Goal: Task Accomplishment & Management: Complete application form

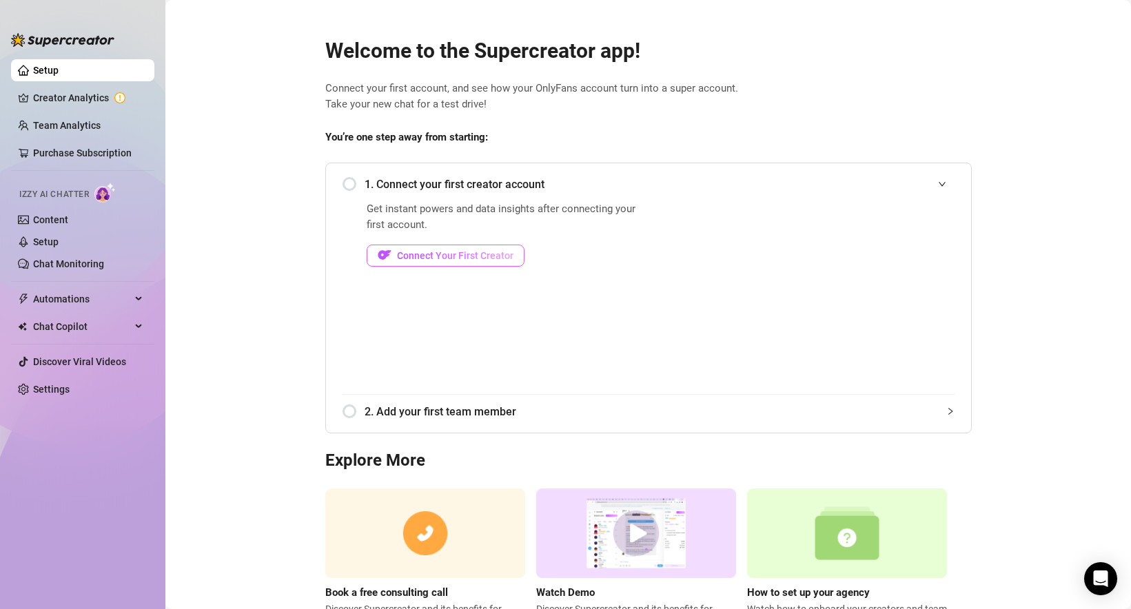
click at [490, 253] on span "Connect Your First Creator" at bounding box center [455, 255] width 116 height 11
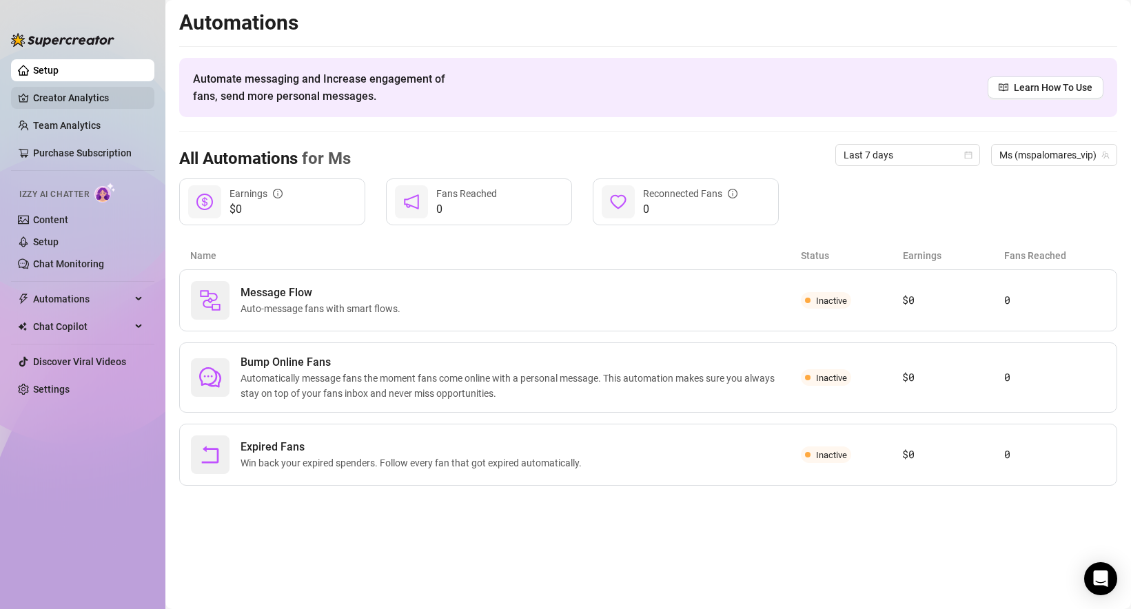
click at [102, 91] on link "Creator Analytics" at bounding box center [88, 98] width 110 height 22
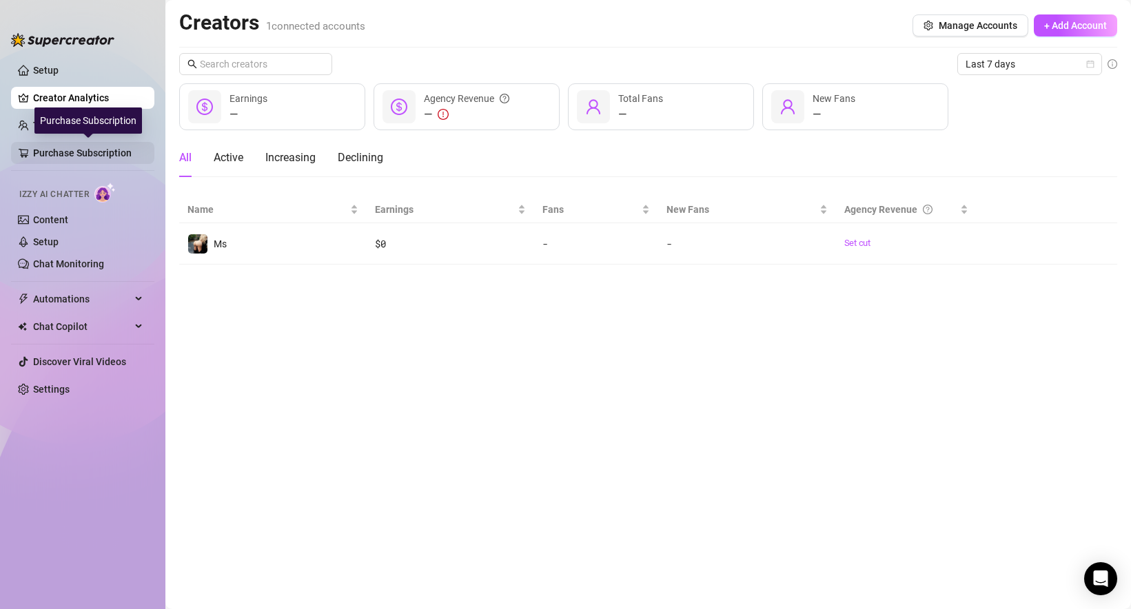
click at [117, 153] on link "Purchase Subscription" at bounding box center [88, 153] width 110 height 22
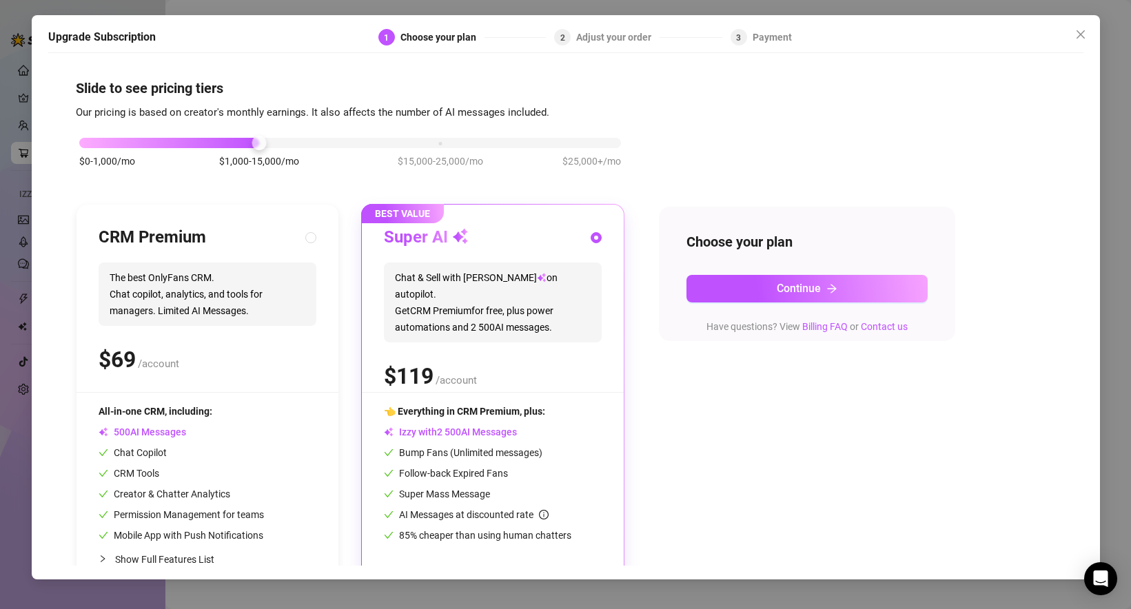
scroll to position [32, 0]
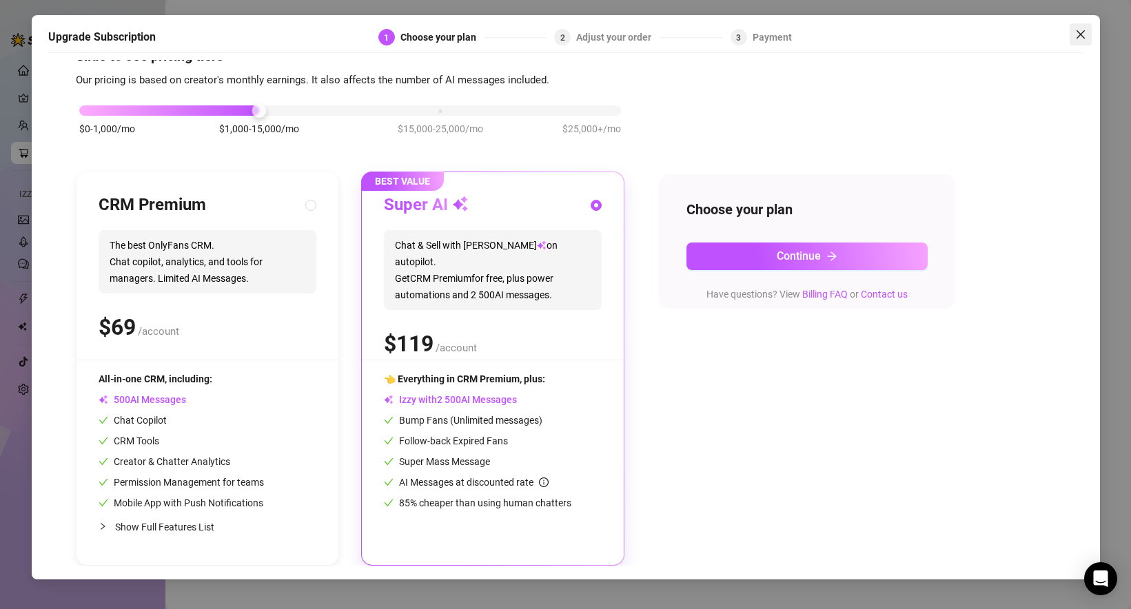
click at [1078, 31] on icon "close" at bounding box center [1080, 34] width 11 height 11
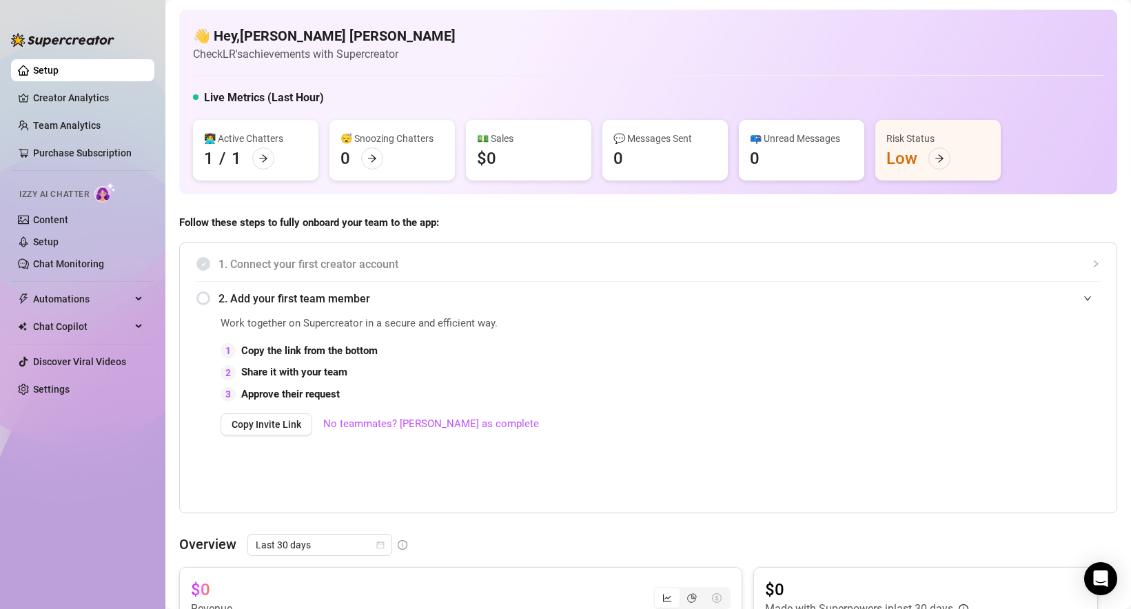
click at [628, 166] on div "💬 Messages Sent 0" at bounding box center [664, 150] width 125 height 61
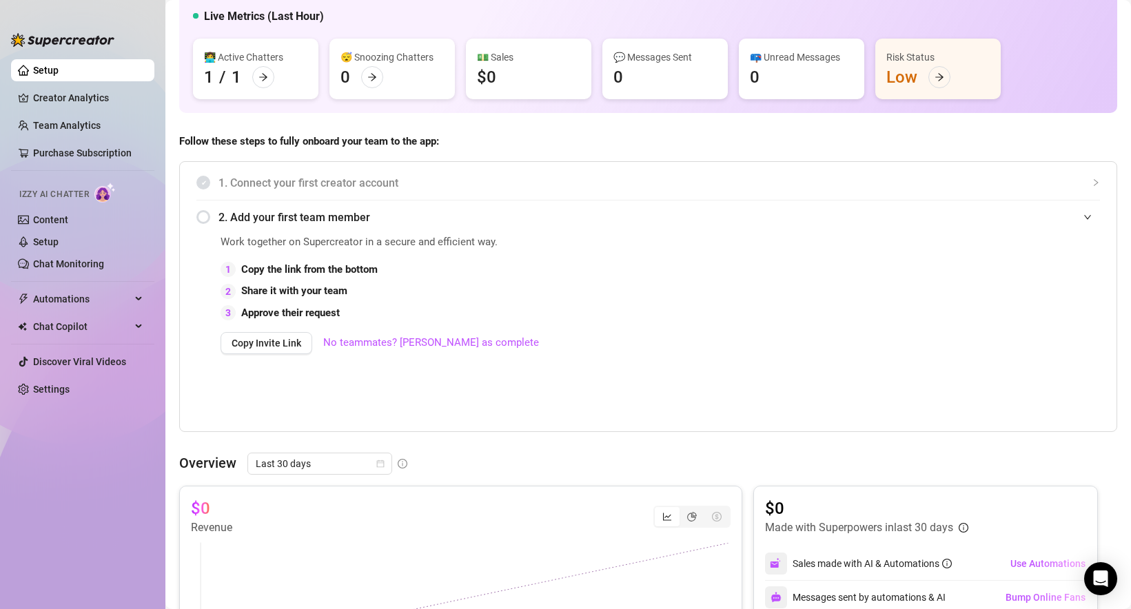
scroll to position [104, 0]
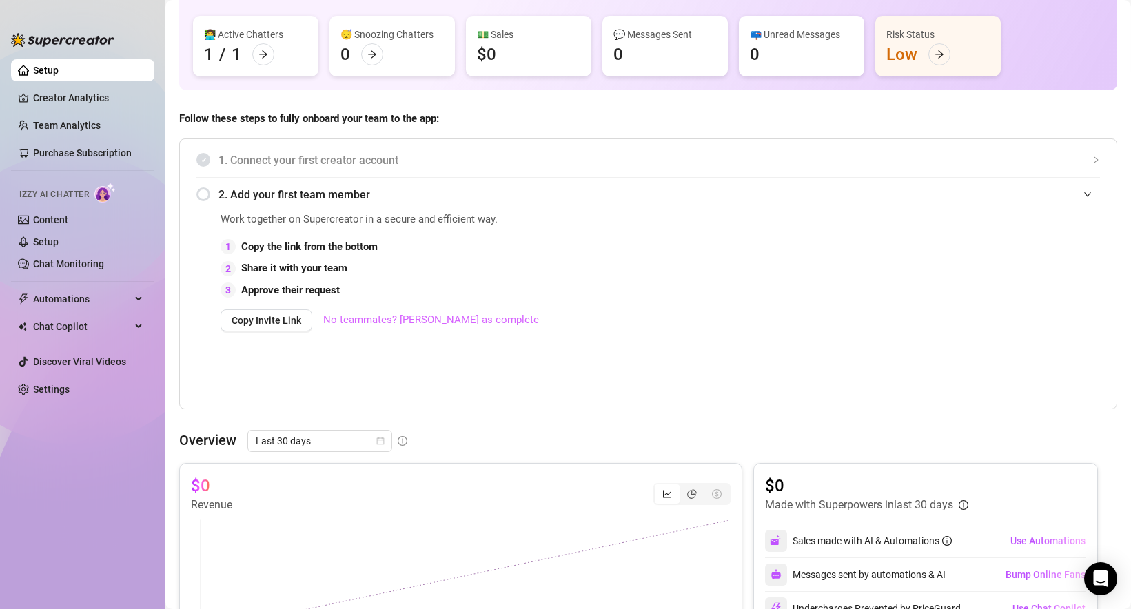
click at [439, 324] on link "No teammates? [PERSON_NAME] as complete" at bounding box center [431, 320] width 216 height 17
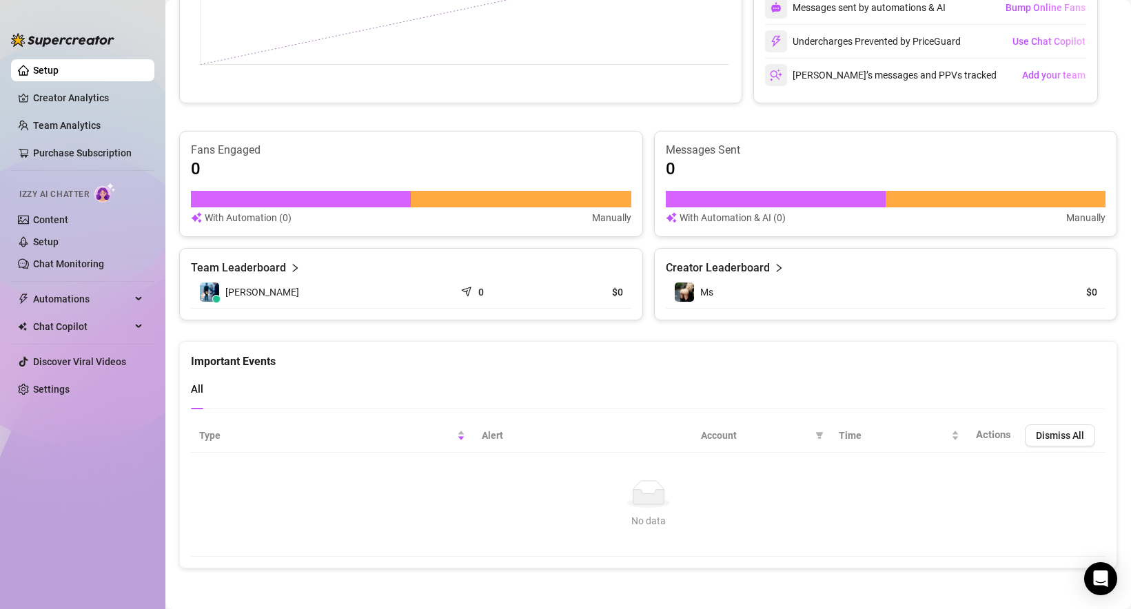
scroll to position [0, 0]
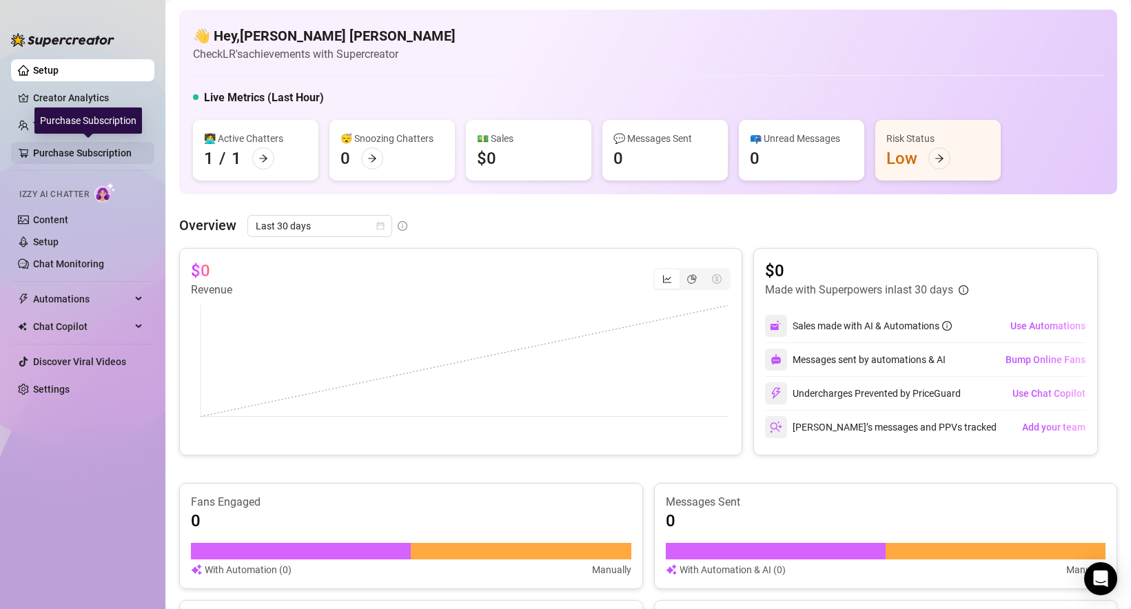
click at [111, 152] on link "Purchase Subscription" at bounding box center [88, 153] width 110 height 22
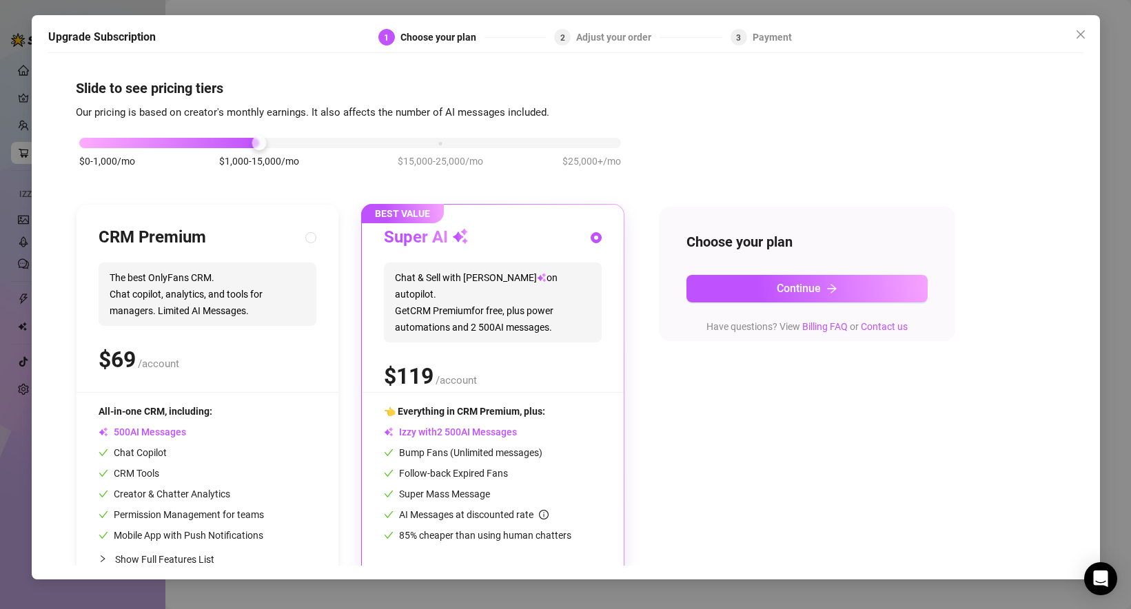
scroll to position [32, 0]
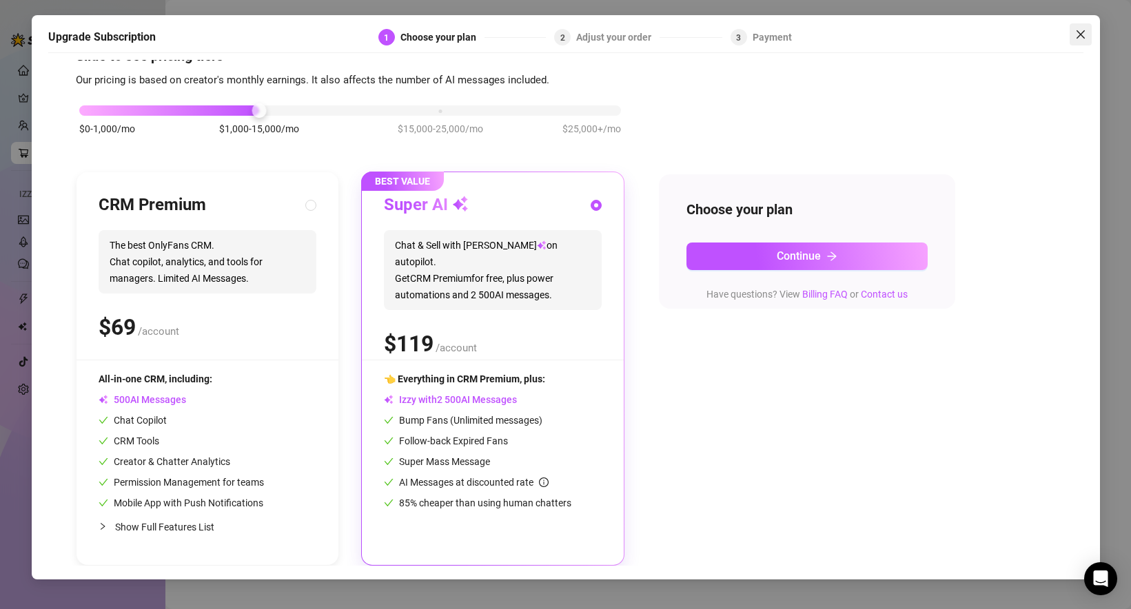
click at [1081, 35] on icon "close" at bounding box center [1080, 34] width 8 height 8
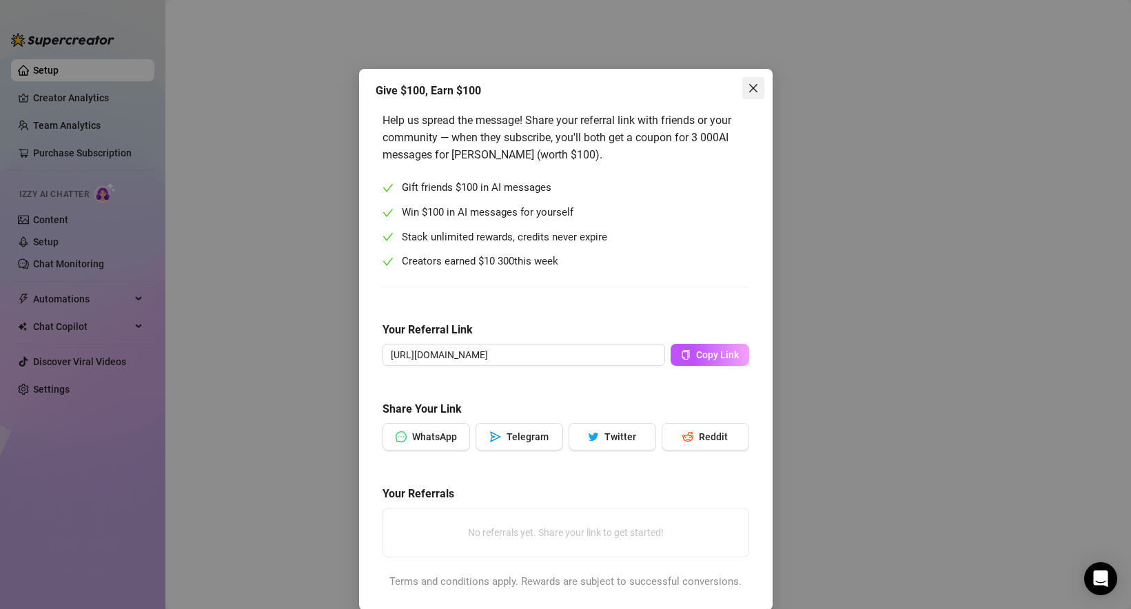
click at [748, 79] on button "Close" at bounding box center [753, 88] width 22 height 22
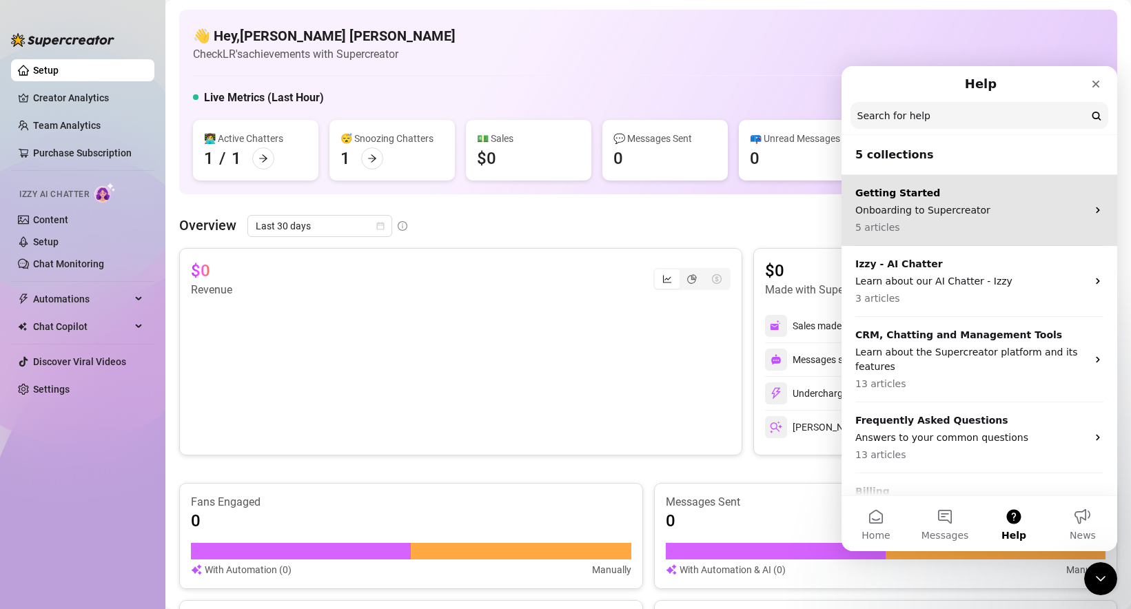
click at [931, 215] on p "Onboarding to Supercreator" at bounding box center [971, 210] width 232 height 14
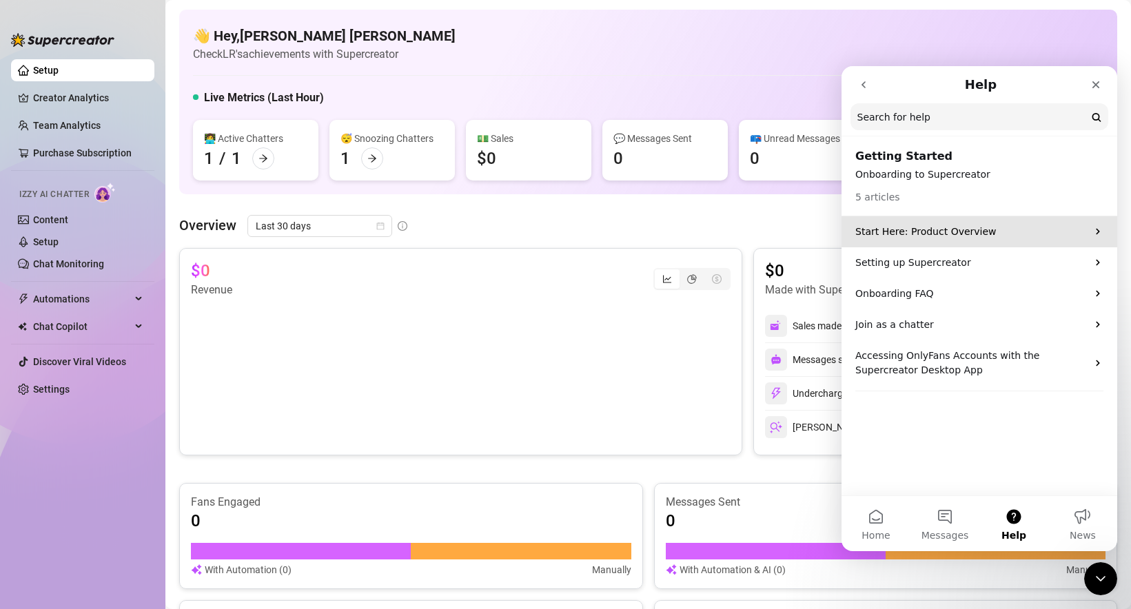
click at [923, 237] on p "Start Here: Product Overview" at bounding box center [971, 232] width 232 height 14
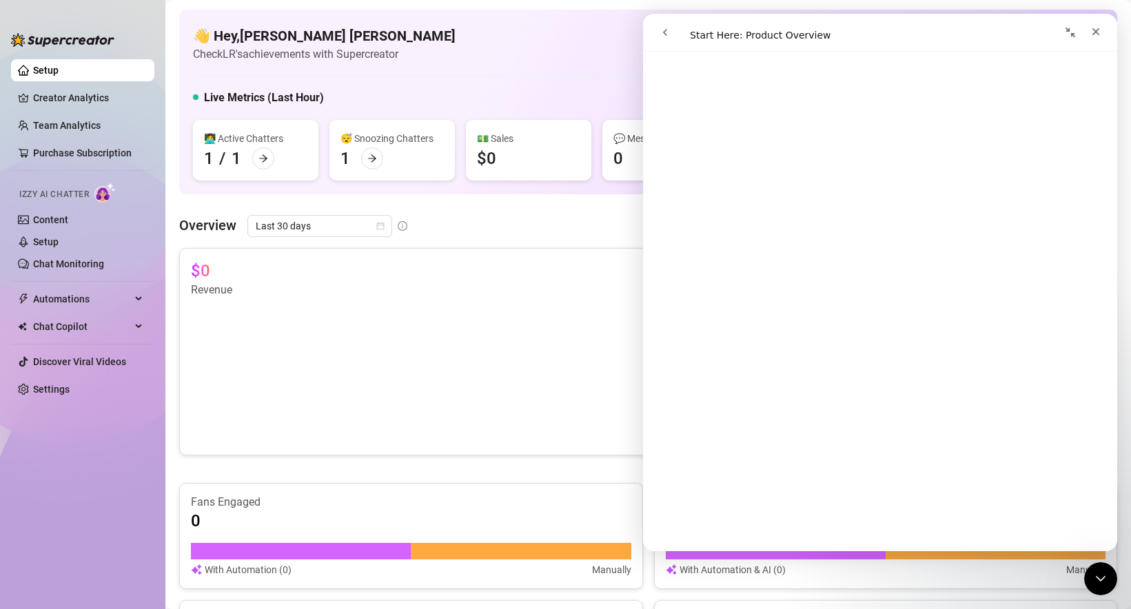
scroll to position [197, 0]
click at [405, 358] on canvas at bounding box center [461, 367] width 540 height 138
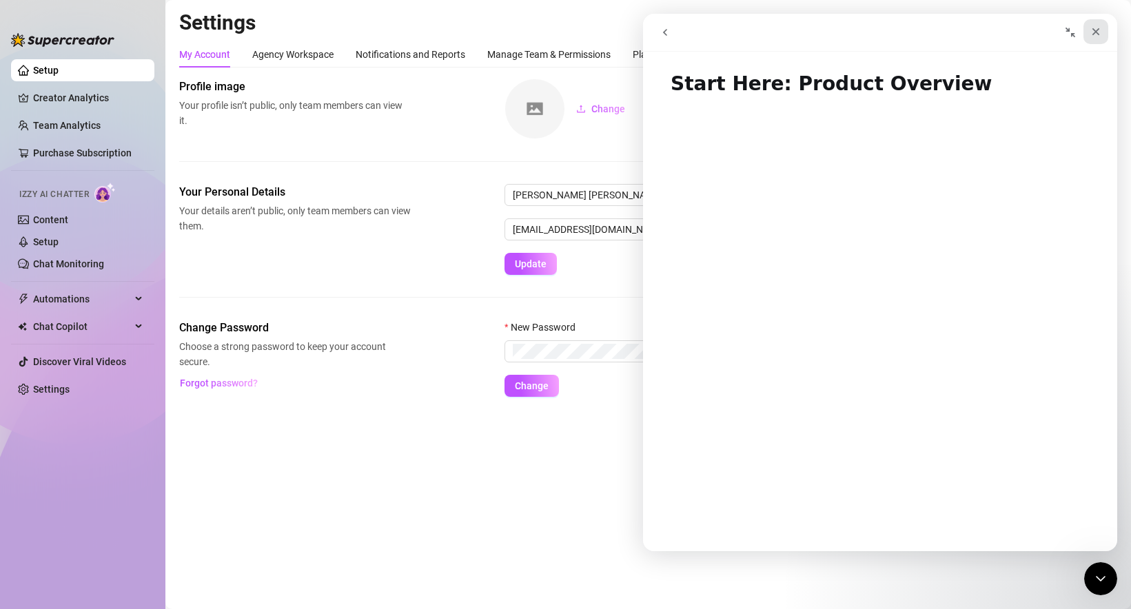
click at [1096, 33] on icon "Close" at bounding box center [1095, 31] width 11 height 11
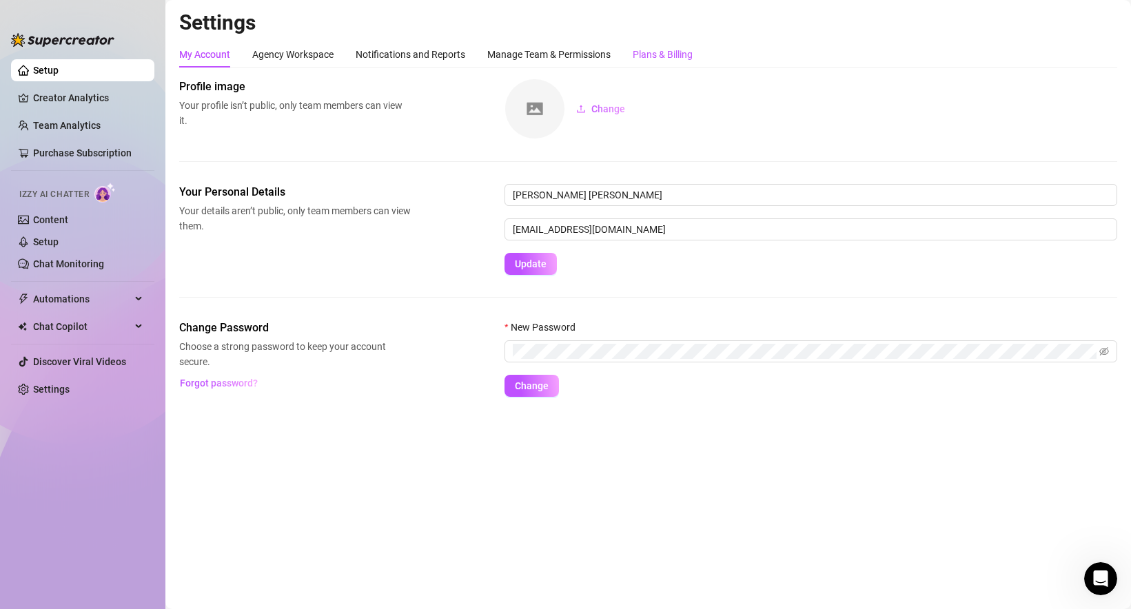
click at [669, 52] on div "Plans & Billing" at bounding box center [663, 54] width 60 height 15
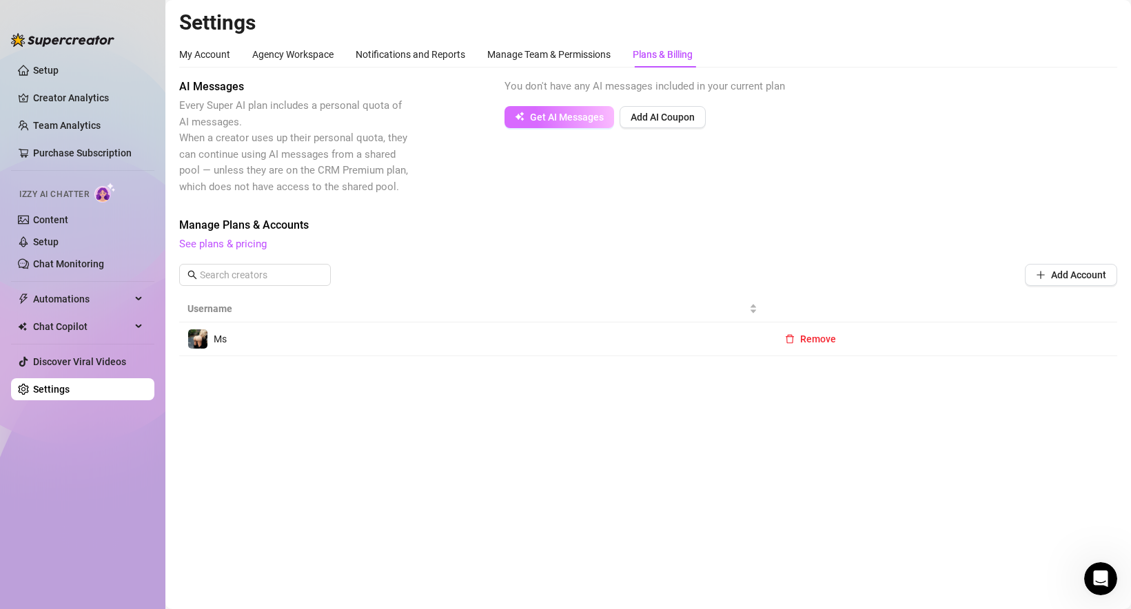
click at [569, 116] on span "Get AI Messages" at bounding box center [567, 117] width 74 height 11
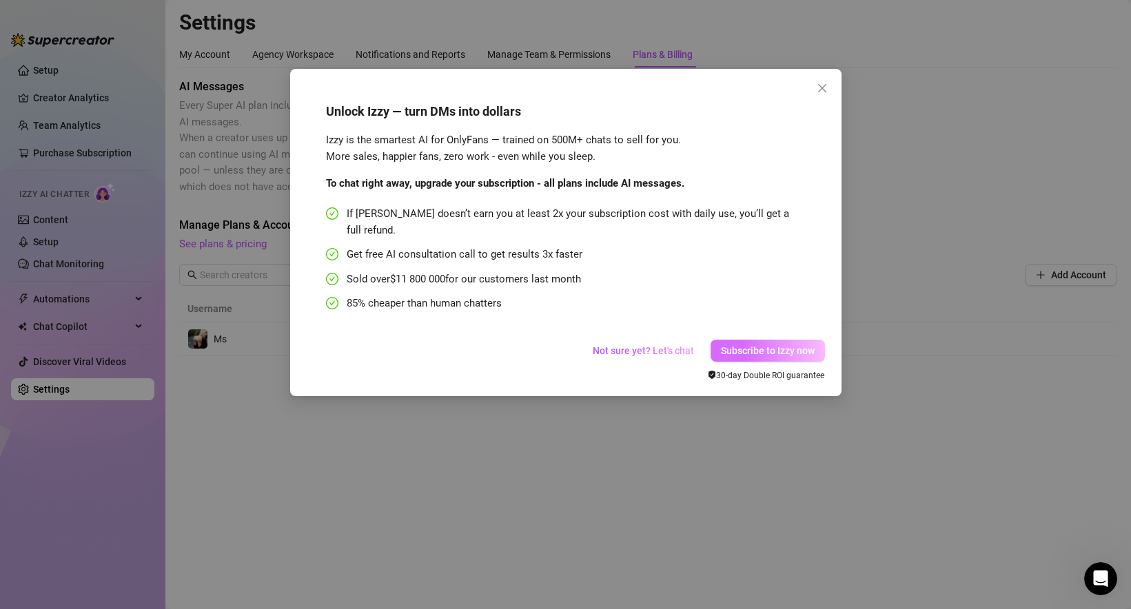
click at [740, 345] on span "Subscribe to Izzy now" at bounding box center [768, 350] width 94 height 11
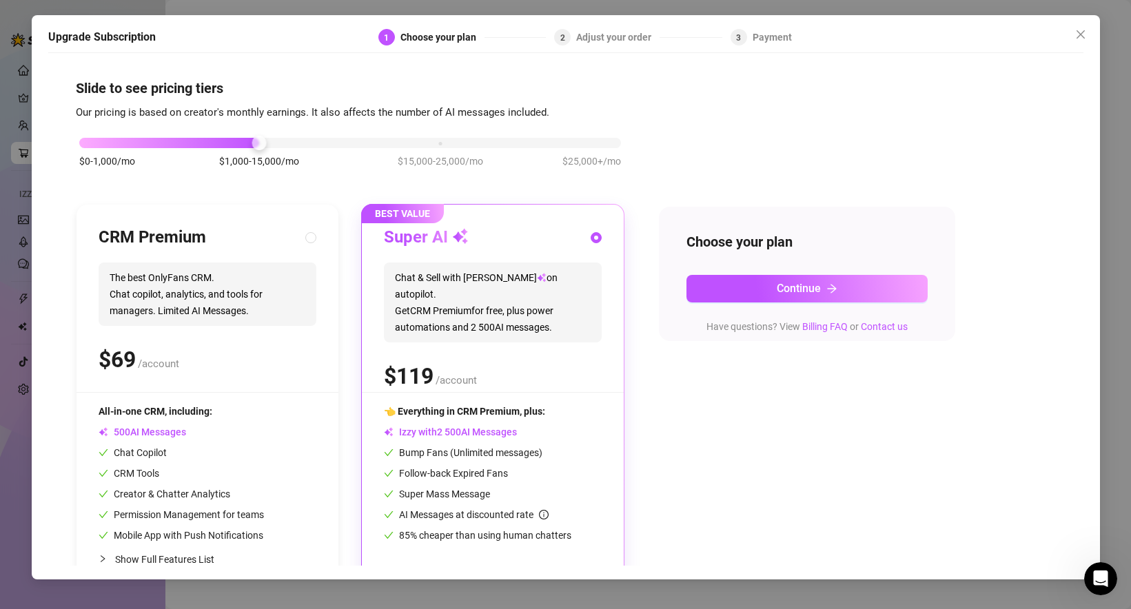
scroll to position [32, 0]
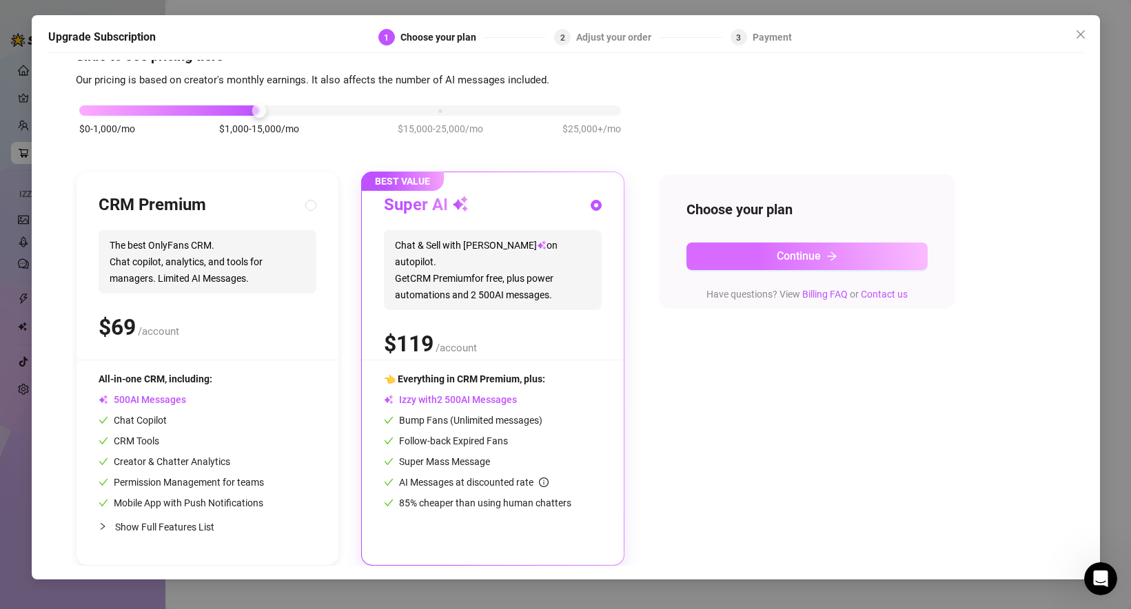
click at [761, 252] on button "Continue" at bounding box center [806, 257] width 241 height 28
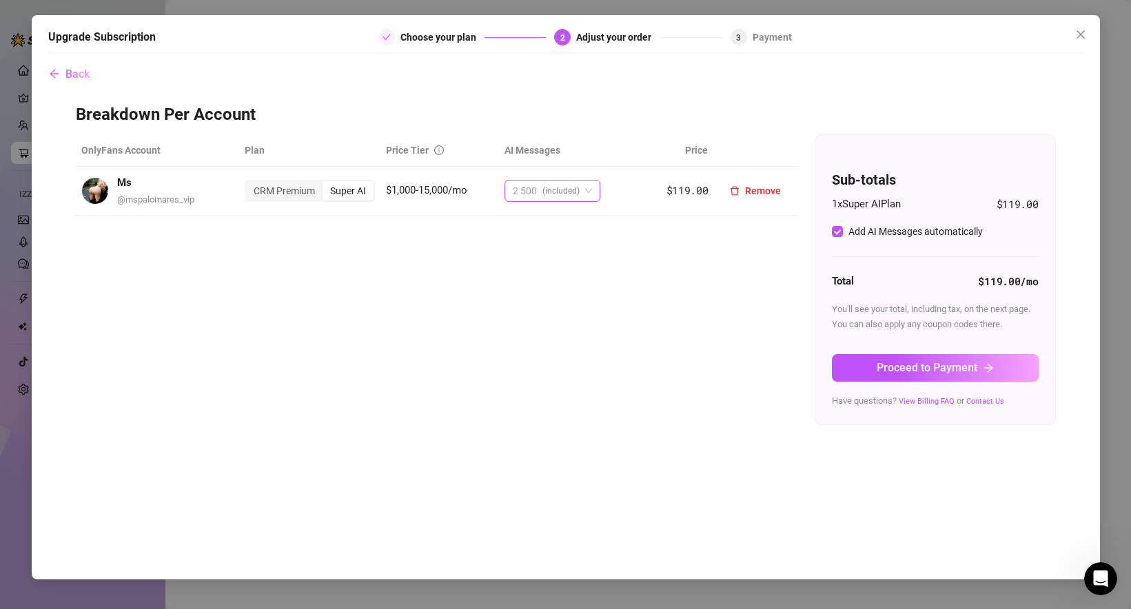
click at [546, 185] on span "(included)" at bounding box center [560, 191] width 37 height 21
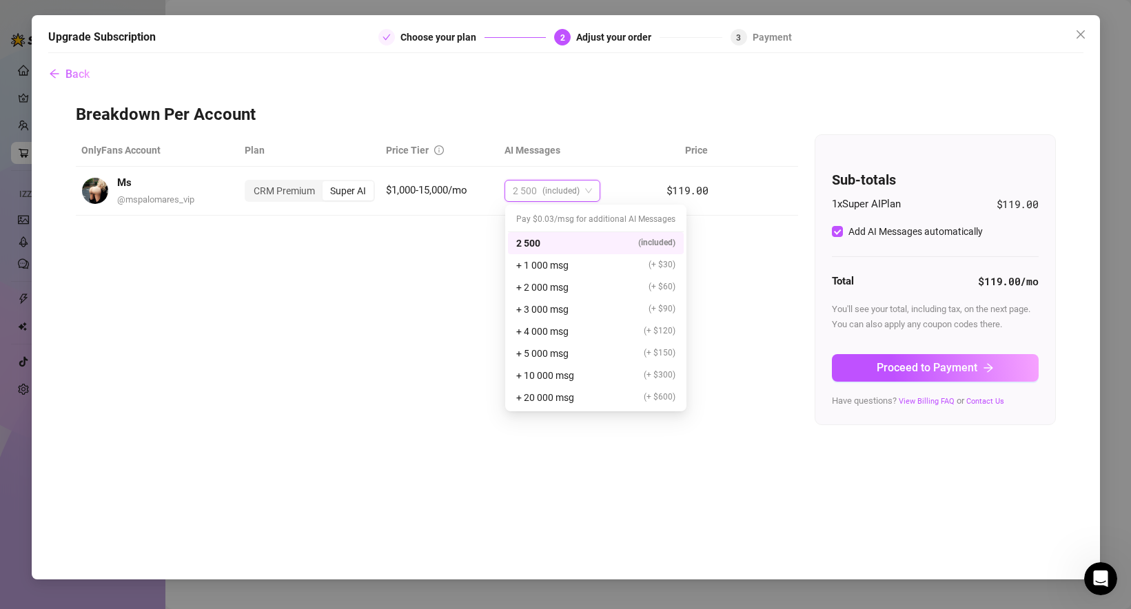
click at [433, 291] on div "OnlyFans Account Plan Price Tier AI Messages Price Ms @ mspalomares_vip CRM Pre…" at bounding box center [566, 279] width 980 height 291
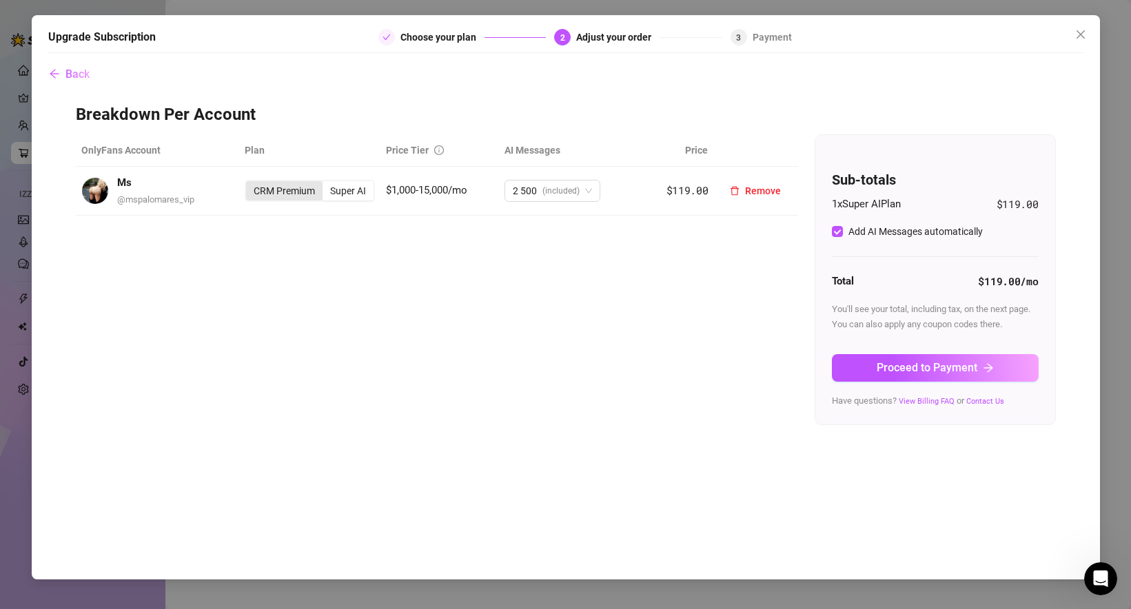
click at [289, 195] on div "CRM Premium" at bounding box center [284, 190] width 76 height 19
click at [249, 183] on input "CRM Premium" at bounding box center [249, 183] width 0 height 0
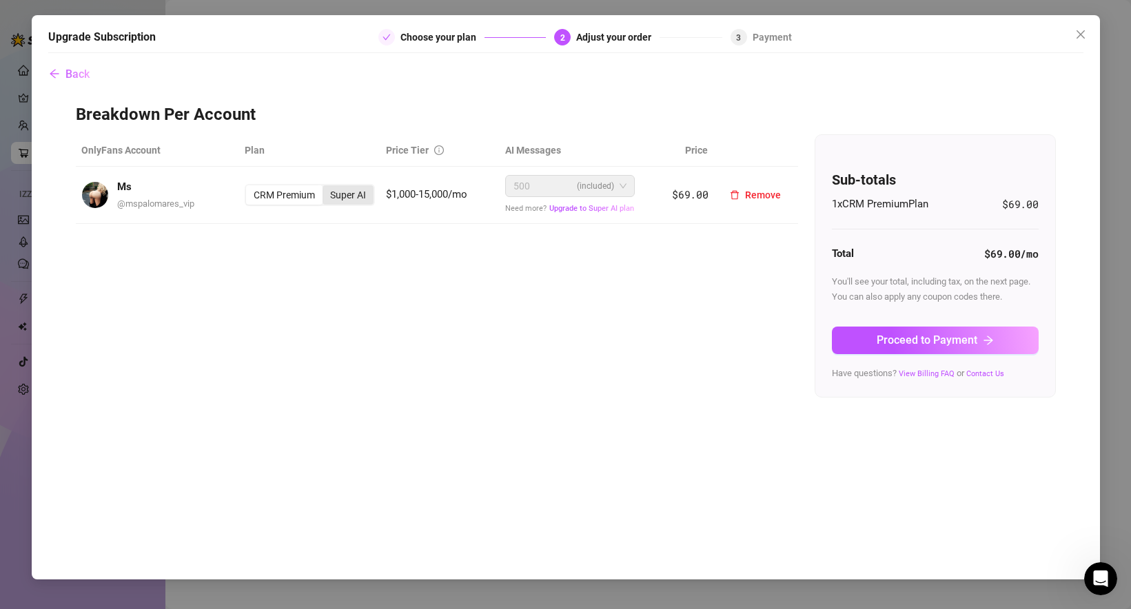
click at [342, 195] on div "Super AI" at bounding box center [347, 194] width 51 height 19
click at [326, 187] on input "Super AI" at bounding box center [326, 187] width 0 height 0
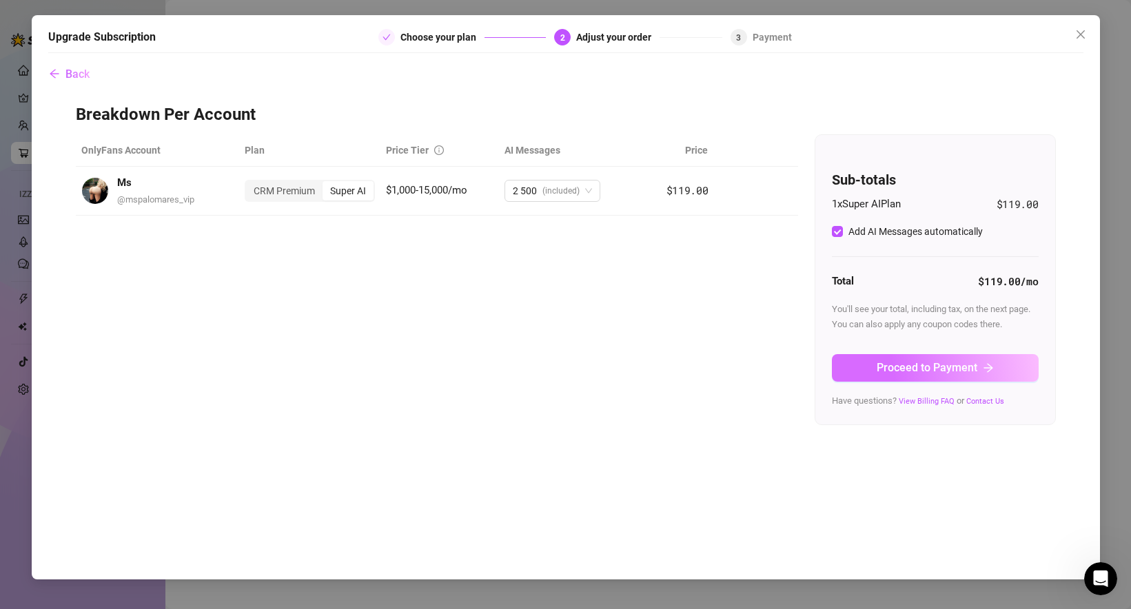
click at [970, 371] on span "Proceed to Payment" at bounding box center [927, 367] width 101 height 13
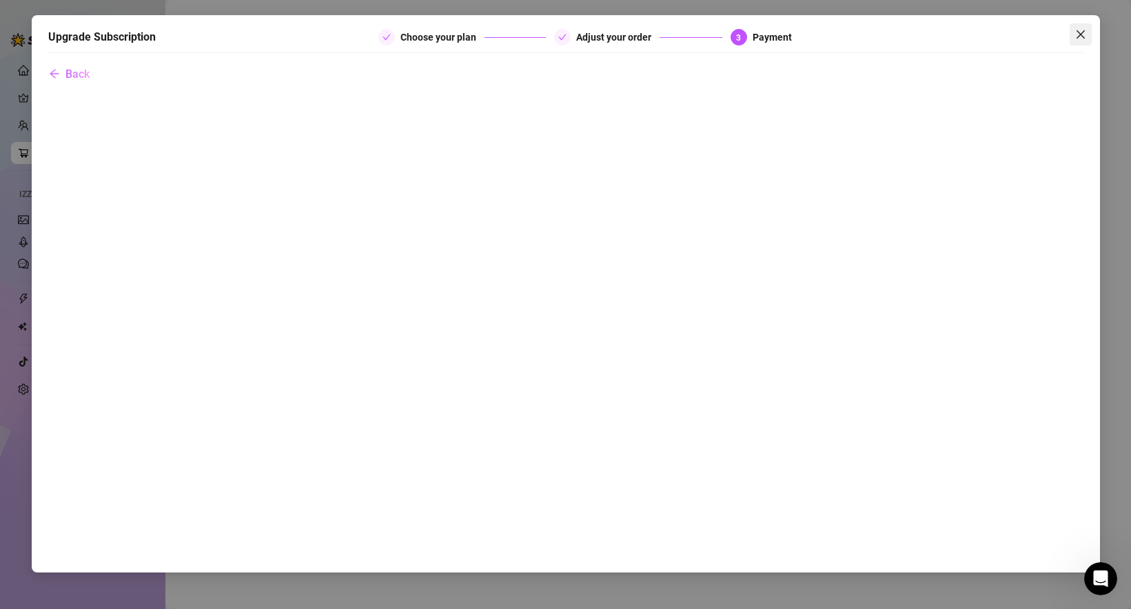
click at [1078, 25] on button "Close" at bounding box center [1080, 34] width 22 height 22
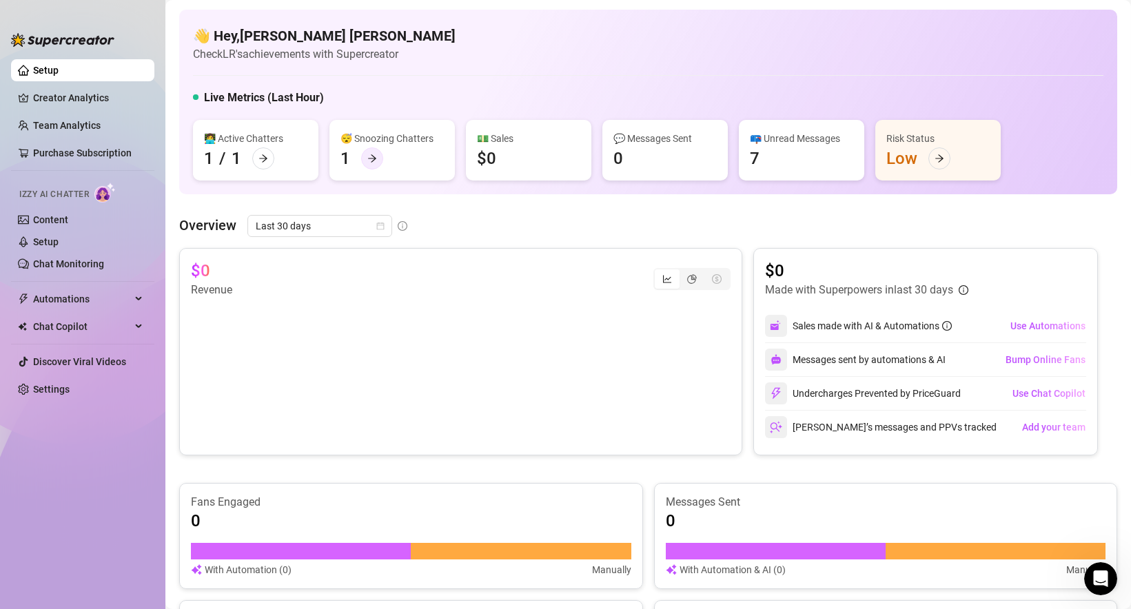
click at [378, 160] on div at bounding box center [372, 158] width 22 height 22
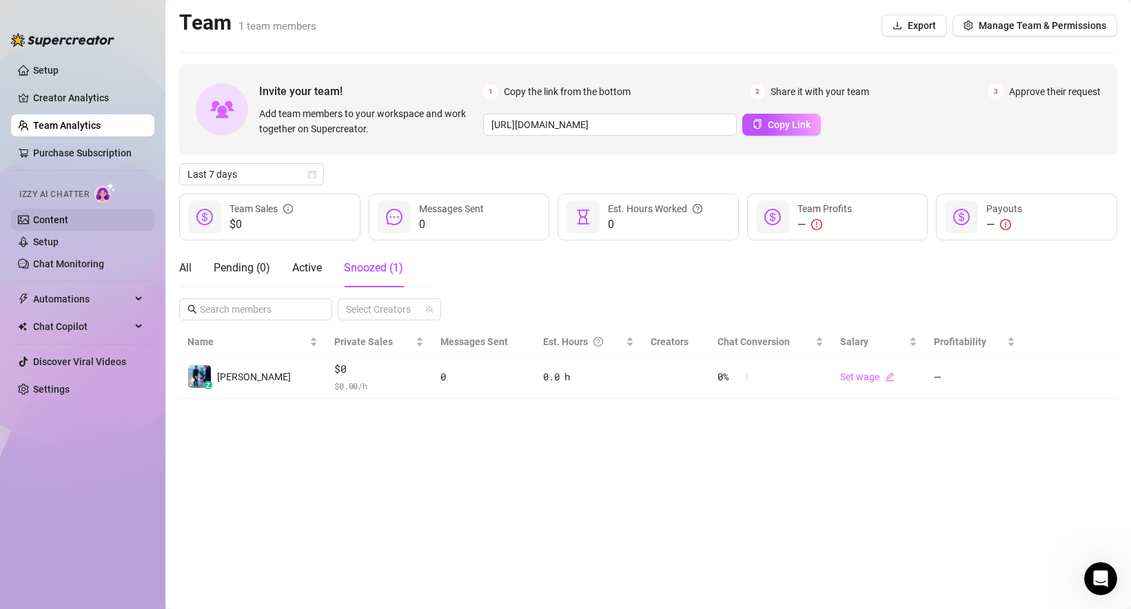
click at [54, 225] on link "Content" at bounding box center [50, 219] width 35 height 11
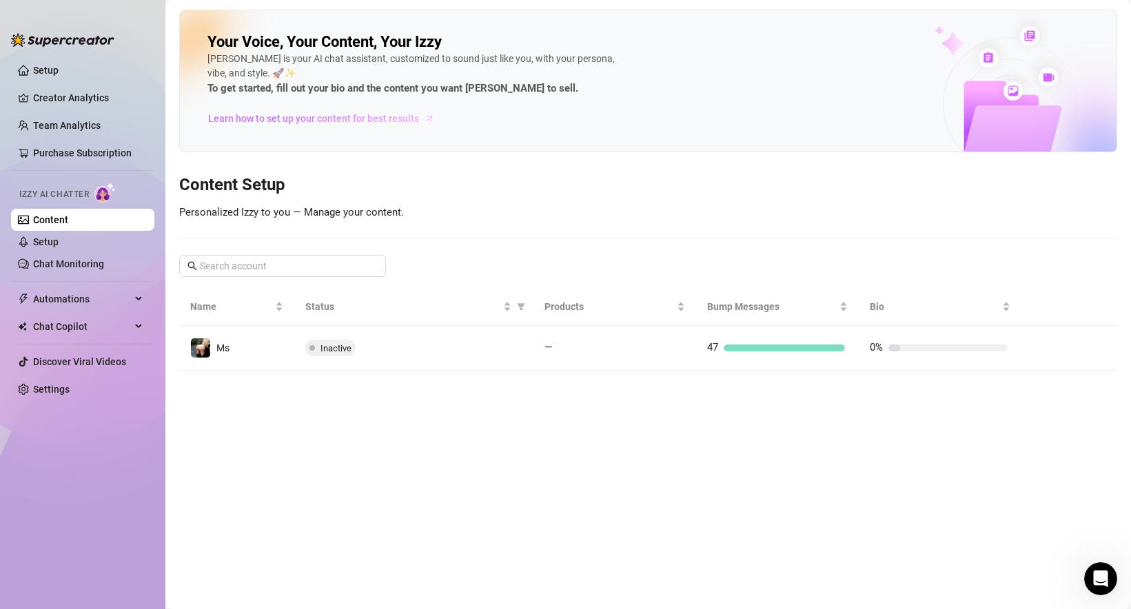
click at [268, 119] on span "Learn how to set up your content for best results" at bounding box center [313, 118] width 211 height 15
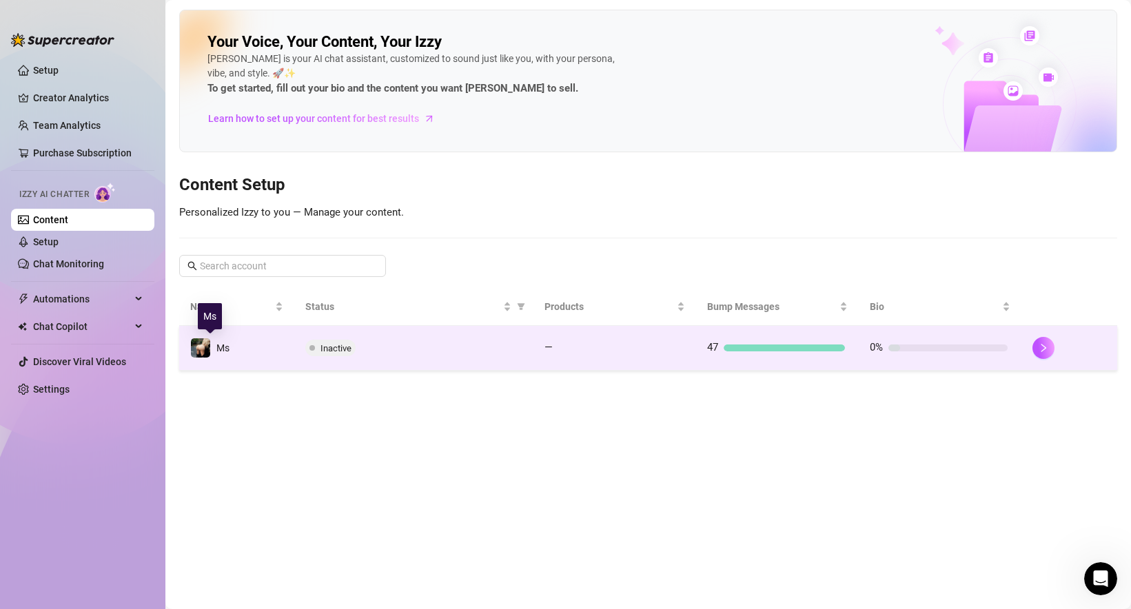
click at [218, 346] on span "Ms" at bounding box center [222, 347] width 13 height 11
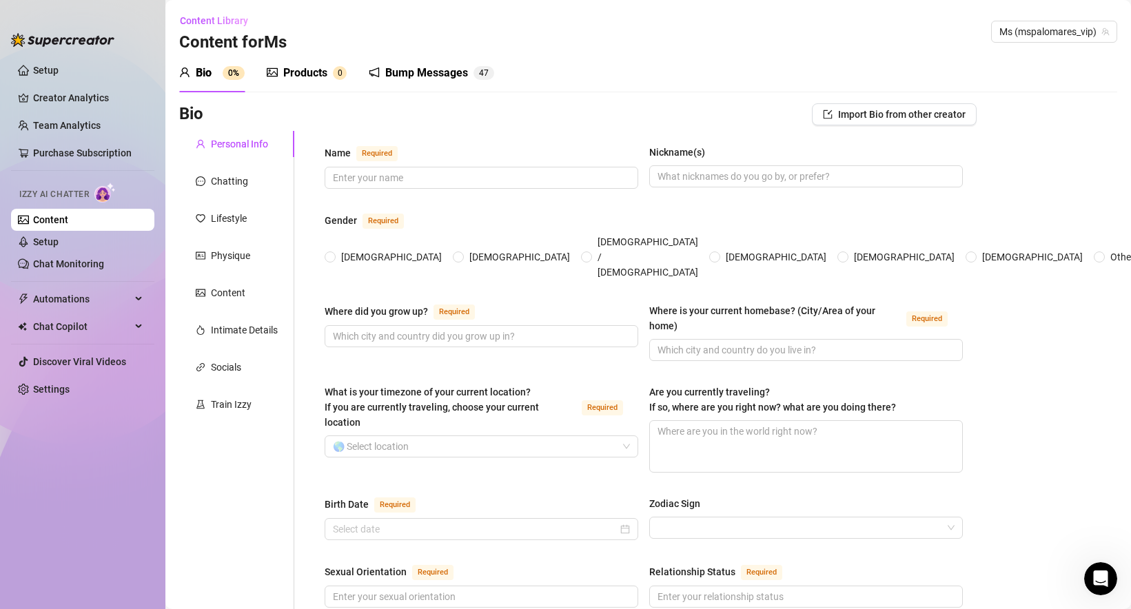
click at [53, 225] on link "Content" at bounding box center [50, 219] width 35 height 11
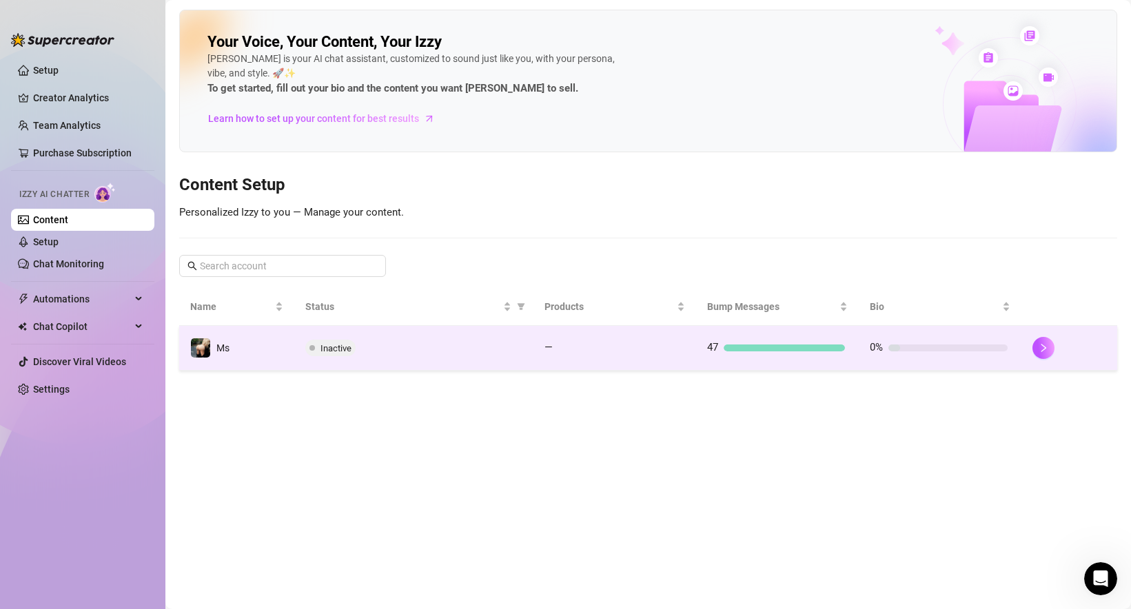
click at [932, 341] on div "0%" at bounding box center [939, 348] width 138 height 17
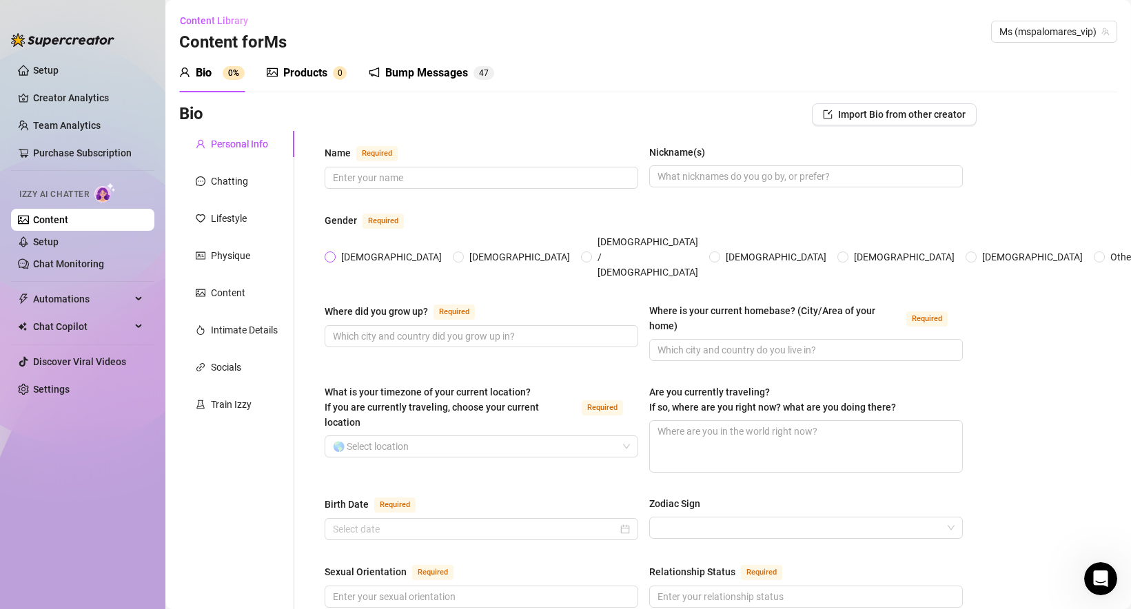
click at [354, 249] on span "[DEMOGRAPHIC_DATA]" at bounding box center [392, 256] width 112 height 15
click at [334, 254] on input "[DEMOGRAPHIC_DATA]" at bounding box center [331, 258] width 6 height 9
radio input "true"
click at [58, 221] on link "Content" at bounding box center [50, 219] width 35 height 11
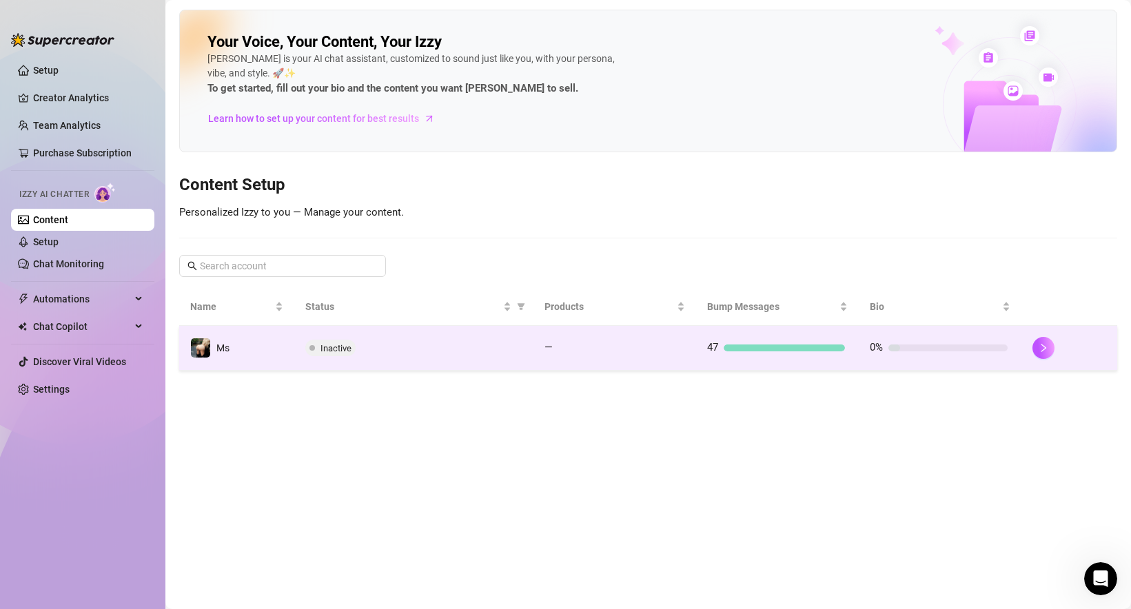
click at [970, 349] on div at bounding box center [947, 348] width 119 height 7
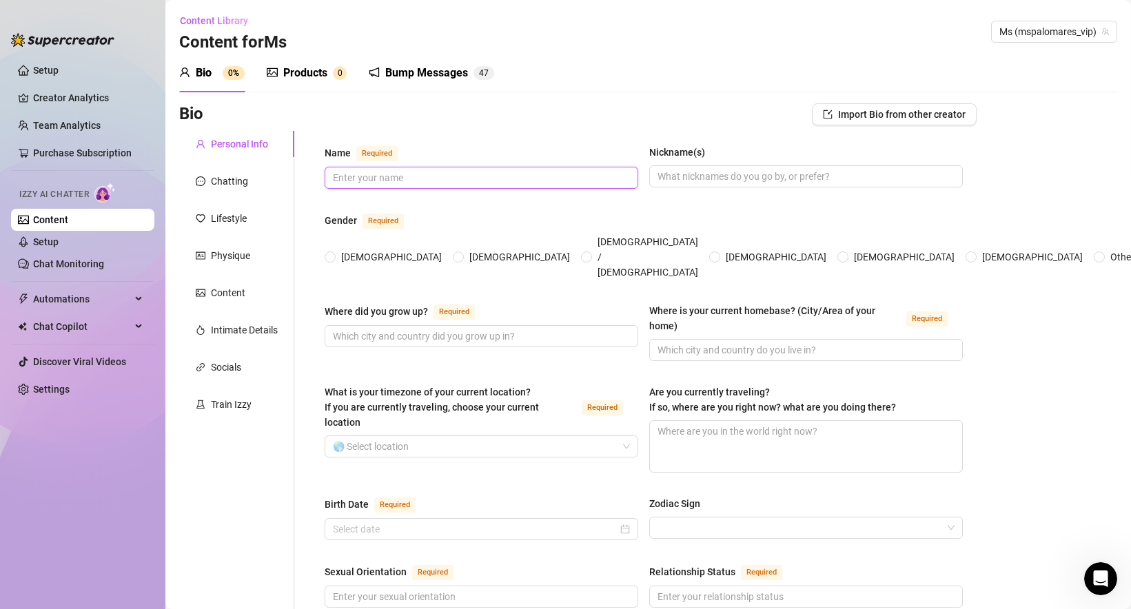
click at [368, 176] on input "Name Required" at bounding box center [480, 177] width 294 height 15
click at [432, 180] on input "Name Required" at bounding box center [480, 177] width 294 height 15
paste input "[PERSON_NAME].[PERSON_NAME]"
click at [404, 175] on input "[PERSON_NAME].[PERSON_NAME]" at bounding box center [480, 177] width 294 height 15
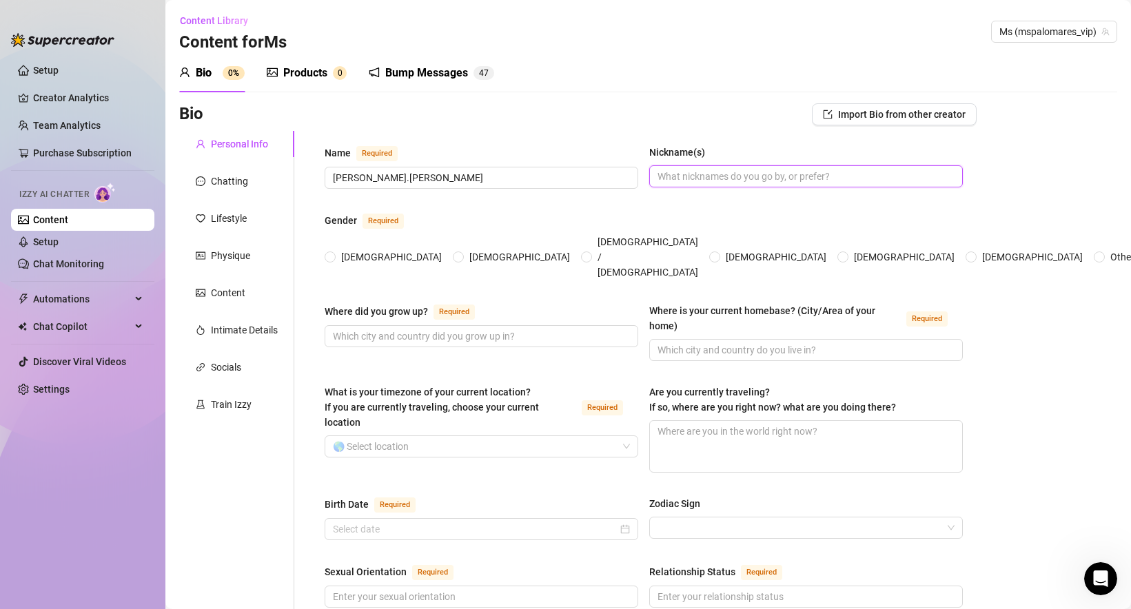
click at [766, 178] on input "Nickname(s)" at bounding box center [804, 176] width 294 height 15
click at [378, 181] on input "[PERSON_NAME].[PERSON_NAME]" at bounding box center [480, 177] width 294 height 15
drag, startPoint x: 340, startPoint y: 176, endPoint x: 316, endPoint y: 176, distance: 24.8
click at [343, 181] on input "[PERSON_NAME]" at bounding box center [480, 177] width 294 height 15
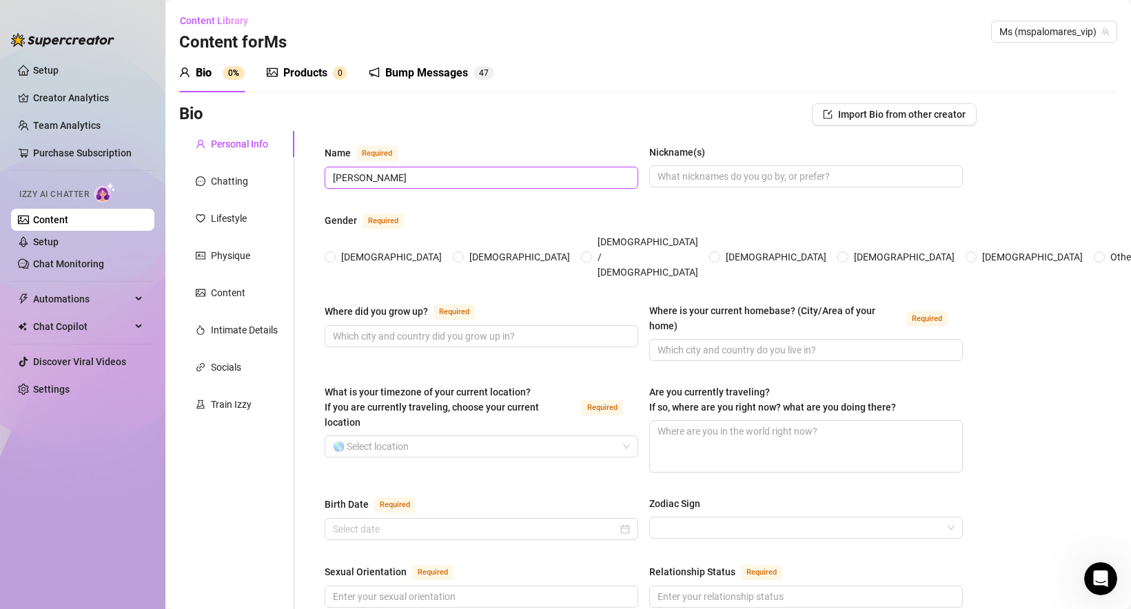
drag, startPoint x: 338, startPoint y: 178, endPoint x: 320, endPoint y: 178, distance: 17.9
click at [393, 184] on input "[PERSON_NAME]" at bounding box center [480, 177] width 294 height 15
click at [393, 182] on input "[PERSON_NAME]" at bounding box center [480, 177] width 294 height 15
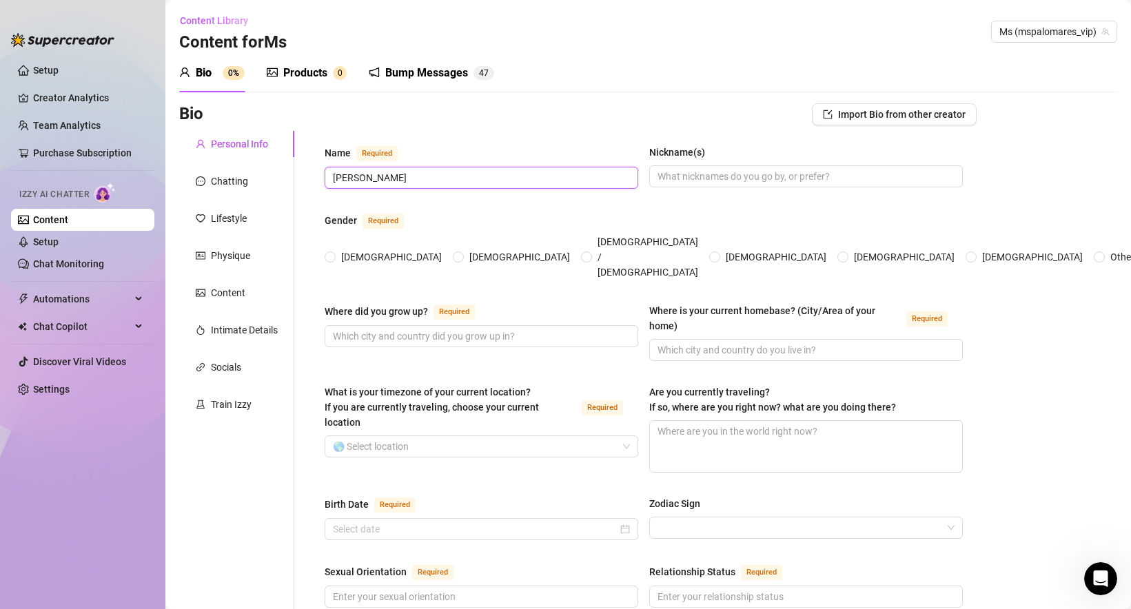
type input "[PERSON_NAME]"
click at [506, 214] on div "Gender Required" at bounding box center [644, 223] width 638 height 22
click at [355, 249] on span "[DEMOGRAPHIC_DATA]" at bounding box center [392, 256] width 112 height 15
click at [334, 254] on input "[DEMOGRAPHIC_DATA]" at bounding box center [331, 258] width 6 height 9
radio input "true"
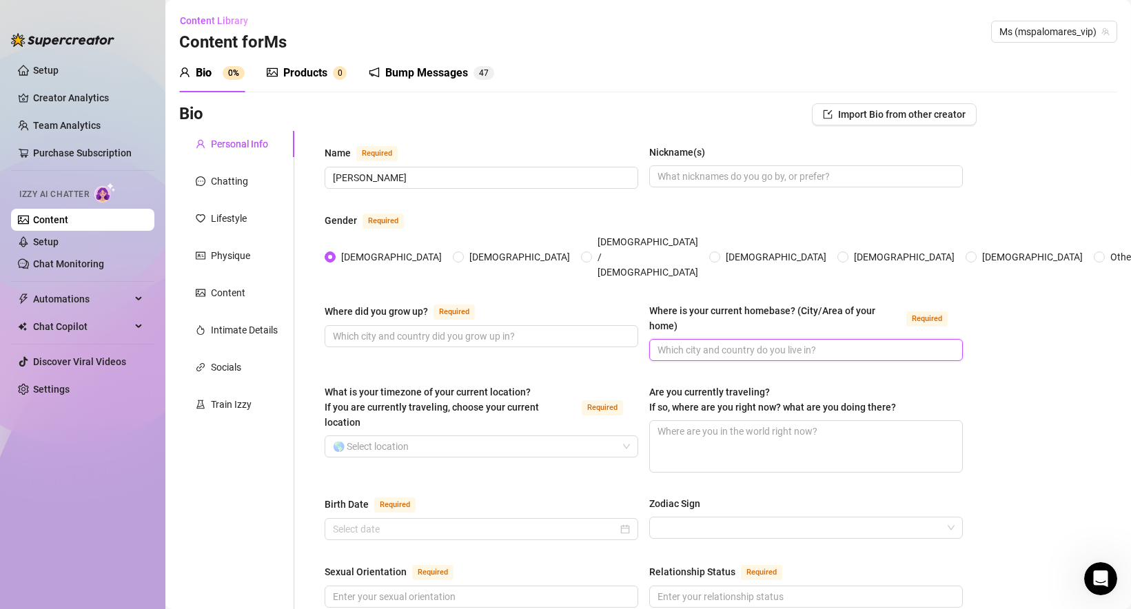
click at [705, 342] on input "Where is your current homebase? (City/Area of your home) Required" at bounding box center [804, 349] width 294 height 15
paste input "[GEOGRAPHIC_DATA]"
type input "[GEOGRAPHIC_DATA]"
click at [627, 344] on div "Where did you grow up? Required Where is your current homebase? (City/Area of y…" at bounding box center [644, 338] width 638 height 70
click at [684, 342] on div "Where did you grow up? Required Where is your current homebase? (City/Area of y…" at bounding box center [644, 338] width 638 height 70
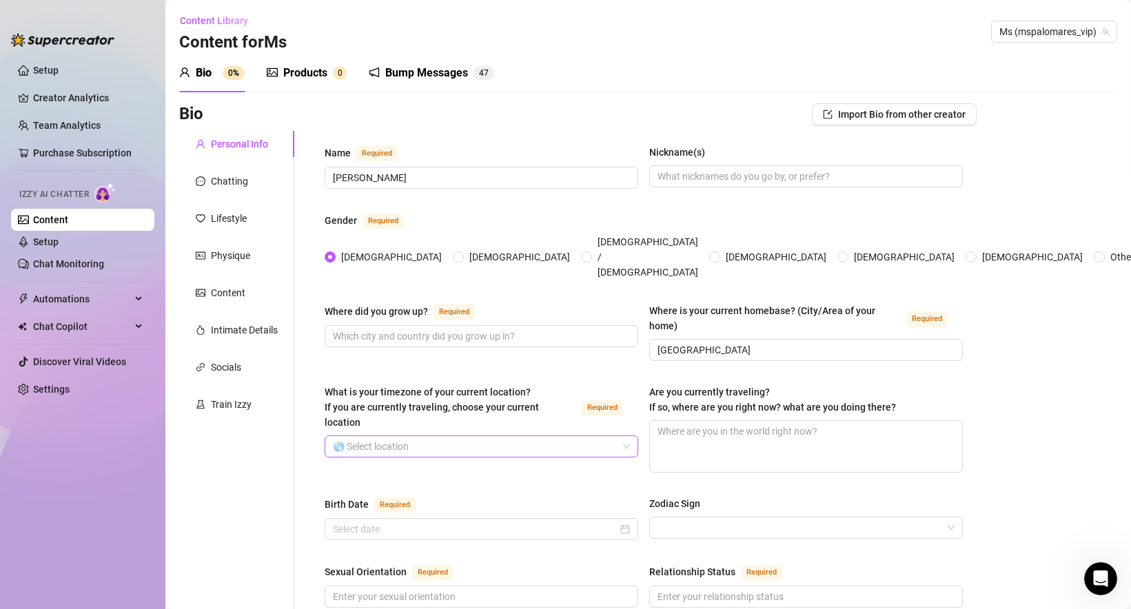
click at [431, 436] on input "What is your timezone of your current location? If you are currently traveling,…" at bounding box center [475, 446] width 285 height 21
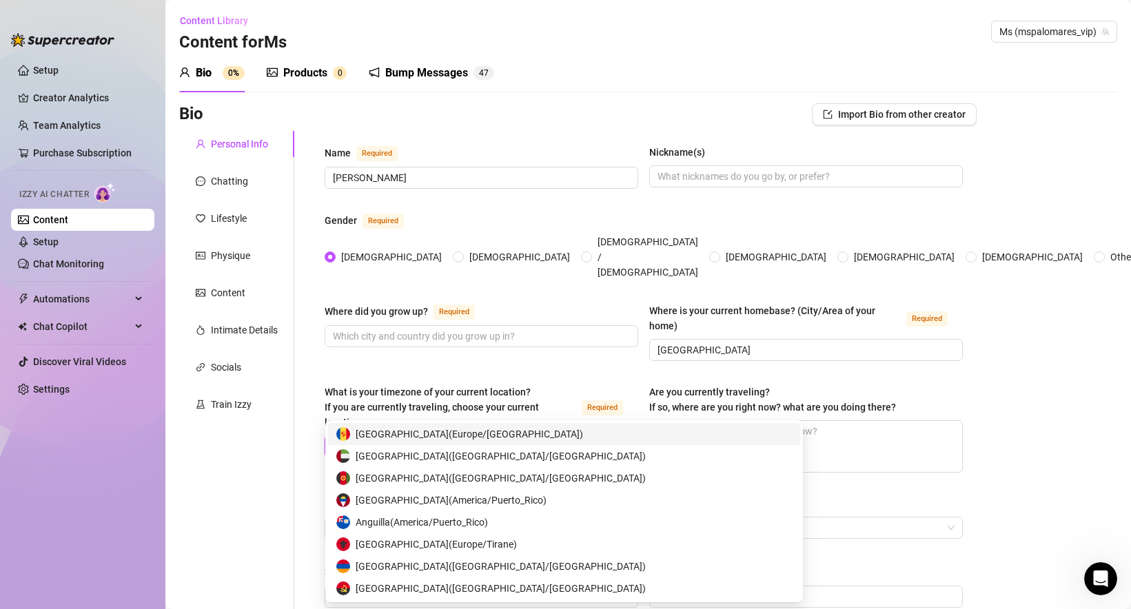
paste input "[GEOGRAPHIC_DATA]"
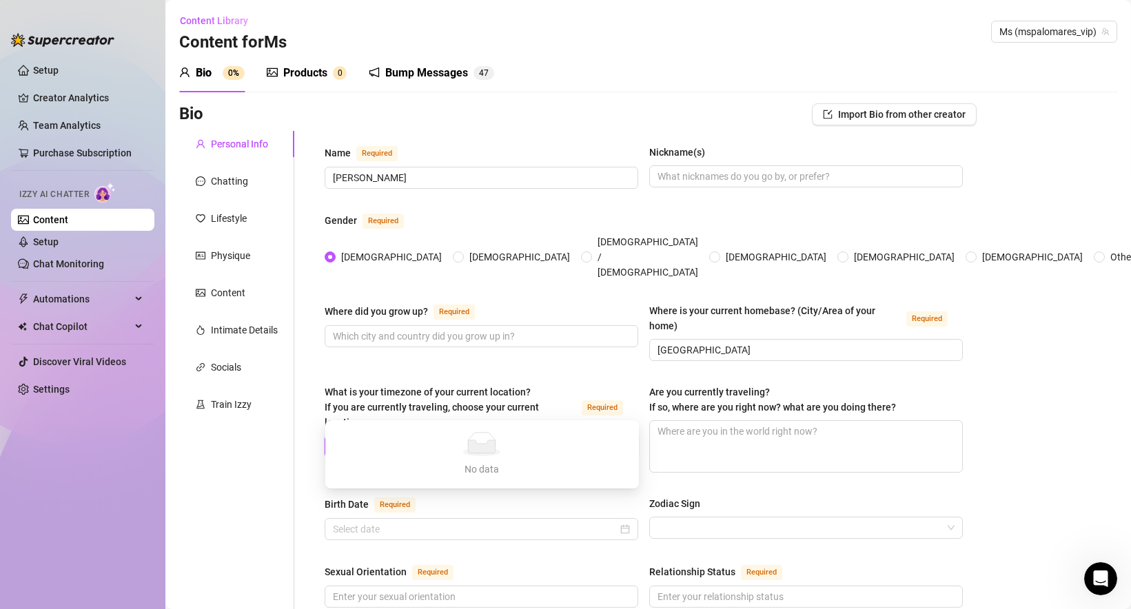
type input "Miam"
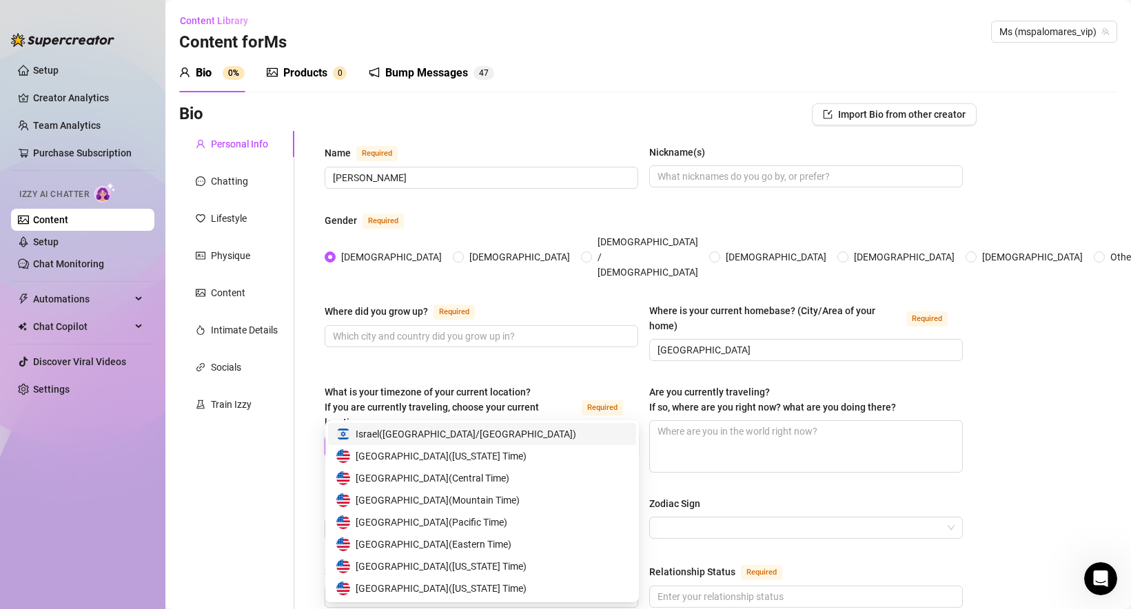
type input "usa"
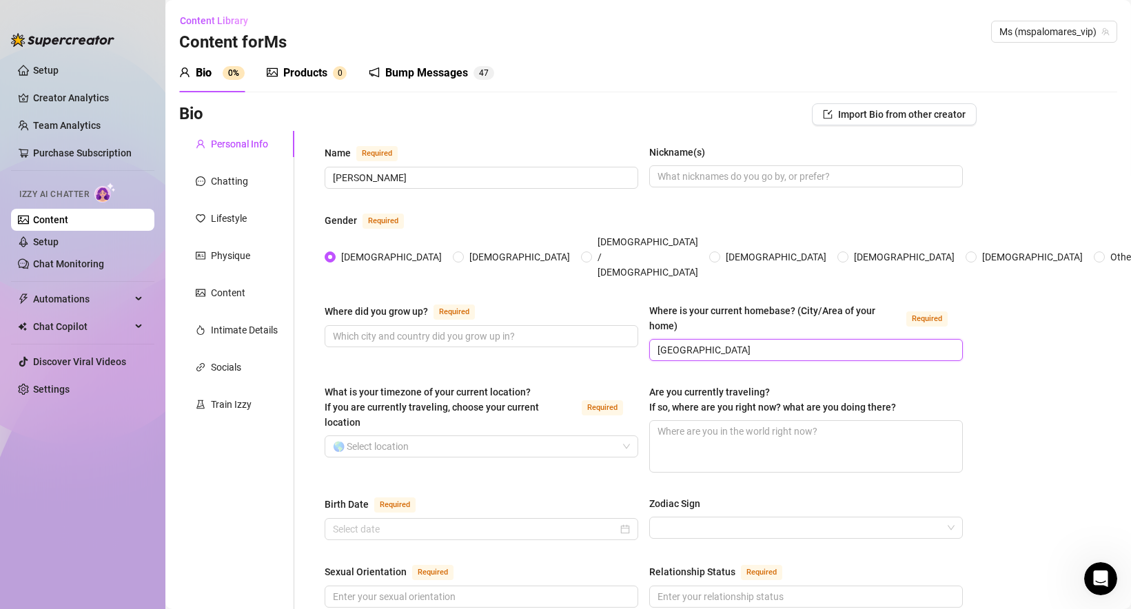
click at [713, 342] on input "[GEOGRAPHIC_DATA]" at bounding box center [804, 349] width 294 height 15
click at [485, 389] on div "What is your timezone of your current location? If you are currently traveling,…" at bounding box center [451, 407] width 252 height 45
click at [485, 436] on input "What is your timezone of your current location? If you are currently traveling,…" at bounding box center [475, 446] width 285 height 21
click at [483, 436] on input "What is your timezone of your current location? If you are currently traveling,…" at bounding box center [475, 446] width 285 height 21
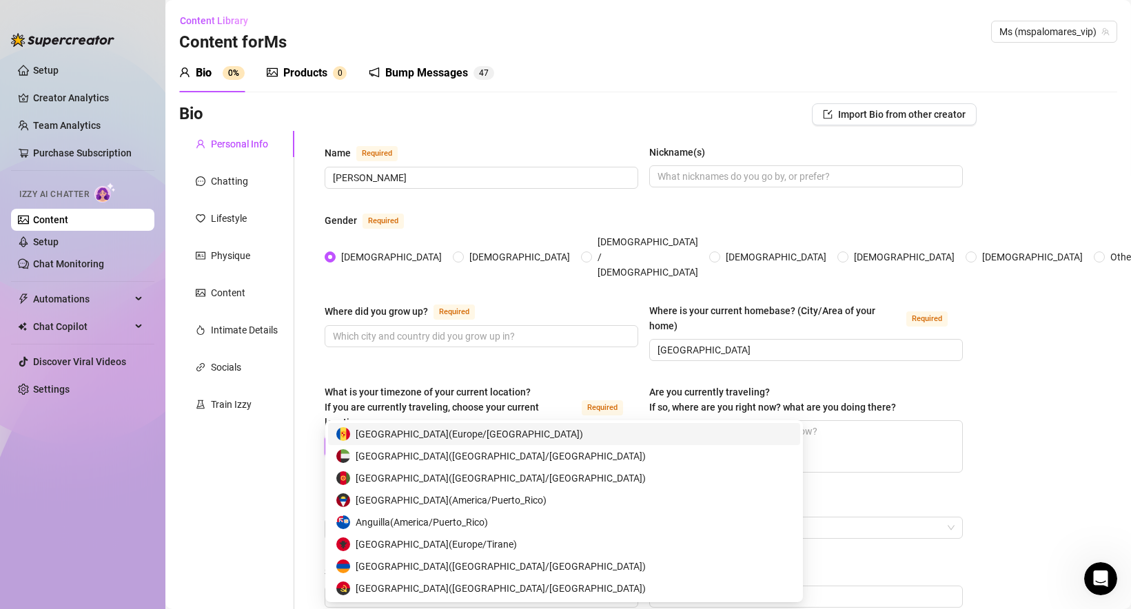
type input "г"
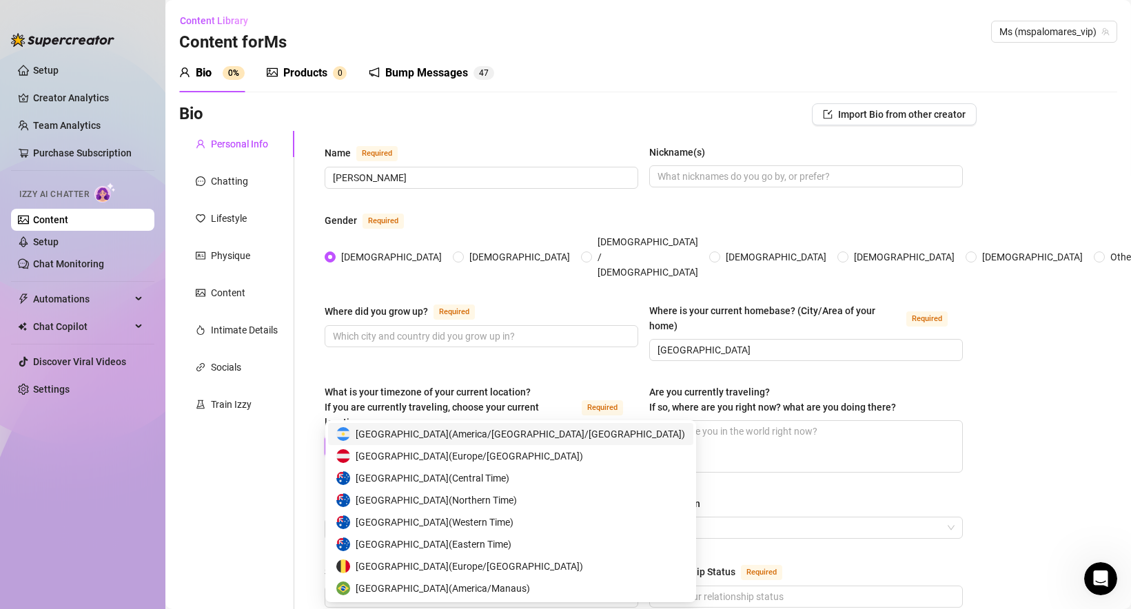
type input "usa"
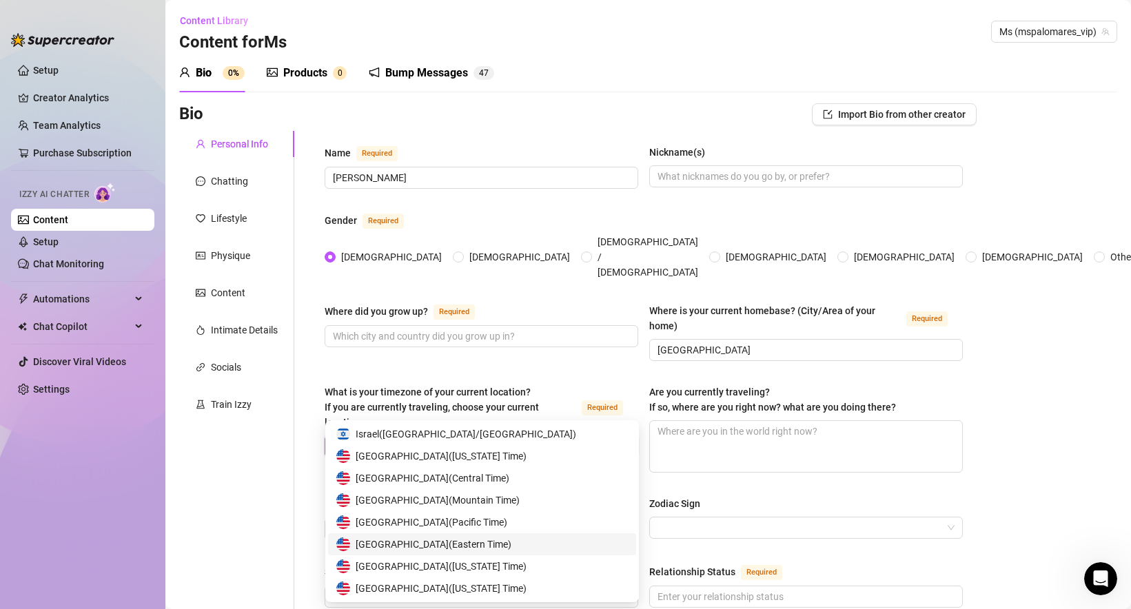
click at [542, 547] on div "United States of America ( Eastern Time )" at bounding box center [481, 544] width 291 height 15
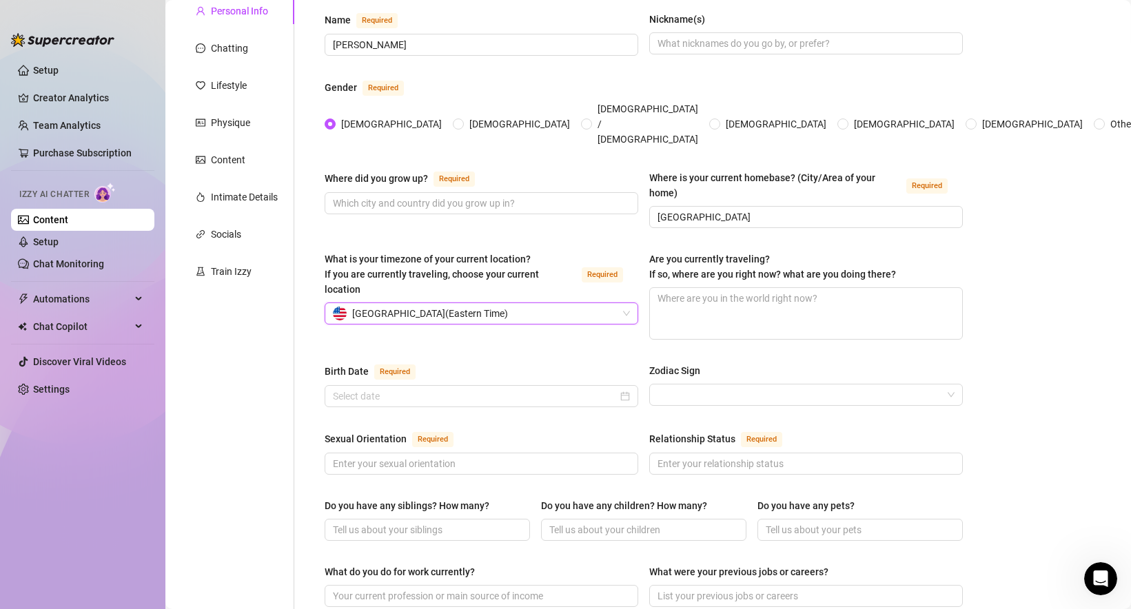
scroll to position [195, 0]
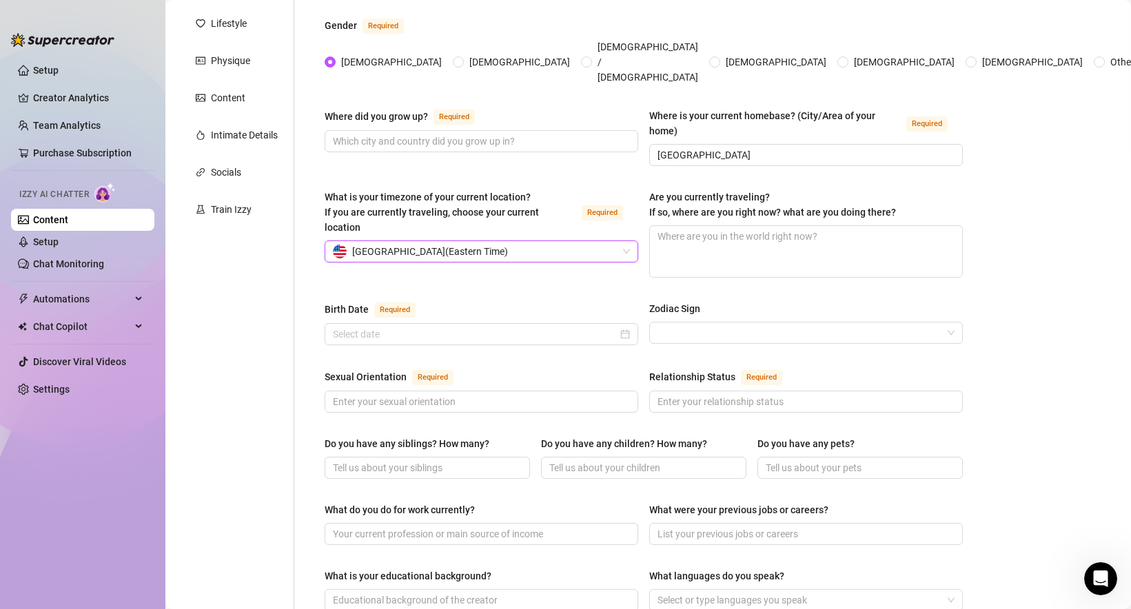
click at [565, 335] on div "Name Required [PERSON_NAME](s) Gender Required [DEMOGRAPHIC_DATA] [DEMOGRAPHIC_…" at bounding box center [644, 513] width 638 height 1127
click at [462, 391] on span at bounding box center [482, 402] width 314 height 22
click at [491, 338] on div "Name Required [PERSON_NAME](s) Gender Required [DEMOGRAPHIC_DATA] [DEMOGRAPHIC_…" at bounding box center [644, 513] width 638 height 1127
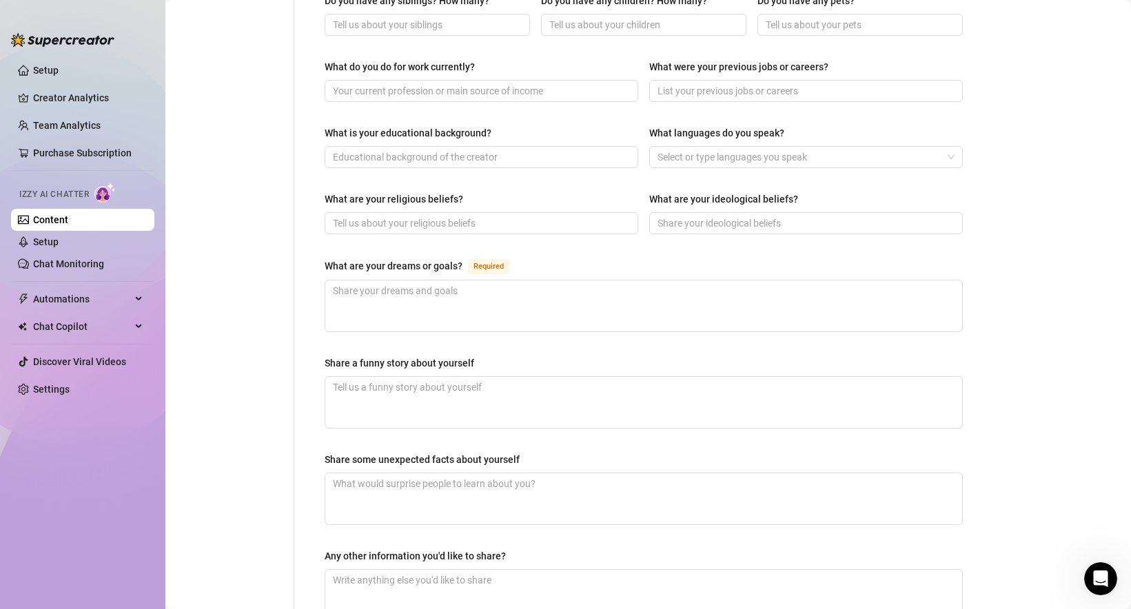
scroll to position [748, 0]
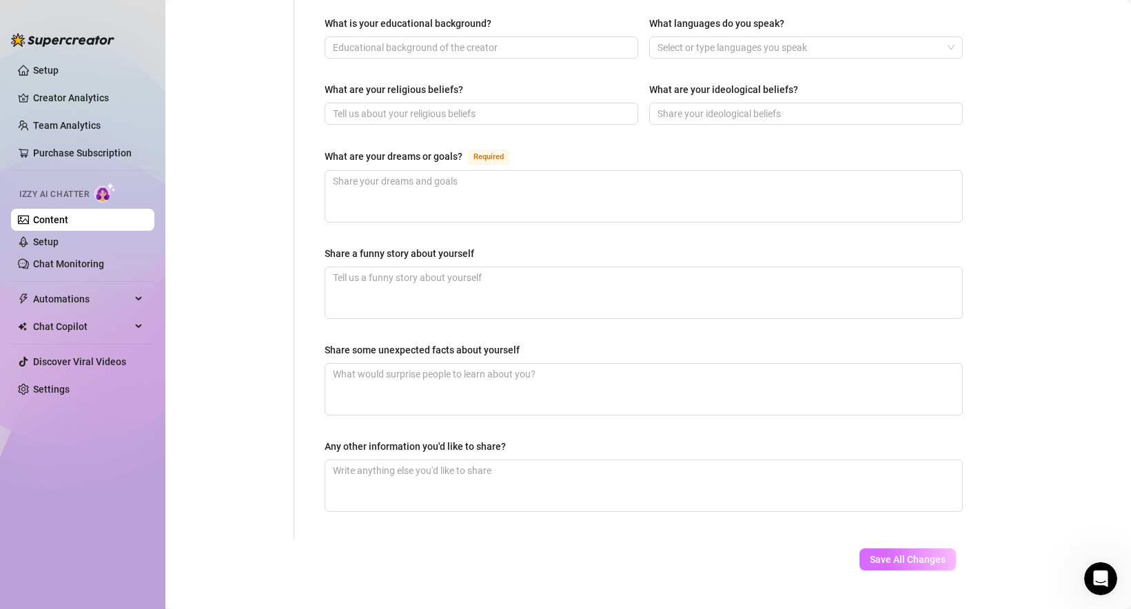
click at [913, 549] on button "Save All Changes" at bounding box center [907, 560] width 96 height 22
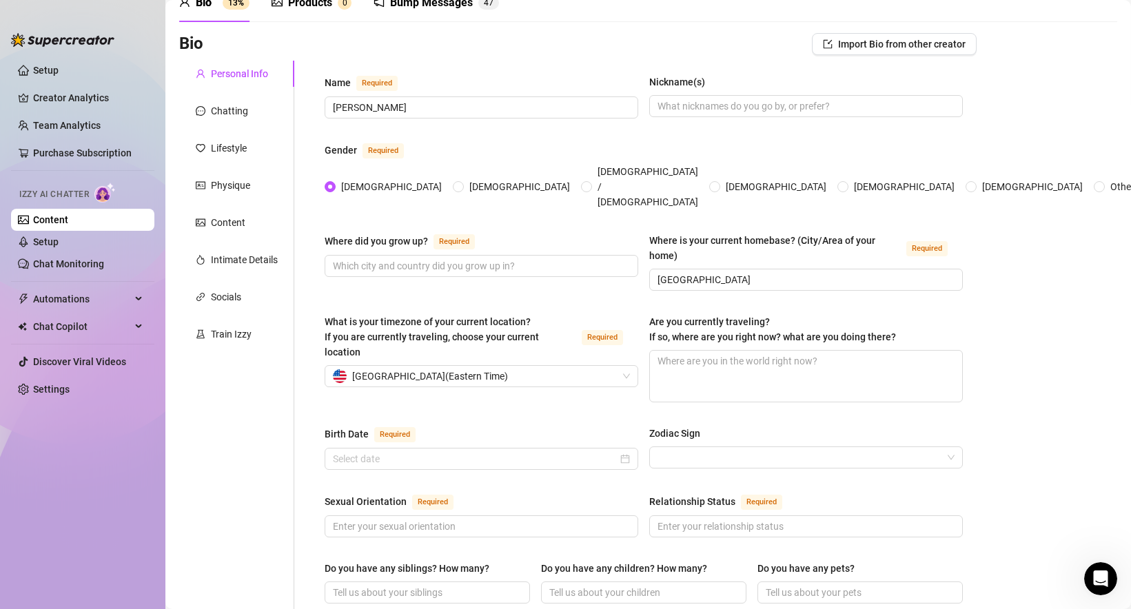
scroll to position [70, 0]
click at [252, 270] on div "Intimate Details" at bounding box center [236, 260] width 115 height 26
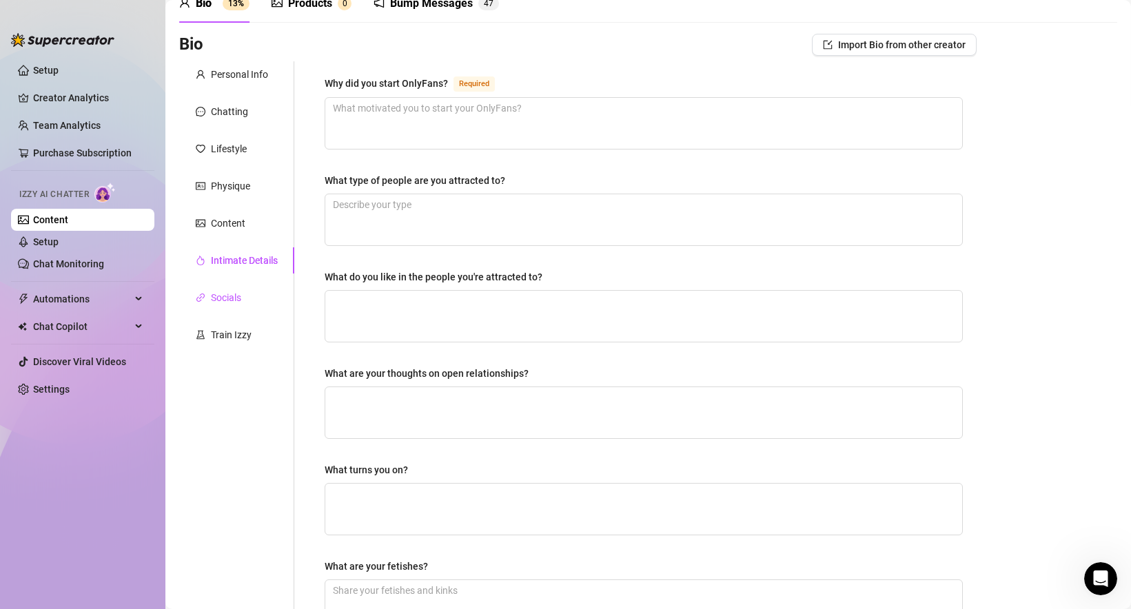
click at [240, 300] on div "Socials" at bounding box center [226, 297] width 30 height 15
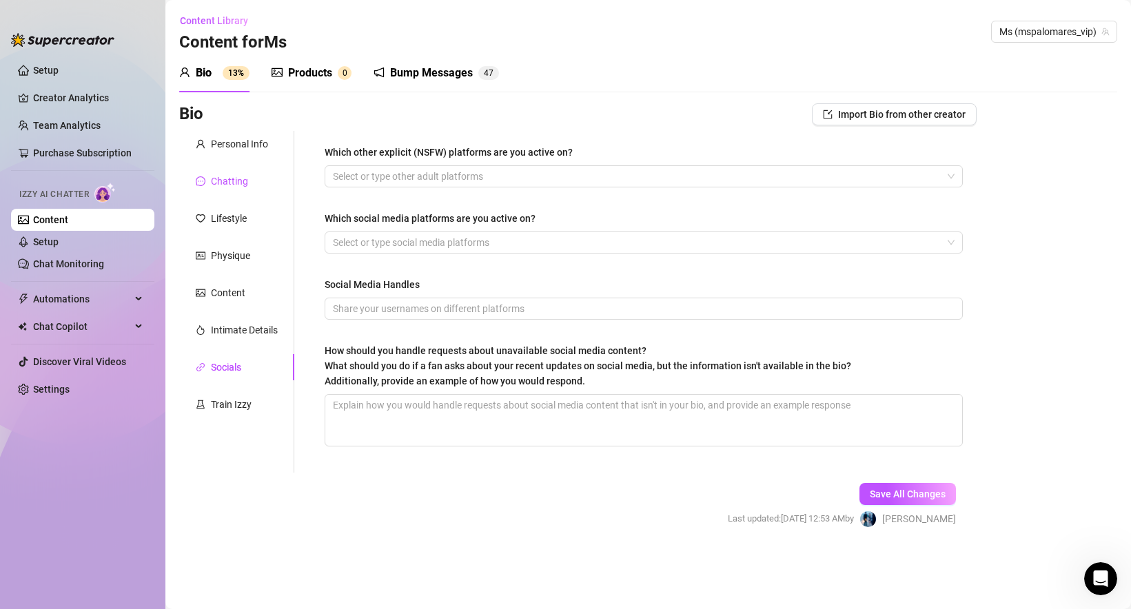
click at [240, 182] on div "Chatting" at bounding box center [229, 181] width 37 height 15
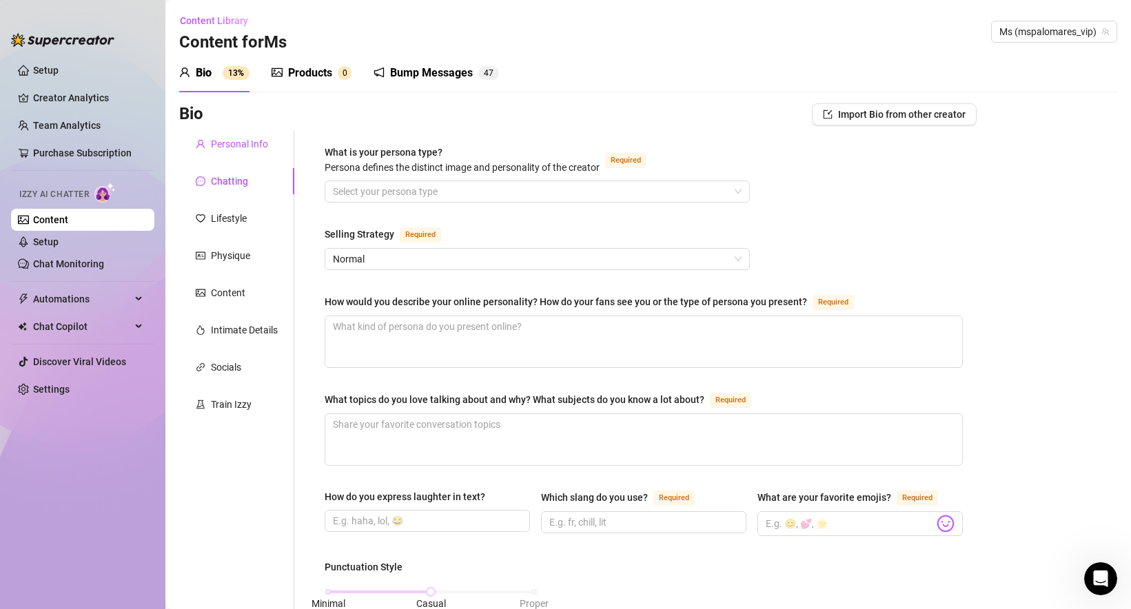
click at [247, 147] on div "Personal Info" at bounding box center [239, 143] width 57 height 15
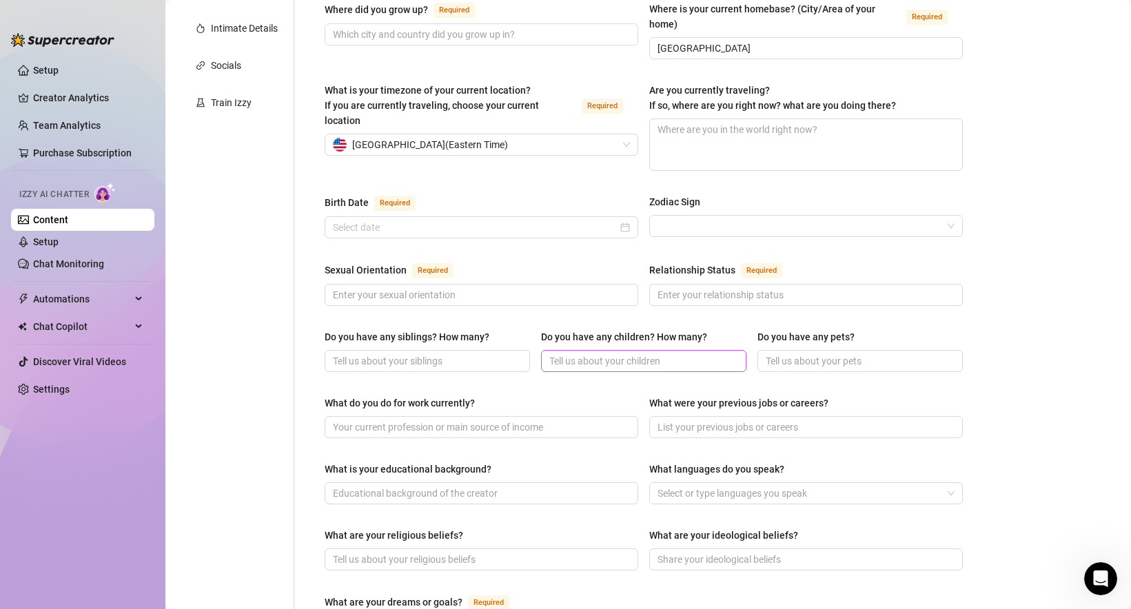
scroll to position [309, 0]
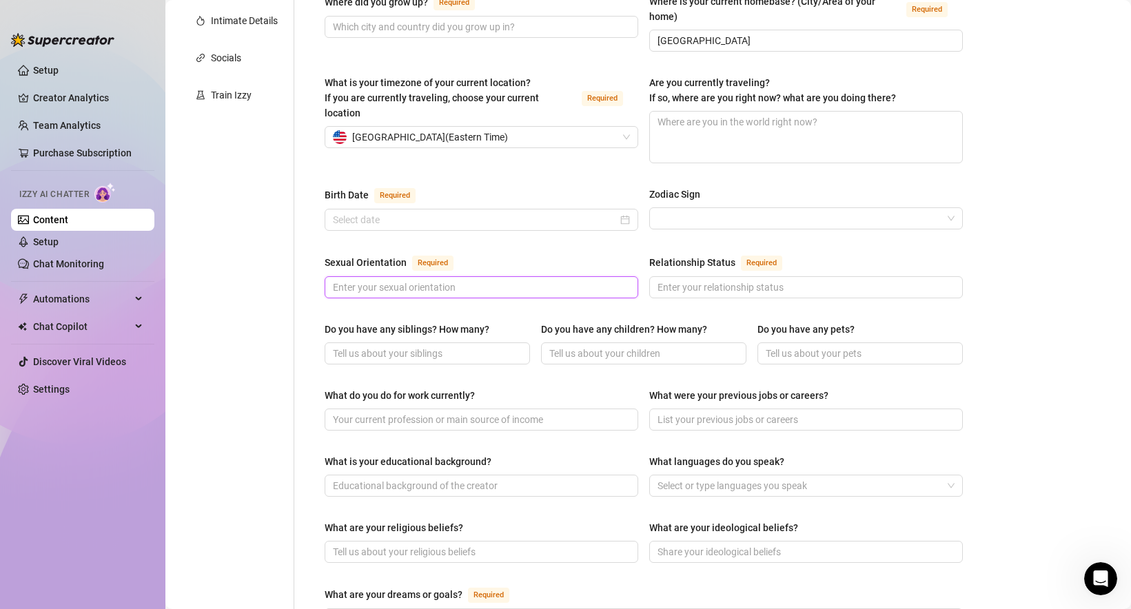
click at [472, 280] on input "Sexual Orientation Required" at bounding box center [480, 287] width 294 height 15
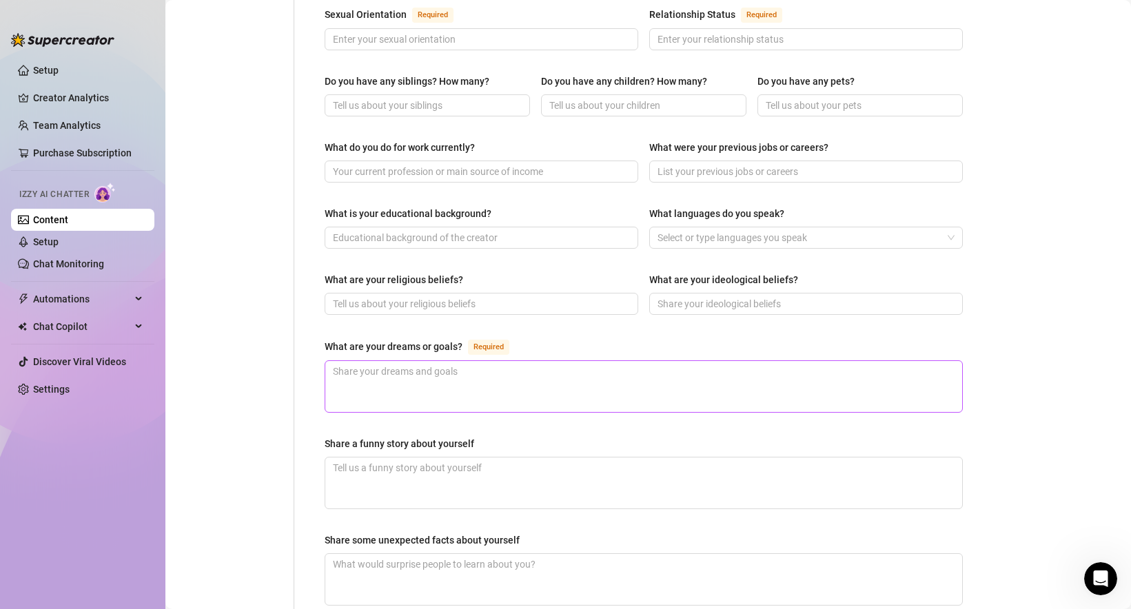
scroll to position [573, 0]
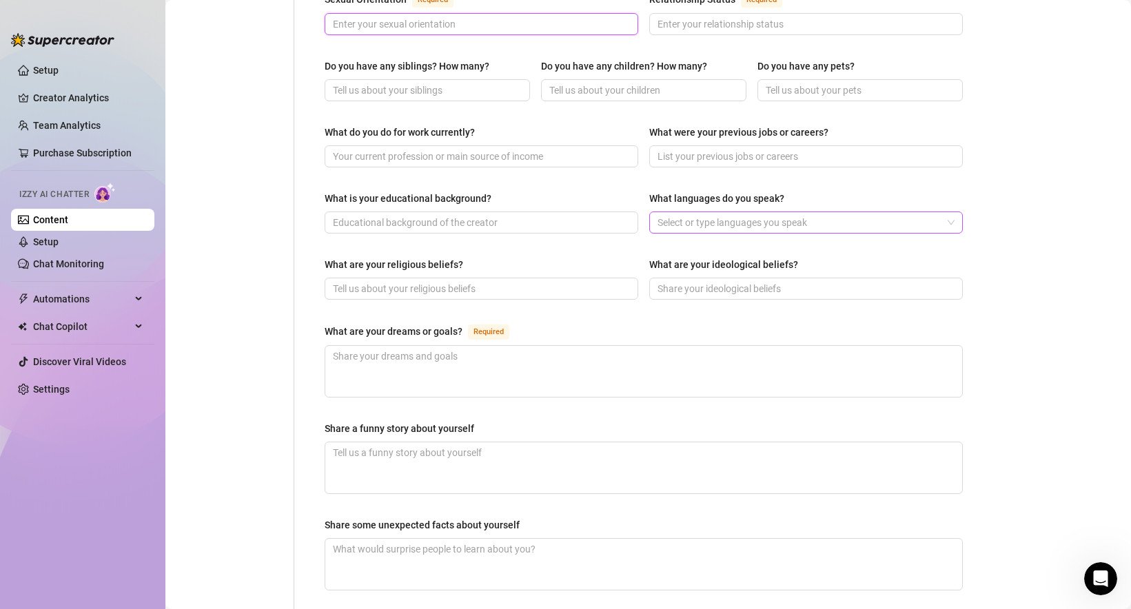
click at [934, 213] on div at bounding box center [799, 222] width 294 height 19
click at [1030, 181] on div "Bio Import Bio from other creator Personal Info Chatting Lifestyle Physique Con…" at bounding box center [648, 162] width 938 height 1262
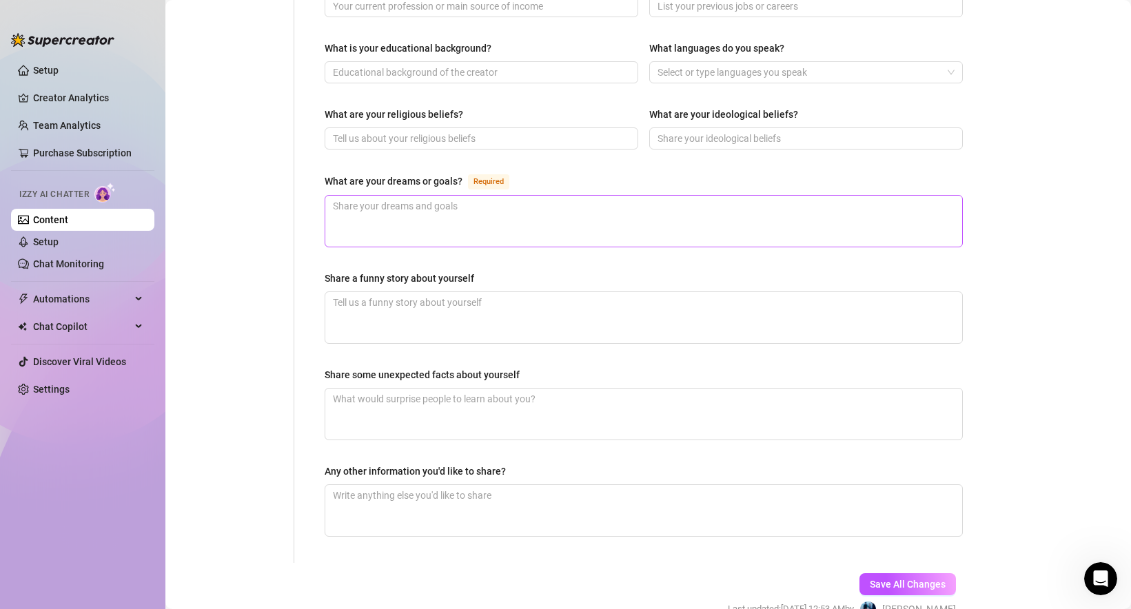
scroll to position [711, 0]
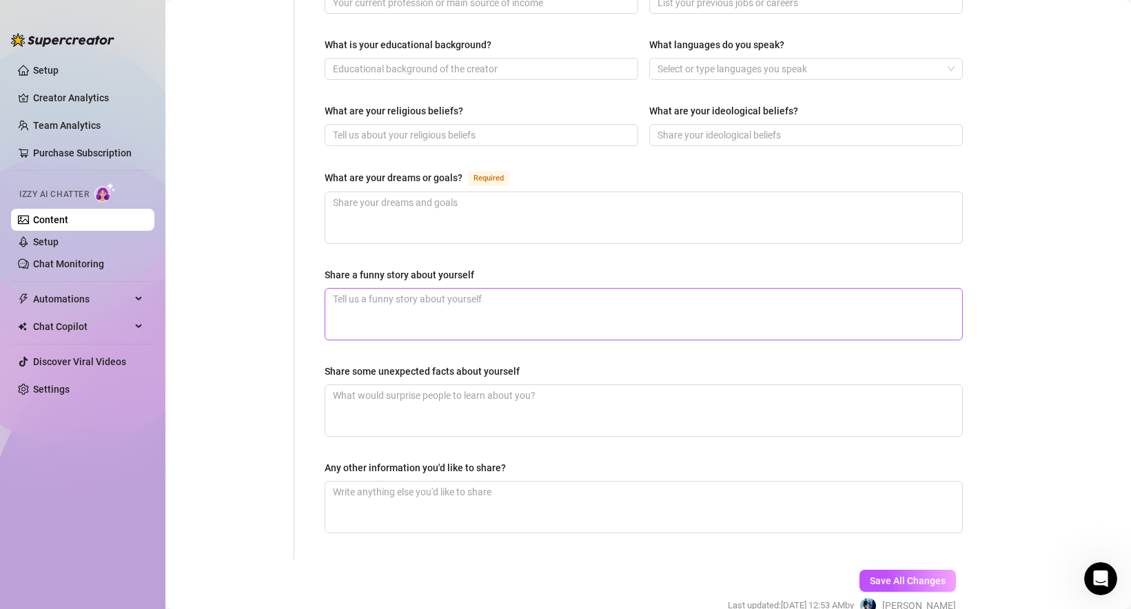
scroll to position [770, 0]
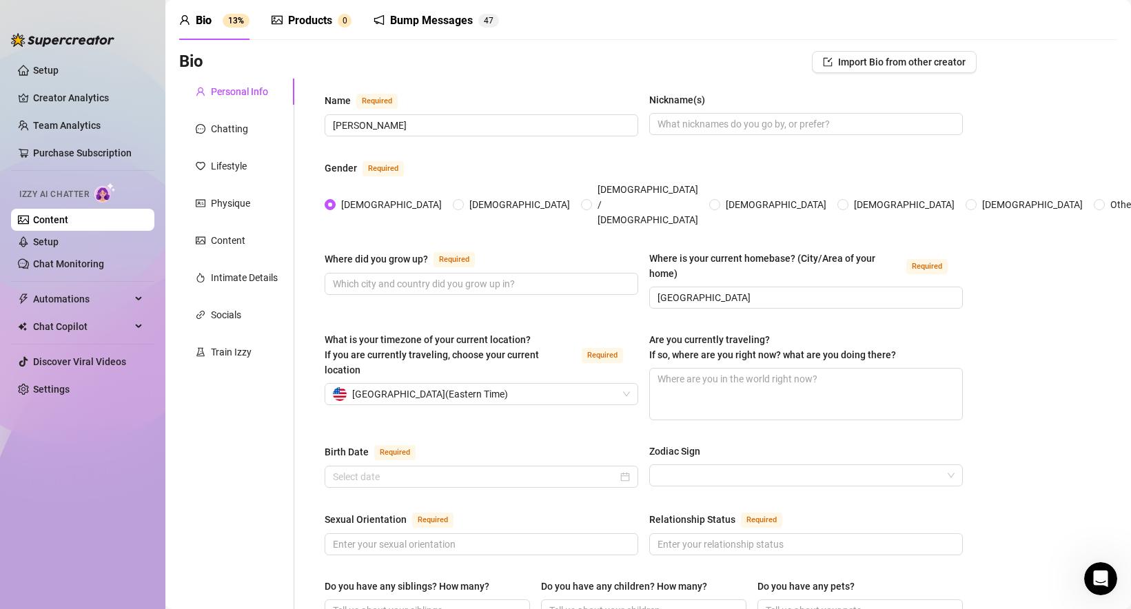
scroll to position [34, 0]
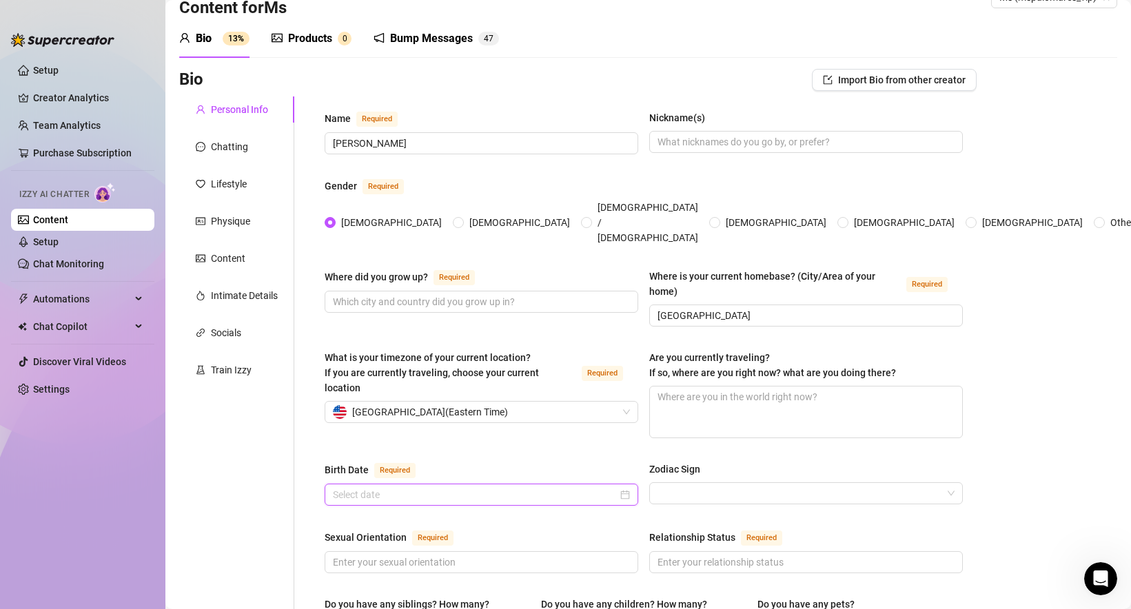
click at [407, 487] on input "Birth Date Required" at bounding box center [475, 494] width 285 height 15
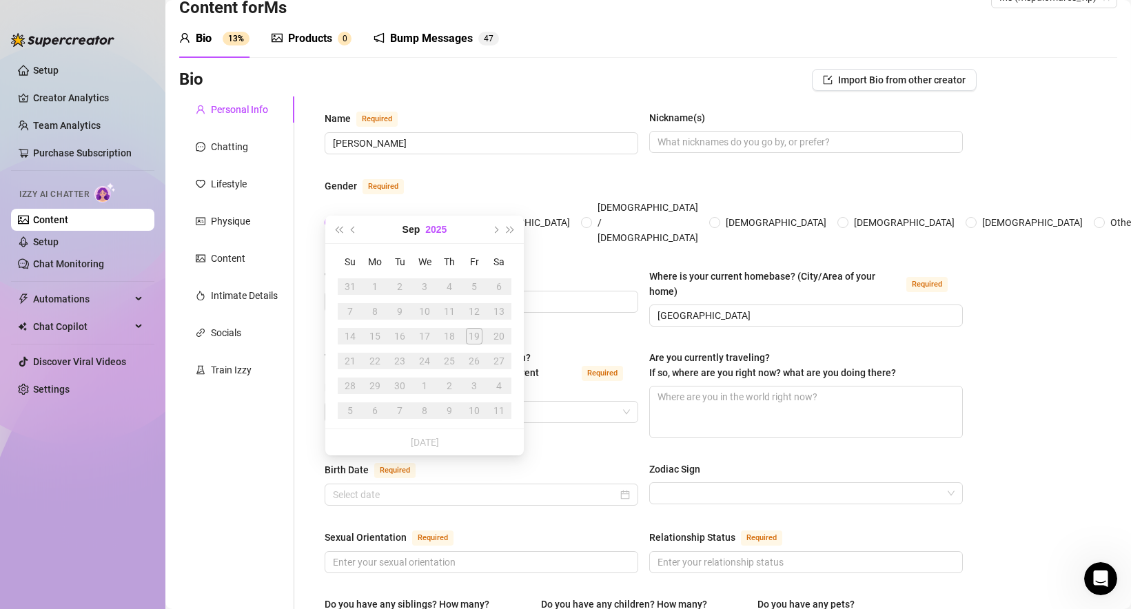
click at [439, 229] on button "2025" at bounding box center [435, 230] width 21 height 28
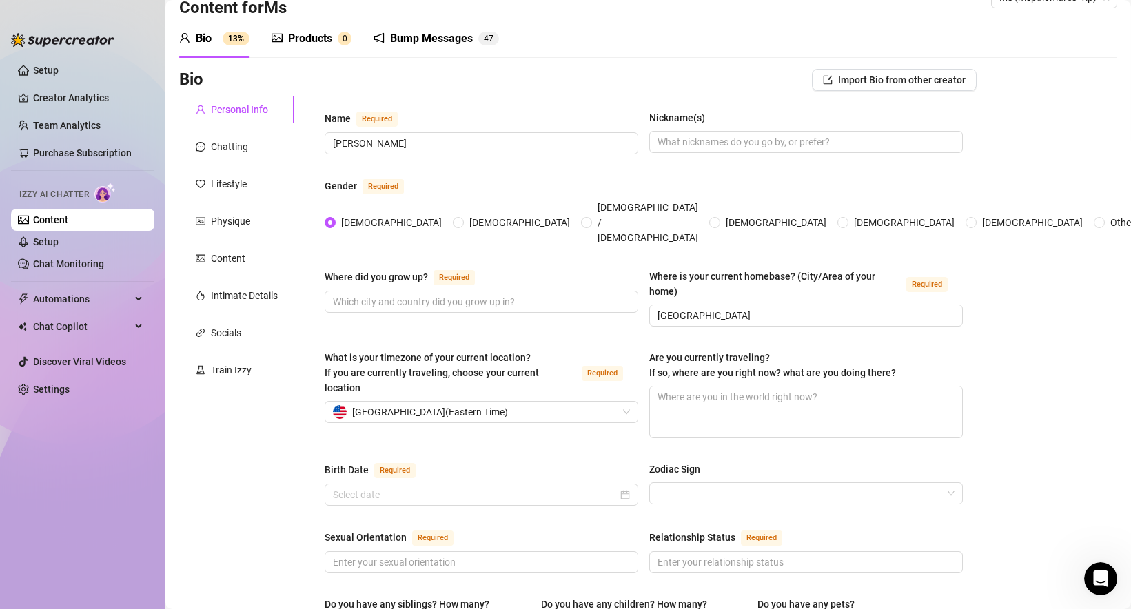
click at [550, 423] on div "What is your timezone of your current location? If you are currently traveling,…" at bounding box center [644, 400] width 638 height 101
drag, startPoint x: 319, startPoint y: 442, endPoint x: 368, endPoint y: 442, distance: 48.9
copy div "Birth Date"
click at [460, 294] on input "Where did you grow up? Required" at bounding box center [480, 301] width 294 height 15
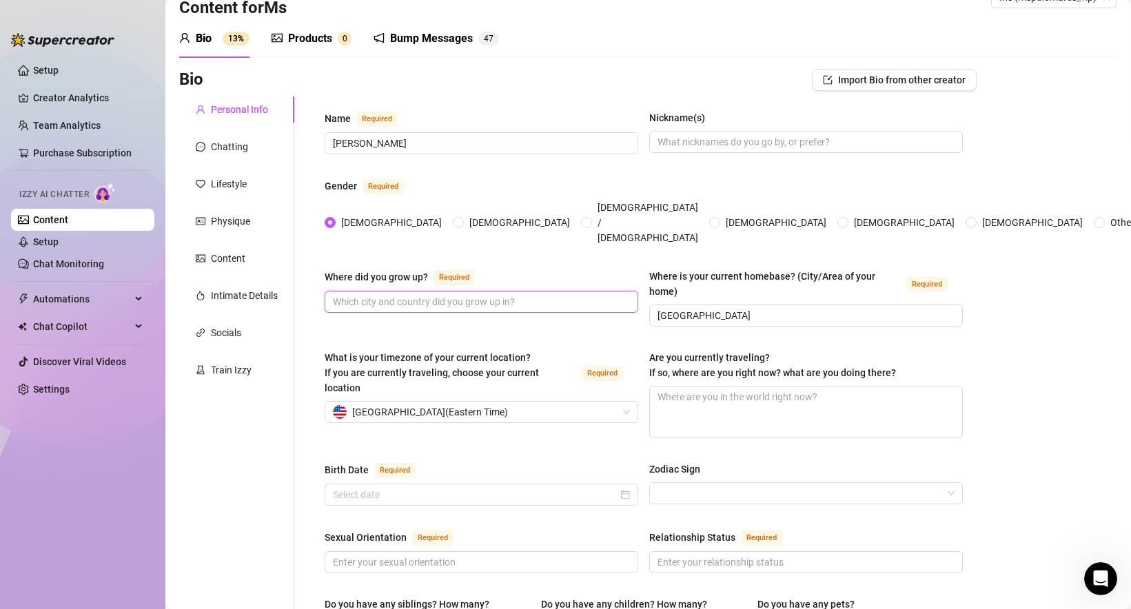
paste input "[GEOGRAPHIC_DATA][US_STATE]"
click at [394, 294] on input "[GEOGRAPHIC_DATA][US_STATE]" at bounding box center [480, 301] width 294 height 15
type input "[GEOGRAPHIC_DATA], [US_STATE]"
click at [518, 310] on div "Where did you grow up? Required [GEOGRAPHIC_DATA], [US_STATE] Where is your cur…" at bounding box center [644, 304] width 638 height 70
click at [696, 483] on input "Zodiac Sign" at bounding box center [799, 493] width 285 height 21
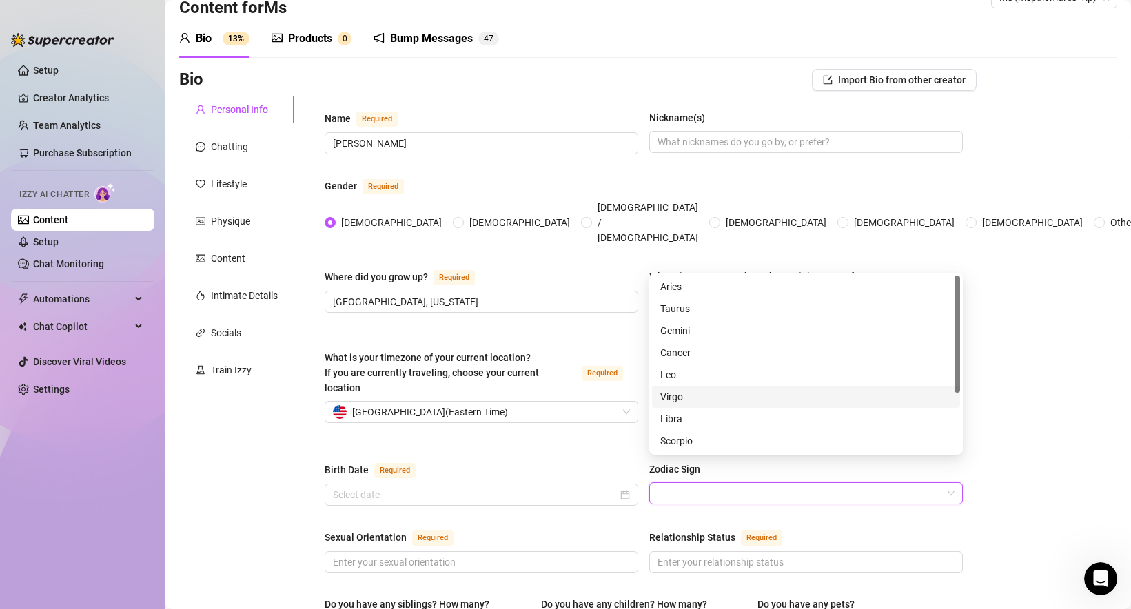
click at [698, 390] on div "Virgo" at bounding box center [805, 396] width 291 height 15
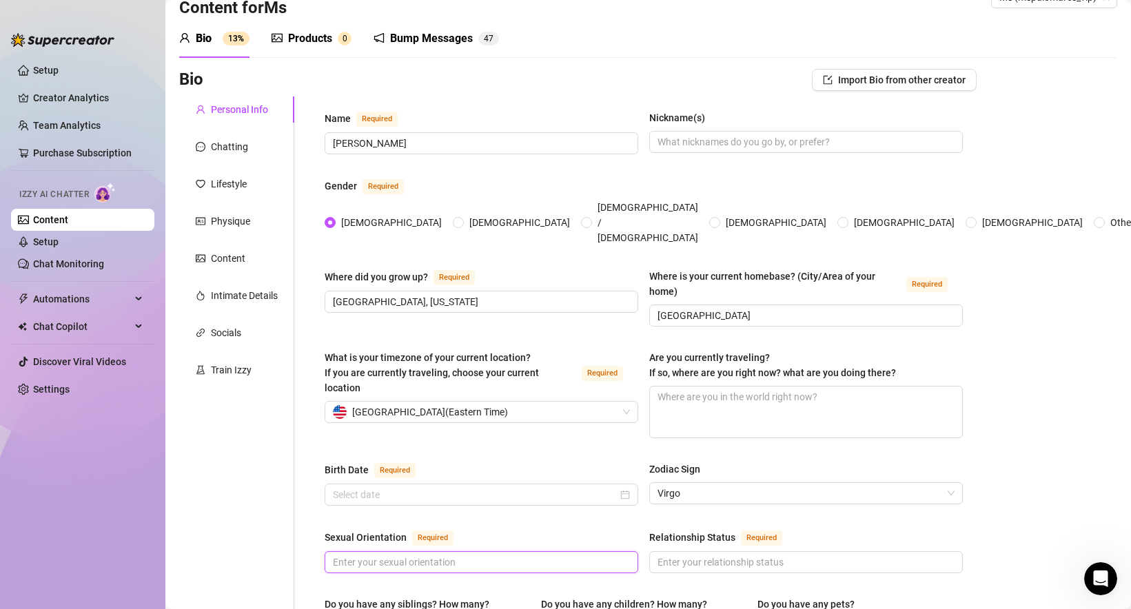
click at [443, 555] on input "Sexual Orientation Required" at bounding box center [480, 562] width 294 height 15
paste input "[DEMOGRAPHIC_DATA]"
click at [391, 555] on input "[DEMOGRAPHIC_DATA]" at bounding box center [480, 562] width 294 height 15
paste input "[DEMOGRAPHIC_DATA]"
drag, startPoint x: 336, startPoint y: 535, endPoint x: 336, endPoint y: 557, distance: 21.4
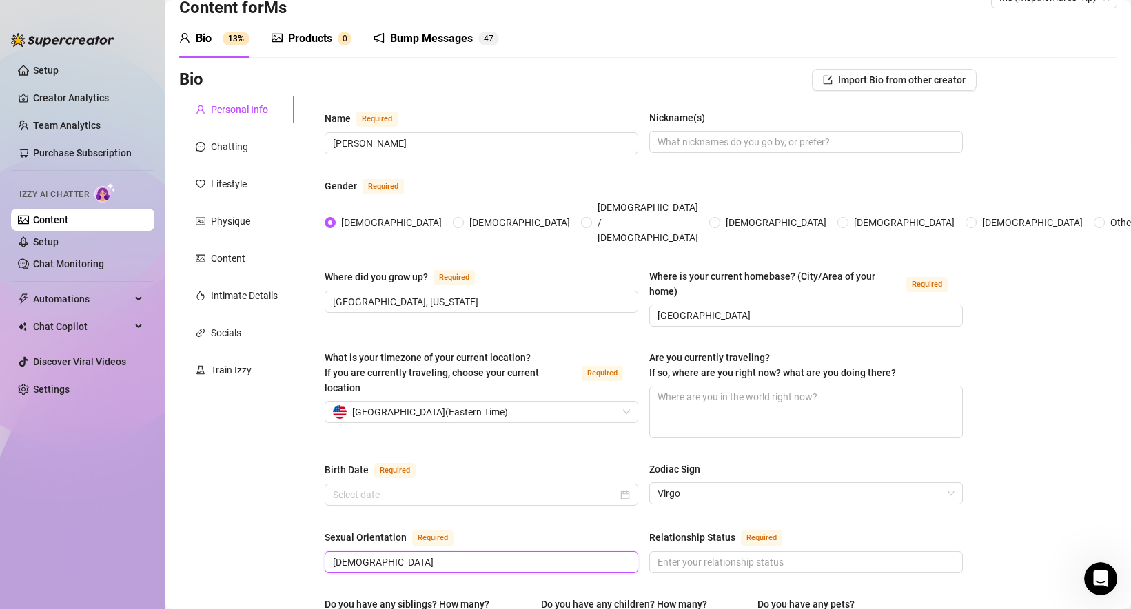
click at [336, 555] on input "[DEMOGRAPHIC_DATA]" at bounding box center [480, 562] width 294 height 15
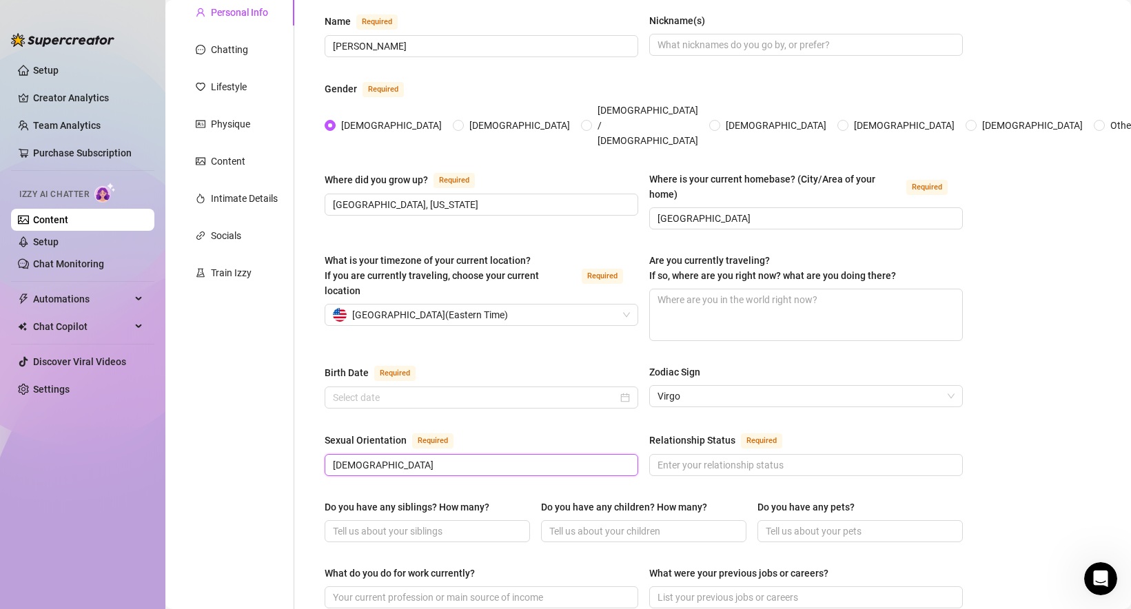
scroll to position [133, 0]
type input "[DEMOGRAPHIC_DATA]"
click at [702, 456] on input "Relationship Status Required" at bounding box center [804, 463] width 294 height 15
paste input "single but looking for a only fans bf 👀"
click at [680, 458] on div "Sexual Orientation Required [DEMOGRAPHIC_DATA] Relationship Status Required sin…" at bounding box center [644, 459] width 638 height 57
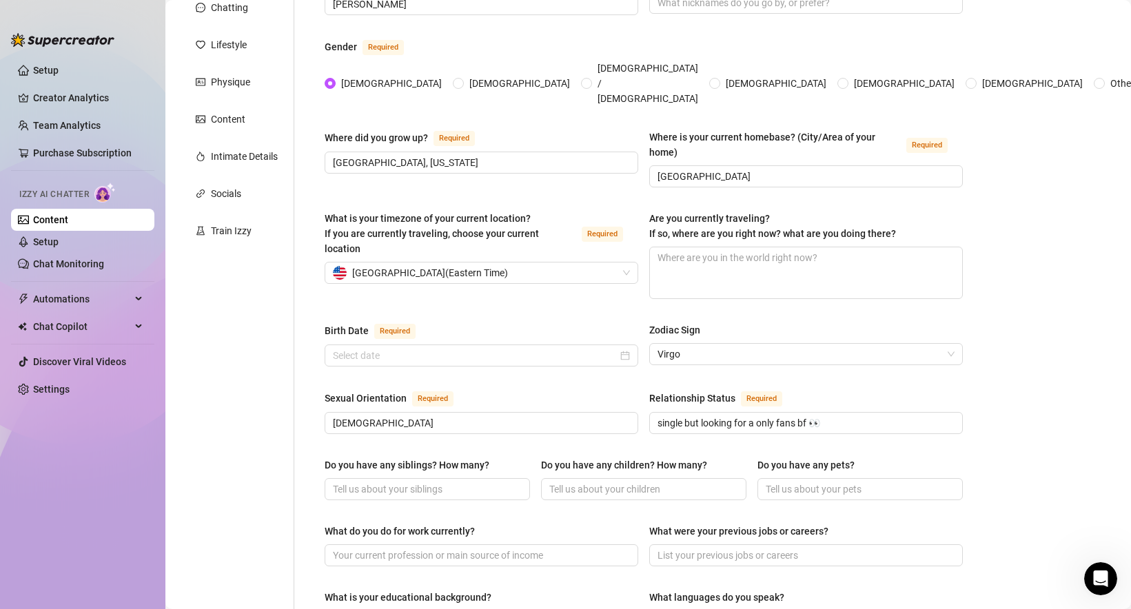
scroll to position [187, 0]
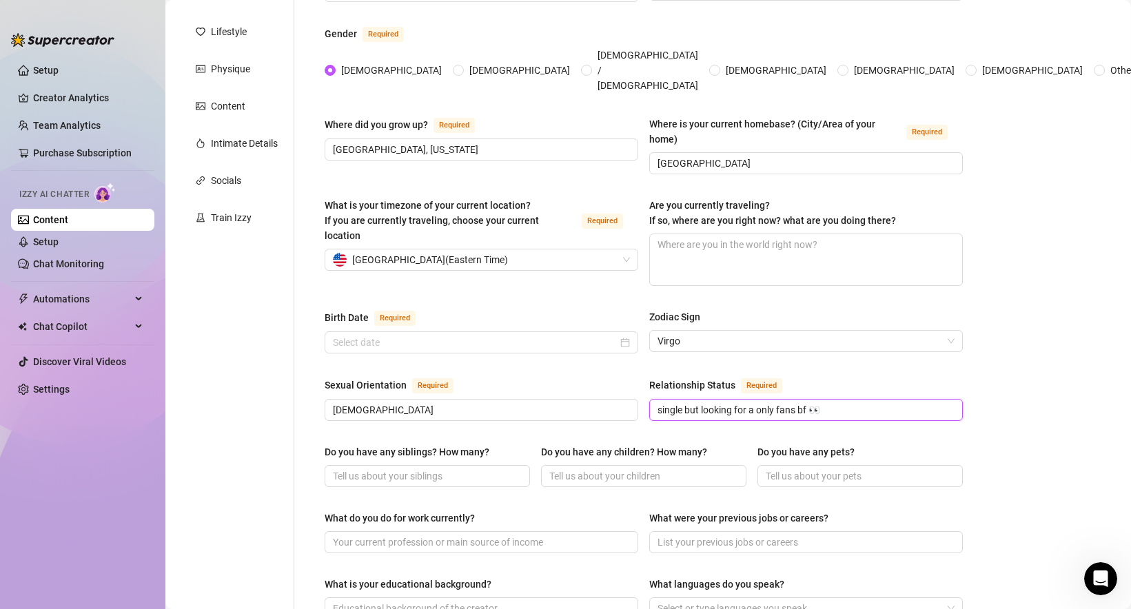
drag, startPoint x: 686, startPoint y: 382, endPoint x: 846, endPoint y: 379, distance: 159.9
click at [846, 402] on input "single but looking for a only fans bf 👀" at bounding box center [804, 409] width 294 height 15
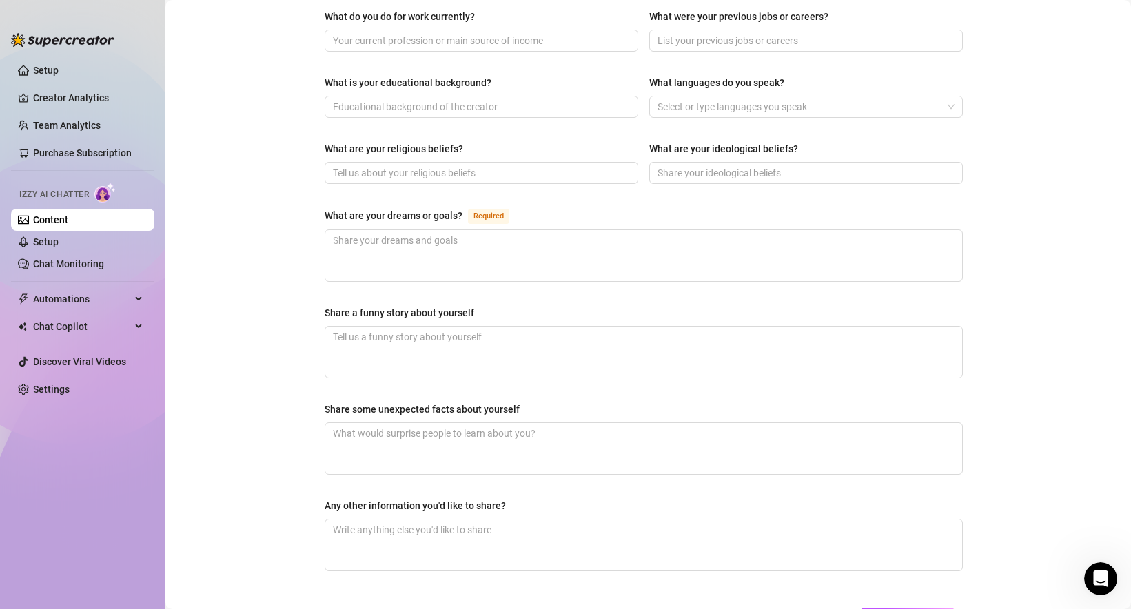
scroll to position [770, 0]
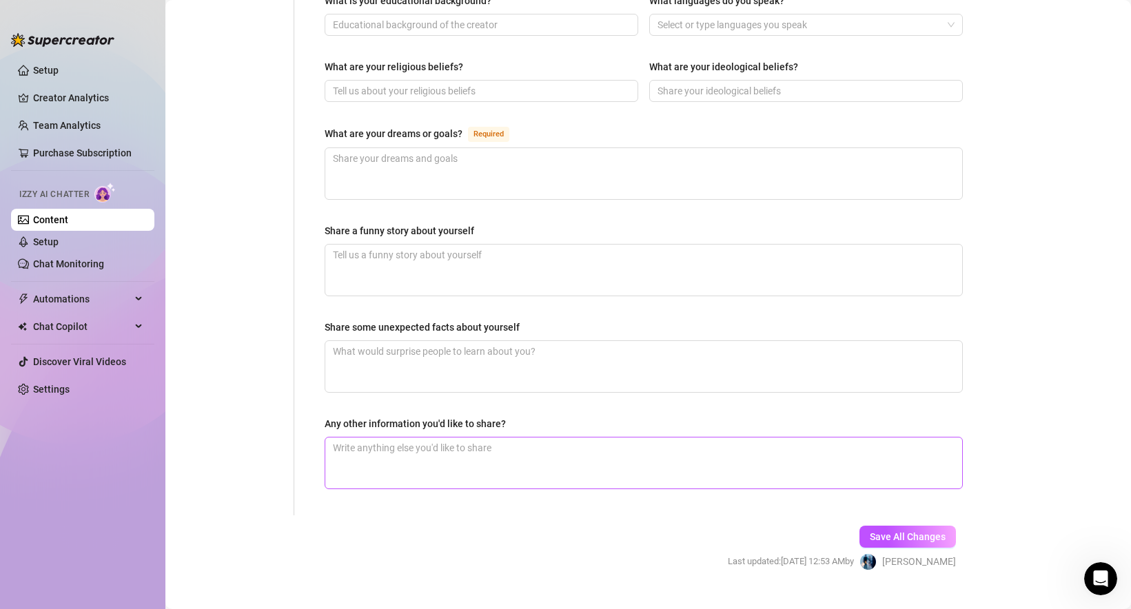
type input "single"
click at [444, 438] on textarea "Any other information you'd like to share?" at bounding box center [643, 463] width 637 height 51
paste textarea "single but looking for a only fans bf 👀"
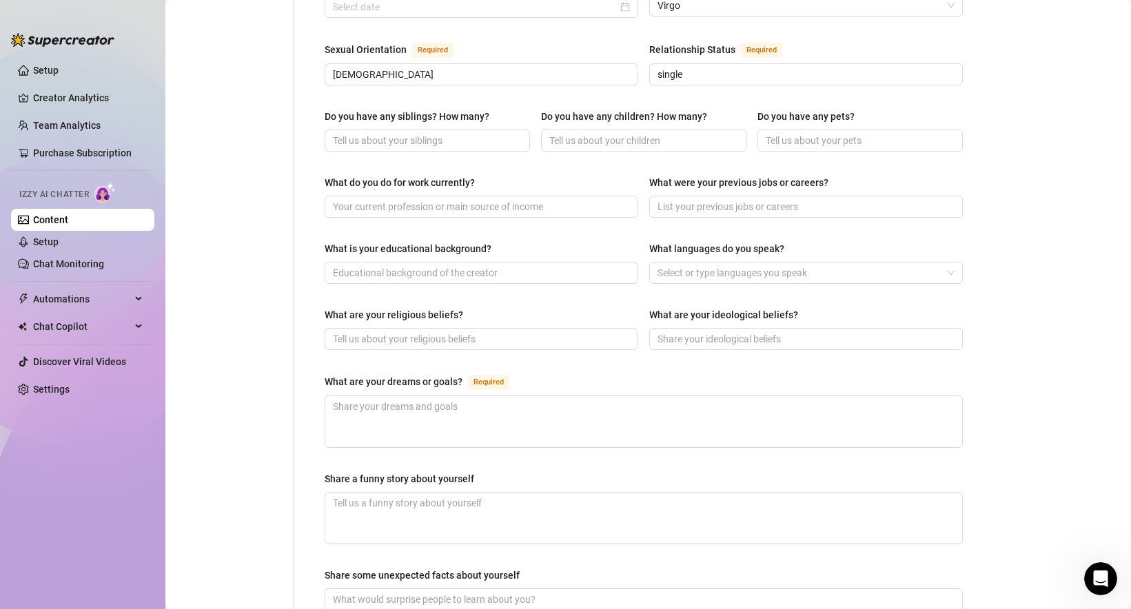
scroll to position [506, 0]
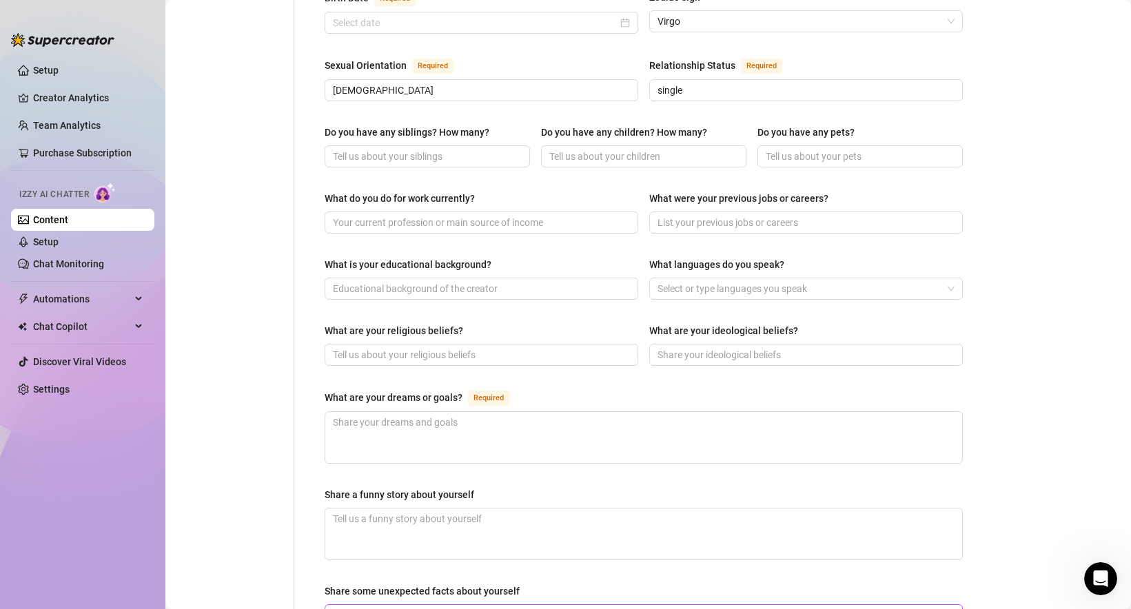
type textarea "single but looking for a only fans bf 👀"
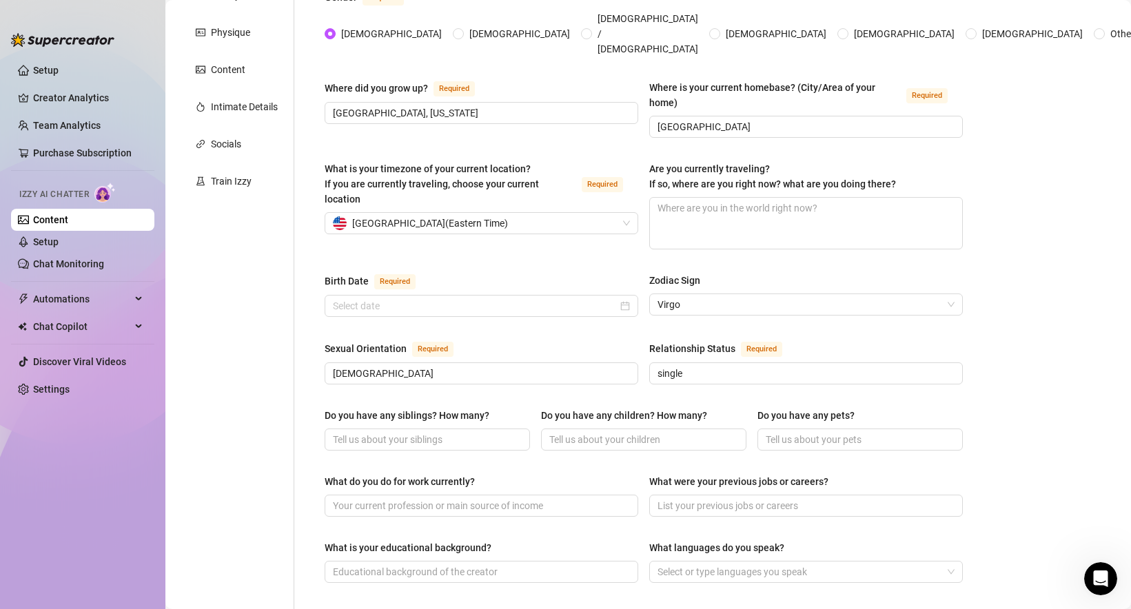
scroll to position [225, 0]
click at [477, 431] on input "Do you have any siblings? How many?" at bounding box center [426, 438] width 186 height 15
paste input "2 sisters (twins)"
type input "2 sisters (twins)"
click at [625, 431] on input "Do you have any children? How many?" at bounding box center [642, 438] width 186 height 15
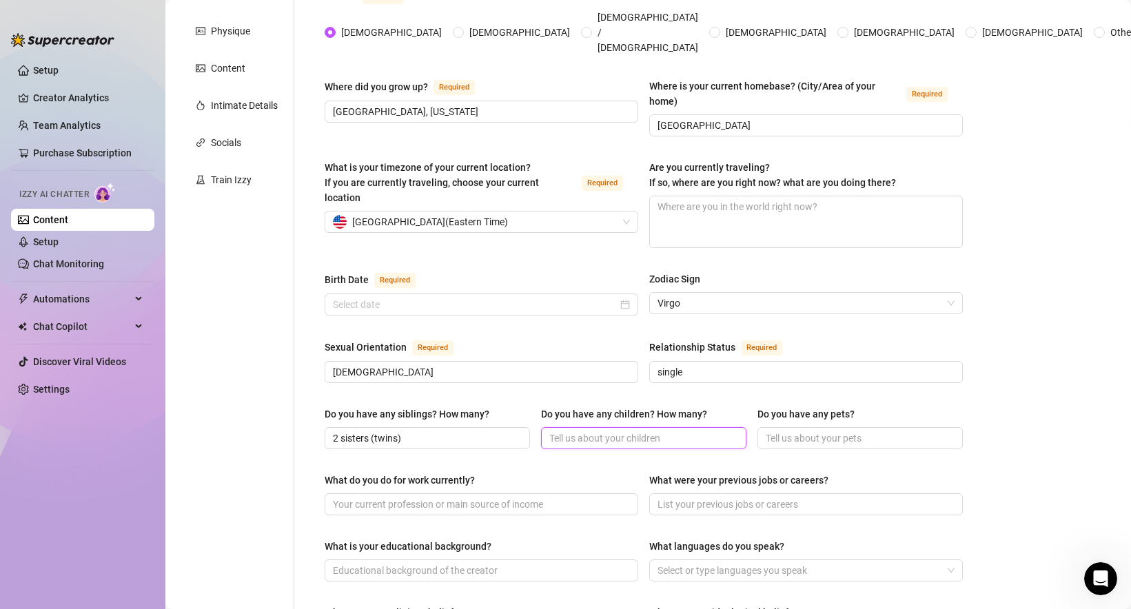
paste input "No"
type input "No"
click at [818, 431] on input "Do you have any pets?" at bounding box center [859, 438] width 186 height 15
paste input "No"
type input "No"
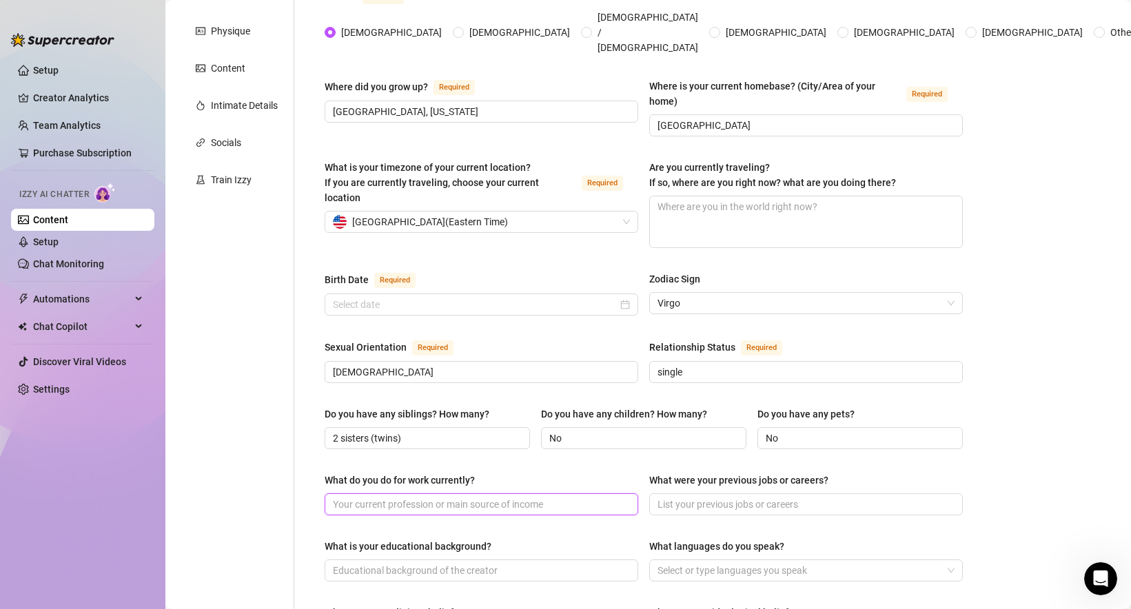
click at [463, 497] on input "What do you do for work currently?" at bounding box center [480, 504] width 294 height 15
paste input "Music artist"
type input "Music artist"
click at [706, 497] on input "What were your previous jobs or careers?" at bounding box center [804, 504] width 294 height 15
paste input "Former exotic dancer"
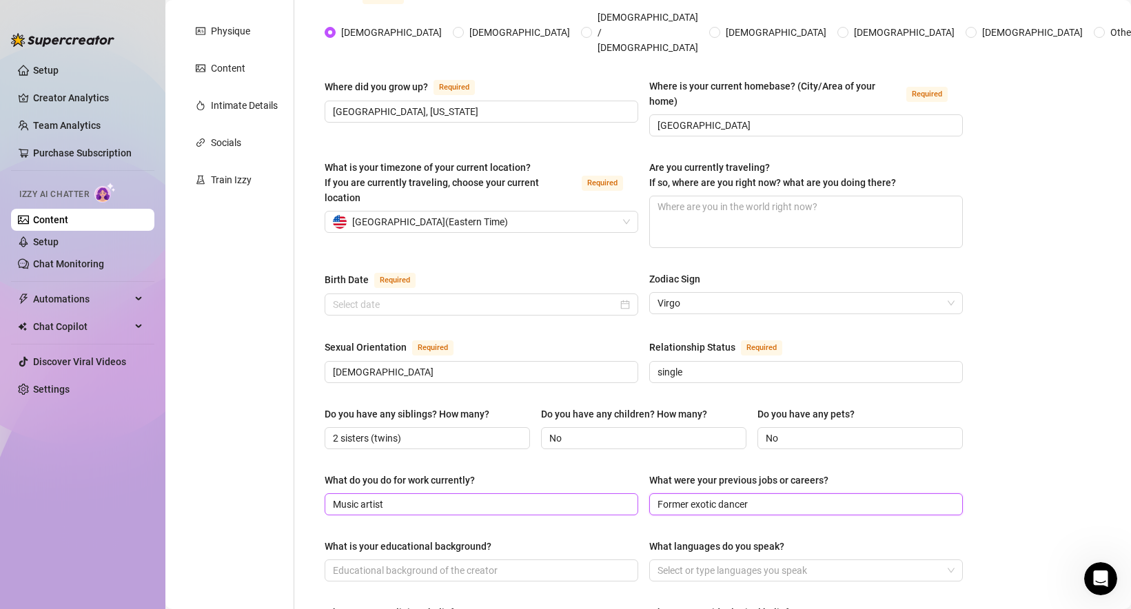
drag, startPoint x: 695, startPoint y: 479, endPoint x: 600, endPoint y: 480, distance: 94.4
click at [600, 480] on div "What do you do for work currently? Music artist What were your previous jobs or…" at bounding box center [644, 500] width 638 height 55
type input "Exotic dancer"
click at [623, 510] on div "Name Required [PERSON_NAME](s) Gender Required [DEMOGRAPHIC_DATA] [DEMOGRAPHIC_…" at bounding box center [644, 483] width 638 height 1127
click at [451, 563] on input "What is your educational background?" at bounding box center [480, 570] width 294 height 15
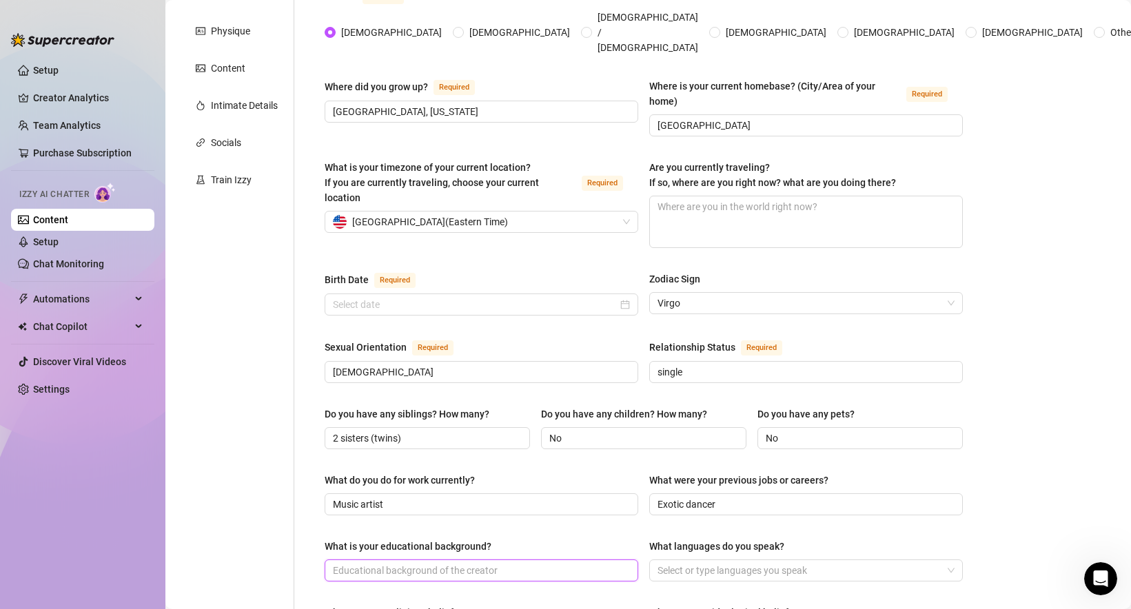
paste input "ome college"
click at [333, 563] on input "ome college" at bounding box center [480, 570] width 294 height 15
type input "Some college"
click at [744, 561] on div at bounding box center [799, 570] width 294 height 19
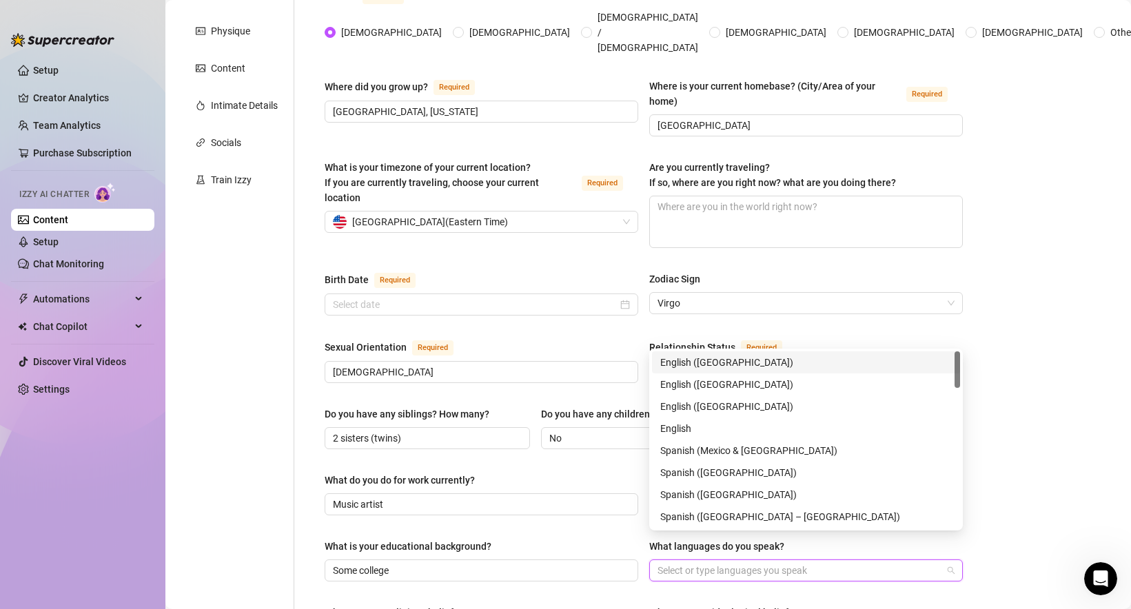
click at [728, 360] on div "English ([GEOGRAPHIC_DATA])" at bounding box center [805, 362] width 291 height 15
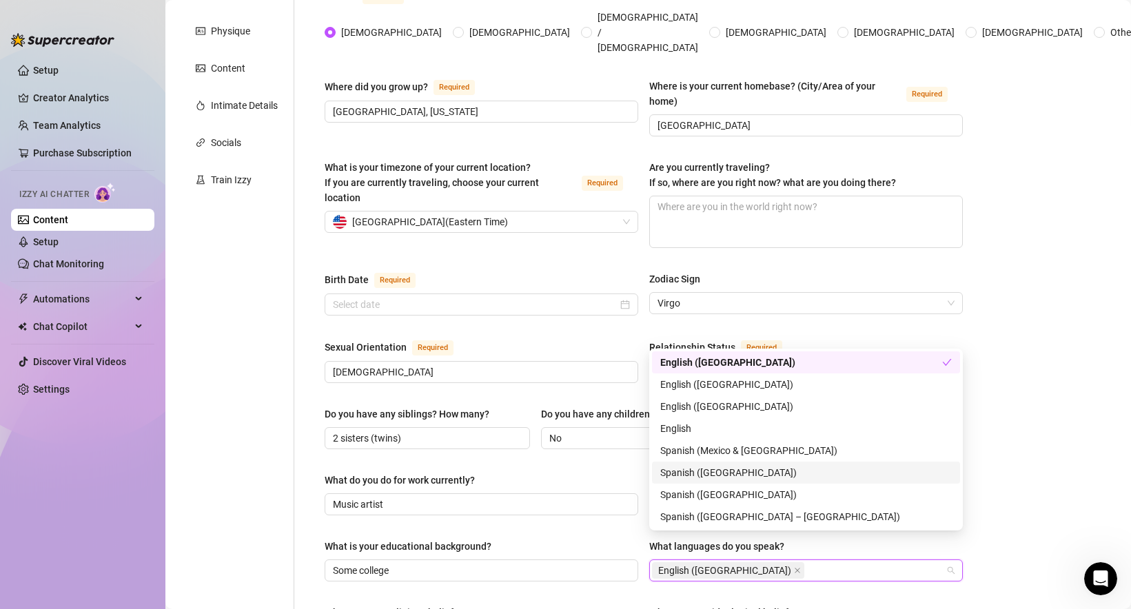
click at [826, 471] on div "Spanish ([GEOGRAPHIC_DATA])" at bounding box center [805, 472] width 291 height 15
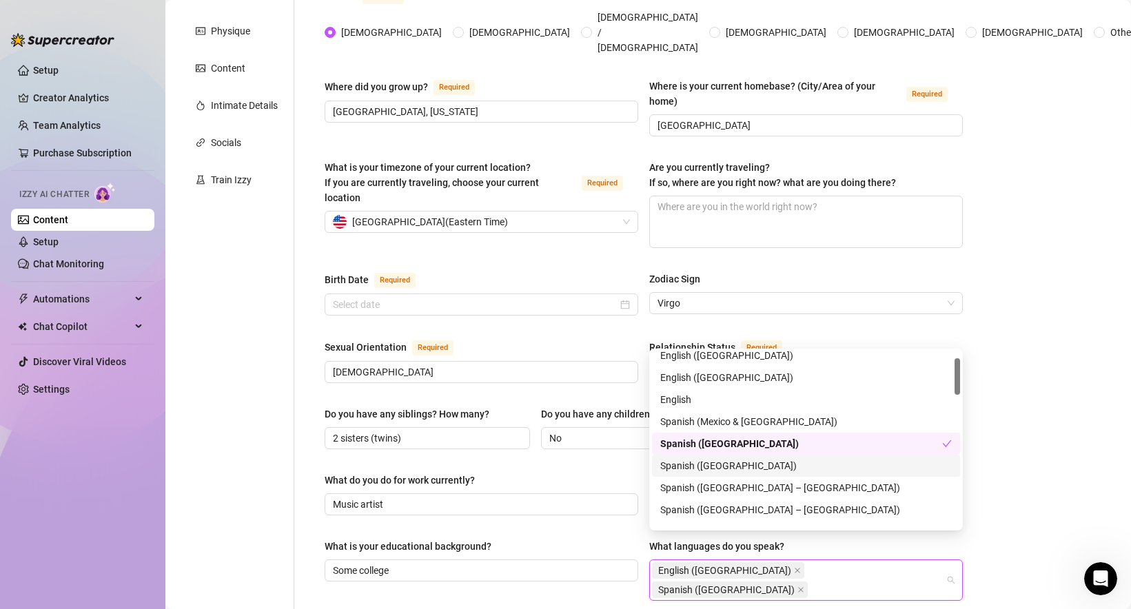
scroll to position [38, 0]
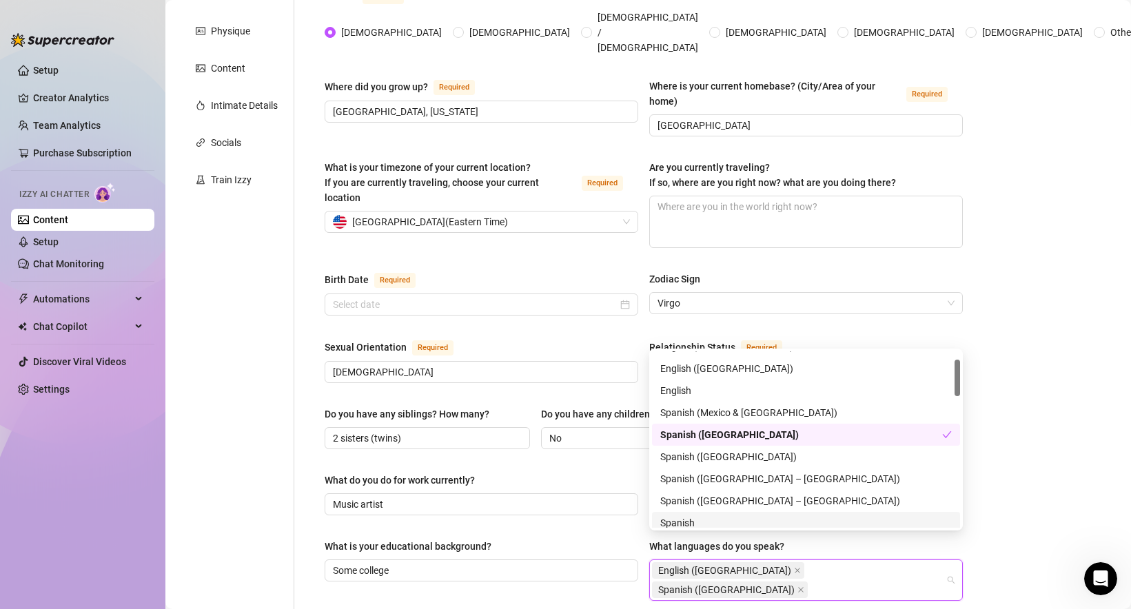
click at [739, 574] on div "Name Required [PERSON_NAME](s) Gender Required [DEMOGRAPHIC_DATA] [DEMOGRAPHIC_…" at bounding box center [644, 493] width 638 height 1147
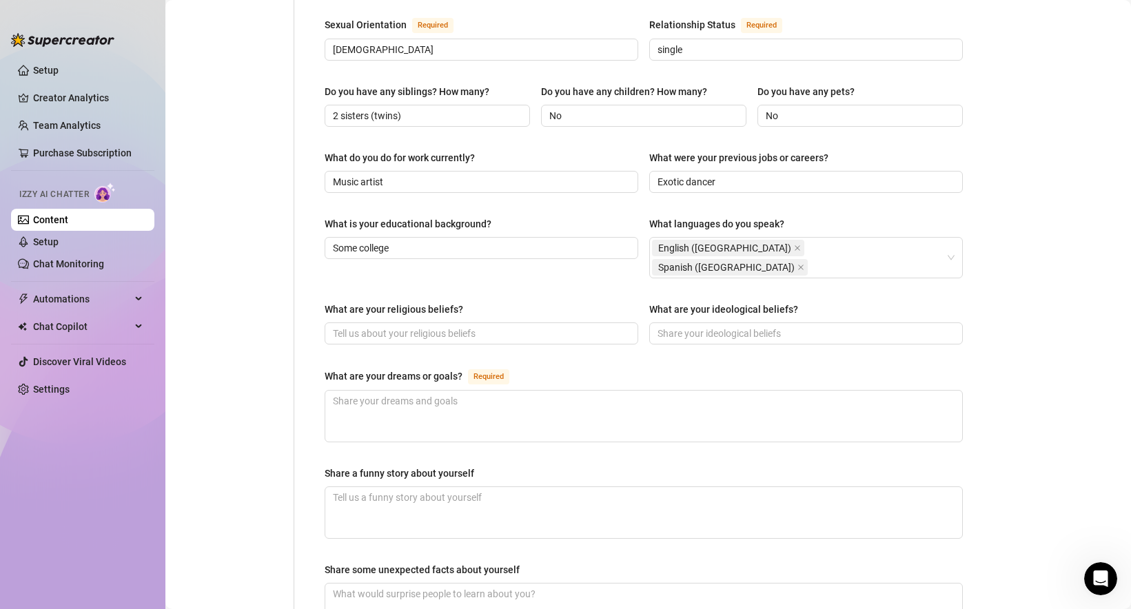
scroll to position [549, 0]
click at [708, 325] on input "What are your ideological beliefs?" at bounding box center [804, 332] width 294 height 15
paste input "I’m open-minded and believe in always learning, so I don’t like to box myself i…"
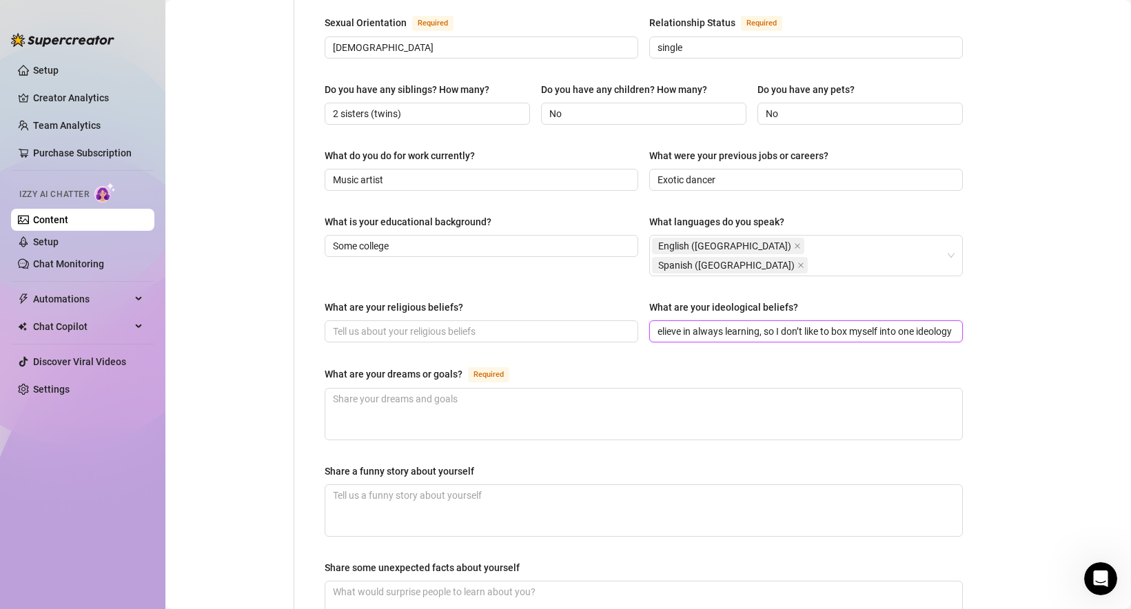
type input "I’m open-minded and believe in always learning, so I don’t like to box myself i…"
click at [707, 316] on div "Name Required [PERSON_NAME](s) Gender Required [DEMOGRAPHIC_DATA] [DEMOGRAPHIC_…" at bounding box center [644, 169] width 638 height 1147
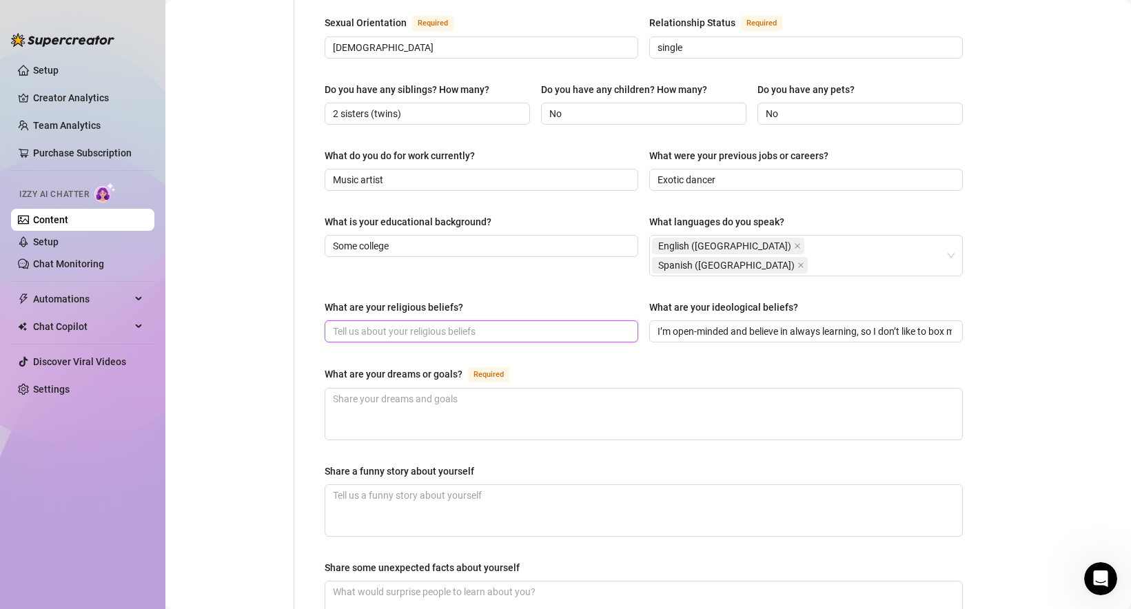
click at [459, 324] on input "What are your religious beliefs?" at bounding box center [480, 331] width 294 height 15
paste input "Don’t want to speak religion"
type input "Don’t want to speak religion"
click at [563, 307] on div "What are your religious beliefs? Don’t want to speak religion What are your ide…" at bounding box center [644, 327] width 638 height 55
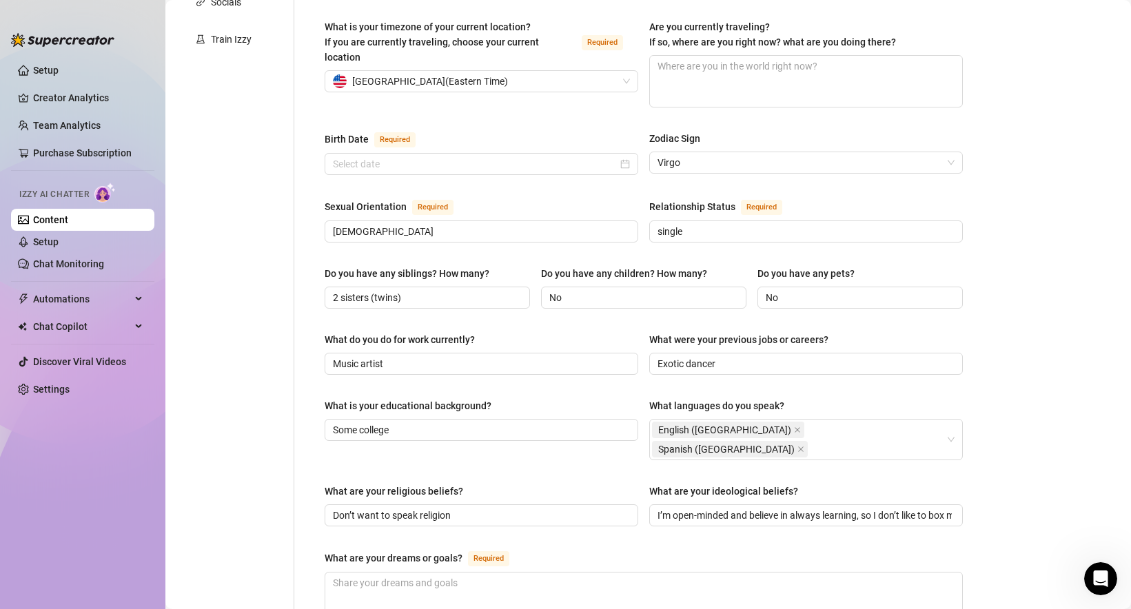
scroll to position [355, 0]
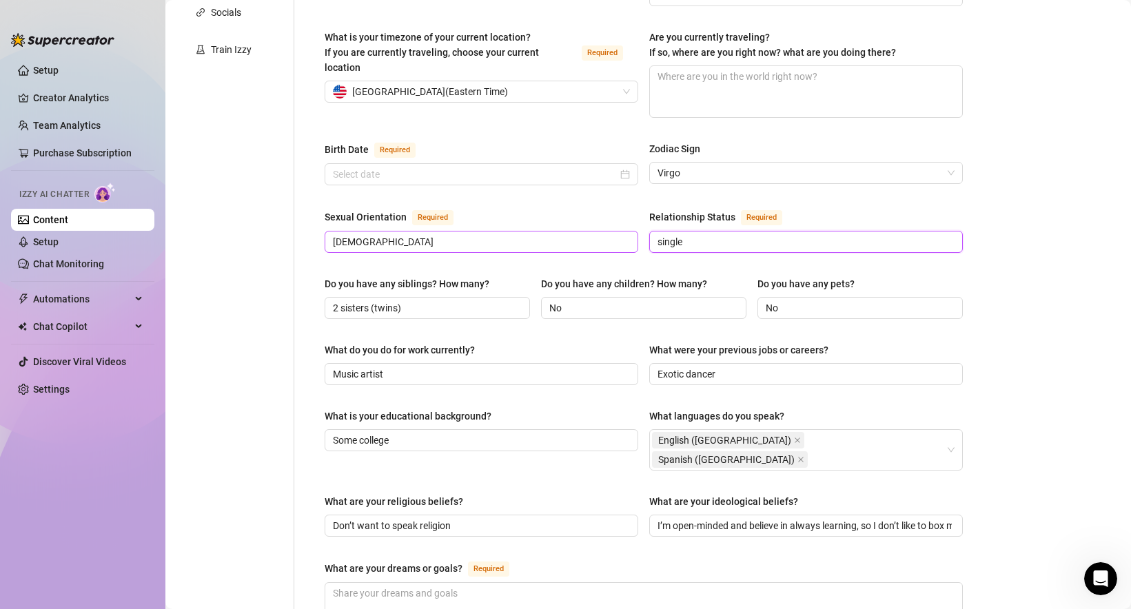
drag, startPoint x: 662, startPoint y: 216, endPoint x: 613, endPoint y: 216, distance: 48.9
click at [613, 216] on div "Sexual Orientation Required [DEMOGRAPHIC_DATA] Relationship Status Required sin…" at bounding box center [644, 237] width 638 height 57
type input "Single"
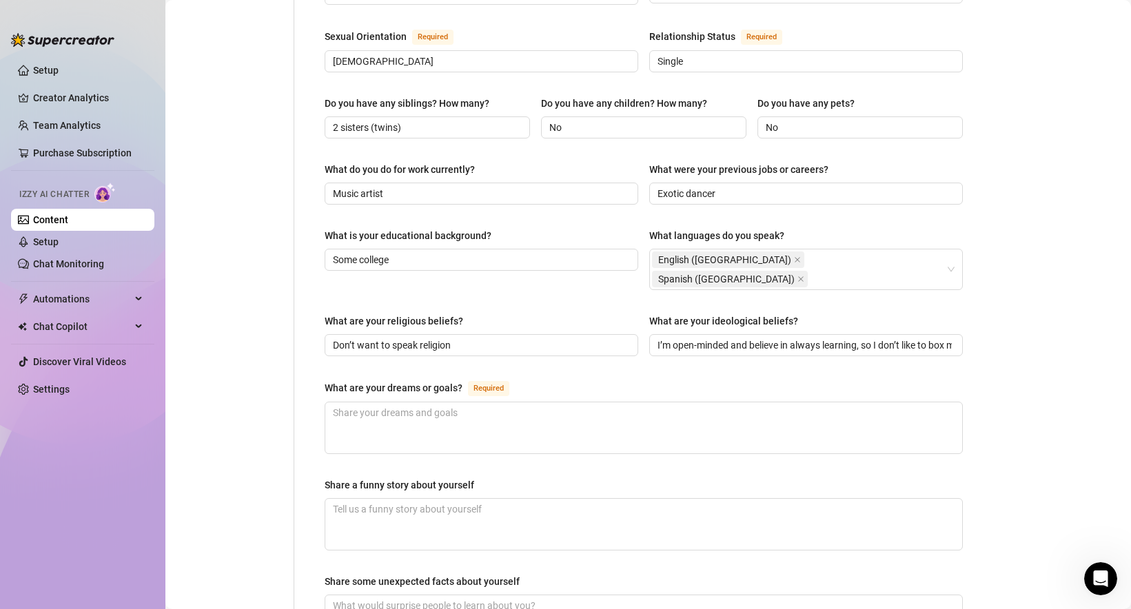
scroll to position [546, 0]
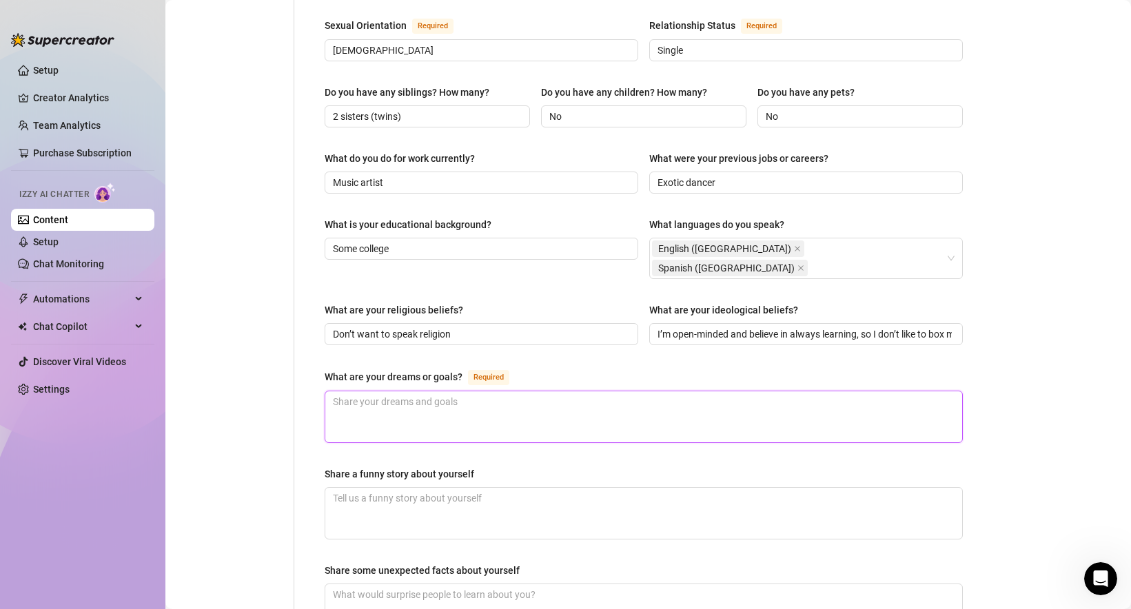
click at [414, 391] on textarea "What are your dreams or goals? Required" at bounding box center [643, 416] width 637 height 51
paste textarea "keep pursuing music"
type textarea "keep pursuing music"
drag, startPoint x: 339, startPoint y: 356, endPoint x: 299, endPoint y: 356, distance: 40.0
click at [299, 356] on div "Name Required [PERSON_NAME](s) Gender Required [DEMOGRAPHIC_DATA] [DEMOGRAPHIC_…" at bounding box center [635, 171] width 682 height 1174
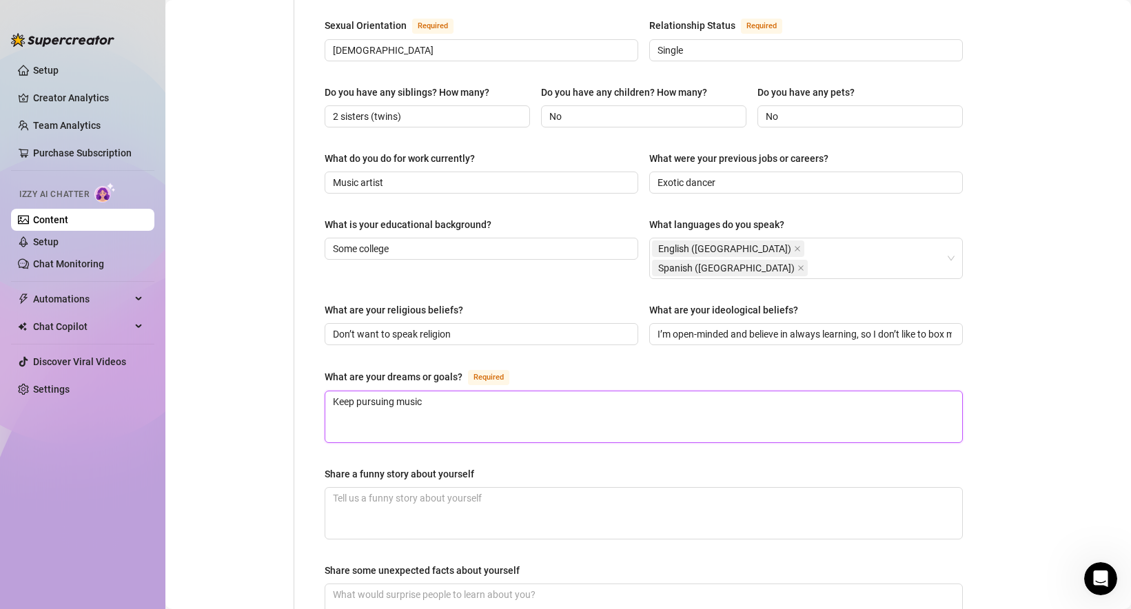
type textarea "Keep pursuing music"
click at [419, 414] on div "Name Required [PERSON_NAME](s) Gender Required [DEMOGRAPHIC_DATA] [DEMOGRAPHIC_…" at bounding box center [644, 171] width 638 height 1147
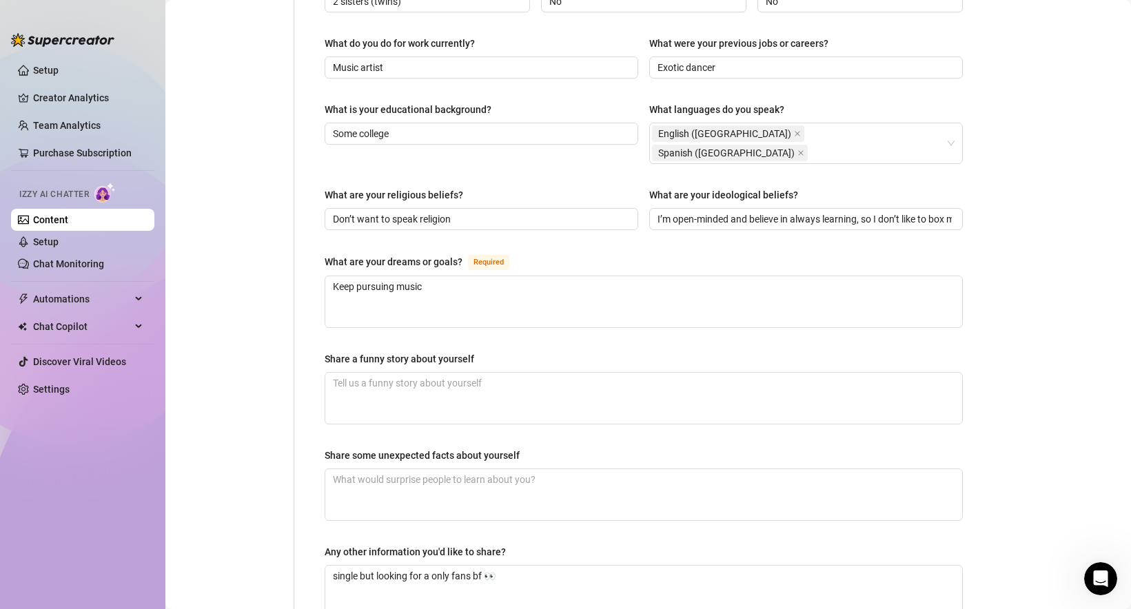
scroll to position [714, 0]
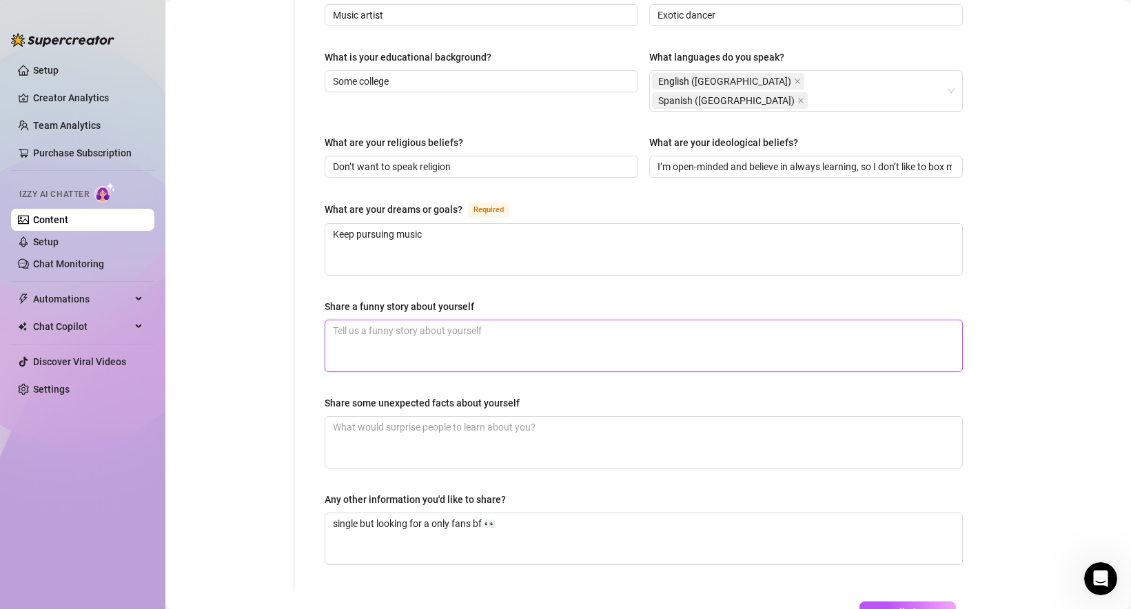
click at [408, 320] on textarea "Share a funny story about yourself" at bounding box center [643, 345] width 637 height 51
paste textarea "I was doing a cute kitchen dance video and forgot the stove was still hot… let’…"
type textarea "I was doing a cute kitchen dance video and forgot the stove was still hot… let’…"
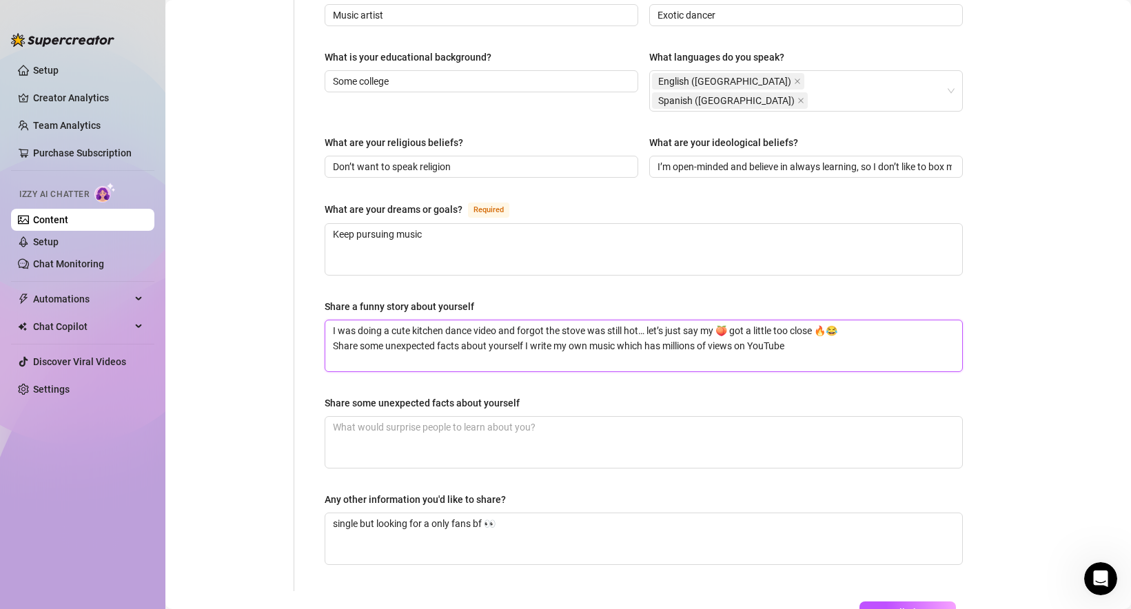
drag, startPoint x: 813, startPoint y: 299, endPoint x: 525, endPoint y: 302, distance: 288.1
click at [525, 320] on textarea "I was doing a cute kitchen dance video and forgot the stove was still hot… let’…" at bounding box center [643, 345] width 637 height 51
click at [733, 320] on textarea "I was doing a cute kitchen dance video and forgot the stove was still hot… let’…" at bounding box center [643, 345] width 637 height 51
drag, startPoint x: 812, startPoint y: 302, endPoint x: 300, endPoint y: 307, distance: 512.0
click at [300, 307] on div "Name Required [PERSON_NAME](s) Gender Required [DEMOGRAPHIC_DATA] [DEMOGRAPHIC_…" at bounding box center [635, 4] width 682 height 1174
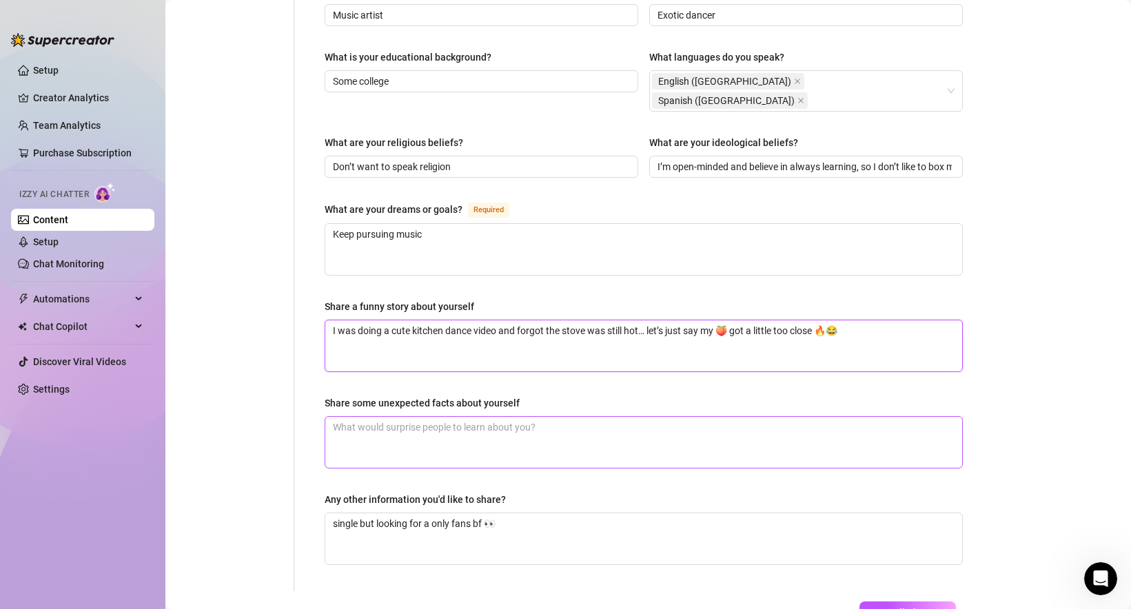
type textarea "I was doing a cute kitchen dance video and forgot the stove was still hot… let’…"
click at [380, 417] on textarea "Share some unexpected facts about yourself" at bounding box center [643, 442] width 637 height 51
paste textarea "I write my own music which has millions of views on YouTube"
type textarea "I write my own music which has millions of views on YouTube"
click at [336, 417] on textarea "I write my own music which has millions of views on YouTube" at bounding box center [643, 442] width 637 height 51
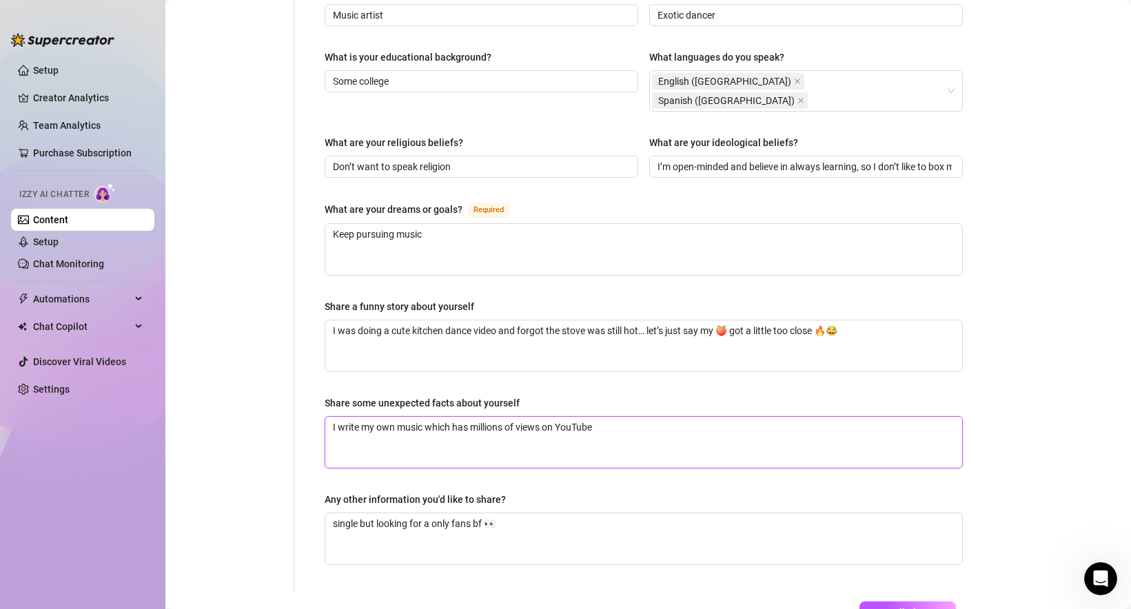
click at [402, 417] on textarea "I write my own music which has millions of views on YouTube" at bounding box center [643, 442] width 637 height 51
type textarea "I write my own music which has millions of views on YouTube"
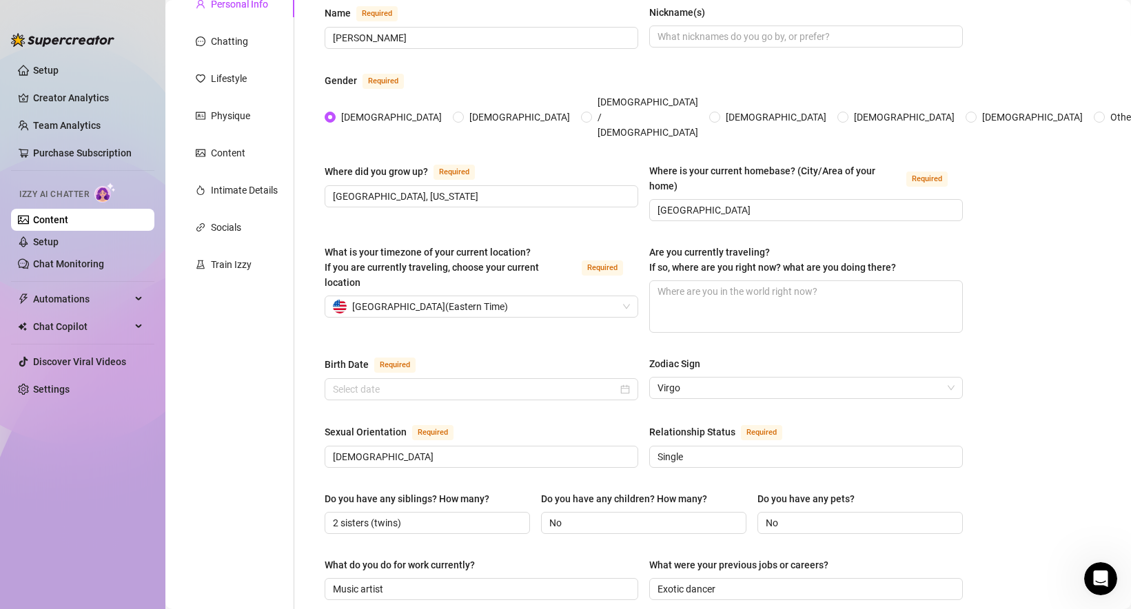
scroll to position [0, 0]
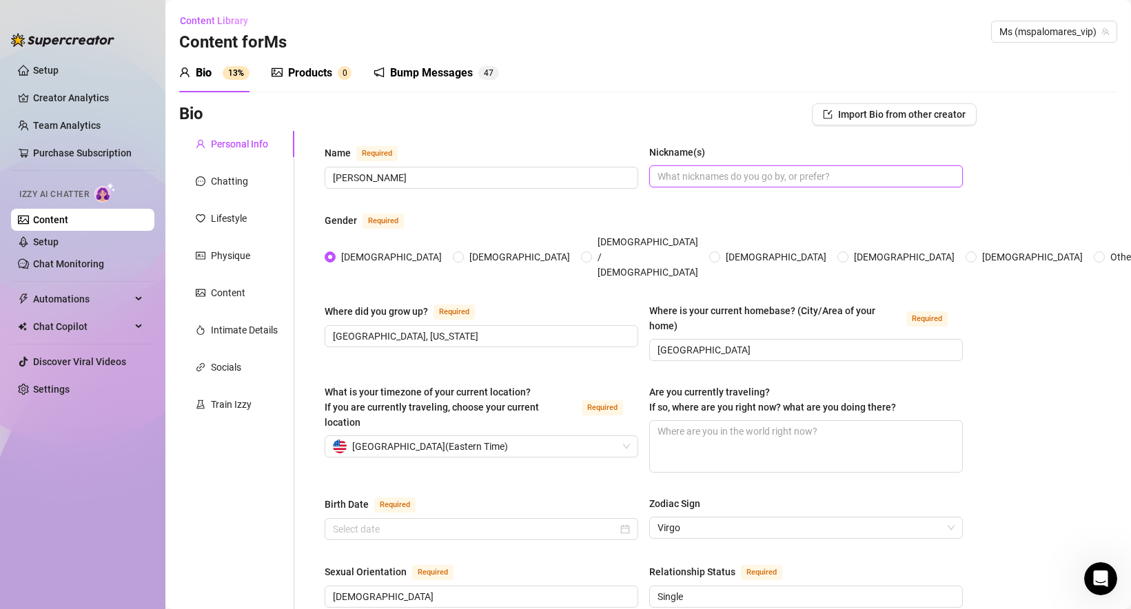
click at [702, 170] on input "Nickname(s)" at bounding box center [804, 176] width 294 height 15
paste input "Stephy"
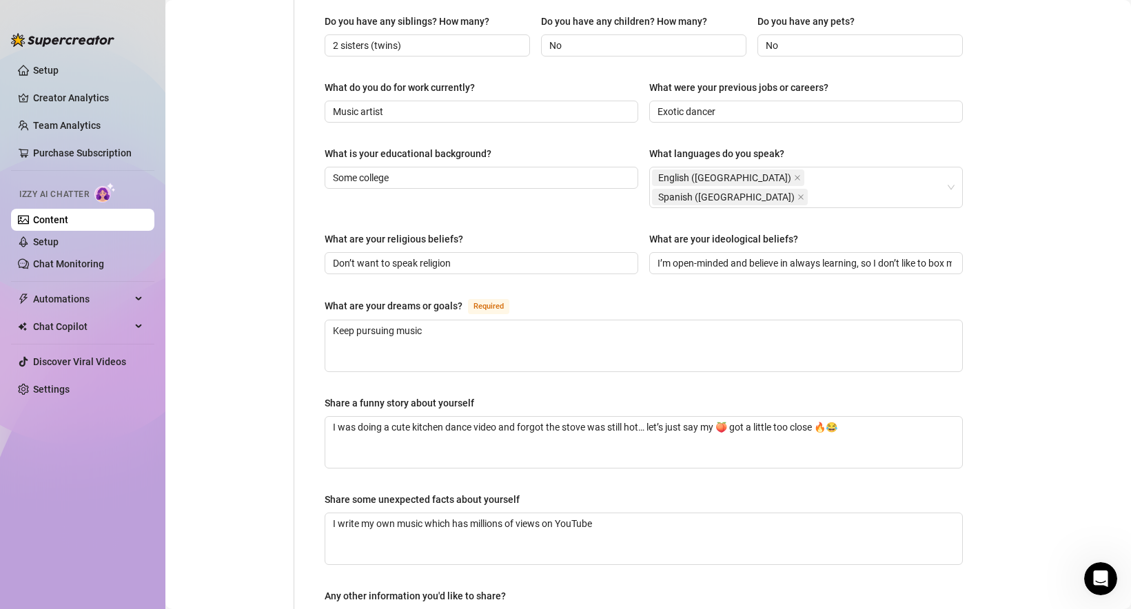
scroll to position [770, 0]
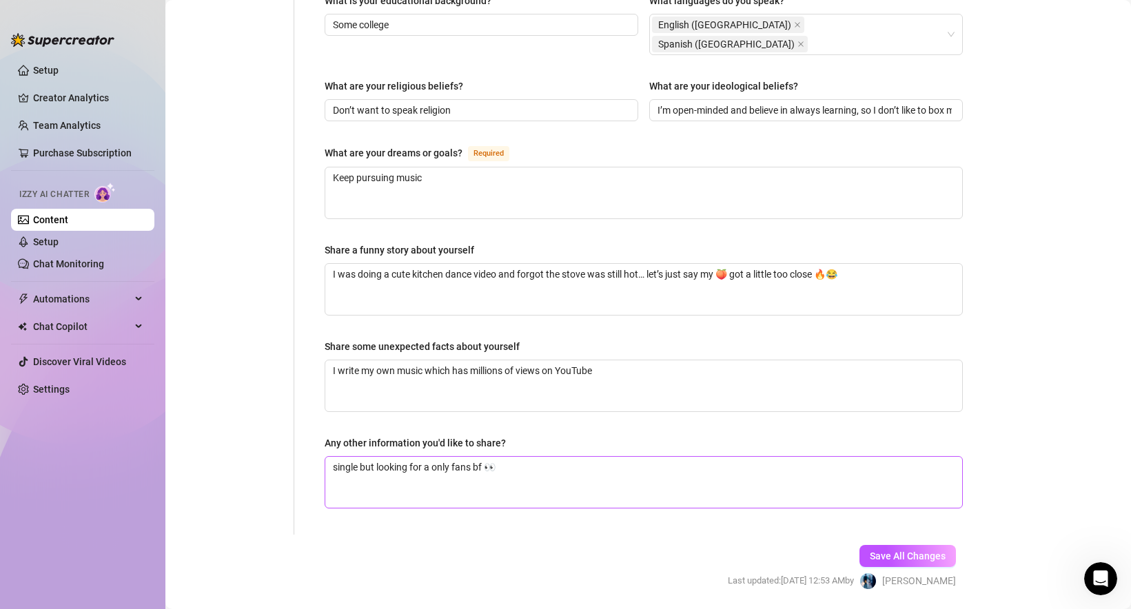
type input "Stephy"
click at [537, 457] on textarea "single but looking for a only fans bf 👀" at bounding box center [643, 482] width 637 height 51
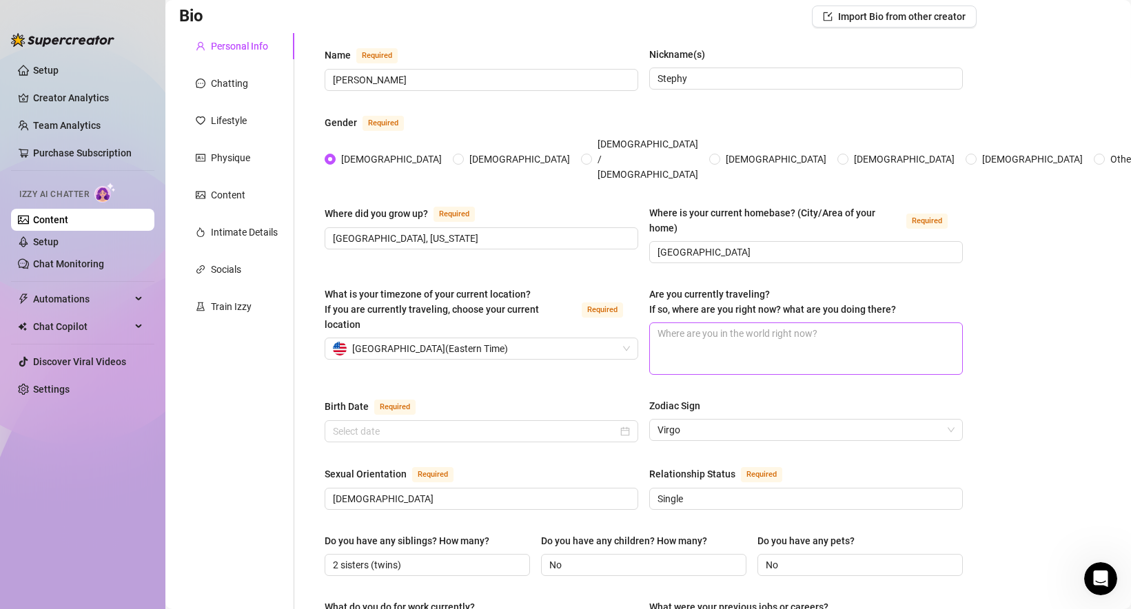
scroll to position [102, 0]
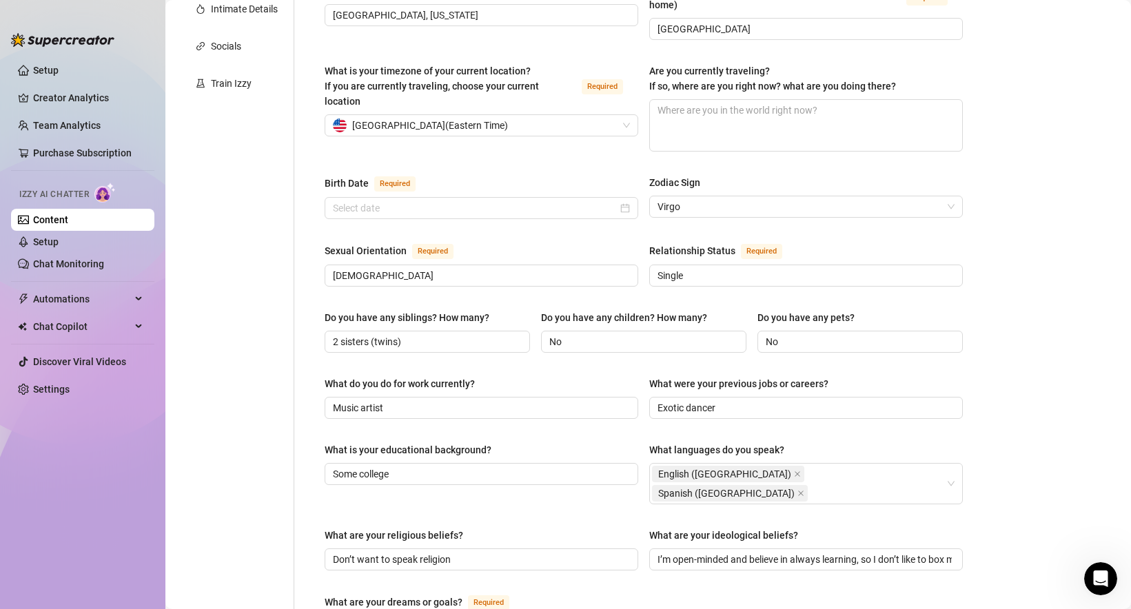
scroll to position [323, 0]
click at [409, 198] on input "Birth Date Required" at bounding box center [475, 205] width 285 height 15
click at [386, 198] on input "Birth Date Required" at bounding box center [475, 205] width 285 height 15
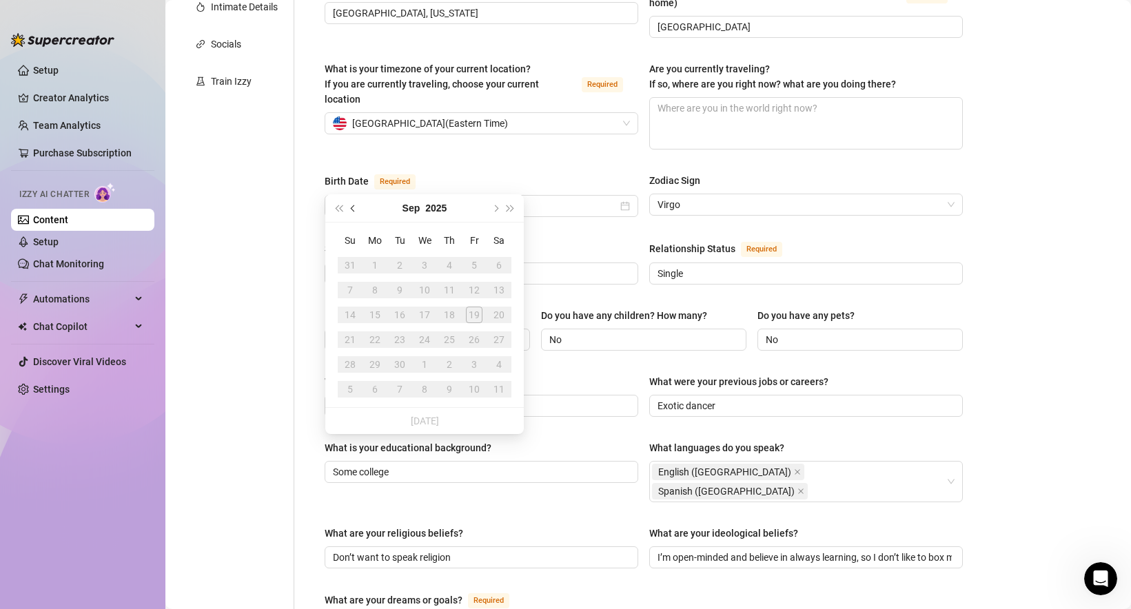
click at [352, 210] on button "Previous month (PageUp)" at bounding box center [353, 208] width 15 height 28
click at [440, 208] on button "2025" at bounding box center [436, 208] width 21 height 28
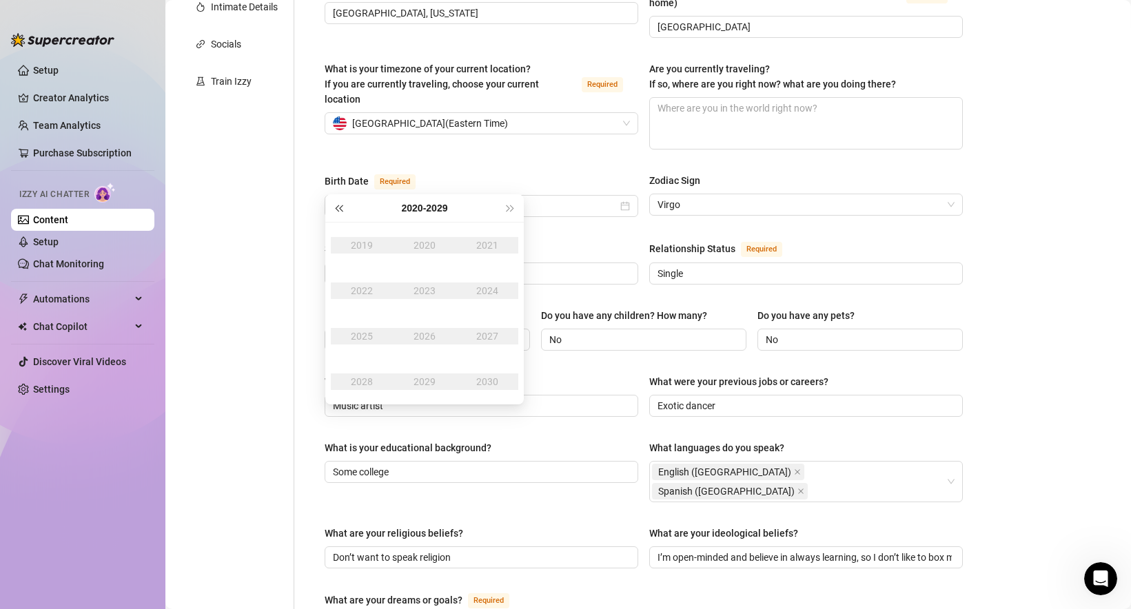
click at [339, 208] on span "Last year (Control + left)" at bounding box center [338, 208] width 7 height 7
type input "[DATE]"
click at [341, 207] on span "Last year (Control + left)" at bounding box center [338, 208] width 7 height 7
type input "[DATE]"
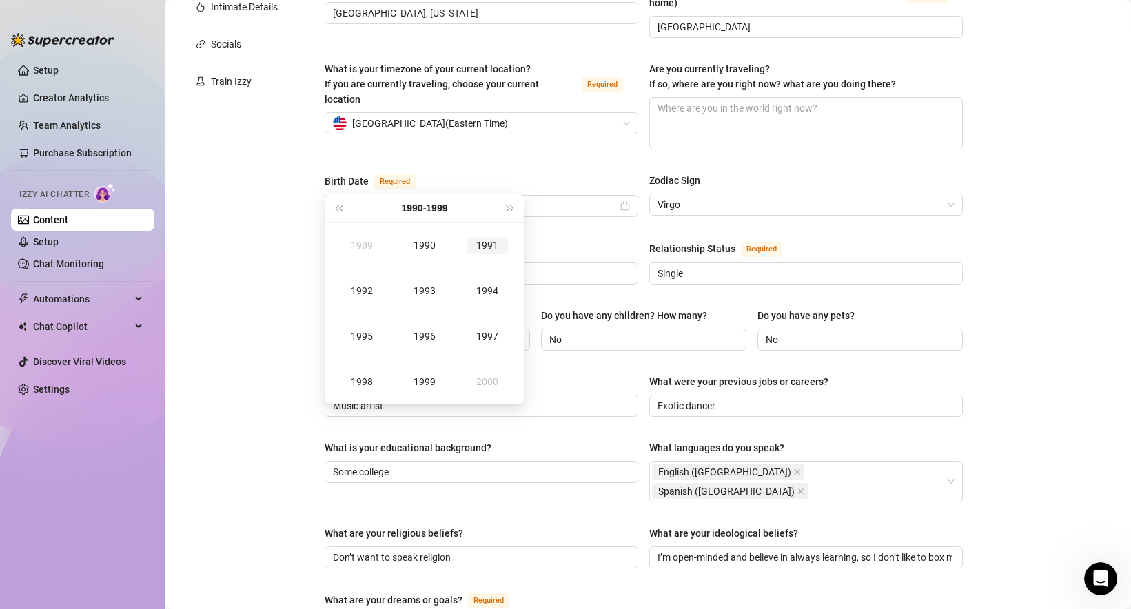
type input "[DATE]"
click at [511, 207] on span "Next year (Control + right)" at bounding box center [510, 208] width 7 height 7
click at [420, 248] on div "2000" at bounding box center [424, 245] width 41 height 17
click at [430, 340] on div "Aug" at bounding box center [424, 336] width 41 height 17
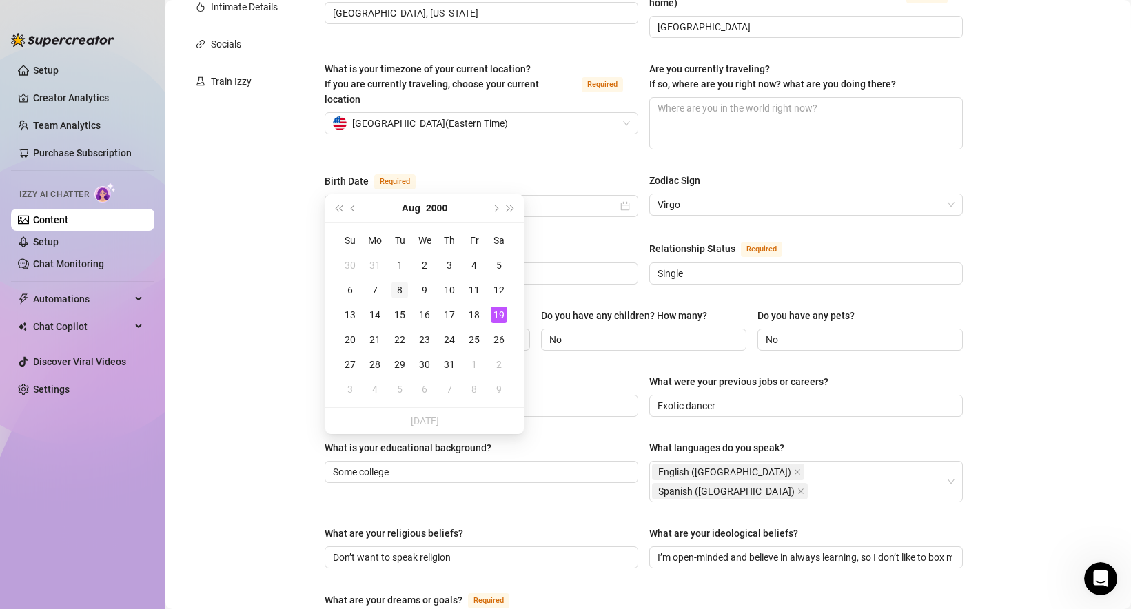
click at [400, 290] on div "8" at bounding box center [399, 290] width 17 height 17
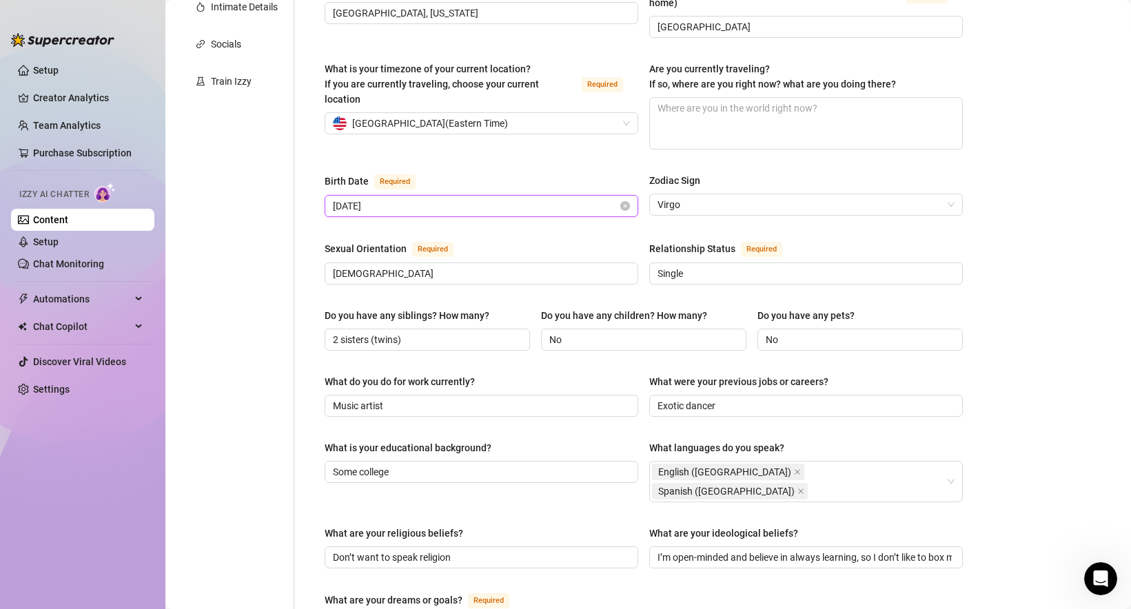
click at [437, 198] on input "[DATE]" at bounding box center [475, 205] width 285 height 15
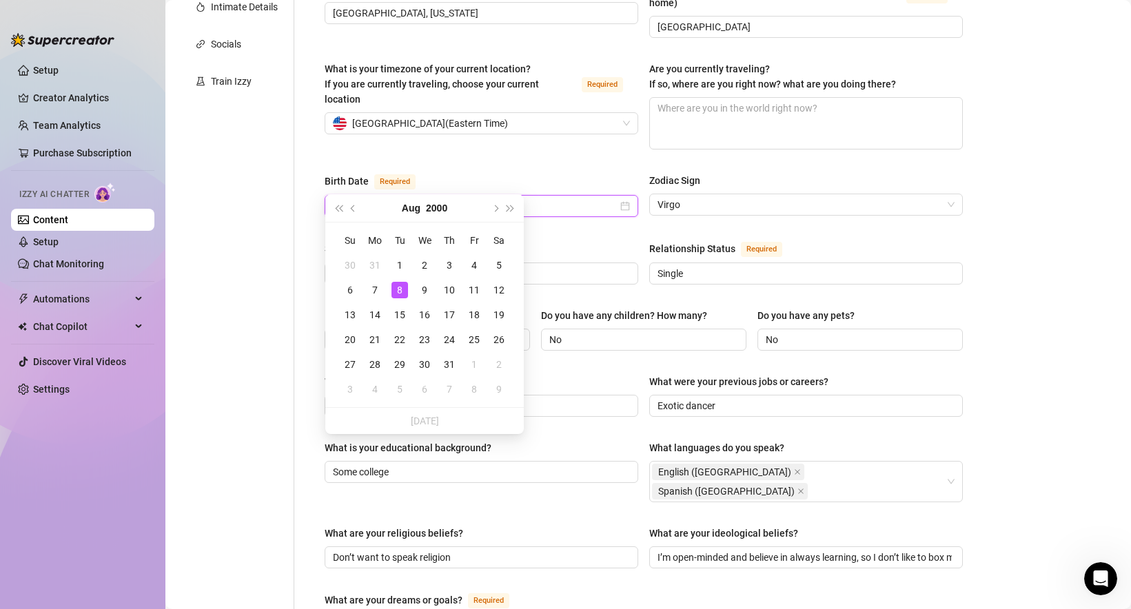
type input "[DATE]"
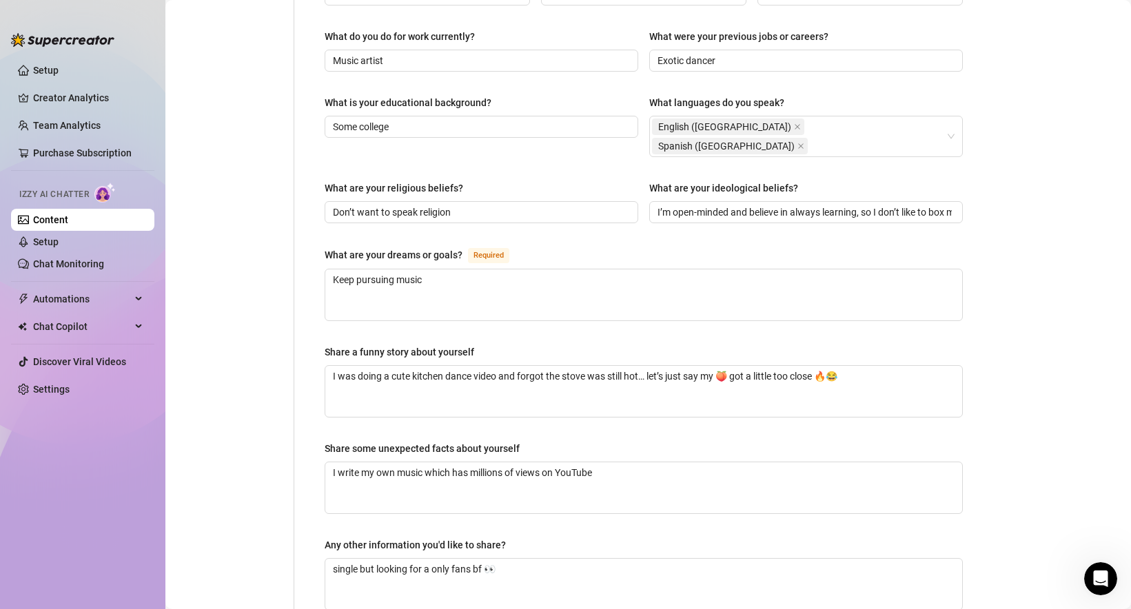
scroll to position [770, 0]
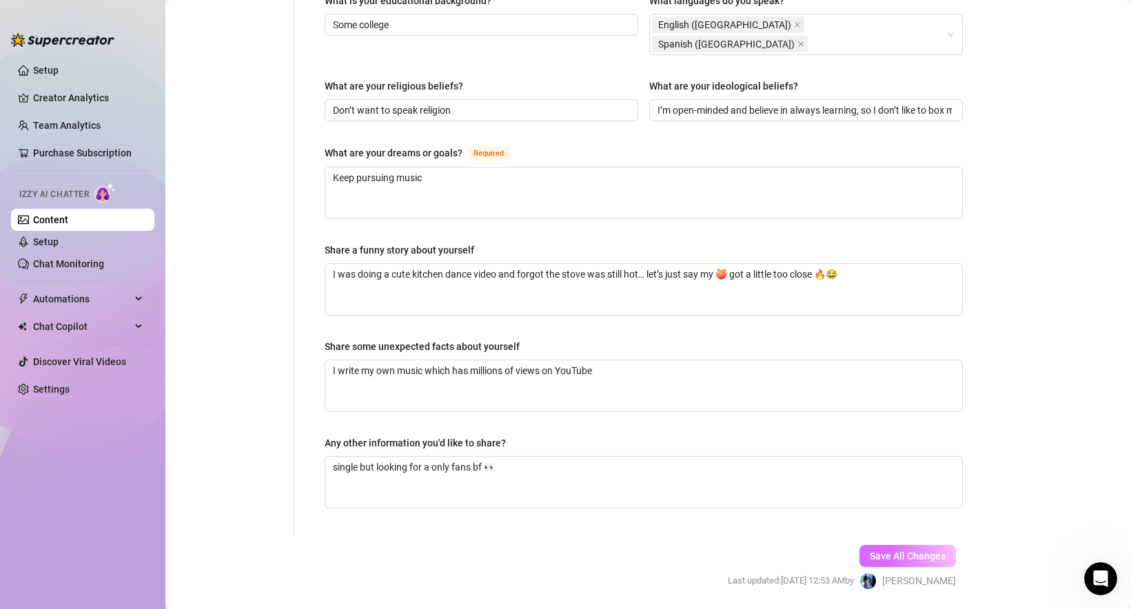
click at [906, 545] on button "Save All Changes" at bounding box center [907, 556] width 96 height 22
type input "Music artist"
type input "Exotic dancer"
type input "Don’t want to speak religion"
type textarea "I was doing a cute kitchen dance video and forgot the stove was still hot… let’…"
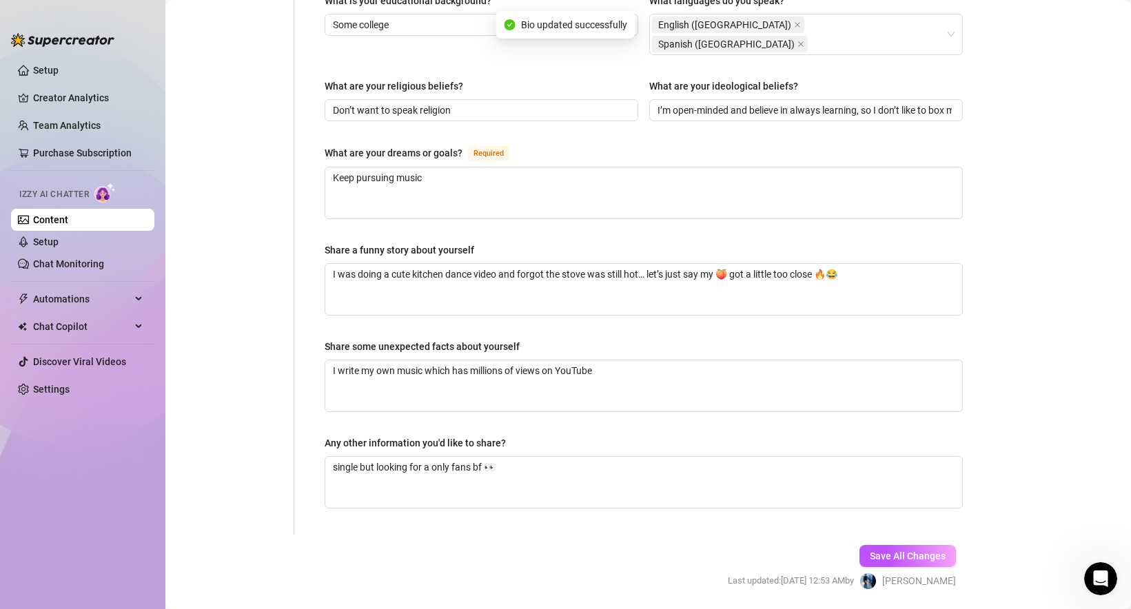
type textarea "I write my own music which has millions of views on YouTube"
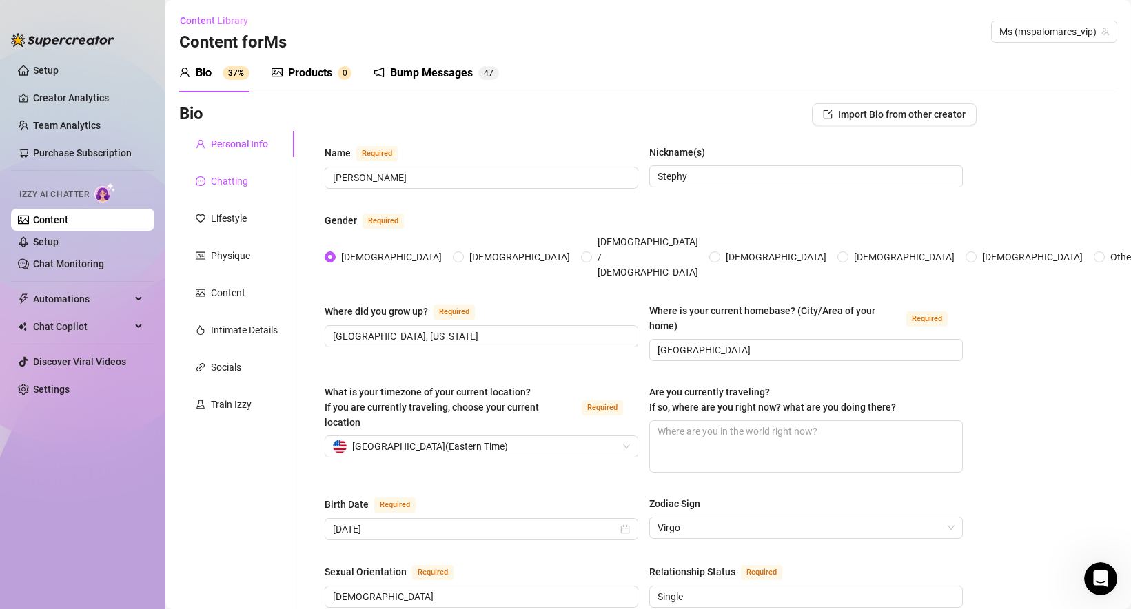
click at [236, 182] on div "Chatting" at bounding box center [229, 181] width 37 height 15
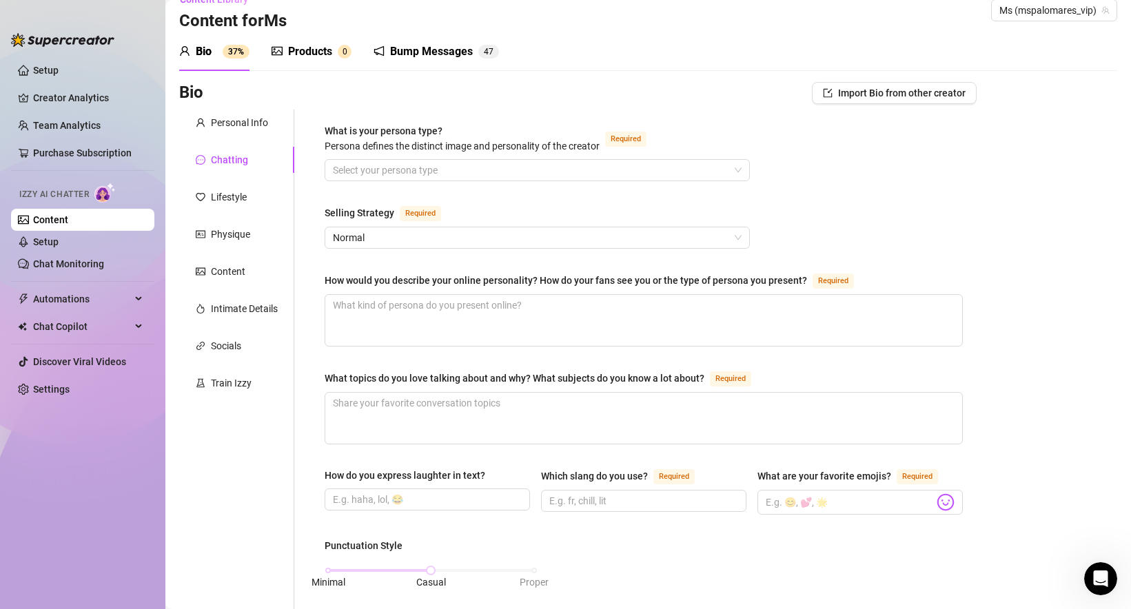
scroll to position [25, 0]
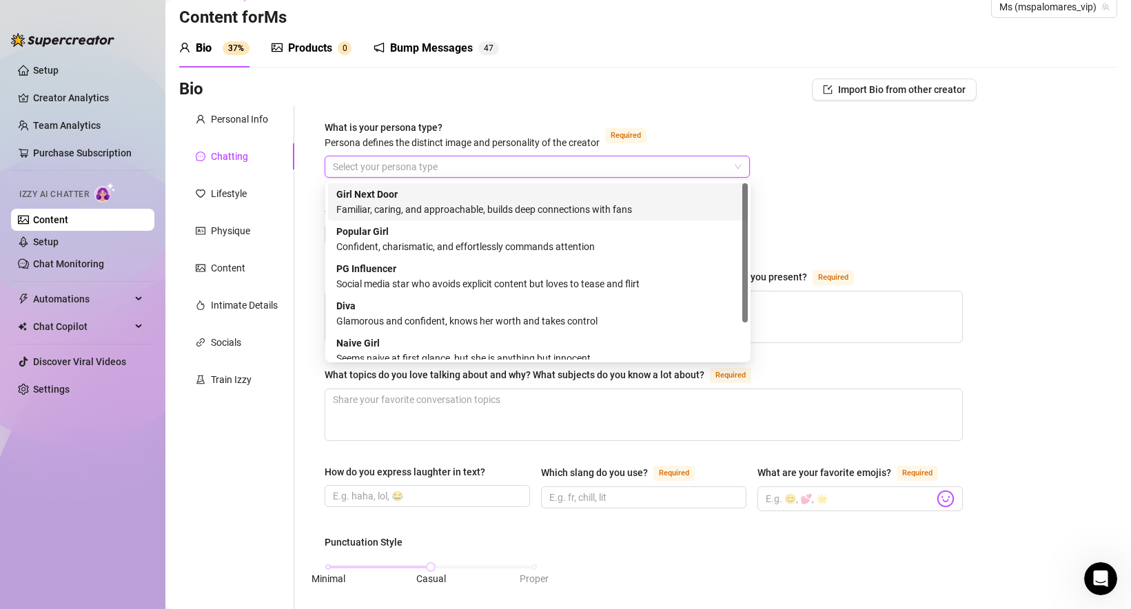
click at [342, 171] on input "What is your persona type? [PERSON_NAME] defines the distinct image and persona…" at bounding box center [531, 166] width 396 height 21
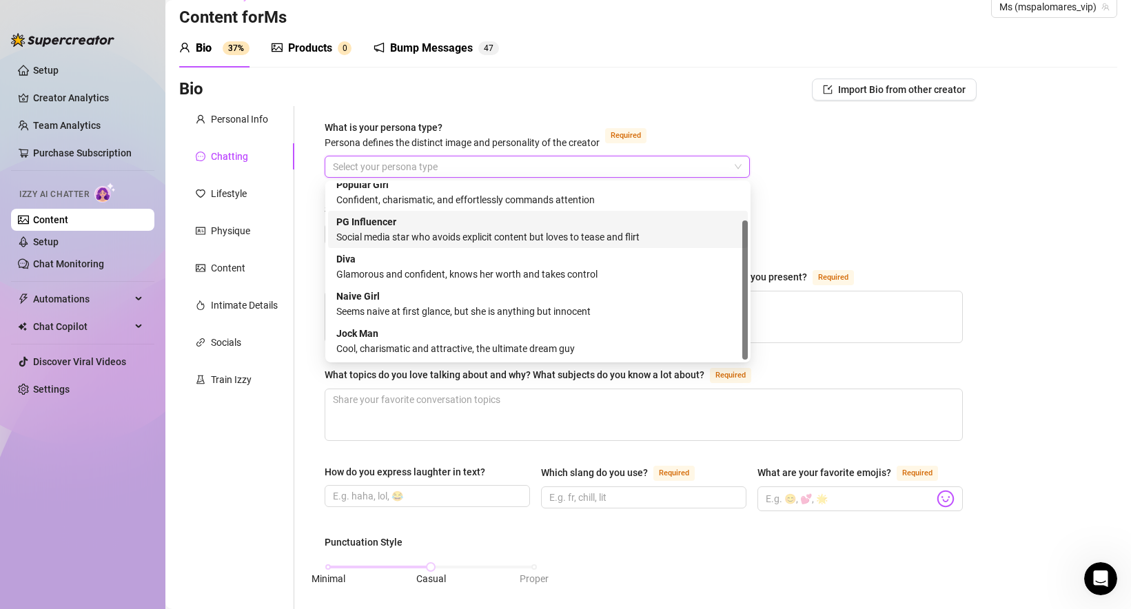
scroll to position [0, 0]
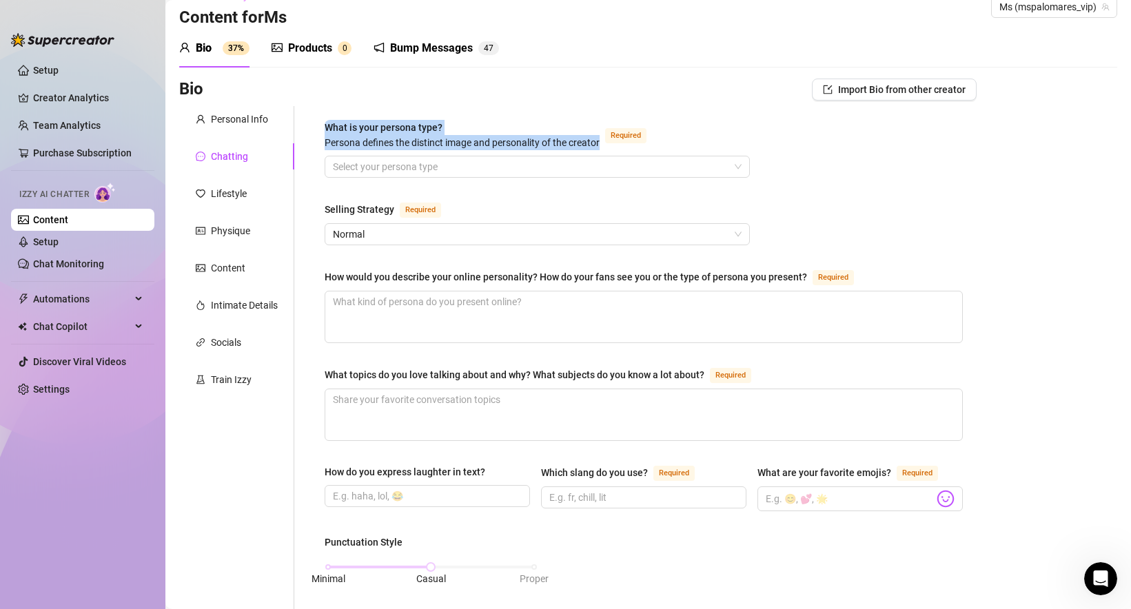
drag, startPoint x: 319, startPoint y: 121, endPoint x: 601, endPoint y: 146, distance: 283.0
click at [601, 148] on div "What is your persona type? Persona defines the distinct image and personality o…" at bounding box center [644, 620] width 666 height 1029
copy span "What is your persona type? [PERSON_NAME] defines the distinct image and persona…"
click at [456, 128] on div "What is your persona type? [PERSON_NAME] defines the distinct image and persona…" at bounding box center [462, 135] width 275 height 30
click at [456, 156] on input "What is your persona type? [PERSON_NAME] defines the distinct image and persona…" at bounding box center [531, 166] width 396 height 21
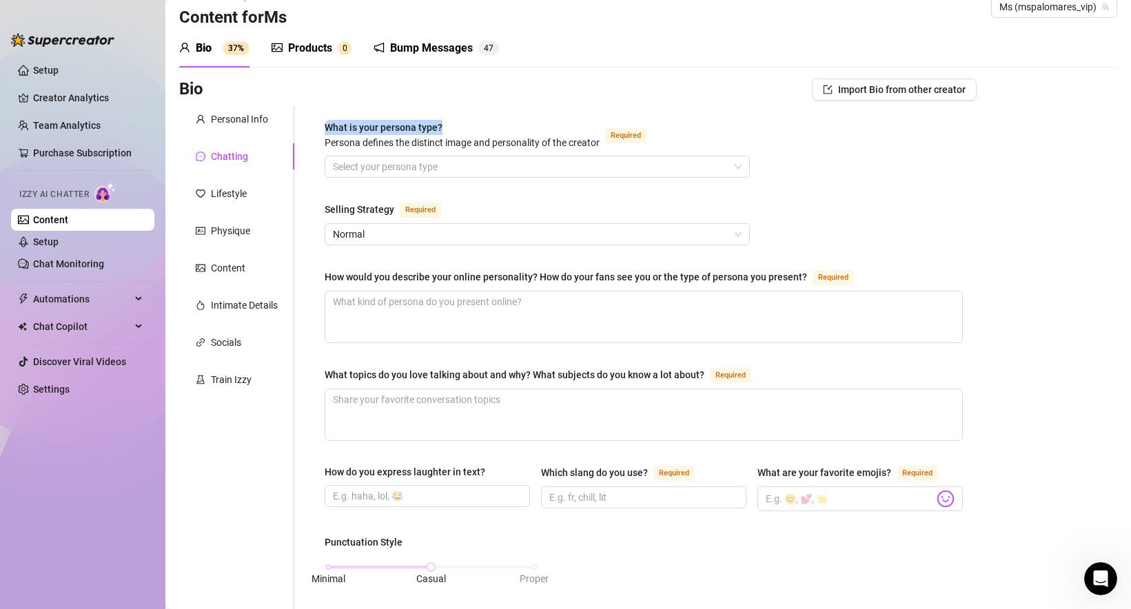
drag, startPoint x: 474, startPoint y: 124, endPoint x: 325, endPoint y: 126, distance: 149.5
click at [325, 126] on div "What is your persona type? [PERSON_NAME] defines the distinct image and persona…" at bounding box center [462, 135] width 275 height 30
copy span "What is your persona type?"
click at [369, 168] on input "What is your persona type? [PERSON_NAME] defines the distinct image and persona…" at bounding box center [531, 166] width 396 height 21
click at [378, 162] on input "What is your persona type? [PERSON_NAME] defines the distinct image and persona…" at bounding box center [531, 166] width 396 height 21
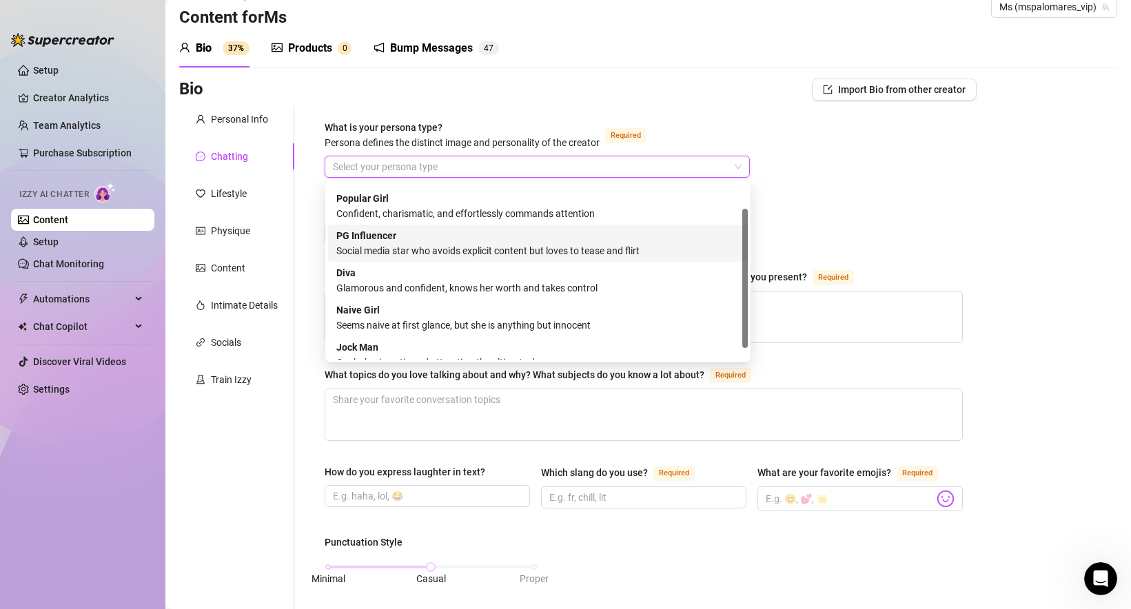
scroll to position [47, 0]
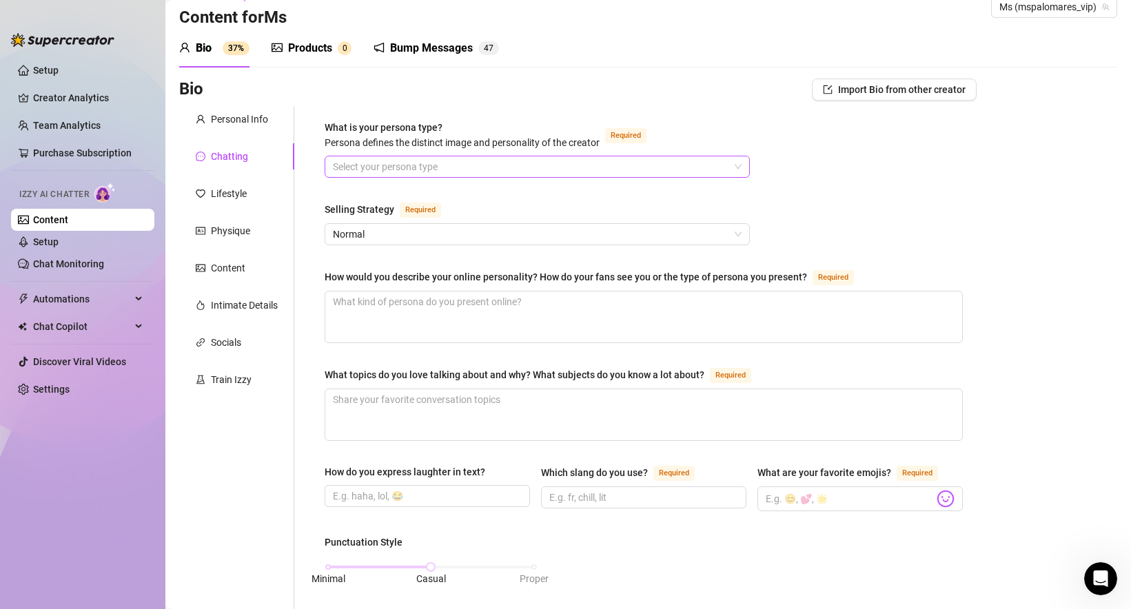
click at [368, 170] on input "What is your persona type? [PERSON_NAME] defines the distinct image and persona…" at bounding box center [531, 166] width 396 height 21
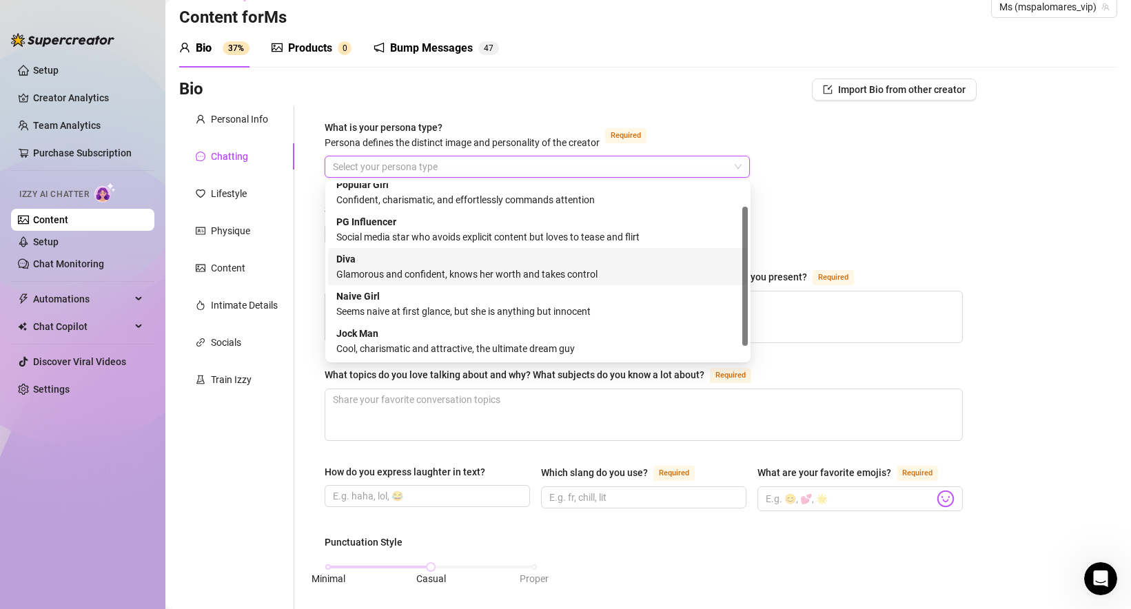
scroll to position [0, 0]
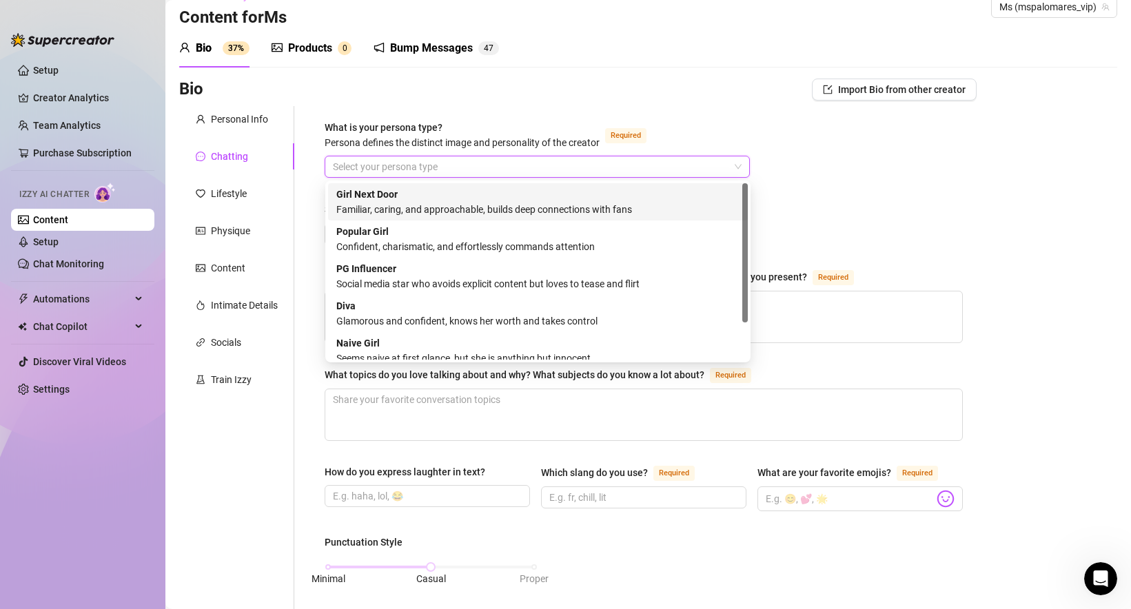
drag, startPoint x: 630, startPoint y: 201, endPoint x: 660, endPoint y: 93, distance: 111.7
click at [660, 93] on body "Setup Creator Analytics Team Analytics Purchase Subscription Izzy AI Chatter Co…" at bounding box center [565, 304] width 1131 height 609
click at [660, 93] on div "Bio Import Bio from other creator" at bounding box center [577, 90] width 797 height 22
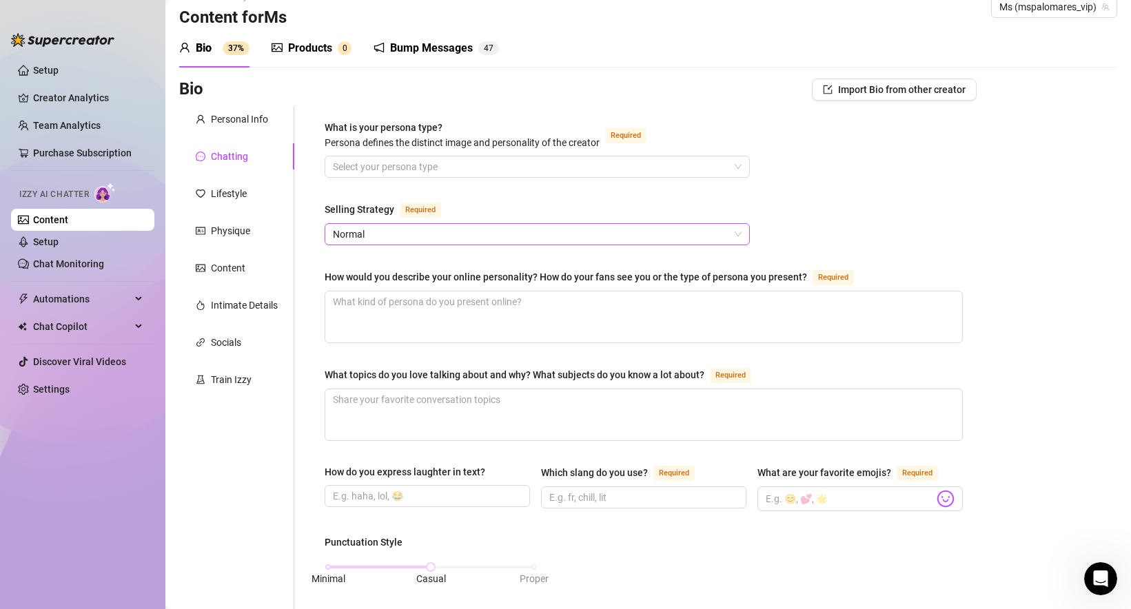
click at [458, 231] on span "Normal" at bounding box center [537, 234] width 409 height 21
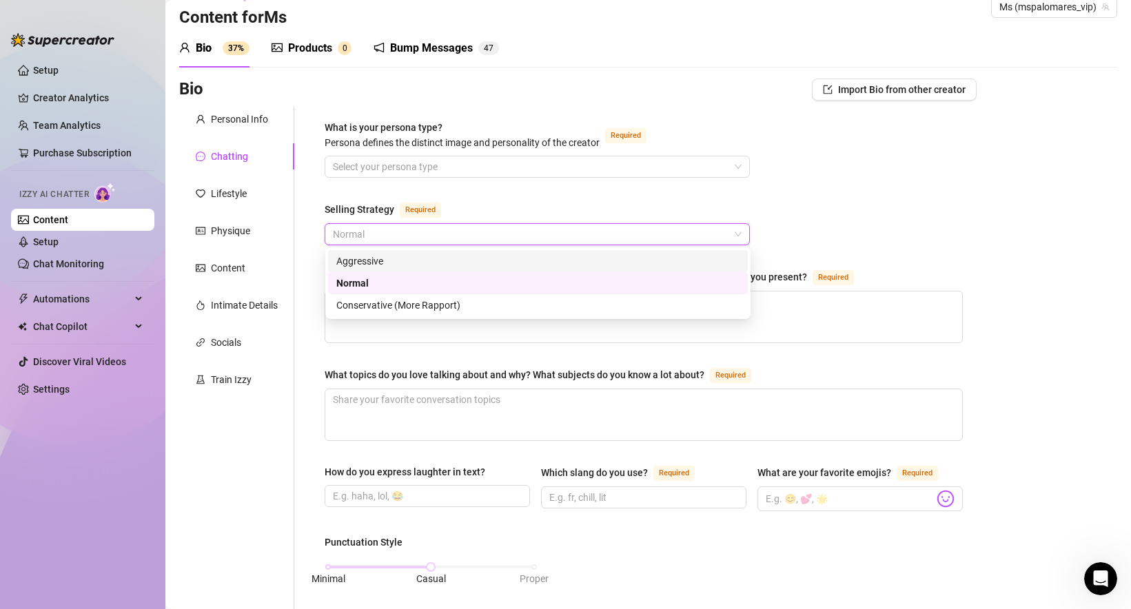
click at [511, 186] on div "What is your persona type? Persona defines the distinct image and personality o…" at bounding box center [644, 620] width 638 height 1001
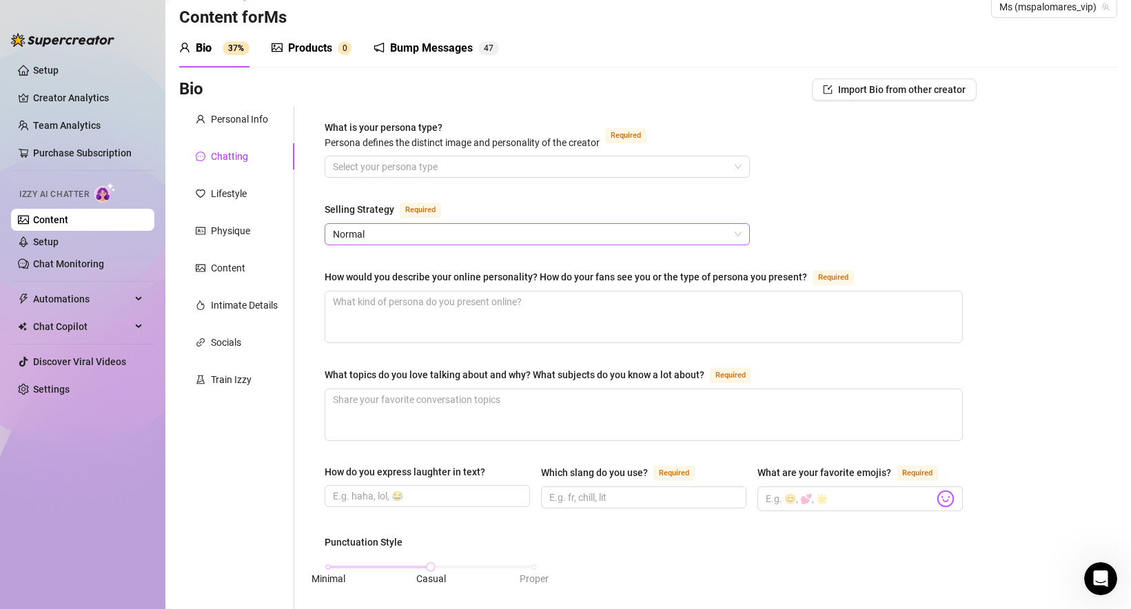
click at [424, 232] on span "Normal" at bounding box center [537, 234] width 409 height 21
click at [411, 203] on span "Required" at bounding box center [420, 210] width 41 height 15
click at [411, 224] on input "Selling Strategy Required" at bounding box center [531, 234] width 396 height 21
click at [400, 229] on span "Normal" at bounding box center [537, 234] width 409 height 21
drag, startPoint x: 322, startPoint y: 208, endPoint x: 392, endPoint y: 210, distance: 70.3
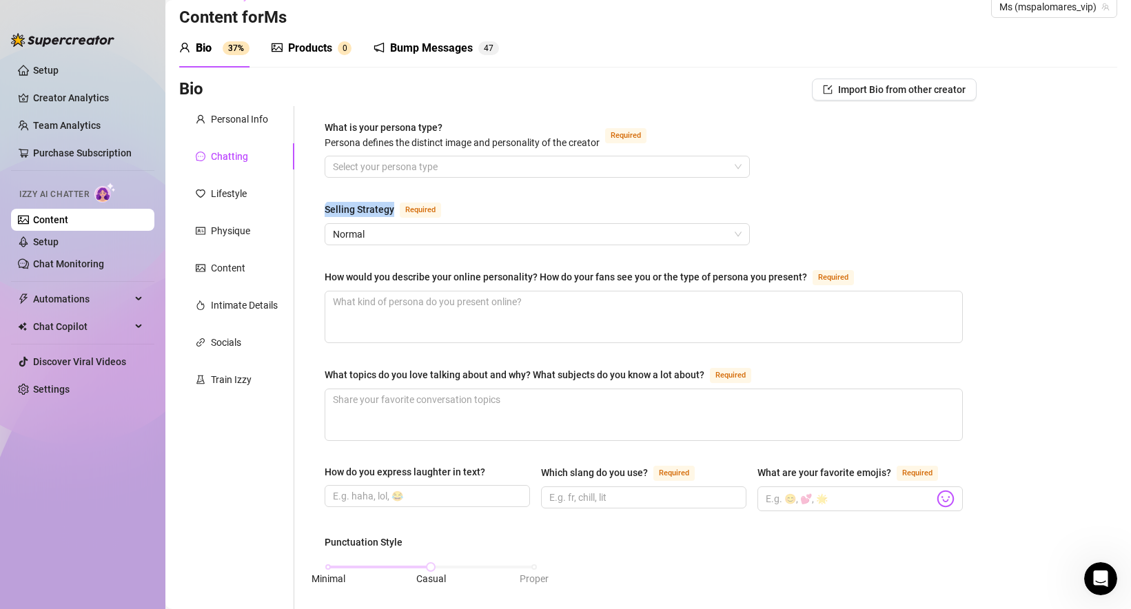
click at [392, 210] on div "What is your persona type? Persona defines the distinct image and personality o…" at bounding box center [644, 620] width 666 height 1029
copy div "Selling Strategy"
click at [385, 229] on span "Normal" at bounding box center [537, 234] width 409 height 21
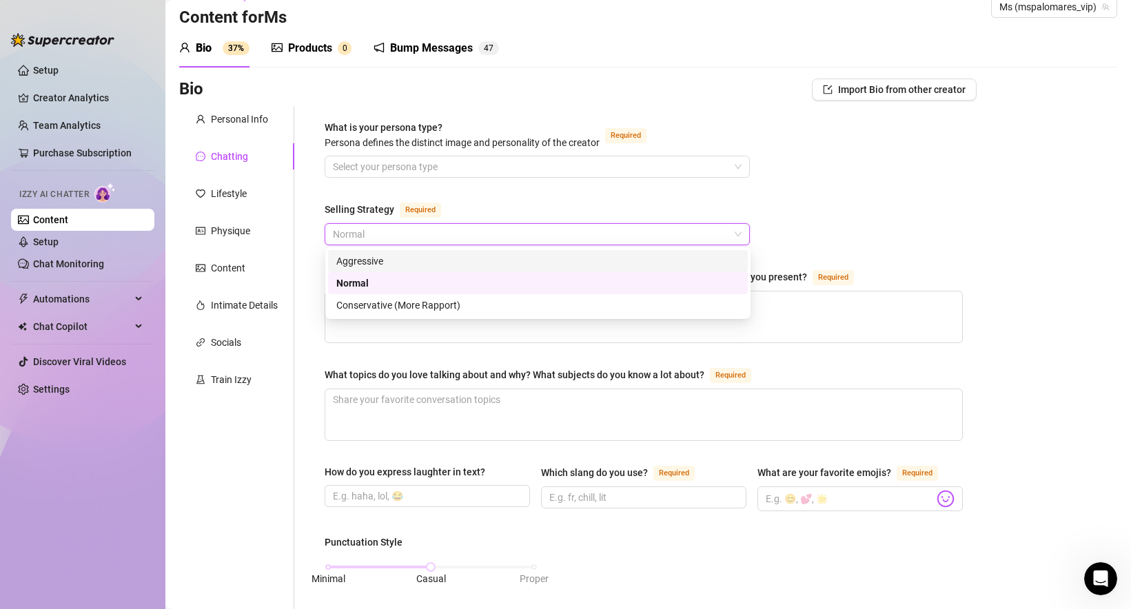
click at [334, 261] on div "Aggressive" at bounding box center [538, 261] width 420 height 22
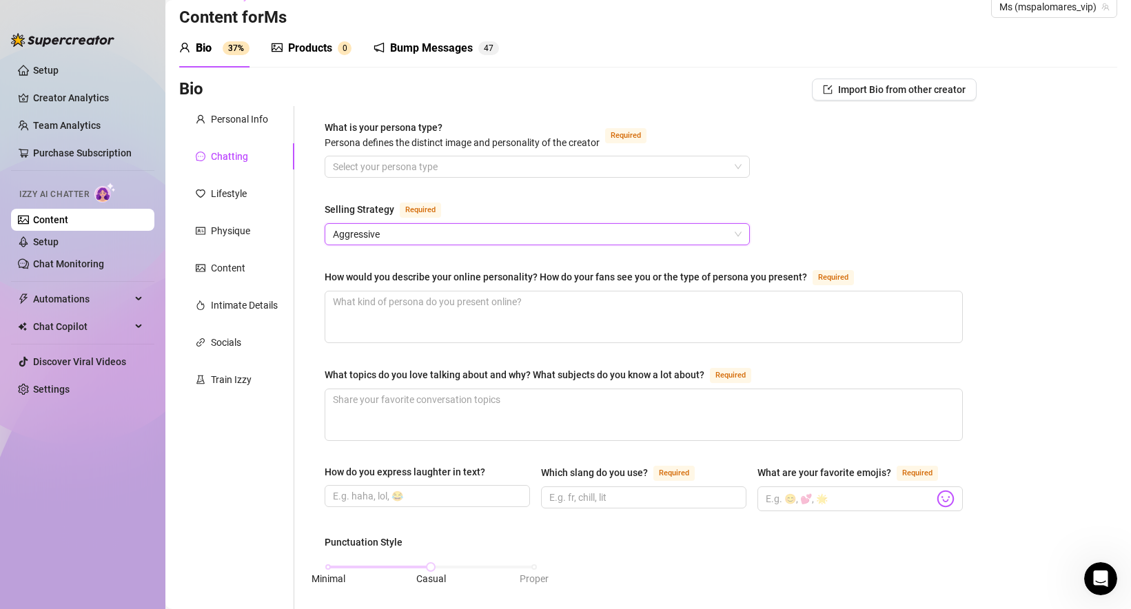
click at [347, 240] on span "Aggressive" at bounding box center [537, 234] width 409 height 21
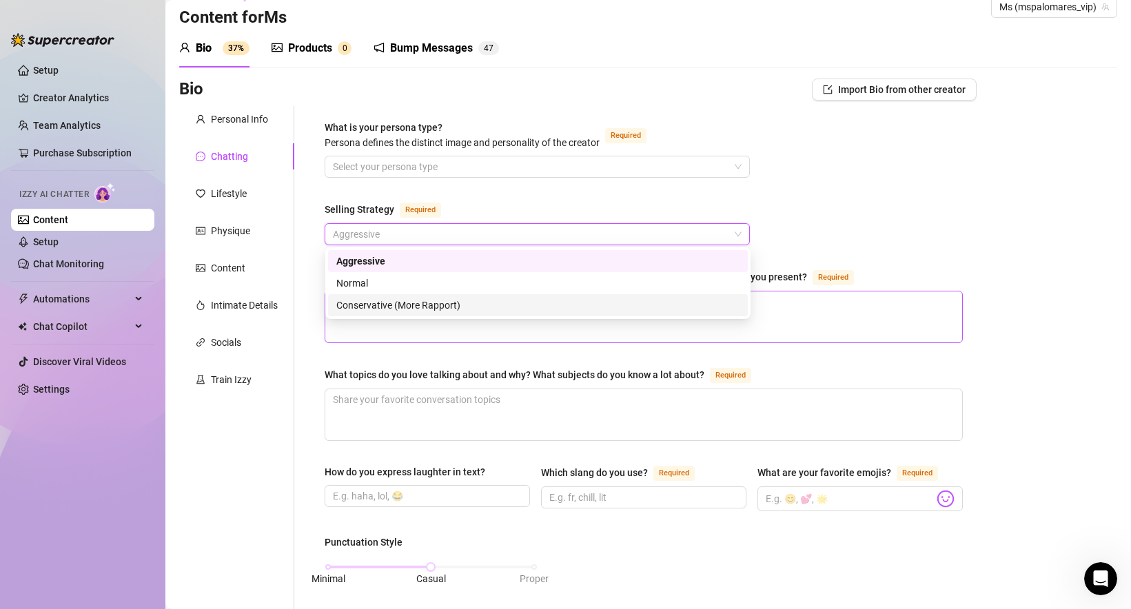
drag, startPoint x: 334, startPoint y: 260, endPoint x: 378, endPoint y: 329, distance: 81.2
click at [378, 329] on body "Setup Creator Analytics Team Analytics Purchase Subscription Izzy AI Chatter Co…" at bounding box center [565, 304] width 1131 height 609
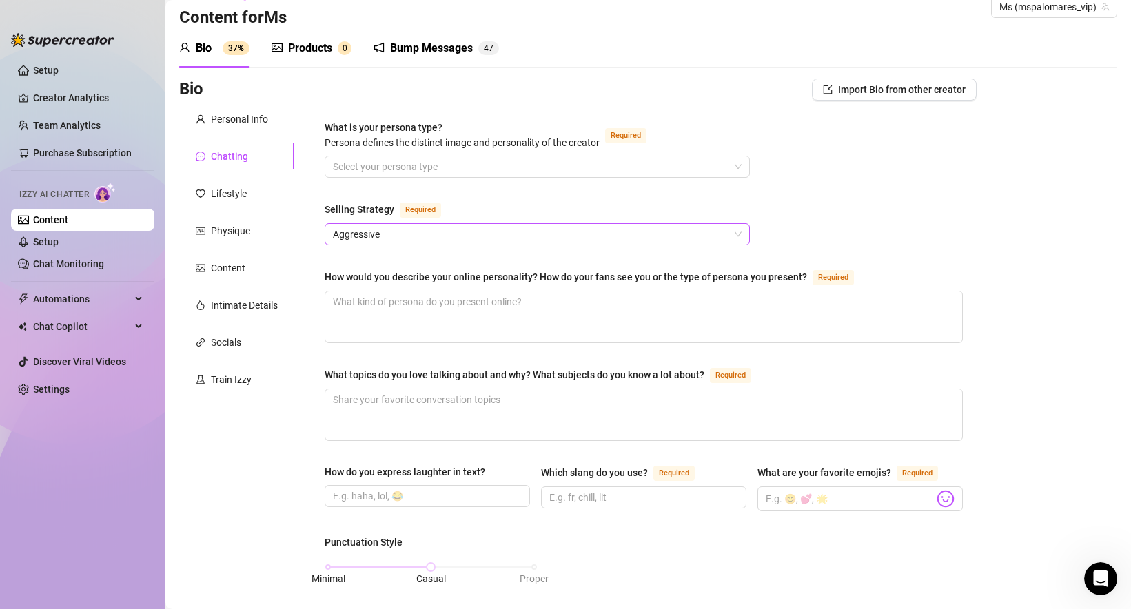
click at [416, 228] on span "Aggressive" at bounding box center [537, 234] width 409 height 21
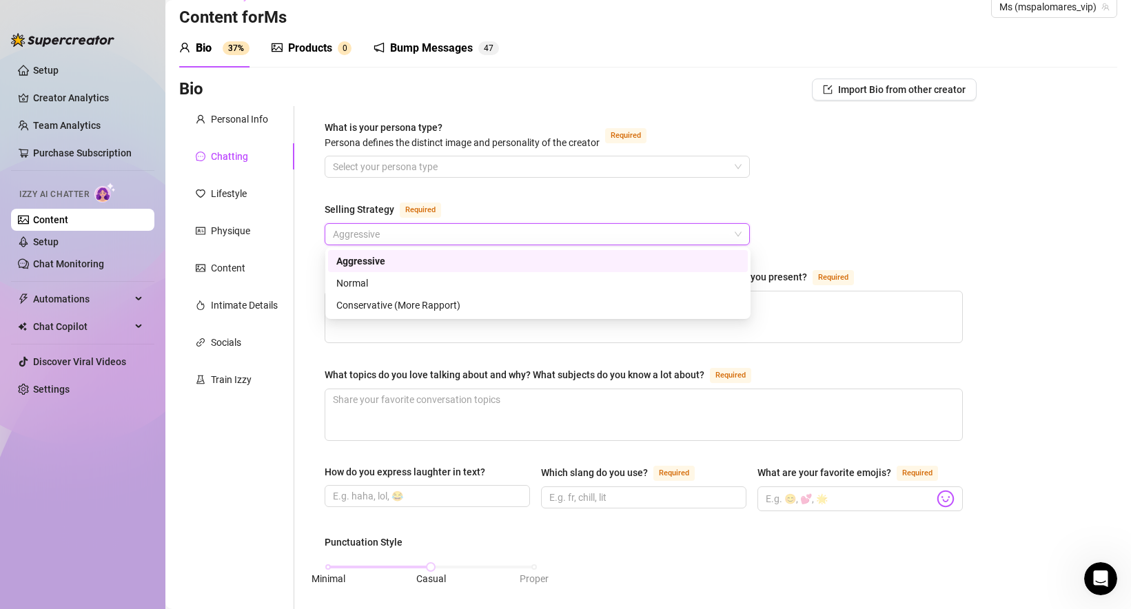
click at [404, 260] on div "Aggressive" at bounding box center [537, 261] width 403 height 15
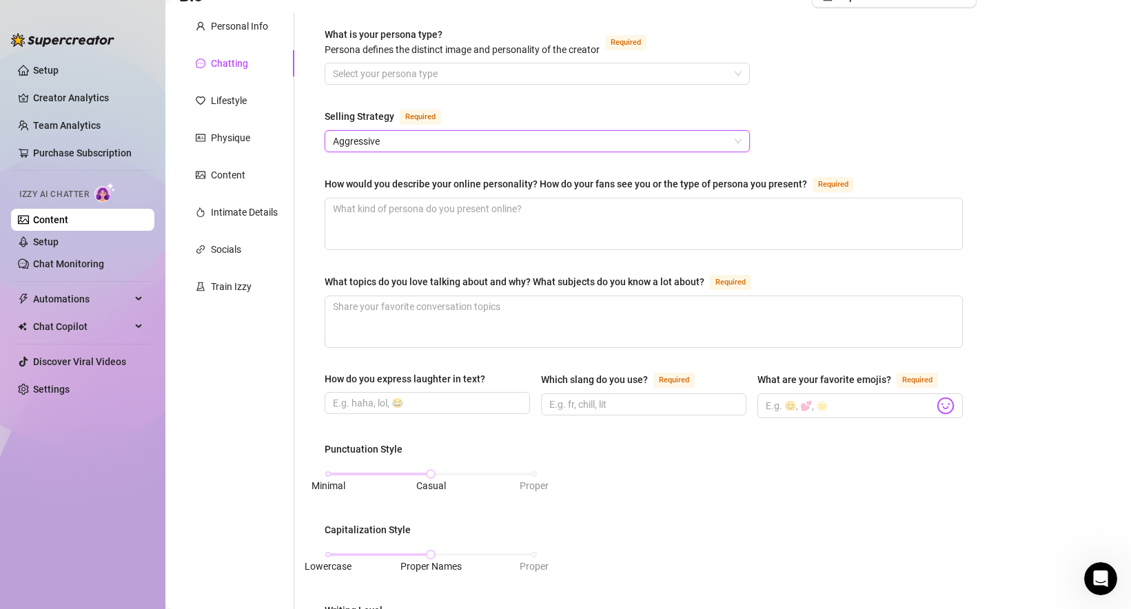
scroll to position [125, 0]
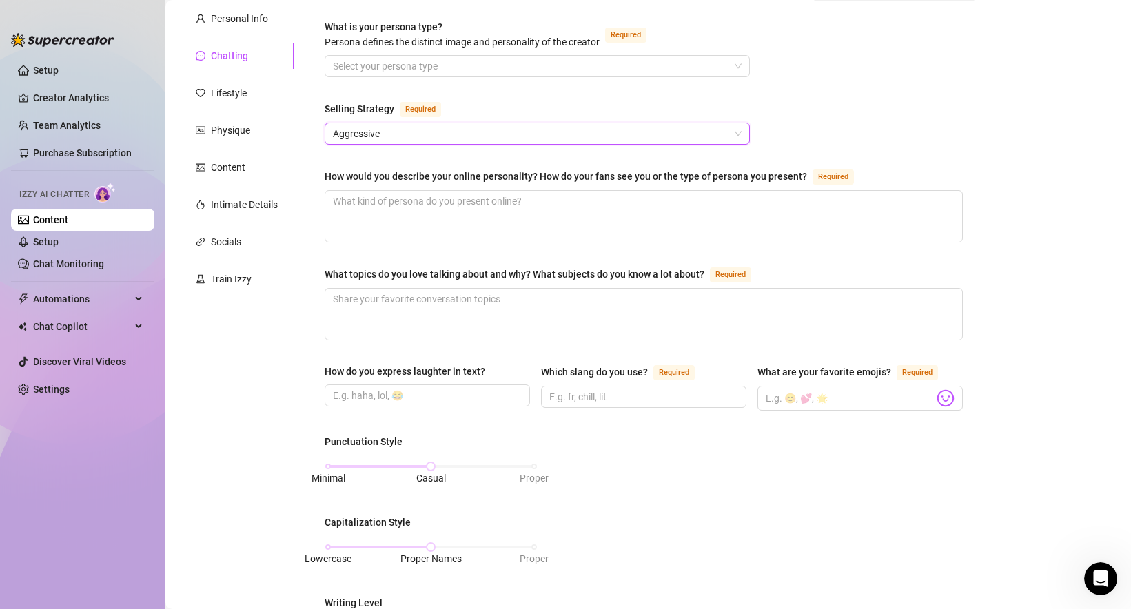
click at [805, 174] on div "How would you describe your online personality? How do your fans see you or the…" at bounding box center [592, 176] width 535 height 17
click at [805, 191] on textarea "How would you describe your online personality? How do your fans see you or the…" at bounding box center [643, 216] width 637 height 51
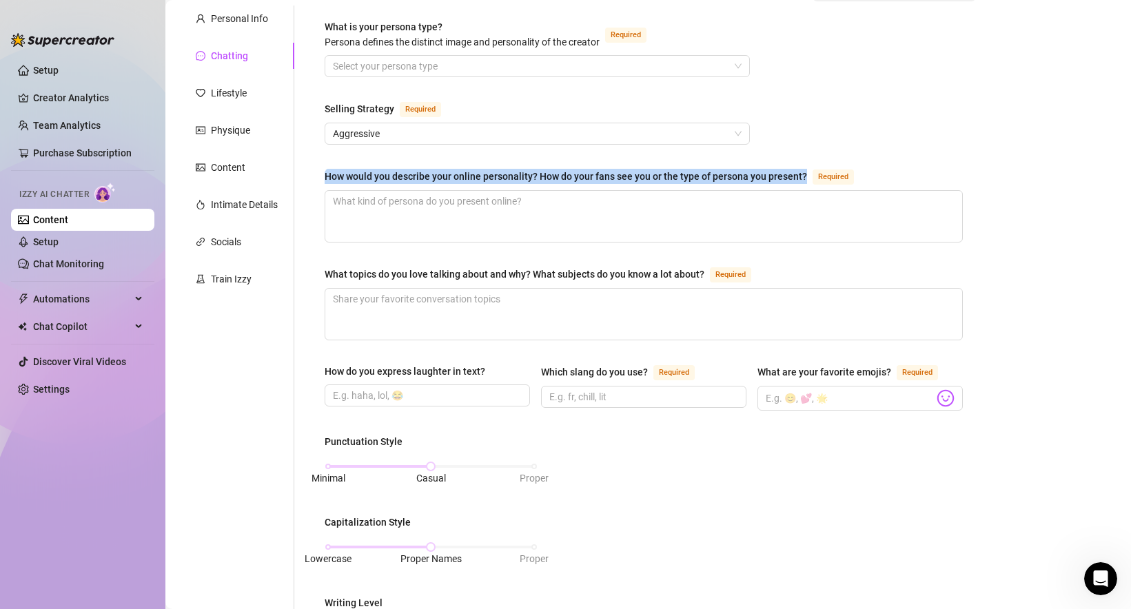
drag, startPoint x: 805, startPoint y: 174, endPoint x: 312, endPoint y: 174, distance: 492.7
click at [312, 174] on div "What is your persona type? [PERSON_NAME] defines the distinct image and persona…" at bounding box center [644, 520] width 666 height 1029
copy div "How would you describe your online personality? How do your fans see you or the…"
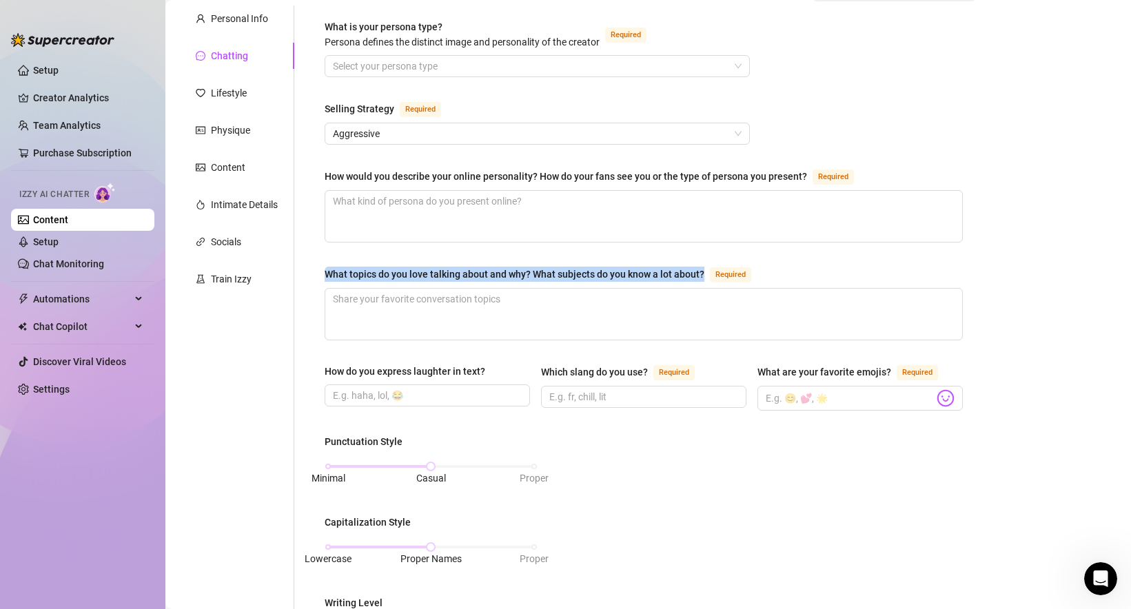
drag, startPoint x: 319, startPoint y: 270, endPoint x: 713, endPoint y: 273, distance: 393.5
click at [713, 273] on div "What is your persona type? [PERSON_NAME] defines the distinct image and persona…" at bounding box center [644, 520] width 666 height 1029
copy div "What topics do you love talking about and why? What subjects do you know a lot …"
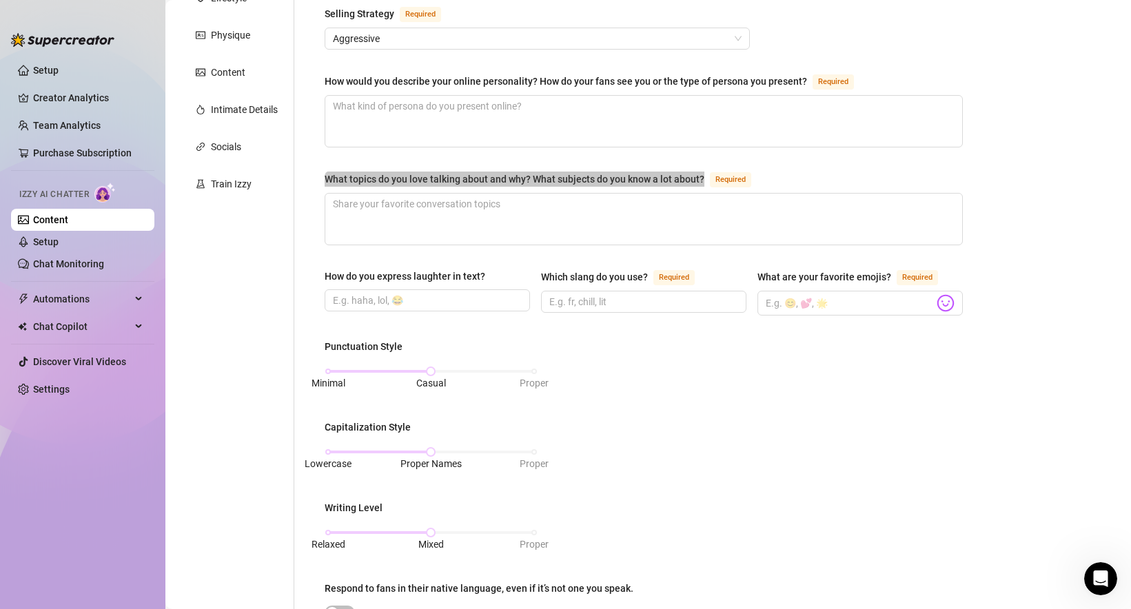
scroll to position [223, 0]
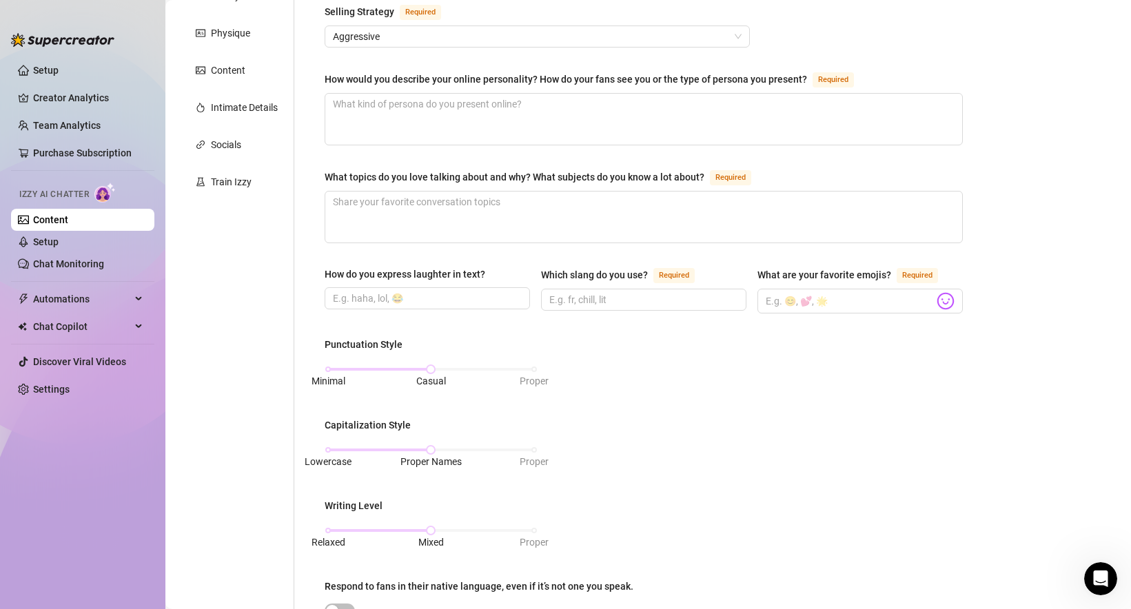
click at [316, 325] on div "What is your persona type? [PERSON_NAME] defines the distinct image and persona…" at bounding box center [644, 422] width 666 height 1029
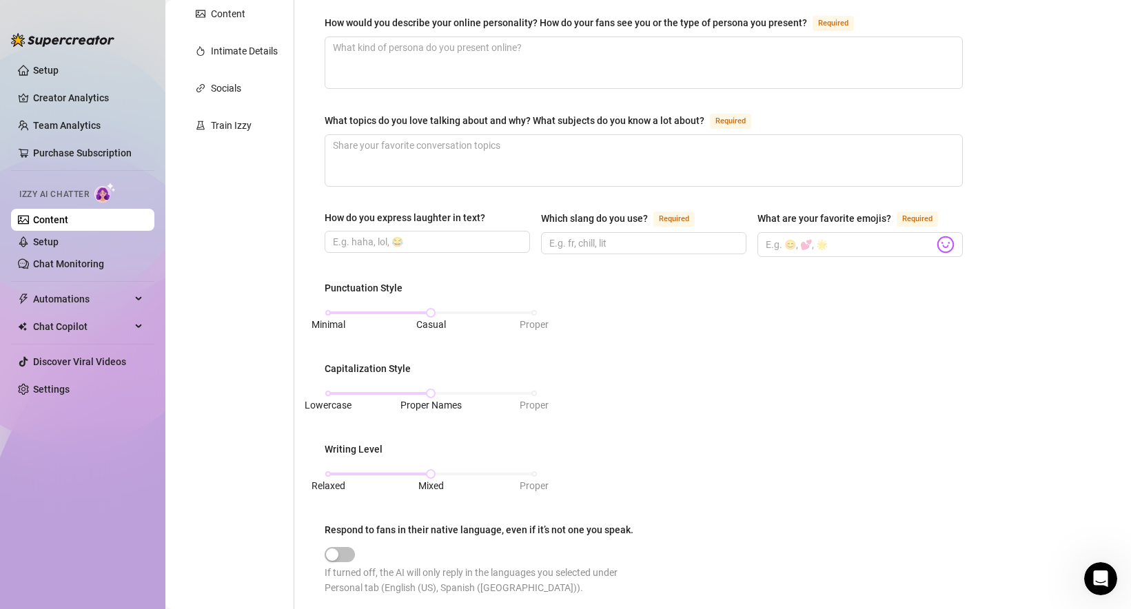
scroll to position [285, 0]
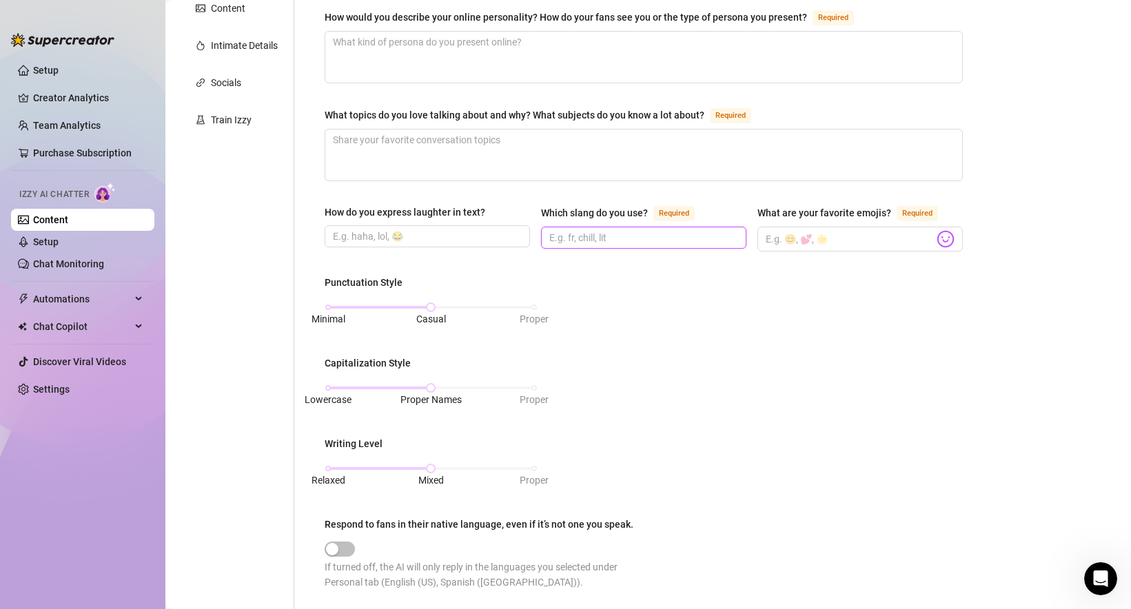
click at [574, 230] on input "Which slang do you use? Required" at bounding box center [642, 237] width 186 height 15
click at [639, 303] on div "Punctuation Style Minimal Casual Proper Capitalization Style Lowercase Proper N…" at bounding box center [644, 438] width 638 height 327
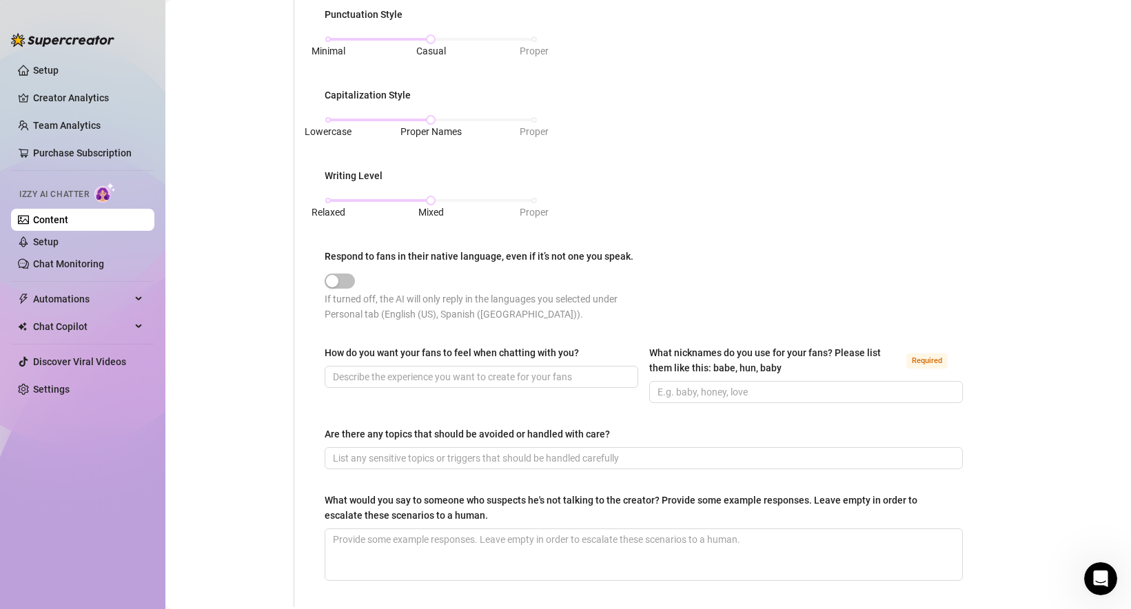
scroll to position [668, 0]
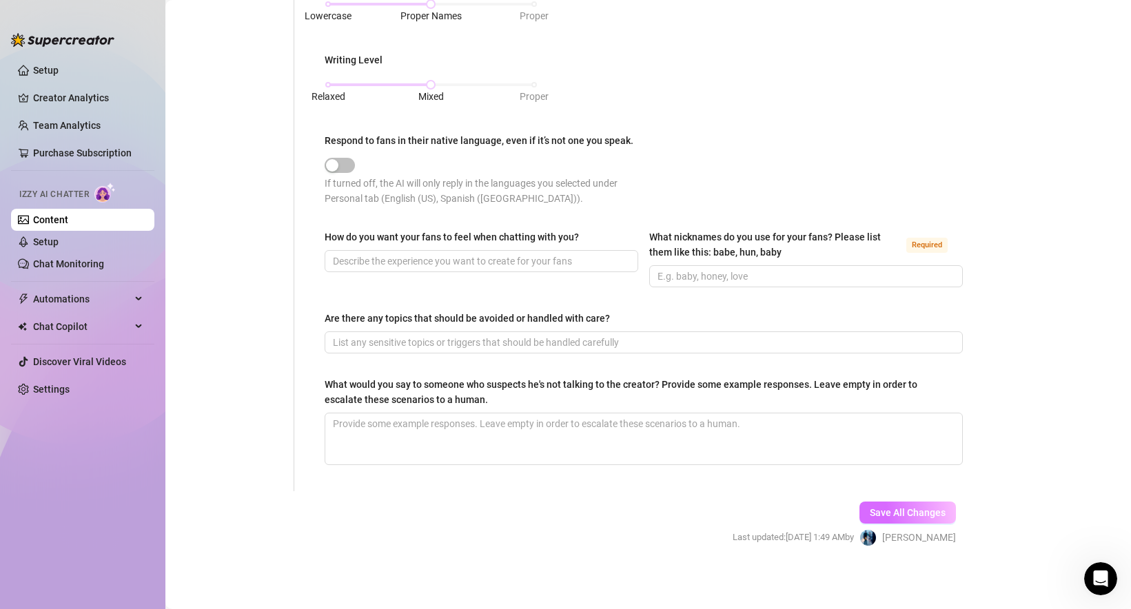
click at [905, 502] on button "Save All Changes" at bounding box center [907, 513] width 96 height 22
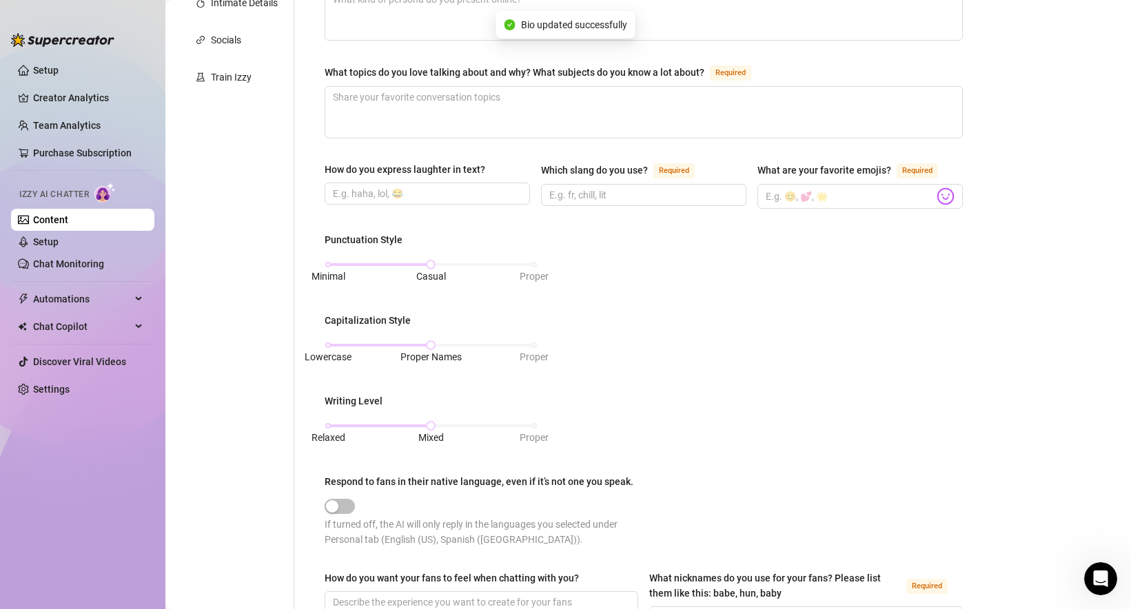
scroll to position [0, 0]
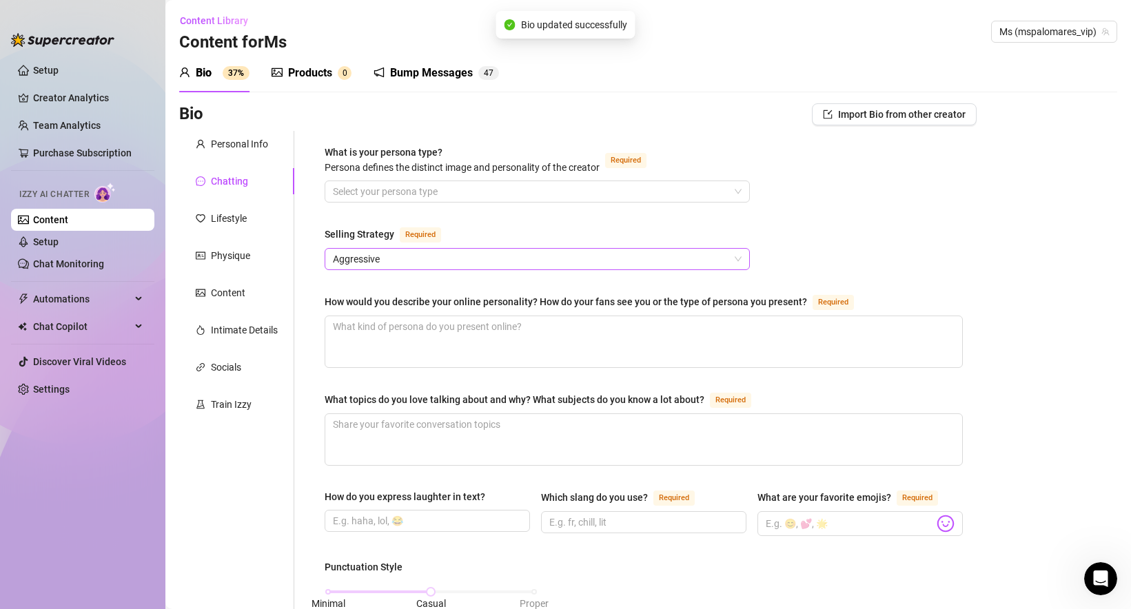
click at [411, 253] on span "Aggressive" at bounding box center [537, 259] width 409 height 21
click at [237, 146] on div "Personal Info" at bounding box center [239, 143] width 57 height 15
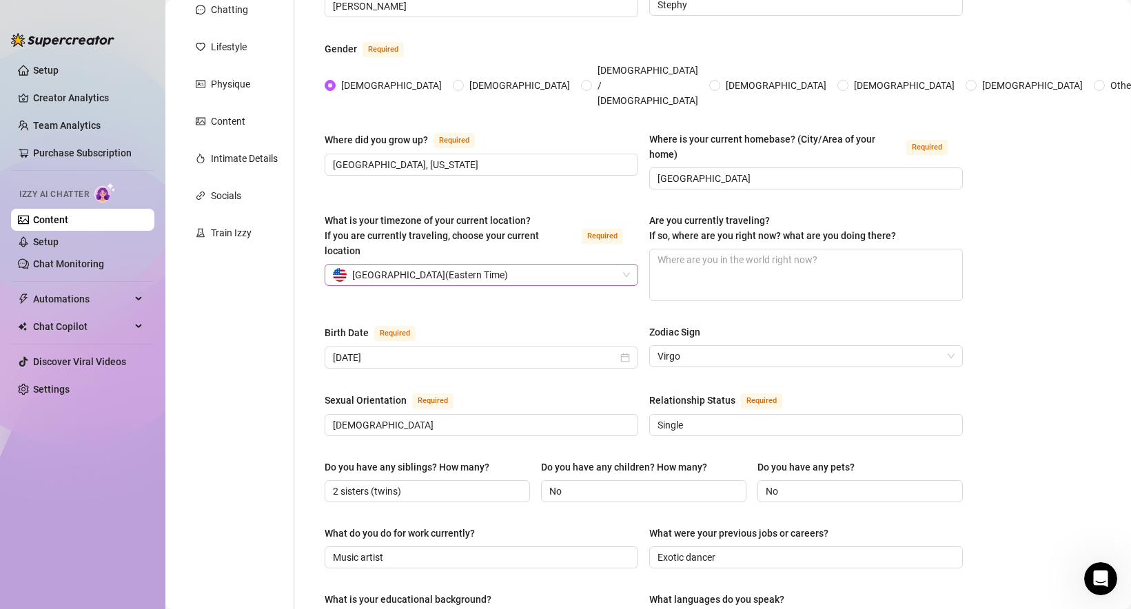
scroll to position [170, 0]
click at [416, 348] on div "[DATE]" at bounding box center [482, 359] width 314 height 22
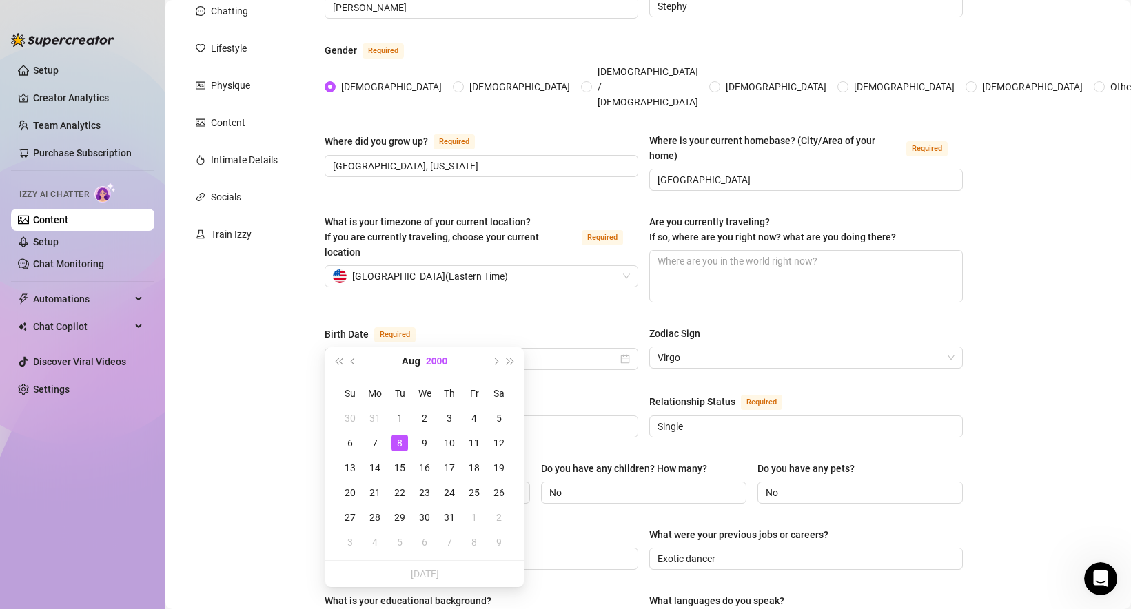
click at [440, 362] on button "2000" at bounding box center [436, 361] width 21 height 28
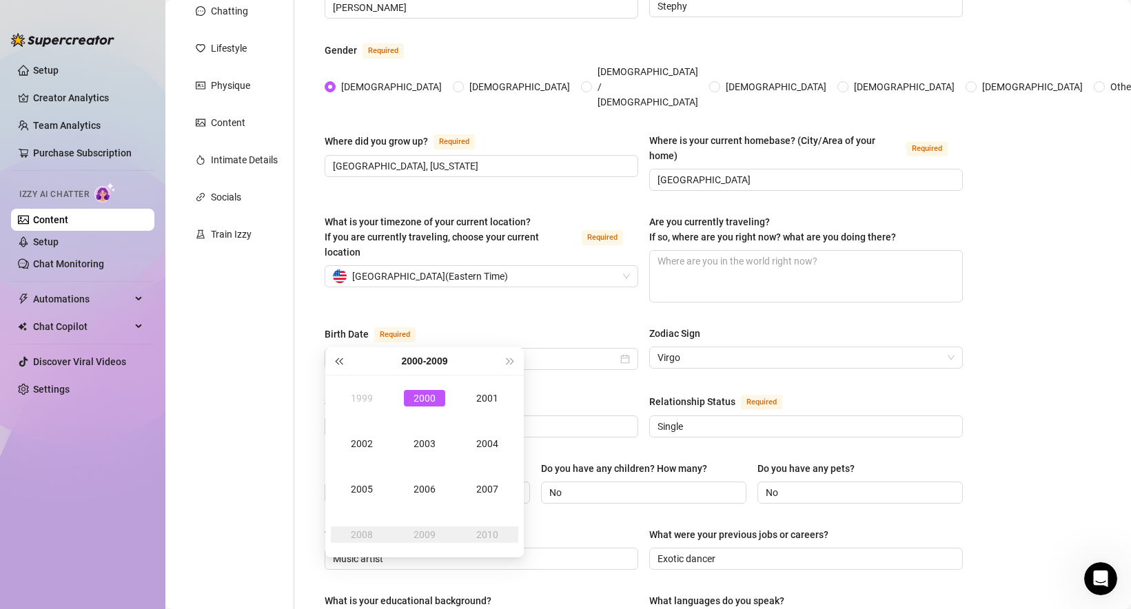
click at [341, 359] on span "Last year (Control + left)" at bounding box center [338, 361] width 7 height 7
click at [367, 484] on div "1995" at bounding box center [361, 489] width 41 height 17
click at [559, 359] on div "Name Required [PERSON_NAME](s) [PERSON_NAME] Gender Required [DEMOGRAPHIC_DATA]…" at bounding box center [644, 548] width 638 height 1147
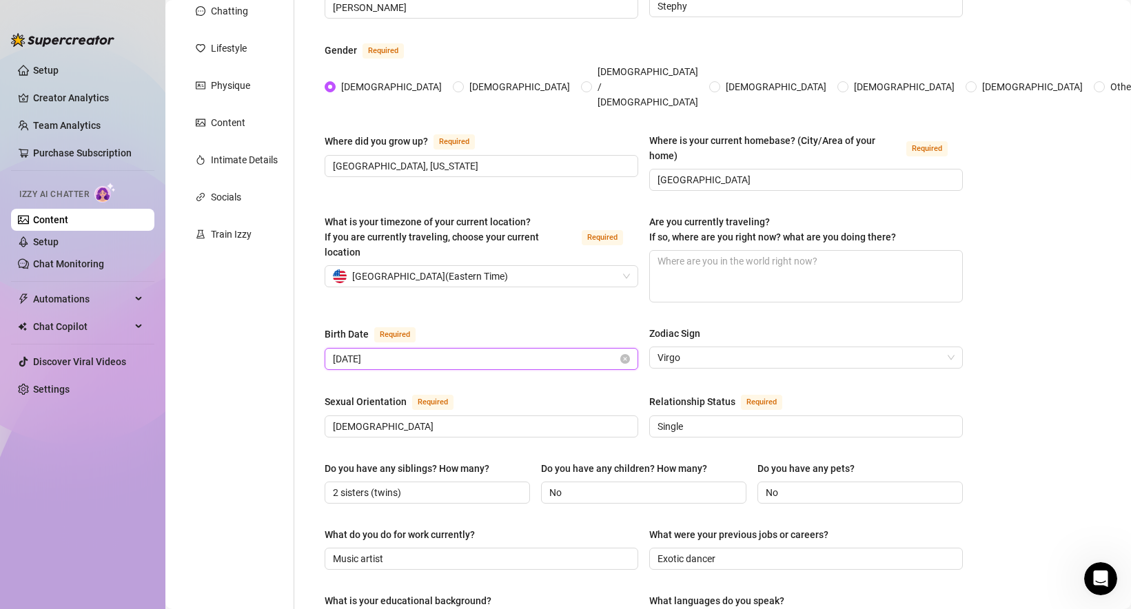
click at [447, 351] on input "[DATE]" at bounding box center [475, 358] width 285 height 15
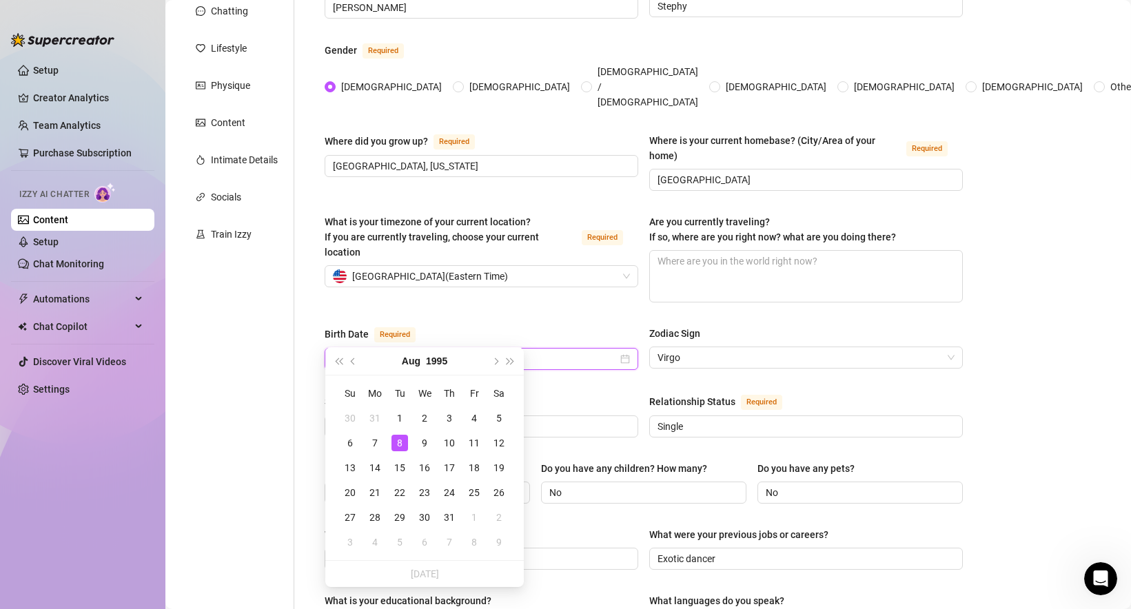
type input "[DATE]"
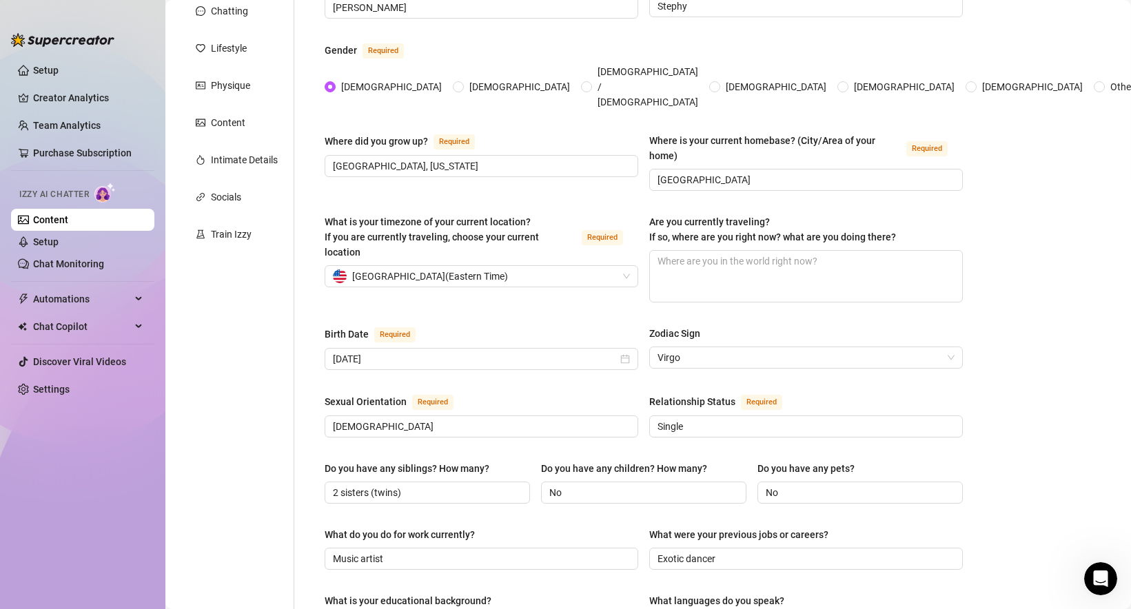
click at [566, 360] on div "Name Required [PERSON_NAME](s) [PERSON_NAME] Gender Required [DEMOGRAPHIC_DATA]…" at bounding box center [644, 548] width 638 height 1147
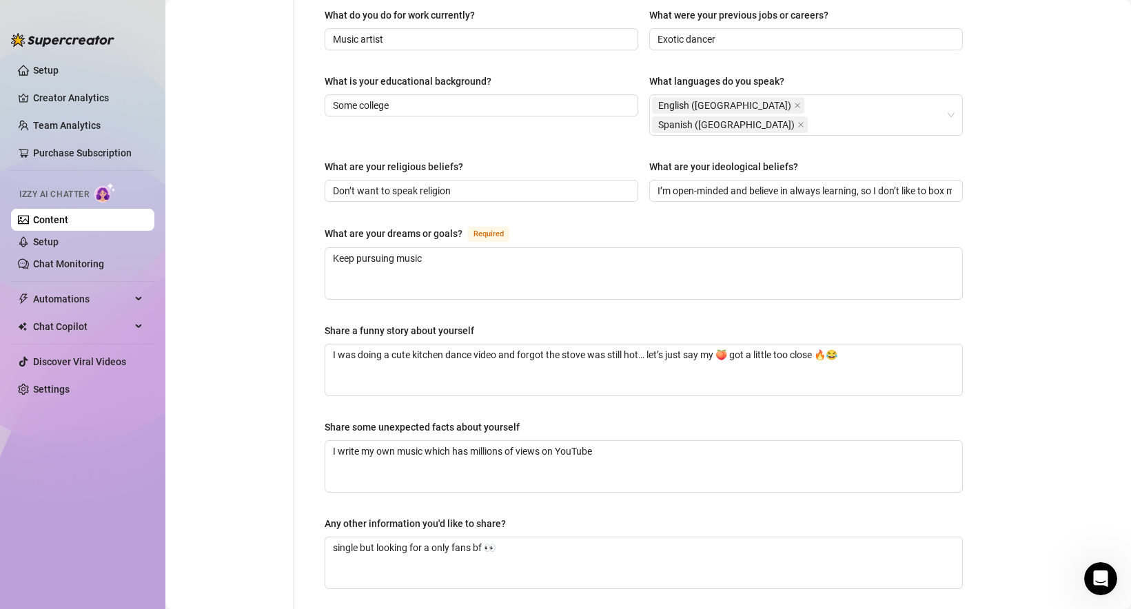
scroll to position [770, 0]
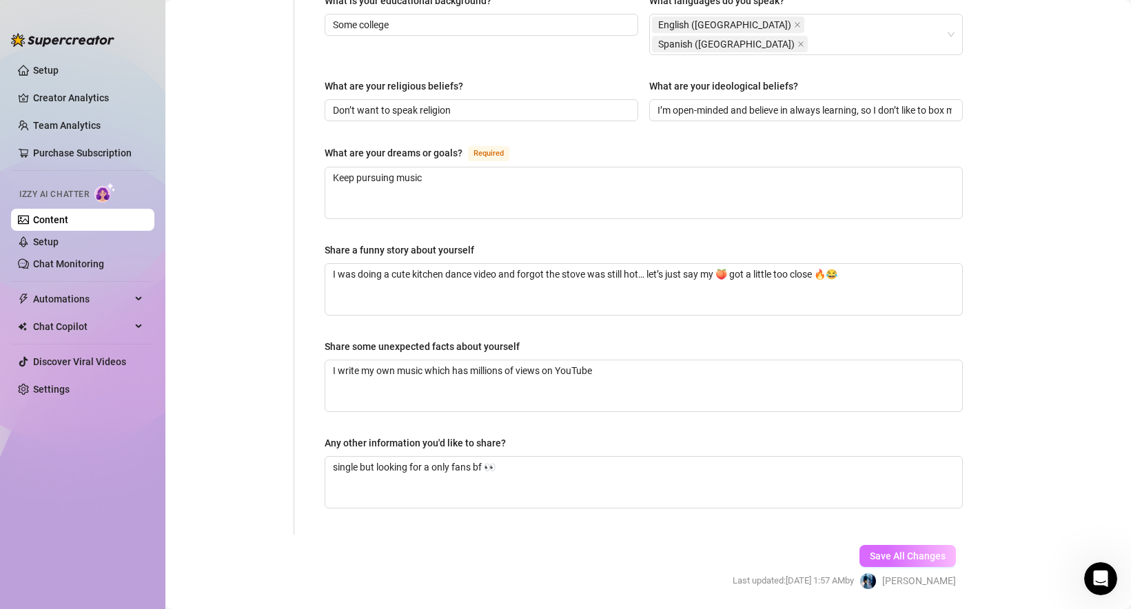
click at [888, 551] on span "Save All Changes" at bounding box center [908, 556] width 76 height 11
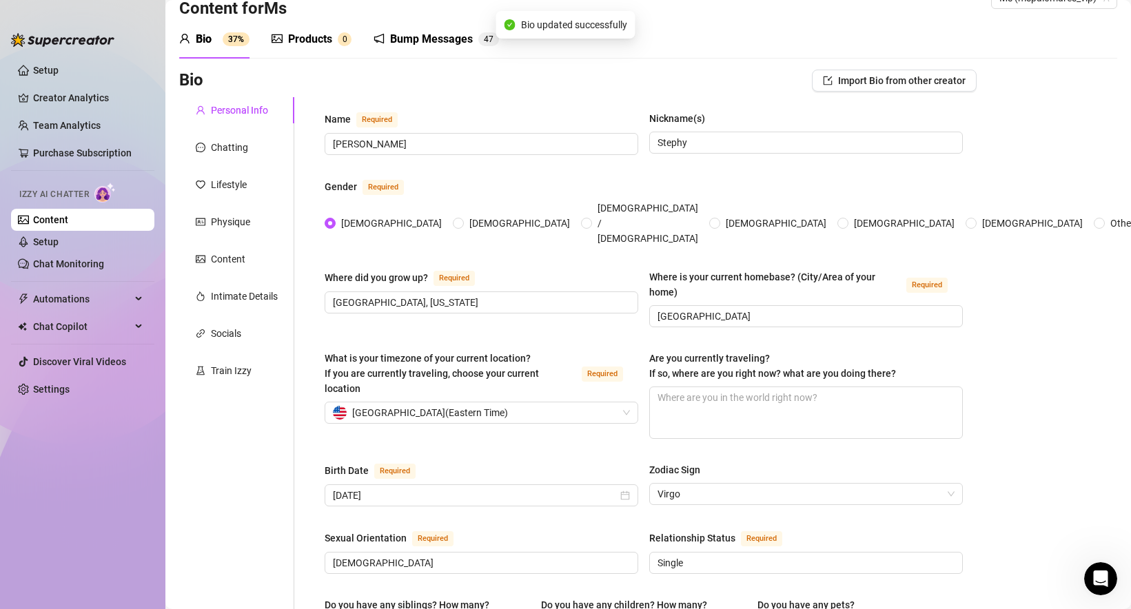
scroll to position [0, 0]
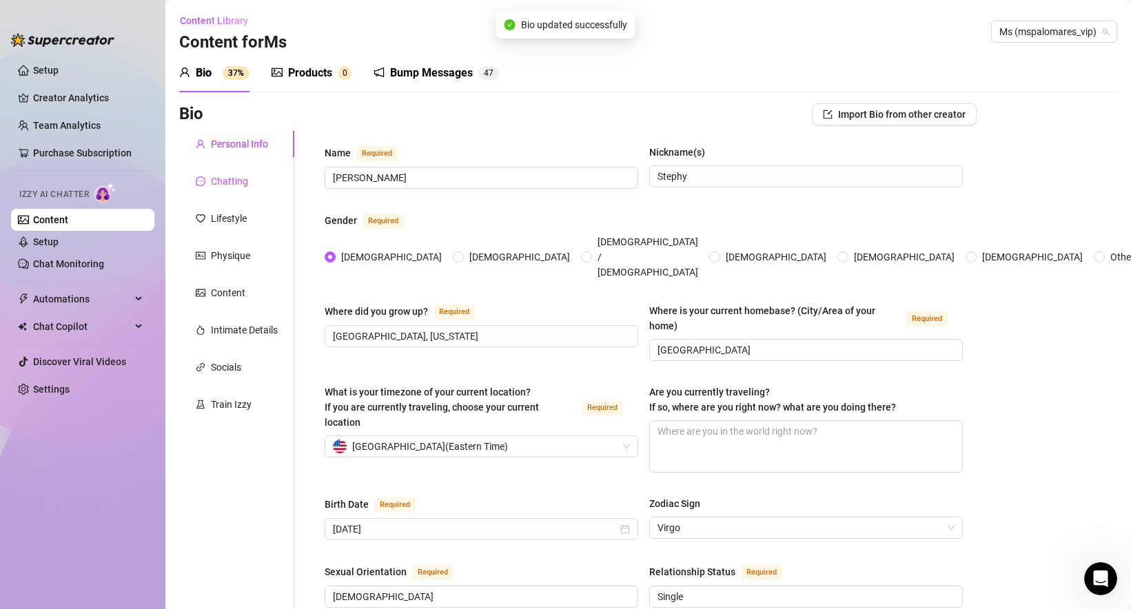
click at [221, 176] on div "Chatting" at bounding box center [229, 181] width 37 height 15
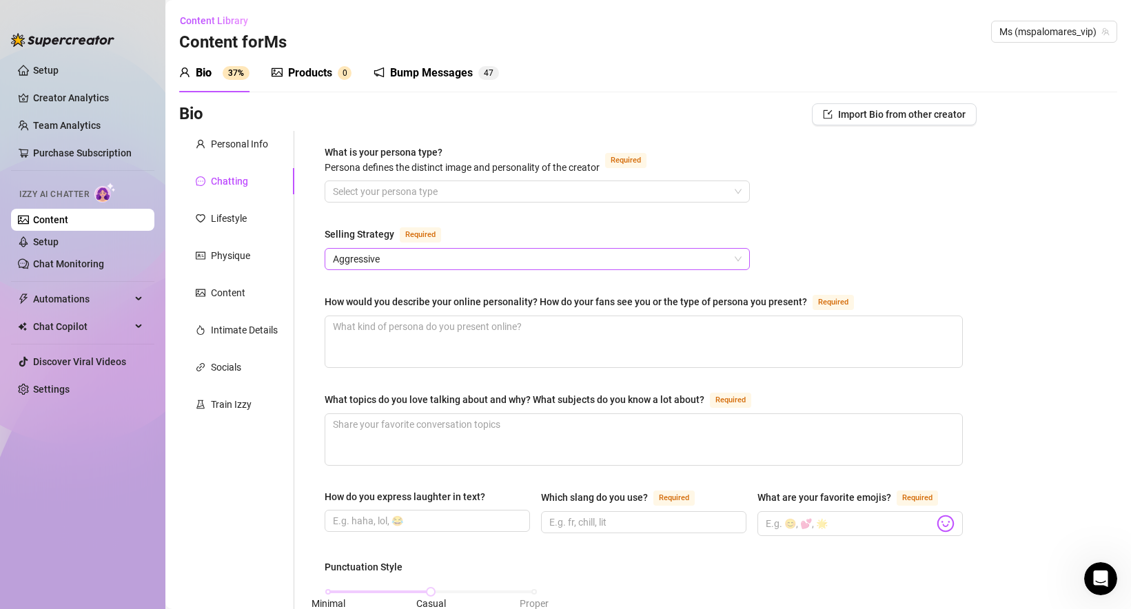
click at [395, 259] on span "Aggressive" at bounding box center [537, 259] width 409 height 21
click at [407, 192] on input "What is your persona type? [PERSON_NAME] defines the distinct image and persona…" at bounding box center [531, 191] width 396 height 21
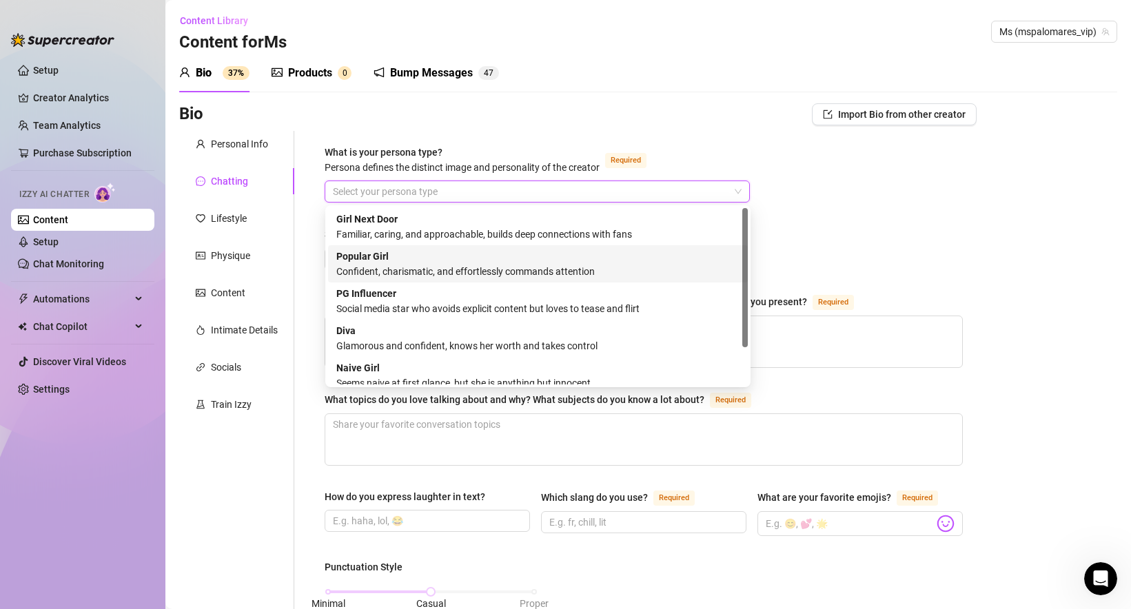
click at [549, 266] on div "Confident, charismatic, and effortlessly commands attention" at bounding box center [537, 271] width 403 height 15
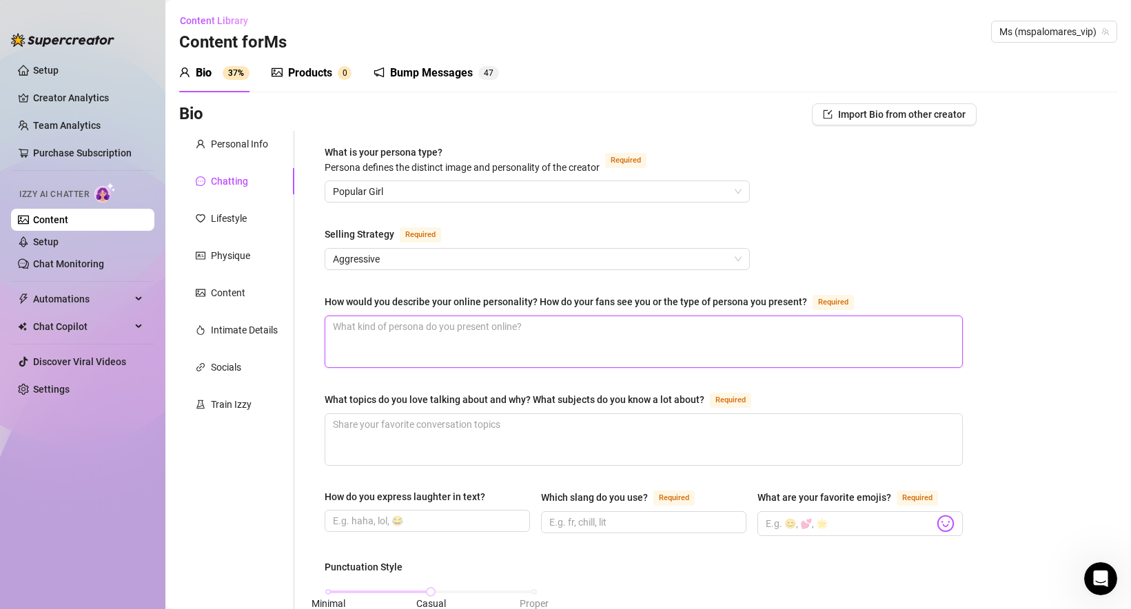
click at [488, 343] on textarea "How would you describe your online personality? How do your fans see you or the…" at bounding box center [643, 341] width 637 height 51
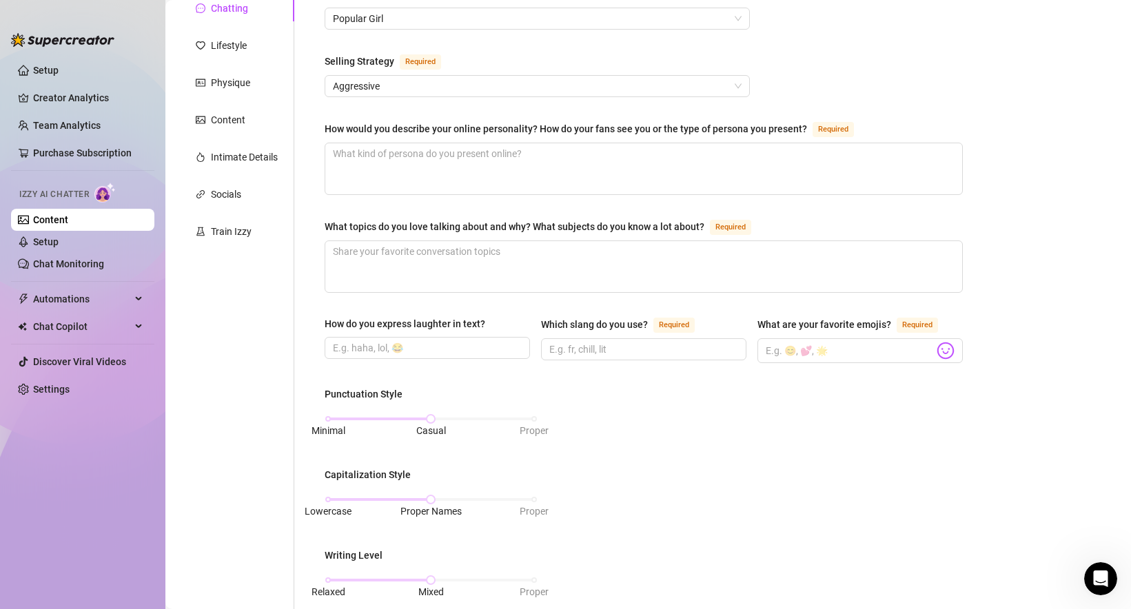
scroll to position [203, 0]
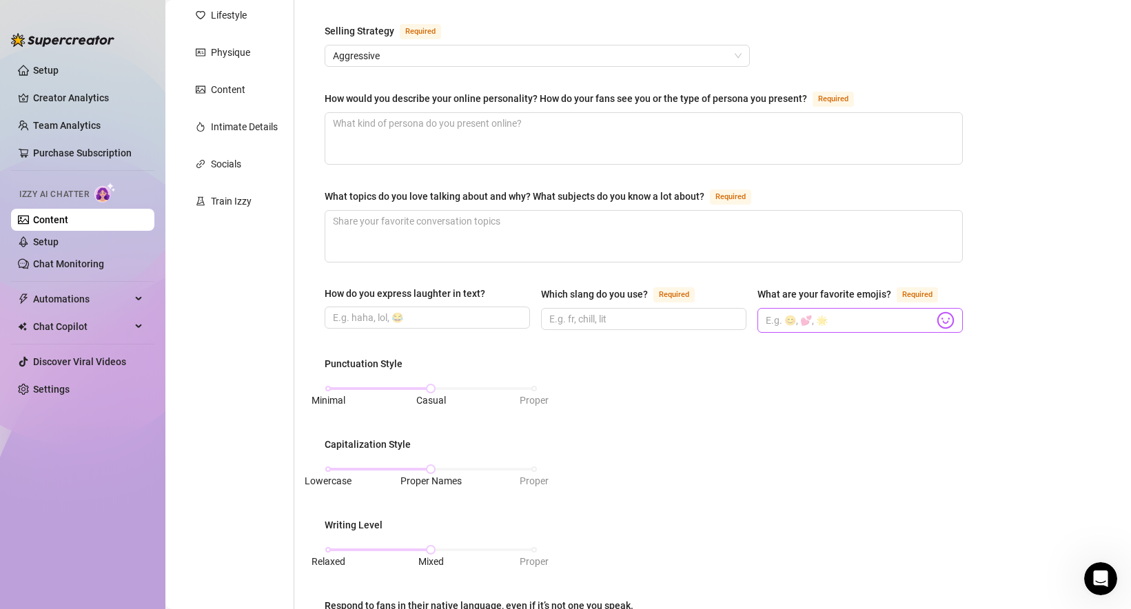
click at [950, 317] on img at bounding box center [945, 320] width 18 height 18
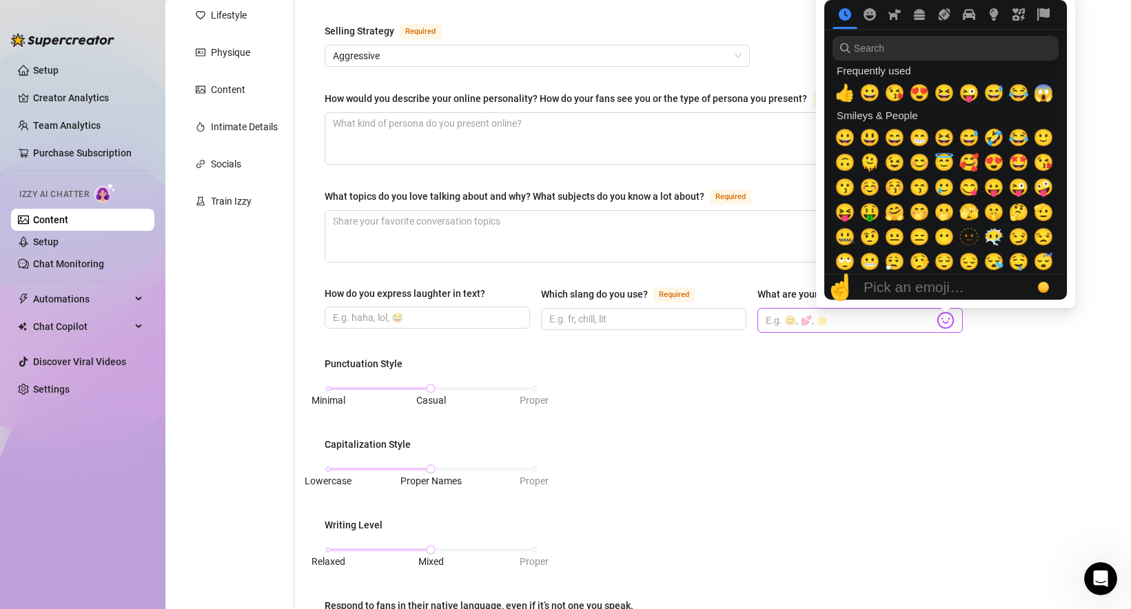
click at [947, 320] on img at bounding box center [945, 320] width 18 height 18
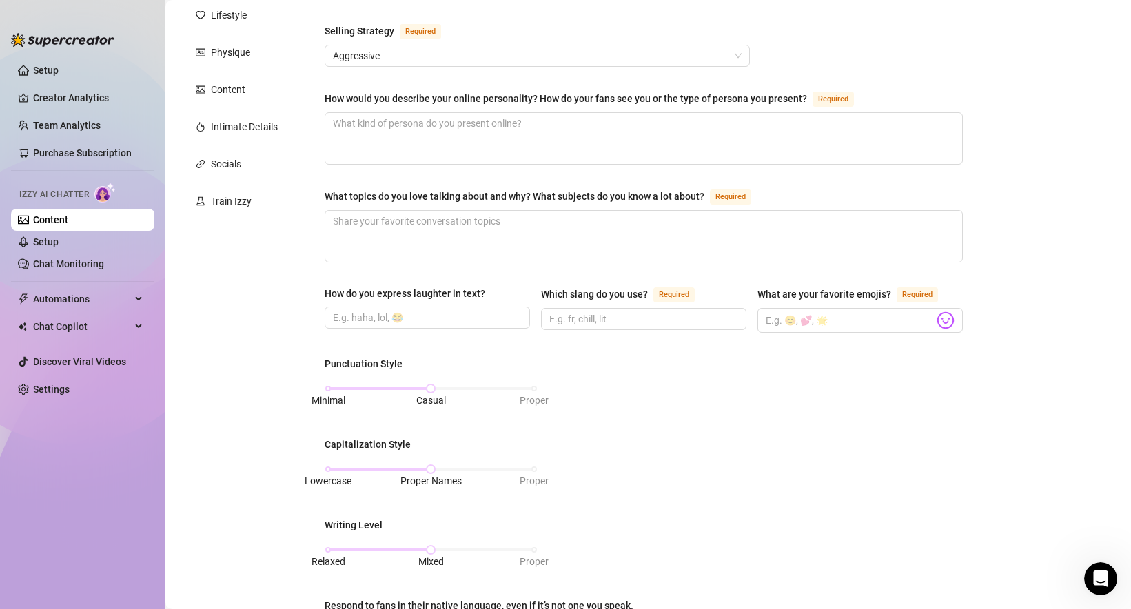
click at [888, 404] on div "Punctuation Style Minimal Casual Proper Capitalization Style Lowercase Proper N…" at bounding box center [644, 519] width 638 height 327
click at [761, 422] on div "Punctuation Style Minimal Casual Proper Capitalization Style Lowercase Proper N…" at bounding box center [644, 519] width 638 height 327
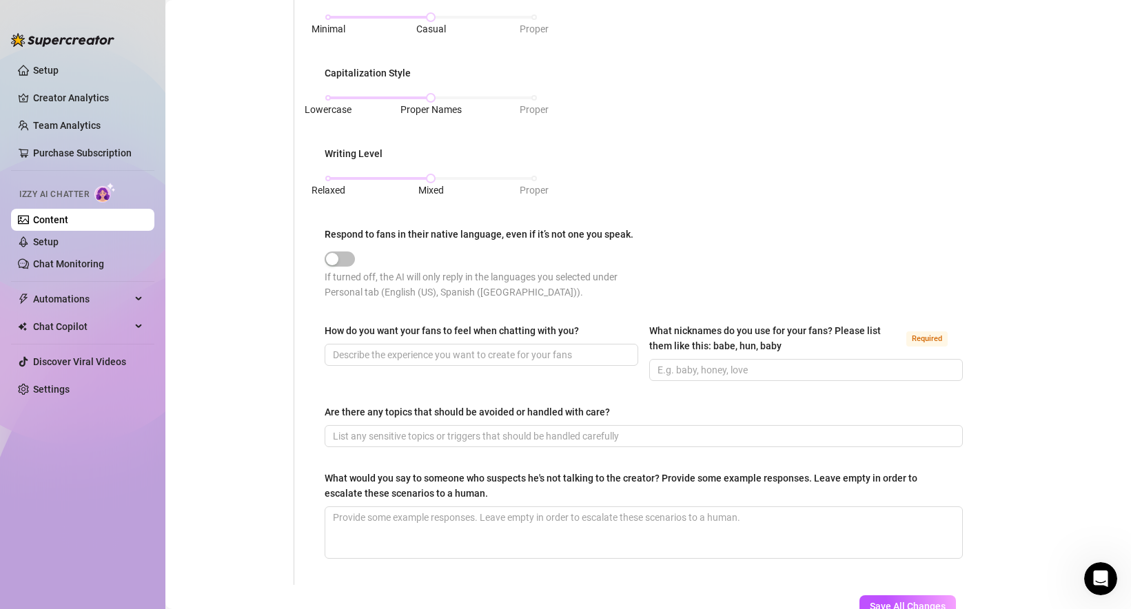
scroll to position [581, 0]
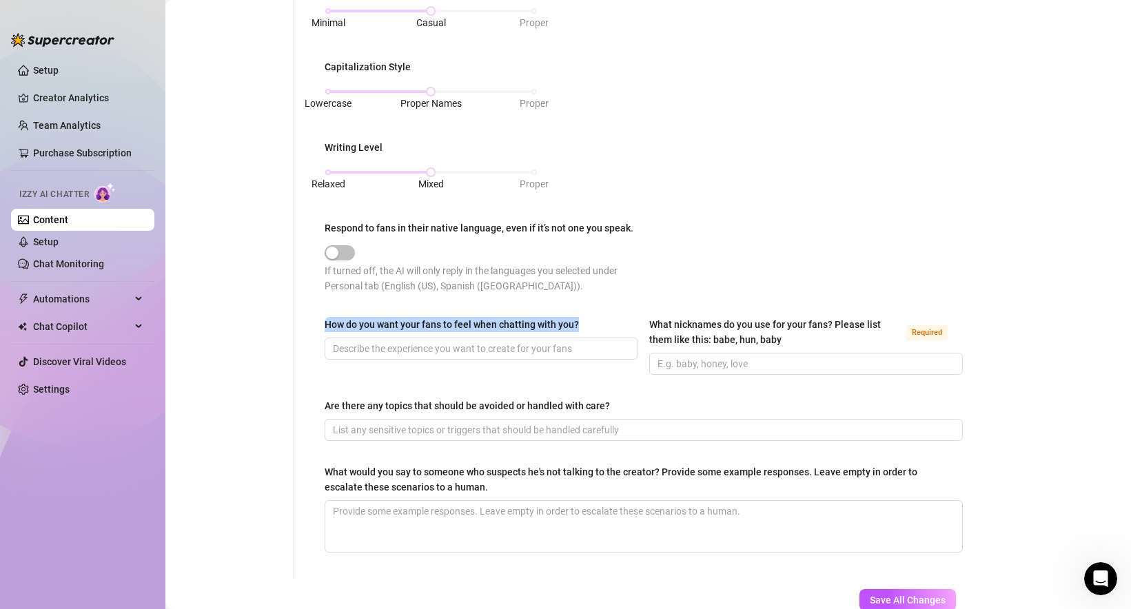
drag, startPoint x: 320, startPoint y: 320, endPoint x: 589, endPoint y: 322, distance: 268.8
click at [590, 323] on div "What is your persona type? [PERSON_NAME] defines the distinct image and persona…" at bounding box center [644, 64] width 666 height 1029
copy div "How do you want your fans to feel when chatting with you?"
click at [357, 371] on div "How do you want your fans to feel when chatting with you?" at bounding box center [482, 346] width 314 height 58
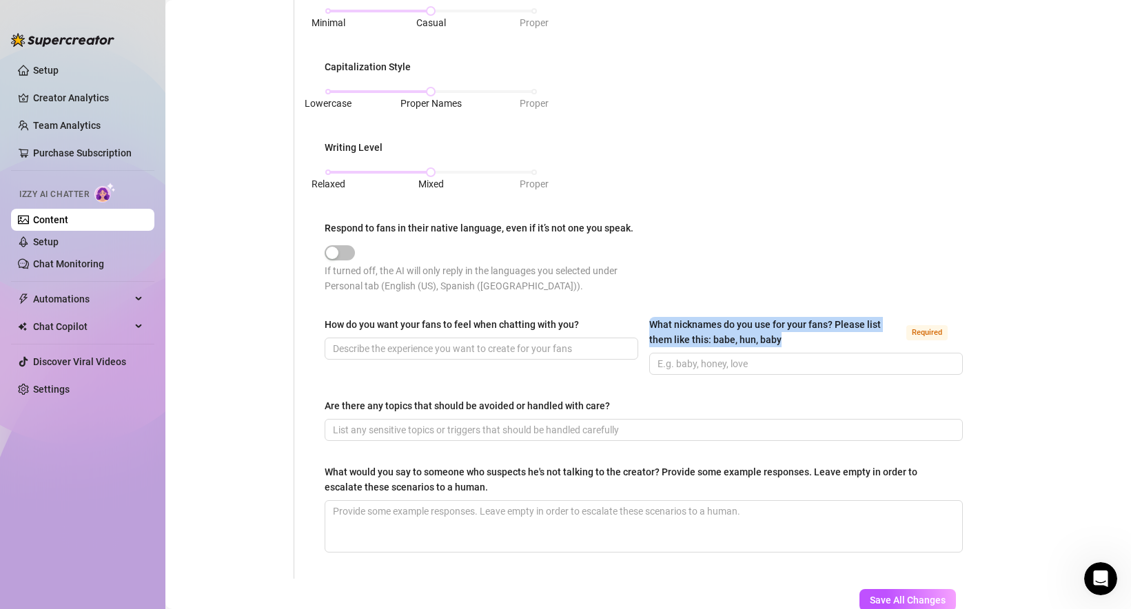
drag, startPoint x: 648, startPoint y: 317, endPoint x: 787, endPoint y: 331, distance: 139.9
click at [787, 331] on div "How do you want your fans to feel when chatting with you? What nicknames do you…" at bounding box center [644, 352] width 638 height 70
copy div "What nicknames do you use for your fans? Please list them like this: babe, hun,…"
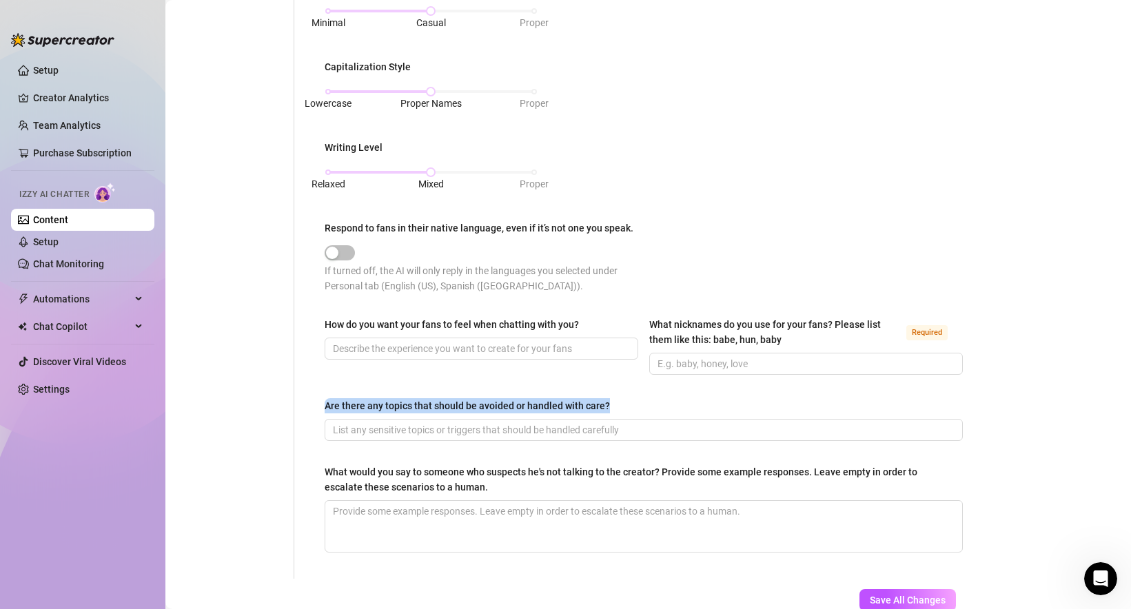
drag, startPoint x: 315, startPoint y: 401, endPoint x: 659, endPoint y: 398, distance: 343.9
click at [659, 398] on div "What is your persona type? [PERSON_NAME] defines the distinct image and persona…" at bounding box center [644, 64] width 666 height 1029
copy div "Are there any topics that should be avoided or handled with care?"
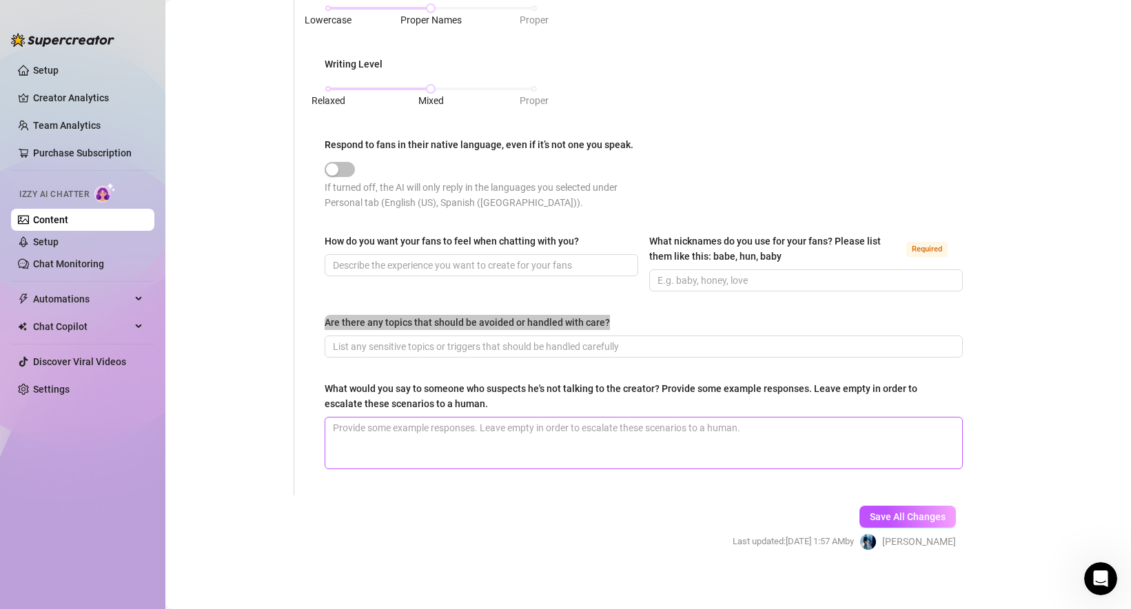
scroll to position [668, 0]
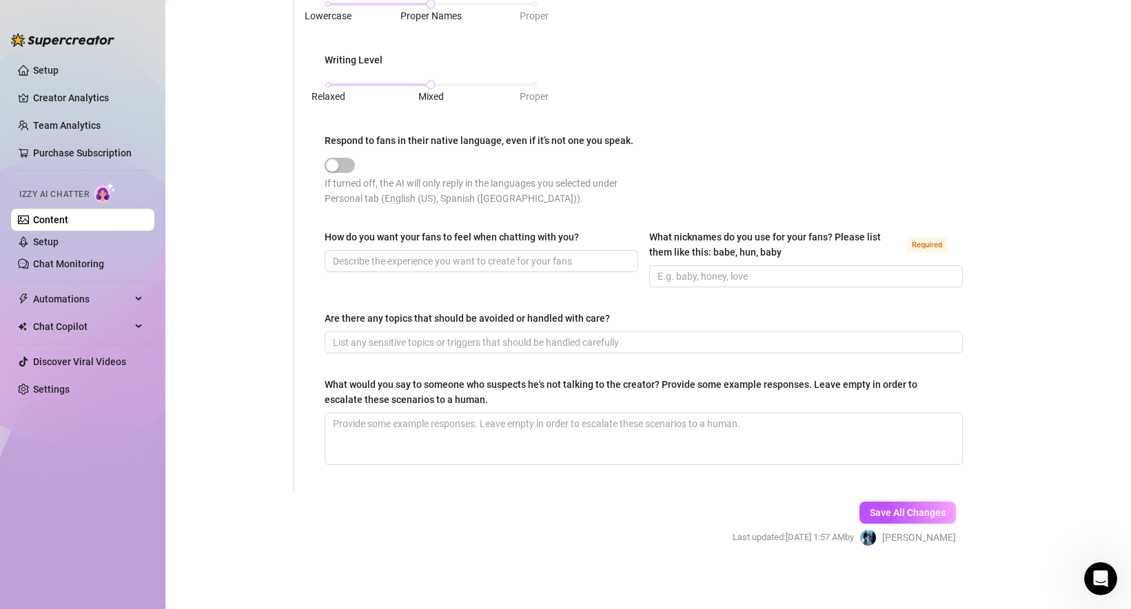
click at [434, 381] on div "What would you say to someone who suspects he's not talking to the creator? Pro…" at bounding box center [639, 392] width 628 height 30
click at [434, 413] on textarea "What would you say to someone who suspects he's not talking to the creator? Pro…" at bounding box center [643, 438] width 637 height 51
click at [452, 396] on div "What would you say to someone who suspects he's not talking to the creator? Pro…" at bounding box center [639, 392] width 628 height 30
click at [452, 413] on textarea "What would you say to someone who suspects he's not talking to the creator? Pro…" at bounding box center [643, 438] width 637 height 51
click at [452, 396] on div "What would you say to someone who suspects he's not talking to the creator? Pro…" at bounding box center [639, 392] width 628 height 30
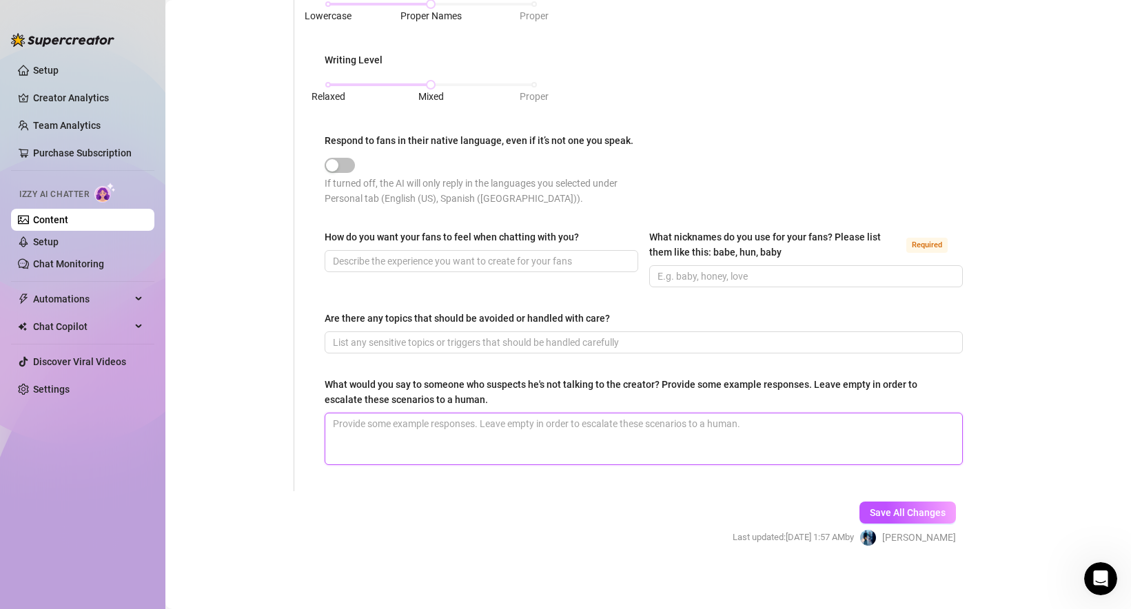
click at [452, 413] on textarea "What would you say to someone who suspects he's not talking to the creator? Pro…" at bounding box center [643, 438] width 637 height 51
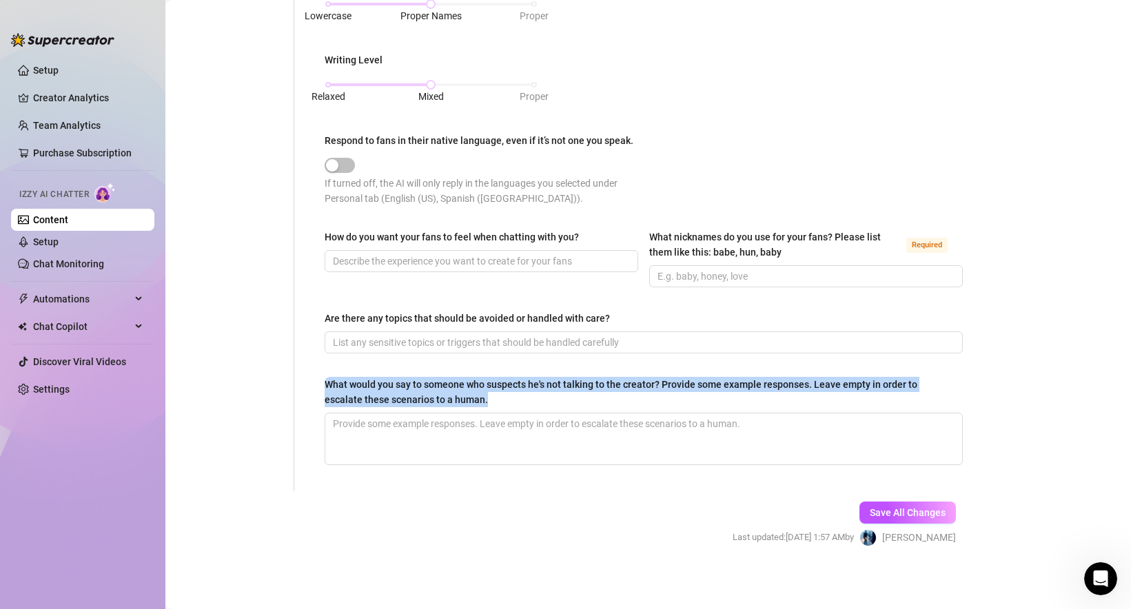
drag, startPoint x: 320, startPoint y: 380, endPoint x: 522, endPoint y: 393, distance: 201.6
copy div "What would you say to someone who suspects he's not talking to the creator? Pro…"
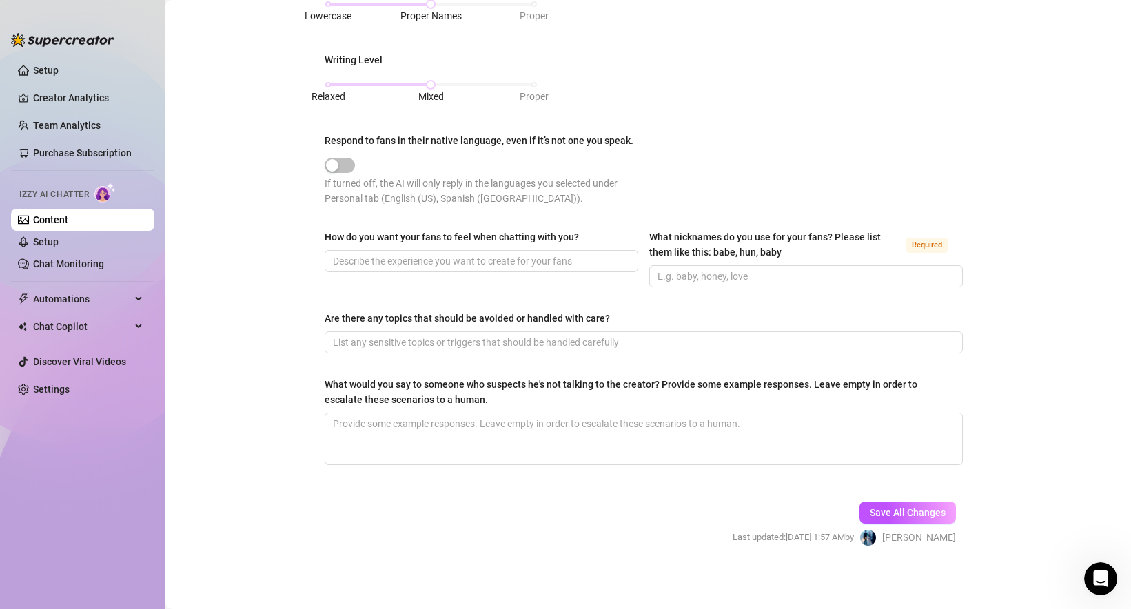
click at [442, 503] on form "Personal Info Chatting Lifestyle Physique Content Intimate Details Socials Trai…" at bounding box center [577, 17] width 797 height 1108
click at [910, 511] on span "Save All Changes" at bounding box center [908, 512] width 76 height 11
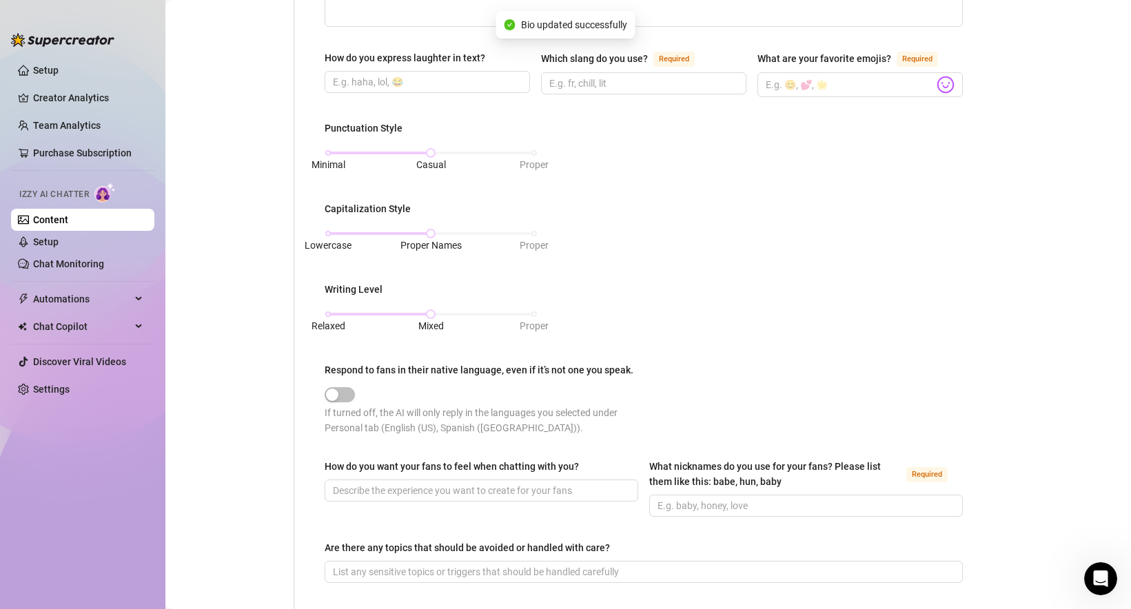
scroll to position [0, 0]
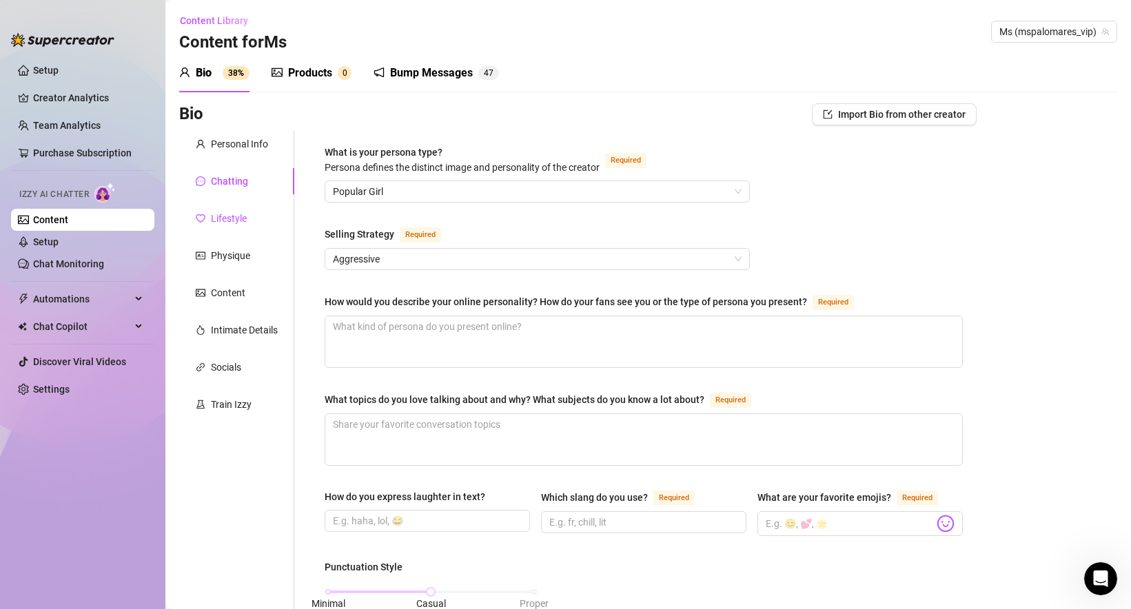
click at [227, 217] on div "Lifestyle" at bounding box center [229, 218] width 36 height 15
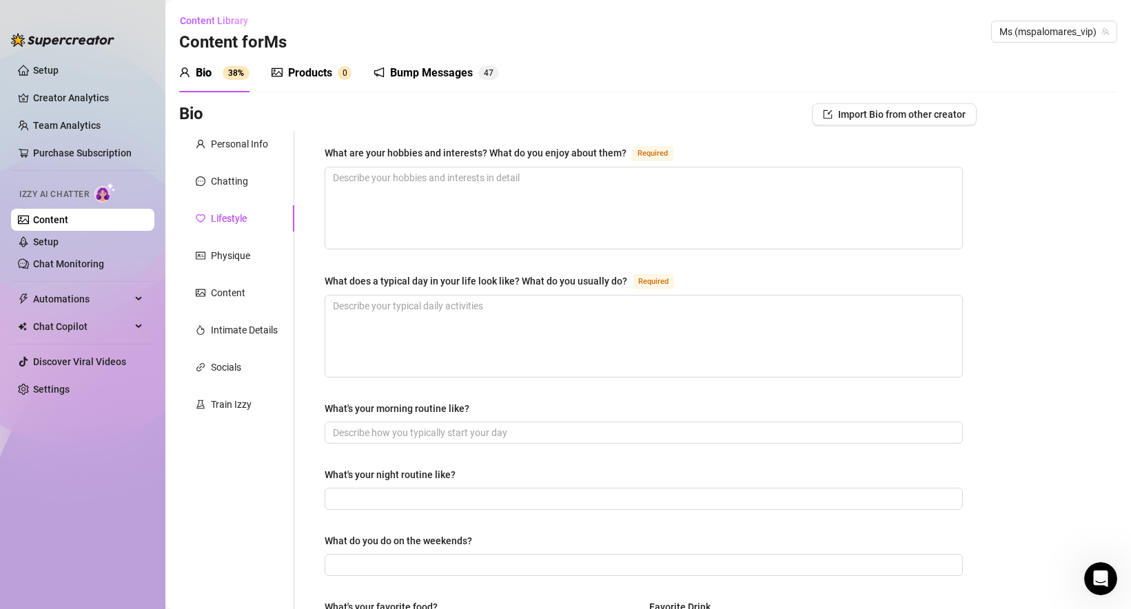
click at [309, 279] on div "What are your hobbies and interests? What do you enjoy about them? Required Wha…" at bounding box center [635, 595] width 682 height 929
click at [909, 115] on span "Import Bio from other creator" at bounding box center [901, 114] width 127 height 11
click at [729, 130] on div "Bio Import Bio from other creator" at bounding box center [577, 117] width 797 height 28
click at [223, 252] on div "Physique" at bounding box center [230, 255] width 39 height 15
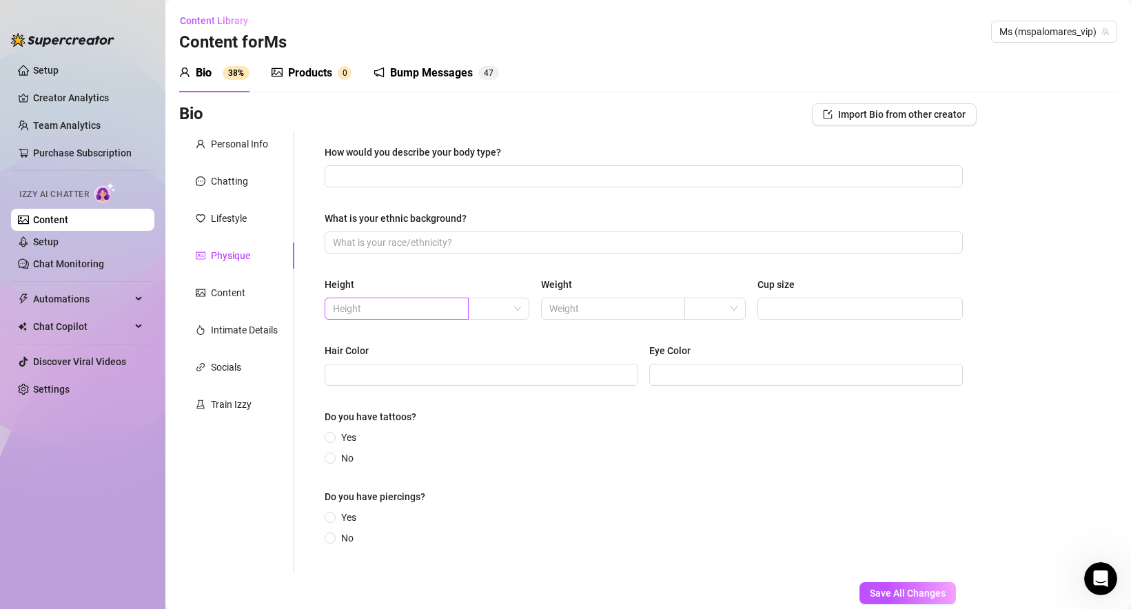
scroll to position [83, 0]
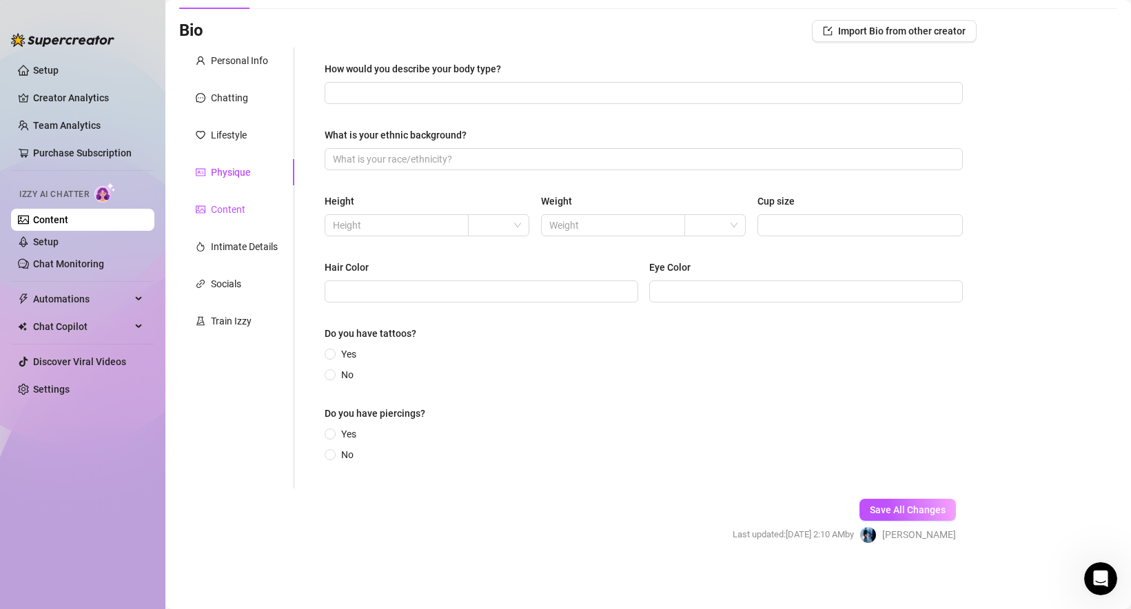
click at [227, 204] on div "Content" at bounding box center [228, 209] width 34 height 15
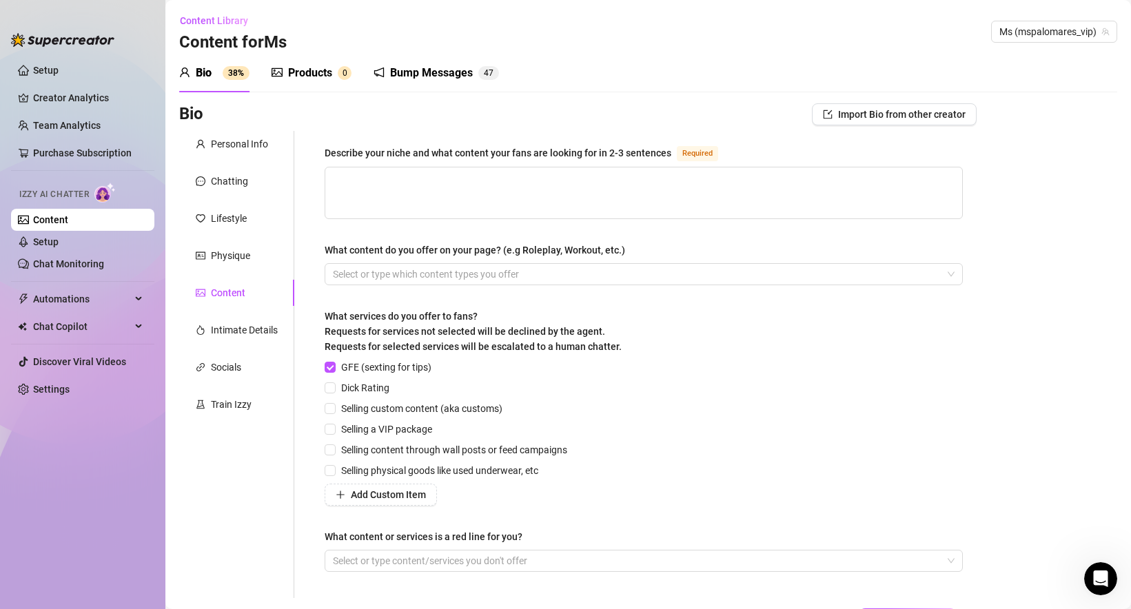
scroll to position [109, 0]
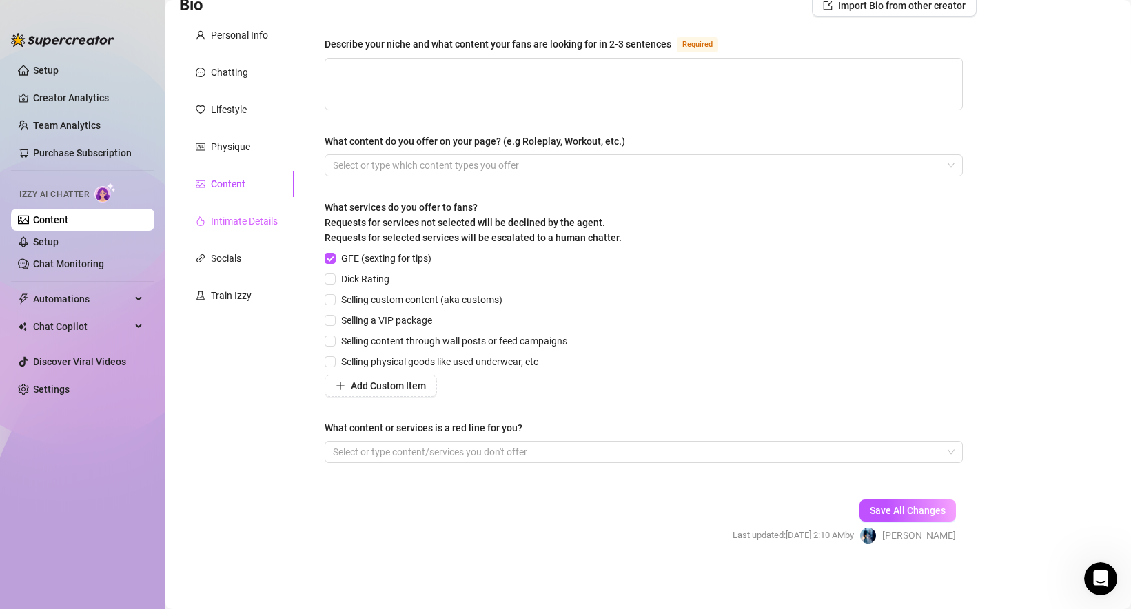
click at [228, 210] on div "Intimate Details" at bounding box center [236, 221] width 115 height 26
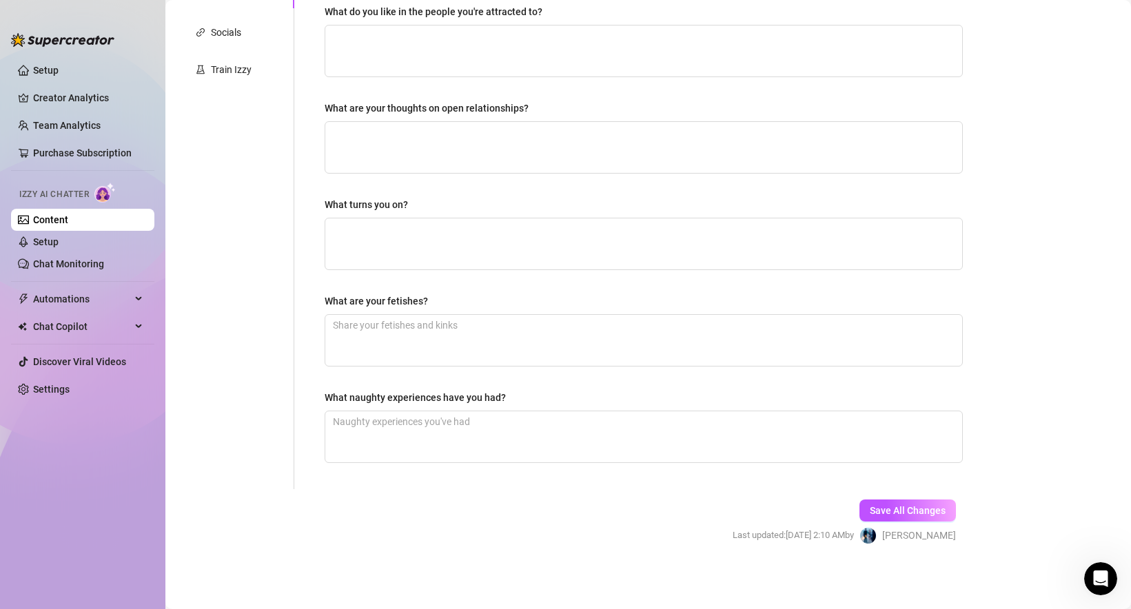
scroll to position [0, 0]
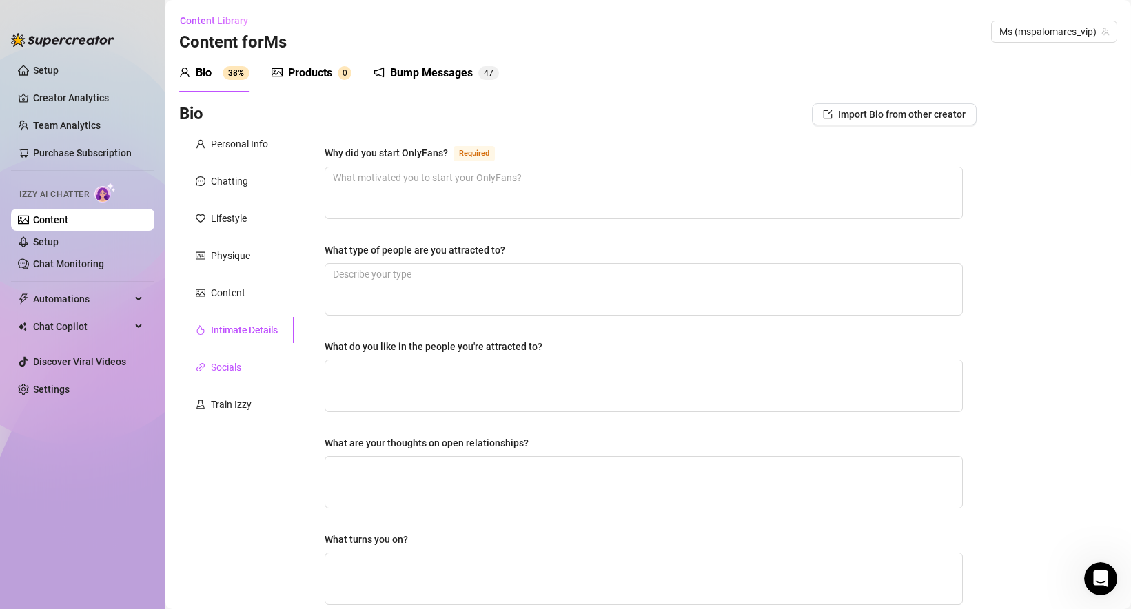
click at [236, 367] on div "Socials" at bounding box center [226, 367] width 30 height 15
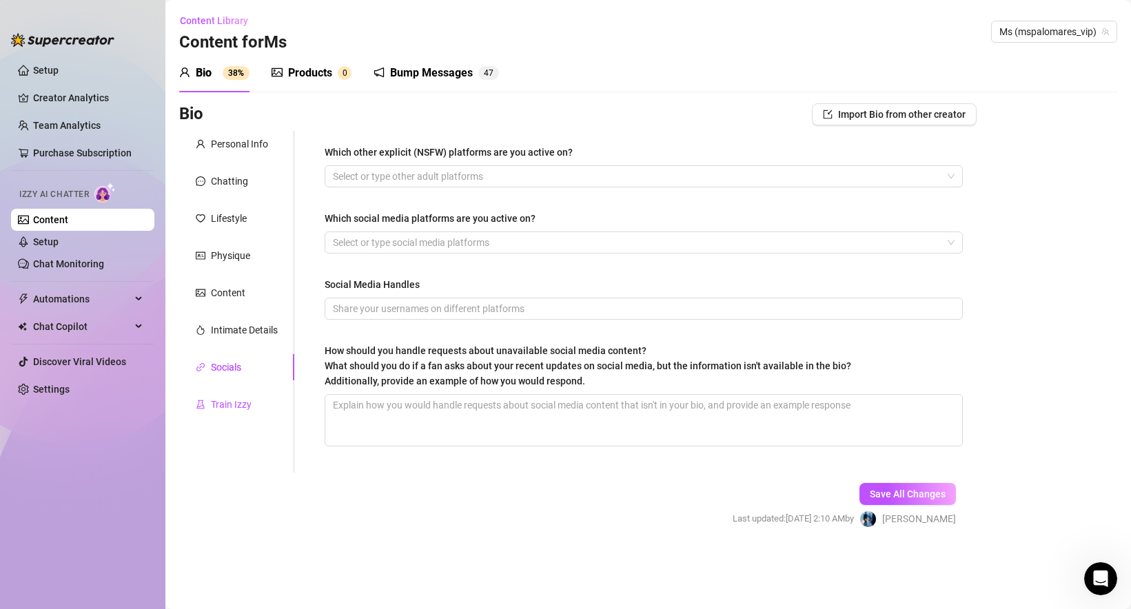
click at [235, 399] on div "Train Izzy" at bounding box center [231, 404] width 41 height 15
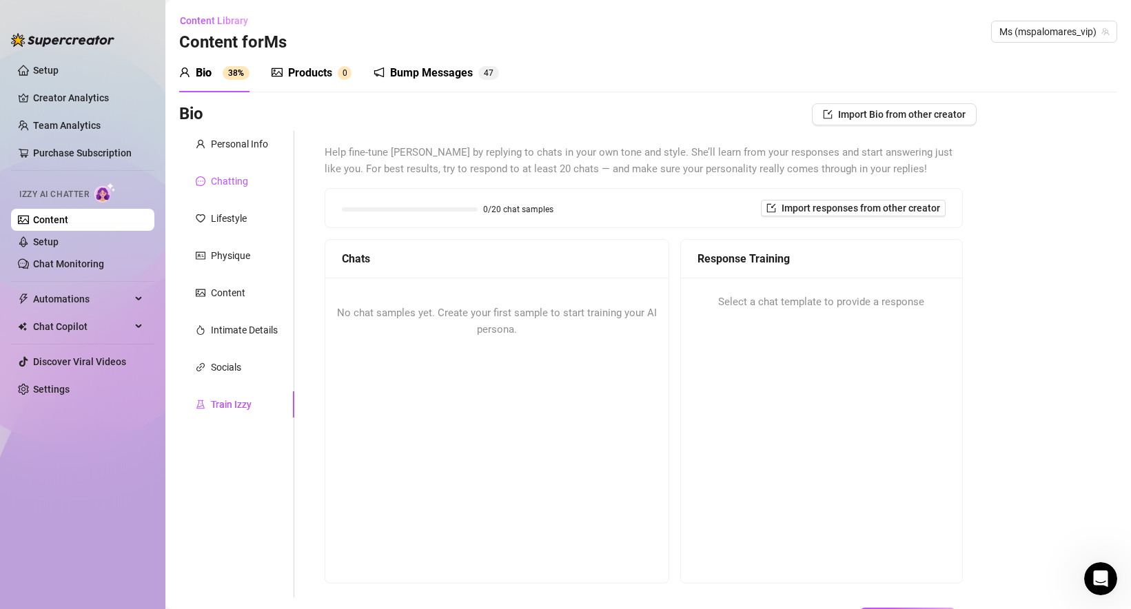
click at [243, 185] on div "Chatting" at bounding box center [229, 181] width 37 height 15
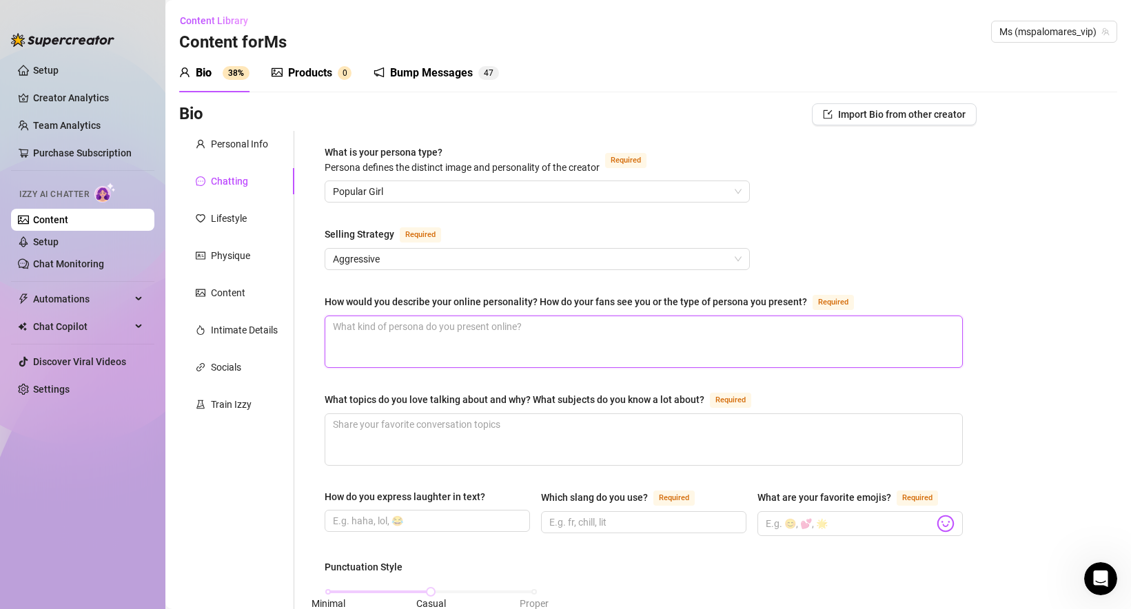
click at [468, 341] on textarea "How would you describe your online personality? How do your fans see you or the…" at bounding box center [643, 341] width 637 height 51
paste textarea "My online personality is a mix of glamorous confidence and flirty charm! 😎 I’m …"
type textarea "My online personality is a mix of glamorous confidence and flirty charm! 😎 I’m …"
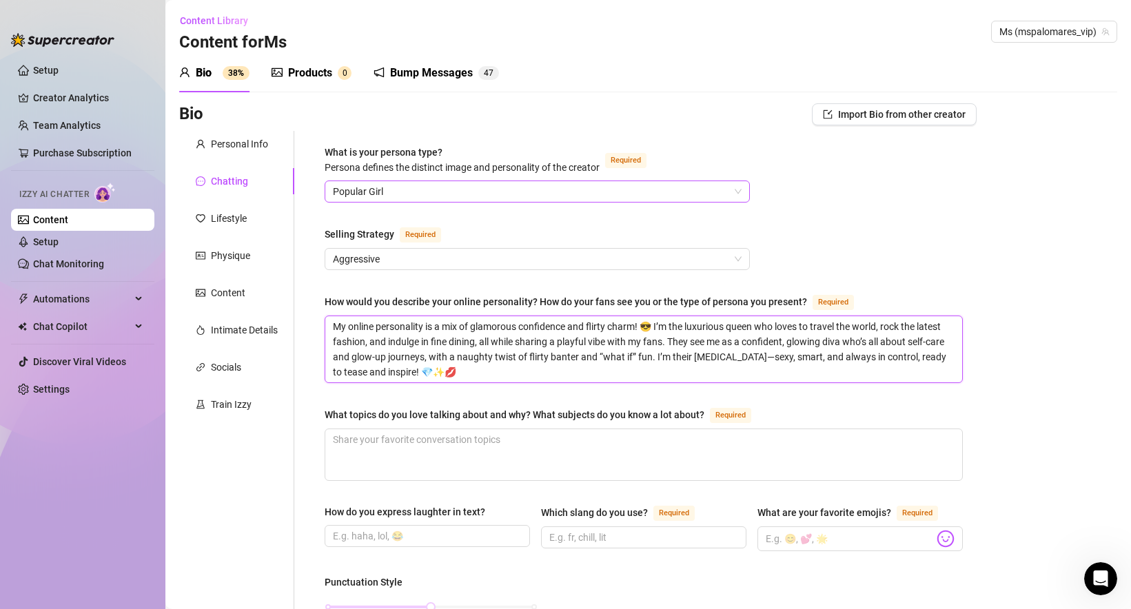
click at [382, 187] on span "Popular Girl" at bounding box center [537, 191] width 409 height 21
type textarea "My online personality is a mix of glamorous confidence and flirty charm! 😎 I’m …"
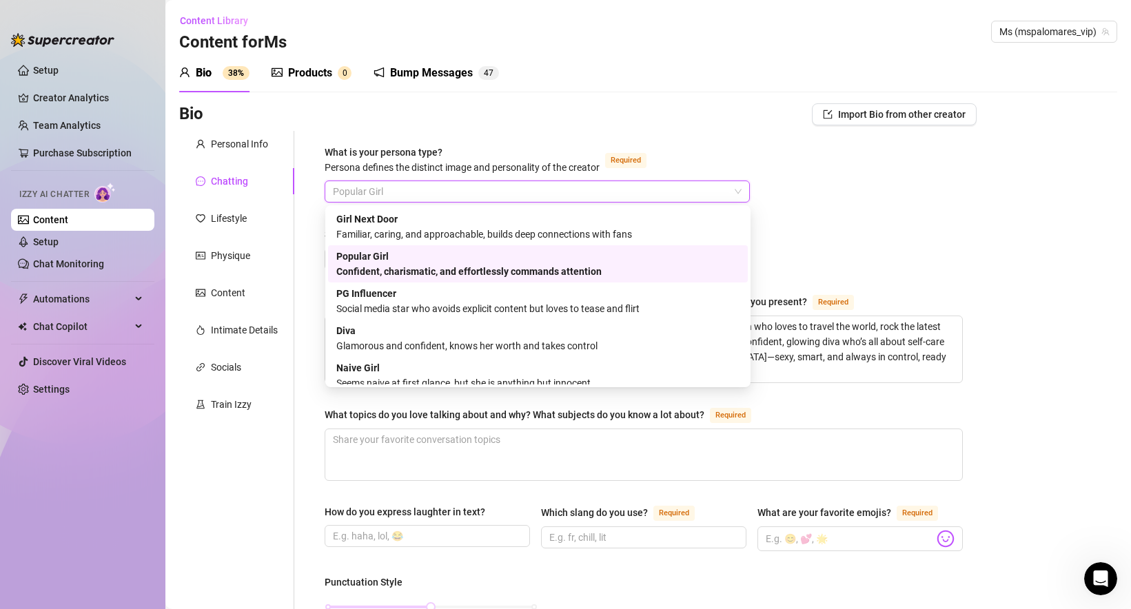
drag, startPoint x: 334, startPoint y: 253, endPoint x: 631, endPoint y: 259, distance: 297.1
click at [631, 259] on div "Popular Girl Confident, charismatic, and effortlessly commands attention" at bounding box center [538, 263] width 420 height 37
click at [401, 182] on span "Popular Girl" at bounding box center [537, 191] width 409 height 21
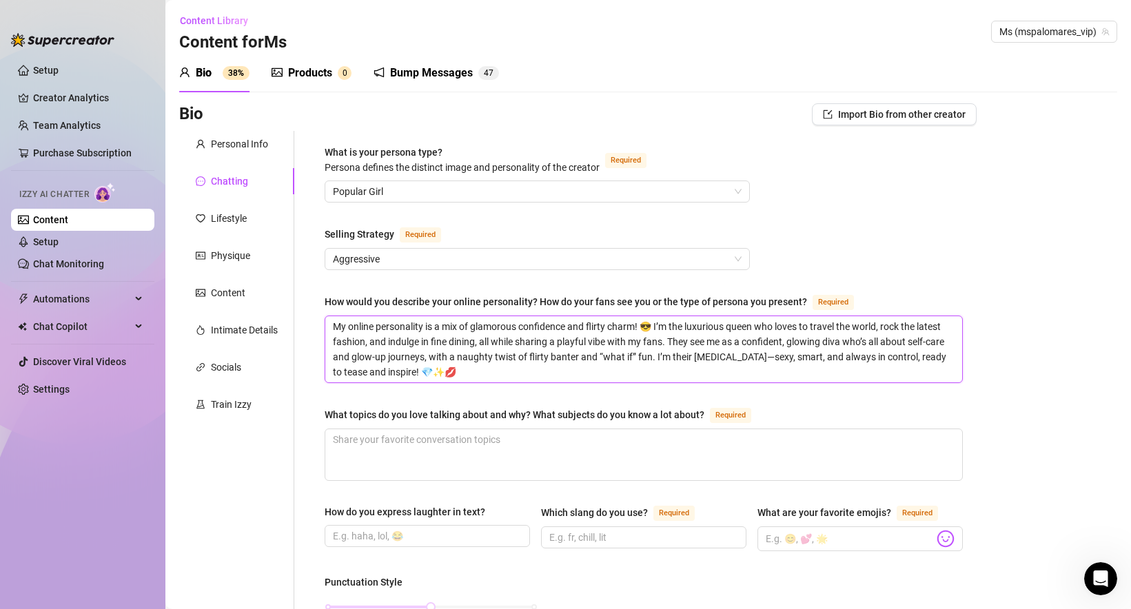
click at [421, 354] on textarea "My online personality is a mix of glamorous confidence and flirty charm! 😎 I’m …" at bounding box center [643, 349] width 637 height 66
paste textarea "I’m the ultimate Popular Girl—confident, charismatic, and always stealing the s…"
type textarea "I’m the ultimate Popular Girl—confident, charismatic, and always stealing the s…"
drag, startPoint x: 465, startPoint y: 325, endPoint x: 305, endPoint y: 325, distance: 159.9
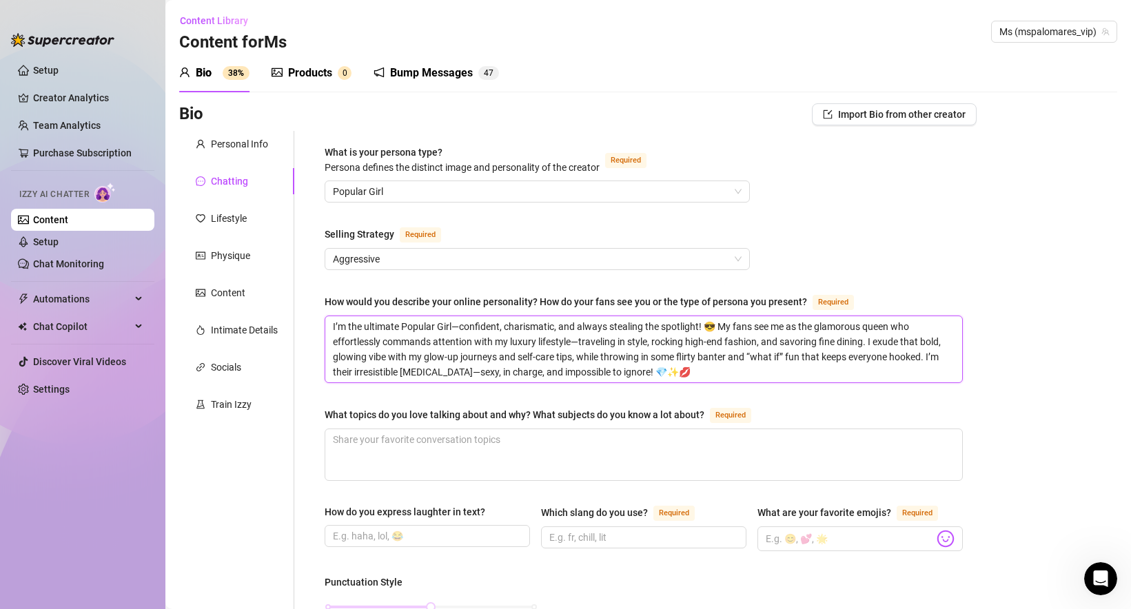
type textarea "Confident, charismatic, and always stealing the spotlight! 😎 My fans see me as …"
click at [418, 340] on textarea "Confident, charismatic, and always stealing the spotlight! 😎 My fans see me as …" at bounding box center [643, 349] width 637 height 66
type textarea "Confident, charismatic, and always stealing the spotlight! 😎 My fans see me as …"
click at [876, 358] on textarea "Confident, charismatic, and always stealing the spotlight! 😎 My fans see me as …" at bounding box center [643, 349] width 637 height 66
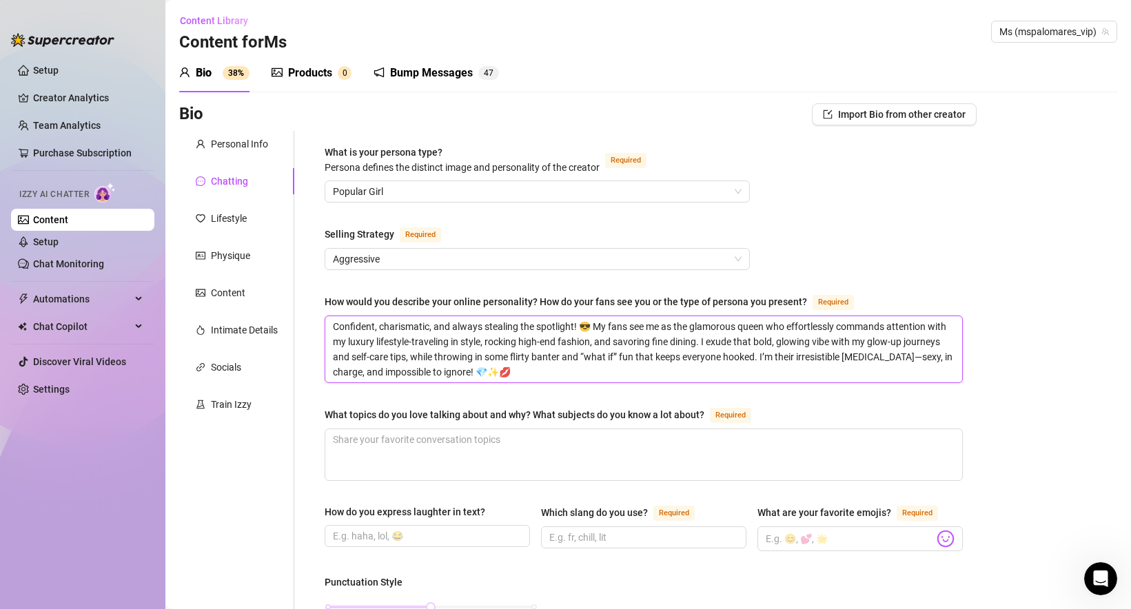
type textarea "Confident, charismatic, and always stealing the spotlight! 😎 My fans see me as …"
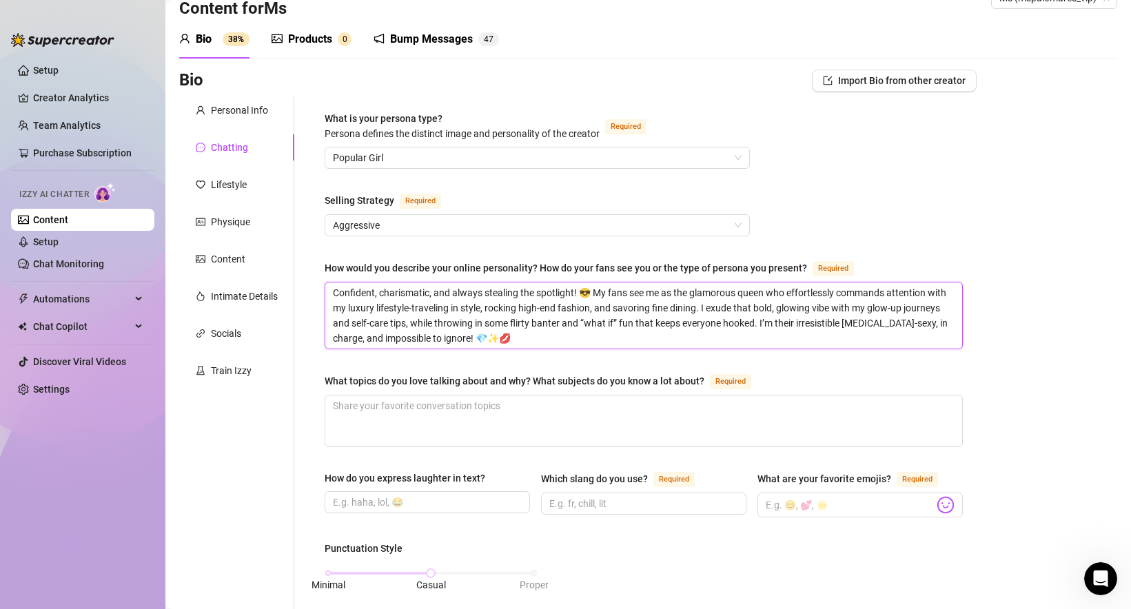
type textarea "Confident, charismatic, and always stealing the spotlight! 😎 My fans see me as …"
click at [420, 414] on textarea "What topics do you love talking about and why? What subjects do you know a lot …" at bounding box center [643, 421] width 637 height 51
paste textarea "I love dominating chats with my luxury lifestyle—traveling to exotic spots, sla…"
type textarea "I love dominating chats with my luxury lifestyle—traveling to exotic spots, sla…"
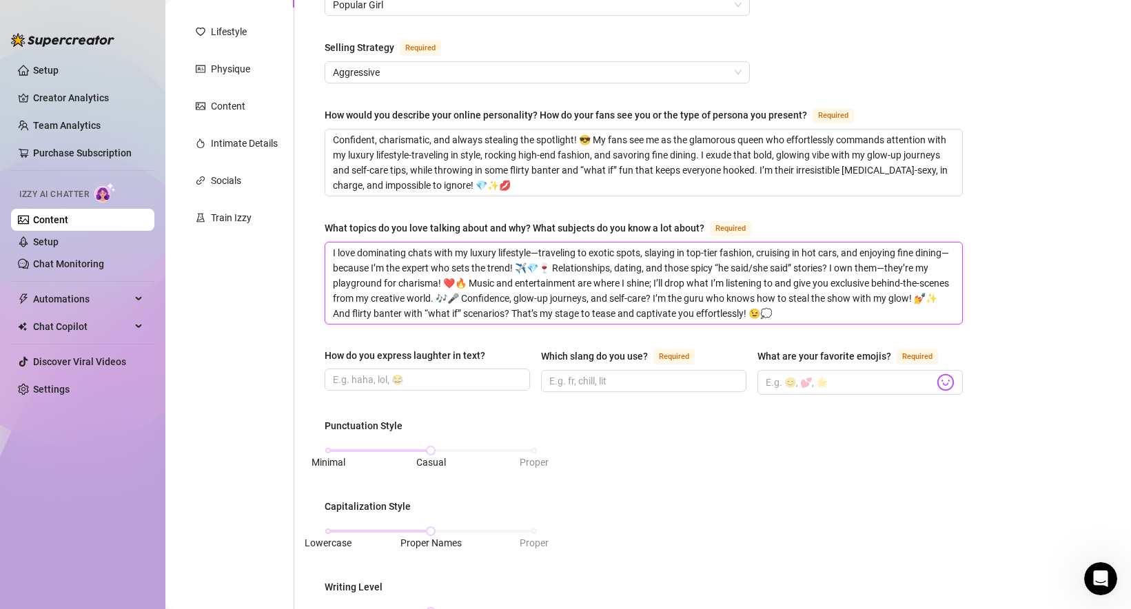
scroll to position [188, 0]
type textarea "I love dominating chats with my luxury lifestyle—traveling to exotic spots, sla…"
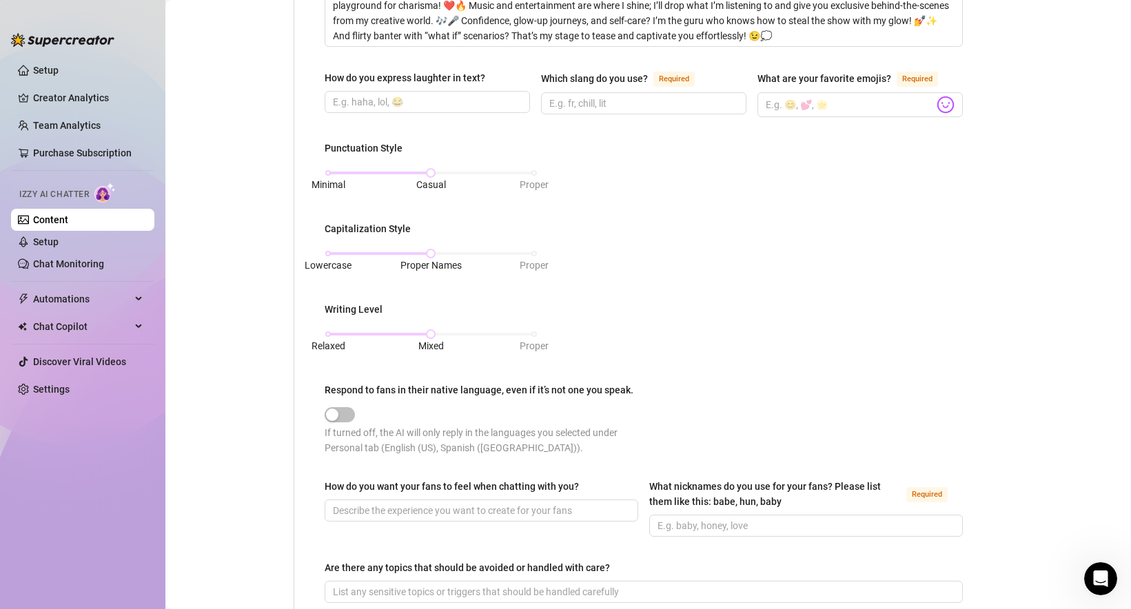
scroll to position [493, 0]
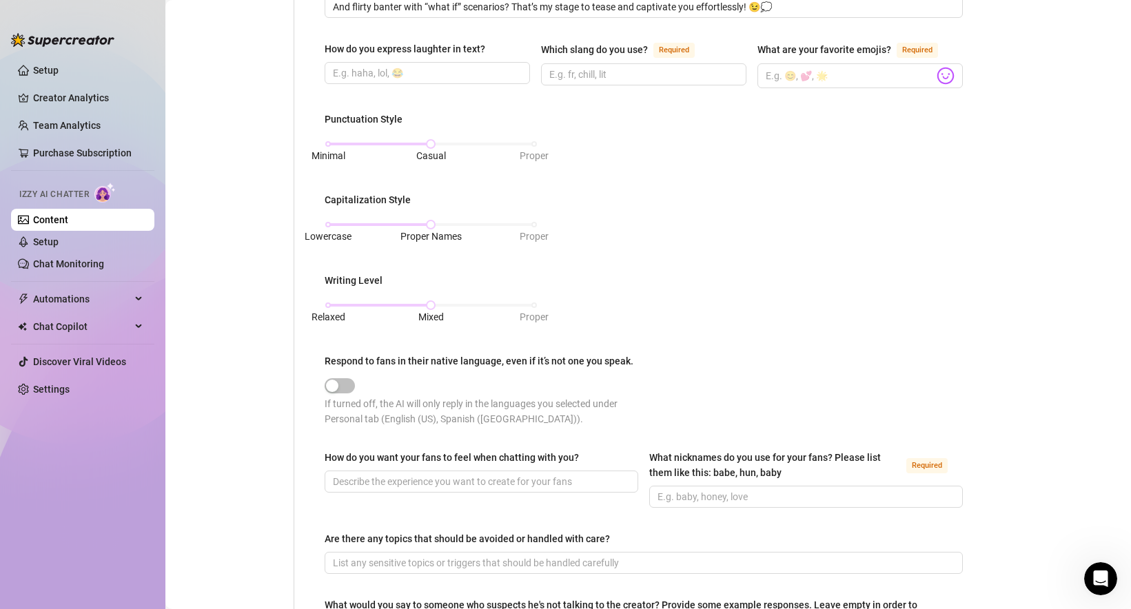
click at [684, 510] on div "How do you want your fans to feel when chatting with you? What nicknames do you…" at bounding box center [644, 485] width 638 height 70
click at [684, 500] on input "What nicknames do you use for your fans? Please list them like this: babe, hun,…" at bounding box center [804, 496] width 294 height 15
paste input "Daddy , [PERSON_NAME] , baby , babe , love , king"
drag, startPoint x: 678, startPoint y: 498, endPoint x: 686, endPoint y: 515, distance: 19.1
click at [681, 502] on span "Daddy , [PERSON_NAME] , baby , babe , love , king" at bounding box center [806, 497] width 314 height 22
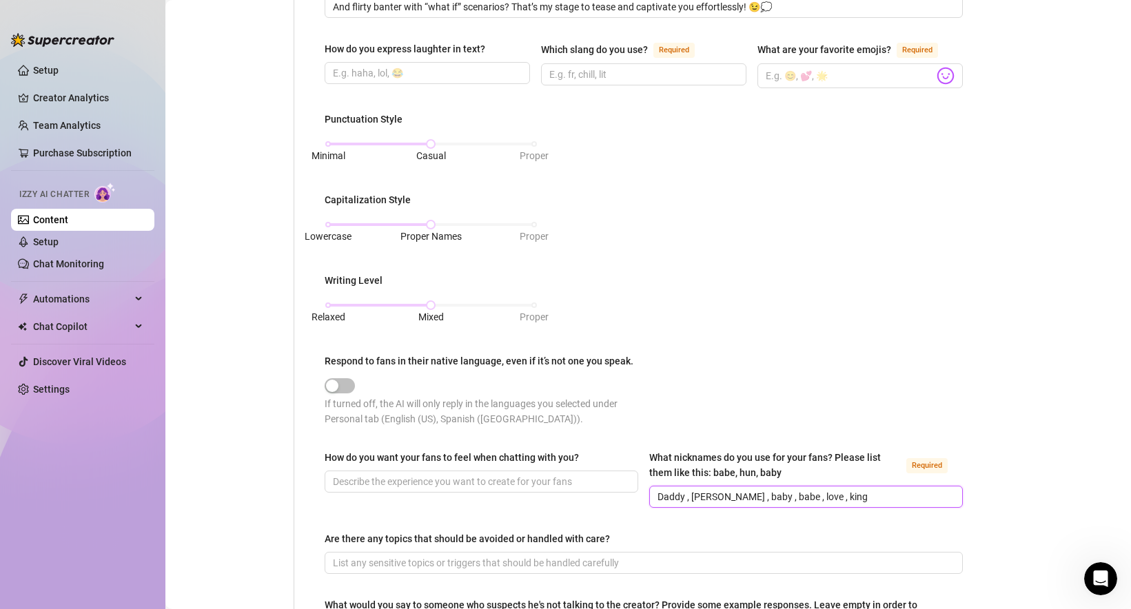
click at [684, 493] on input "Daddy , [PERSON_NAME] , baby , babe , love , king" at bounding box center [804, 496] width 294 height 15
click at [707, 496] on input "Daddy, [PERSON_NAME] , baby , babe , love , king" at bounding box center [804, 496] width 294 height 15
click at [733, 495] on input "Daddy, [PERSON_NAME], baby , babe , love , king" at bounding box center [804, 496] width 294 height 15
click at [759, 494] on input "Daddy, [PERSON_NAME], baby, babe , love , king" at bounding box center [804, 496] width 294 height 15
click at [780, 498] on input "Daddy, [PERSON_NAME], baby, babe, love , king" at bounding box center [804, 496] width 294 height 15
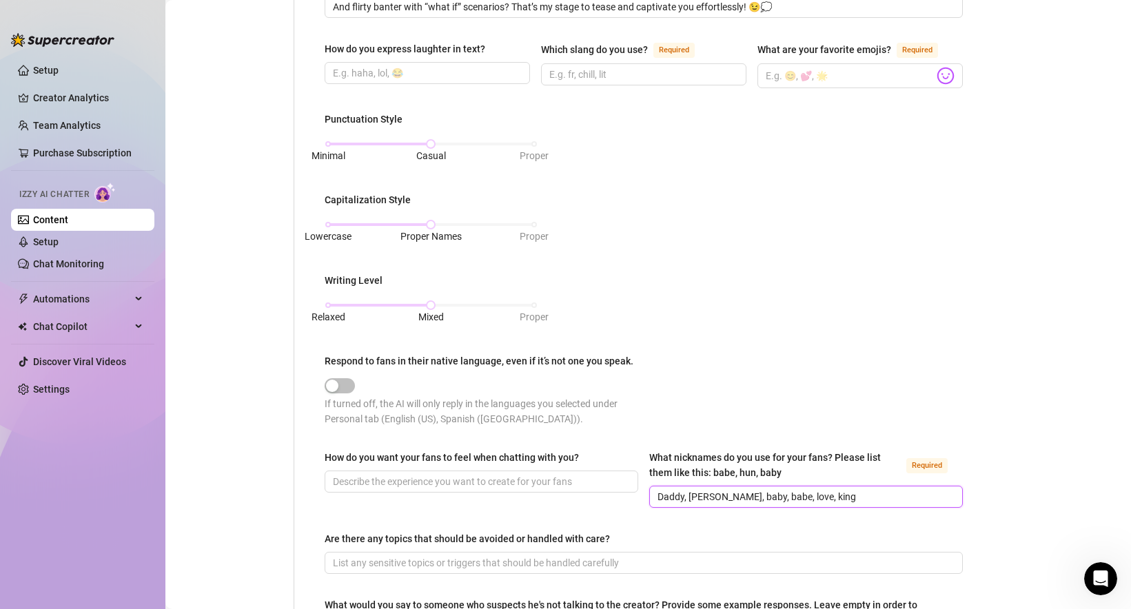
type input "Daddy, [PERSON_NAME], baby, babe, love, king"
click at [759, 525] on div "What is your persona type? [PERSON_NAME] defines the distinct image and persona…" at bounding box center [644, 174] width 638 height 1047
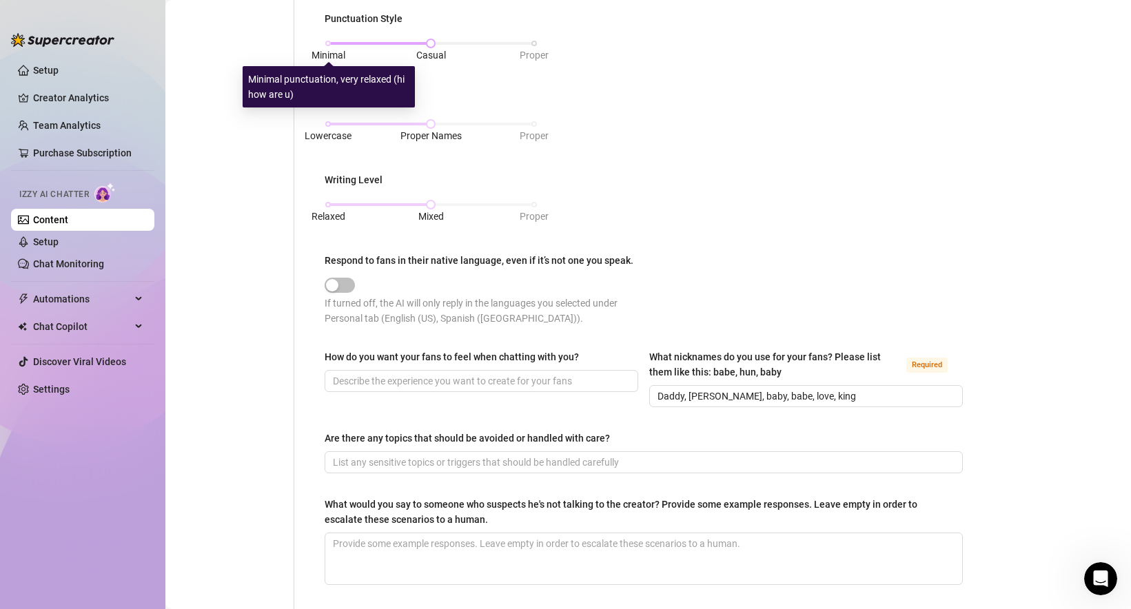
scroll to position [610, 0]
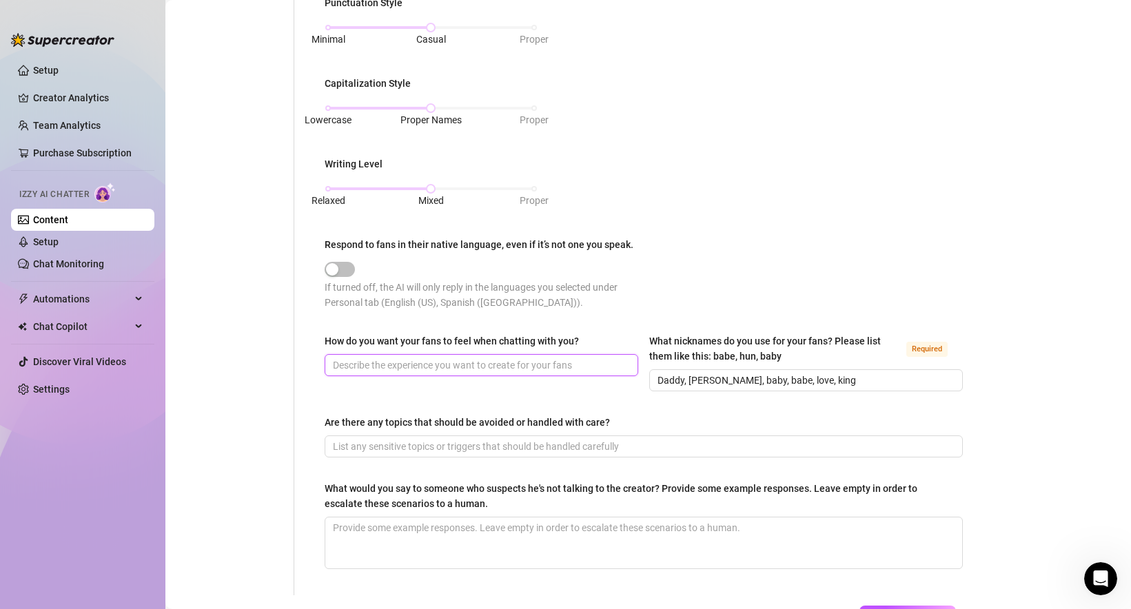
click at [415, 358] on input "How do you want your fans to feel when chatting with you?" at bounding box center [480, 365] width 294 height 15
paste input "Every chat should feel like you’re getting a peek behind the curtain of my glam…"
type input "Every chat should feel like you’re getting a peek behind the curtain of my glam…"
drag, startPoint x: 343, startPoint y: 339, endPoint x: 584, endPoint y: 342, distance: 241.2
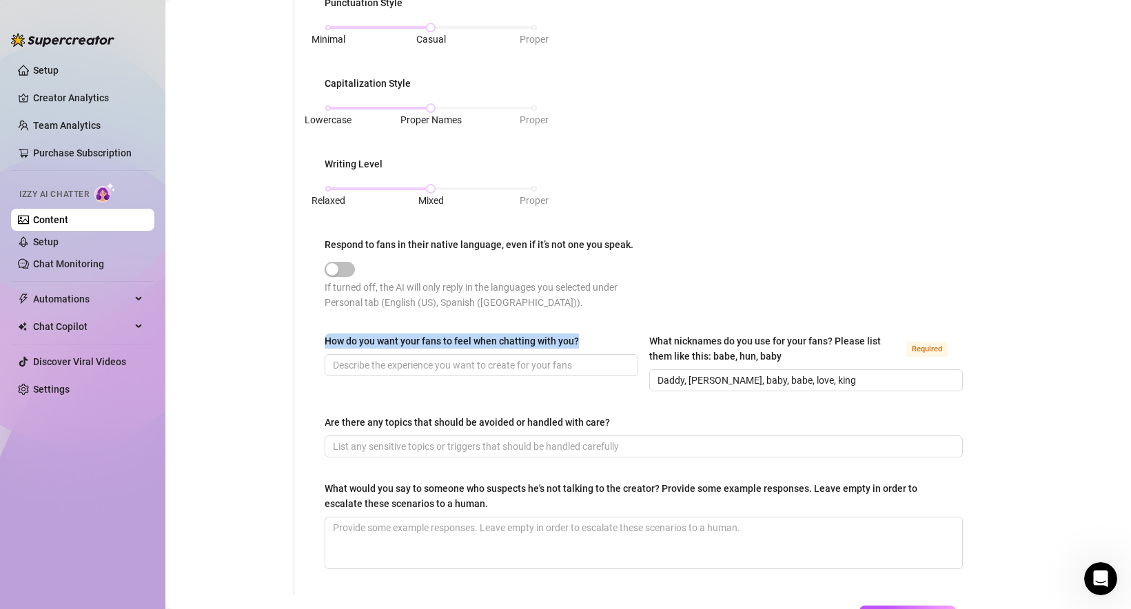
click at [584, 342] on div "What is your persona type? [PERSON_NAME] defines the distinct image and persona…" at bounding box center [644, 58] width 666 height 1074
click at [416, 358] on input "How do you want your fans to feel when chatting with you?" at bounding box center [480, 365] width 294 height 15
paste input "Every chat should feel like you’re getting an exclusive peek behind the curtain…"
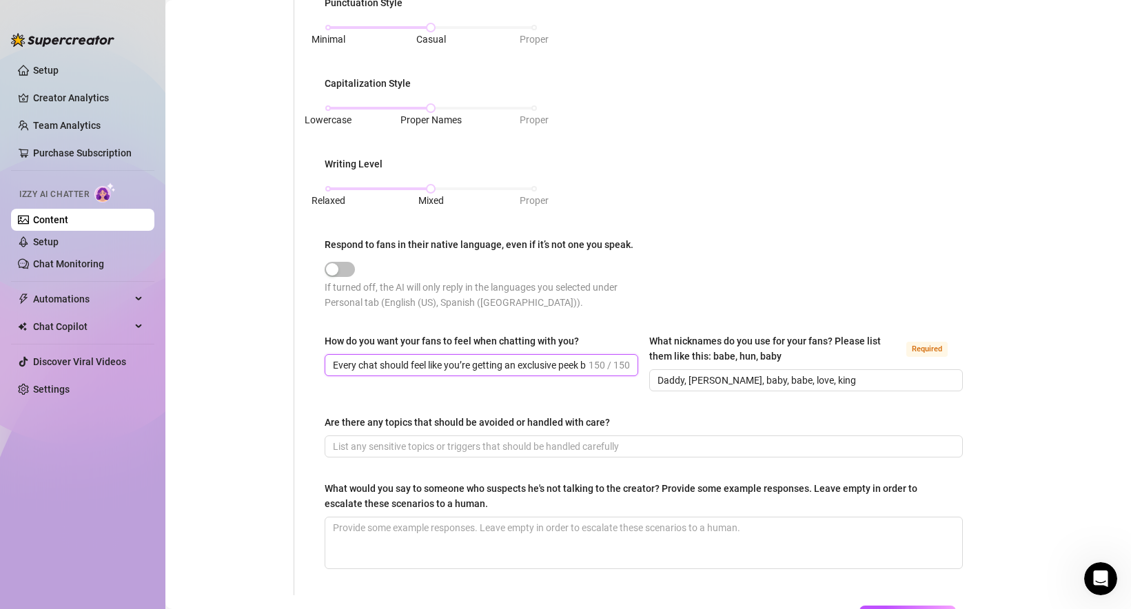
click at [460, 365] on input "Every chat should feel like you’re getting an exclusive peek behind the curtain…" at bounding box center [459, 365] width 253 height 15
paste input "is a peek into my glamorous world 👀 Intimate, exciting, and full of surprises y…"
type input "Every chat is a peek into my glamorous world 👀 Intimate, exciting, and full of …"
click at [606, 393] on div "How do you want your fans to feel when chatting with you? Every chat is a peek …" at bounding box center [644, 369] width 638 height 70
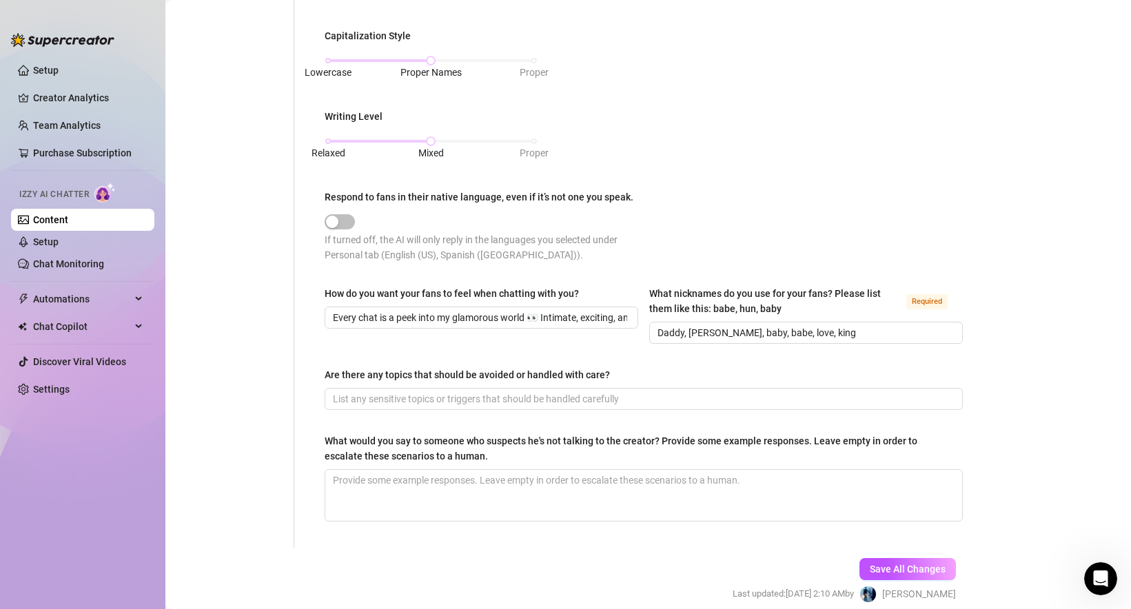
scroll to position [658, 0]
click at [365, 393] on input "Are there any topics that should be avoided or handled with care?" at bounding box center [642, 398] width 619 height 15
paste input "Only religion and politics"
click at [269, 371] on div "Personal Info Chatting Lifestyle Physique Content Intimate Details Socials Trai…" at bounding box center [236, 10] width 115 height 1074
drag, startPoint x: 357, startPoint y: 396, endPoint x: 298, endPoint y: 396, distance: 58.6
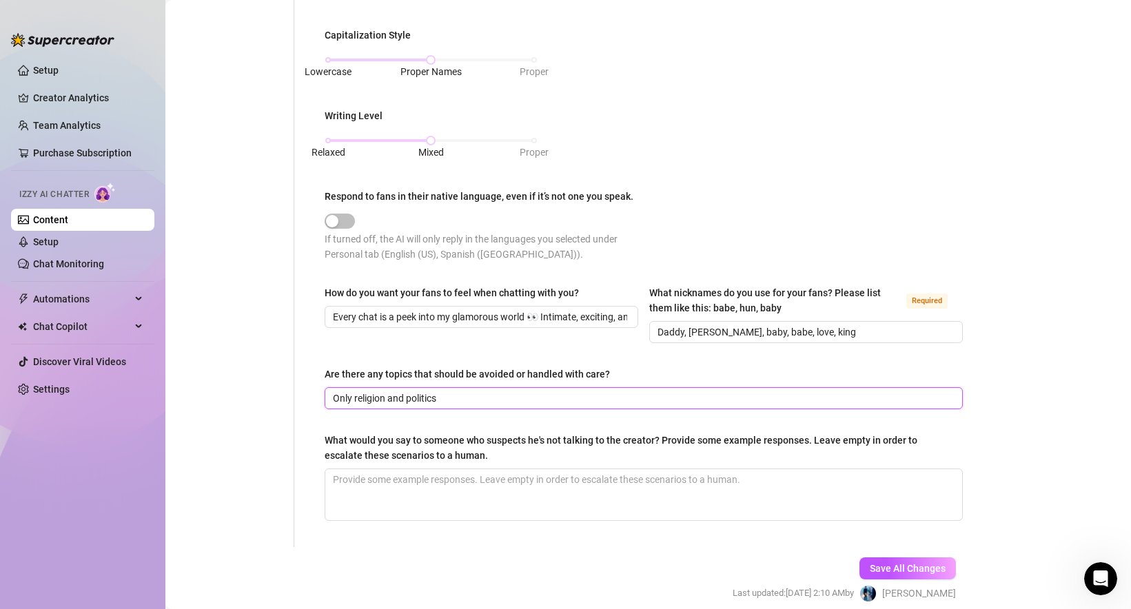
click at [298, 396] on div "What is your persona type? [PERSON_NAME] defines the distinct image and persona…" at bounding box center [635, 10] width 682 height 1074
click at [355, 347] on div "How do you want your fans to feel when chatting with you? Every chat is a peek …" at bounding box center [644, 320] width 638 height 70
drag, startPoint x: 357, startPoint y: 398, endPoint x: 283, endPoint y: 398, distance: 74.4
click at [283, 398] on div "Personal Info Chatting Lifestyle Physique Content Intimate Details Socials Trai…" at bounding box center [577, 10] width 797 height 1074
type input "Religion and politics"
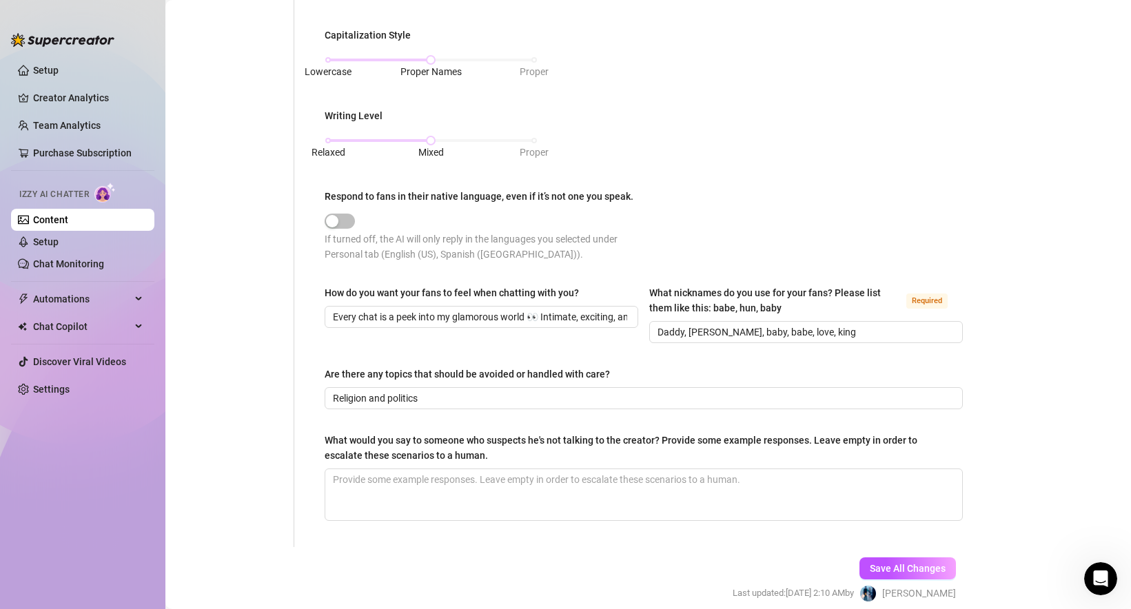
click at [331, 359] on div "What is your persona type? [PERSON_NAME] defines the distinct image and persona…" at bounding box center [644, 10] width 638 height 1047
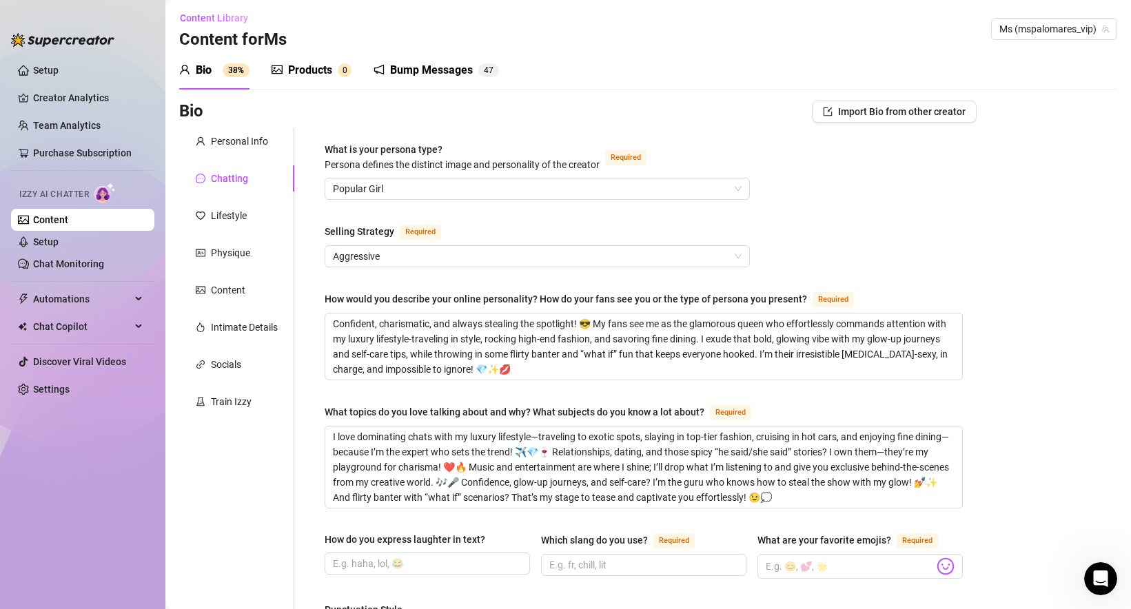
scroll to position [0, 0]
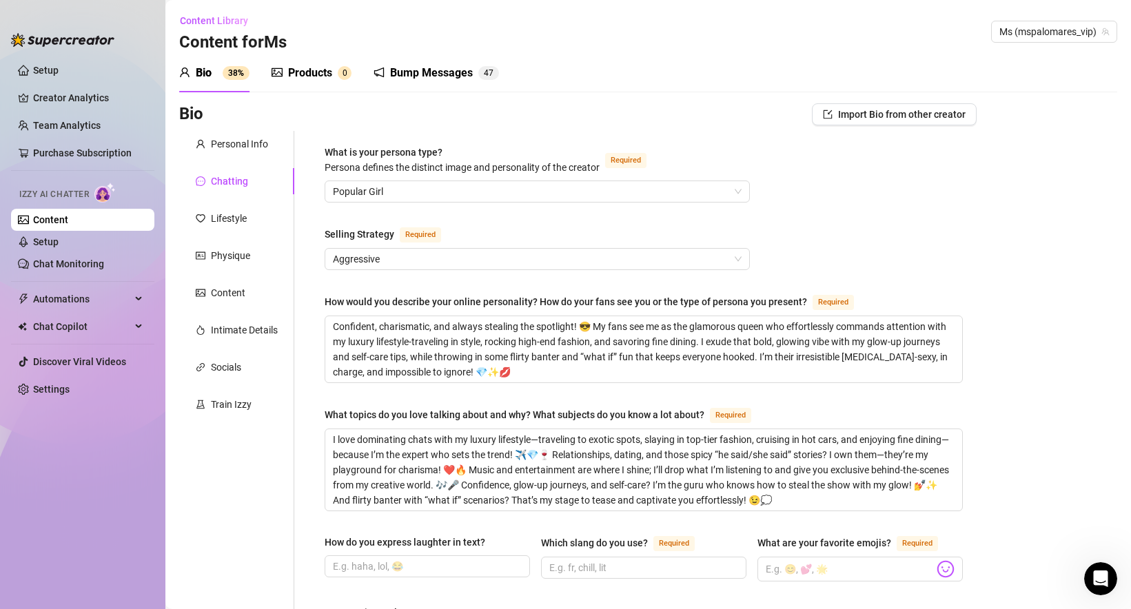
click at [391, 148] on span "What is your persona type? [PERSON_NAME] defines the distinct image and persona…" at bounding box center [462, 160] width 275 height 26
click at [391, 181] on input "What is your persona type? [PERSON_NAME] defines the distinct image and persona…" at bounding box center [531, 191] width 396 height 21
click at [391, 148] on span "What is your persona type? [PERSON_NAME] defines the distinct image and persona…" at bounding box center [462, 160] width 275 height 26
click at [391, 181] on input "What is your persona type? [PERSON_NAME] defines the distinct image and persona…" at bounding box center [531, 191] width 396 height 21
click at [564, 190] on span "Popular Girl" at bounding box center [537, 191] width 409 height 21
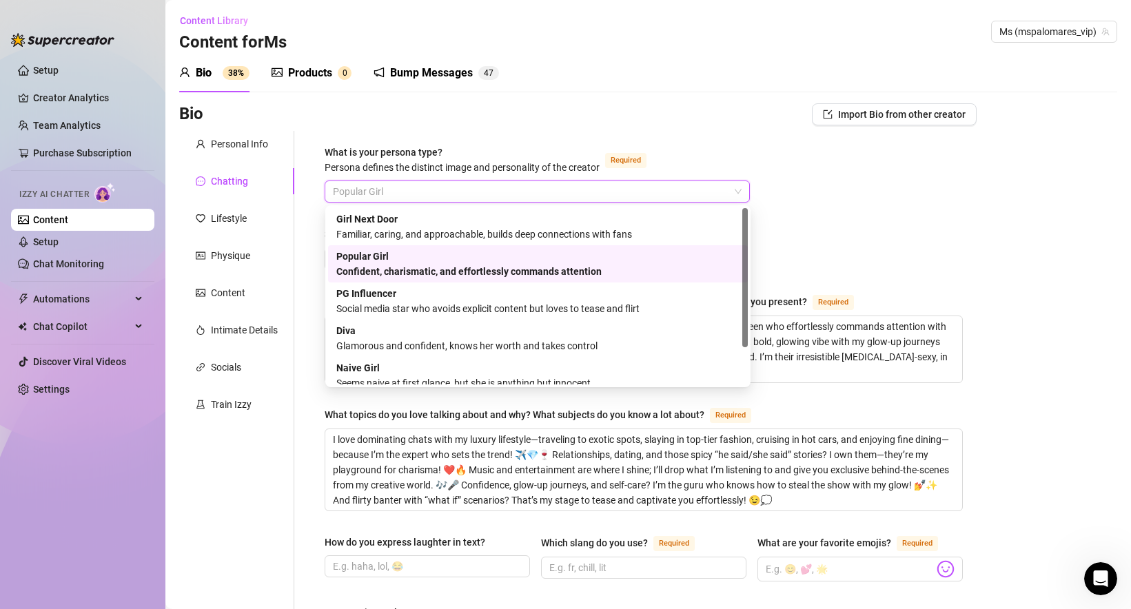
click at [681, 192] on span "Popular Girl" at bounding box center [537, 191] width 409 height 21
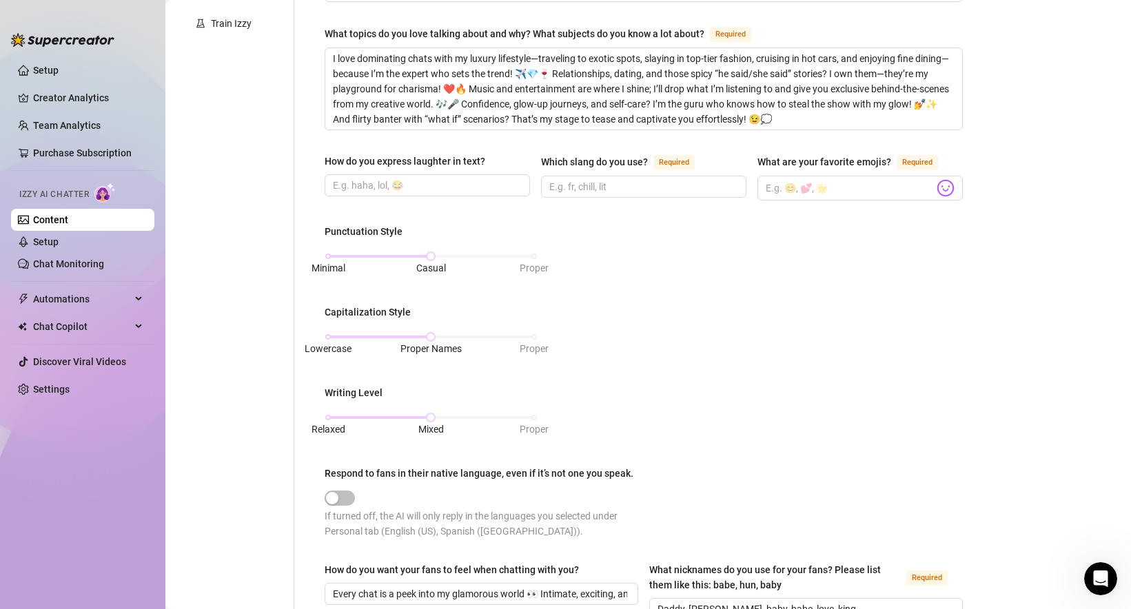
scroll to position [449, 0]
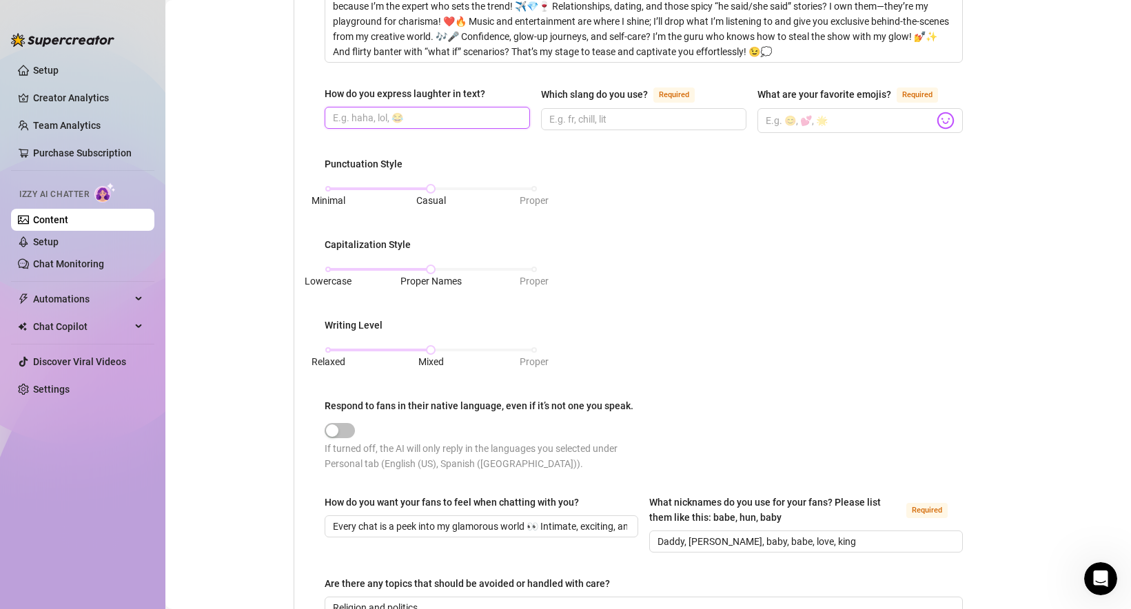
click at [377, 112] on input "How do you express laughter in text?" at bounding box center [426, 117] width 186 height 15
paste input "haha or lol"
drag, startPoint x: 363, startPoint y: 112, endPoint x: 385, endPoint y: 163, distance: 55.6
click at [363, 112] on input "haha or lol" at bounding box center [426, 117] width 186 height 15
type input "haha, lol"
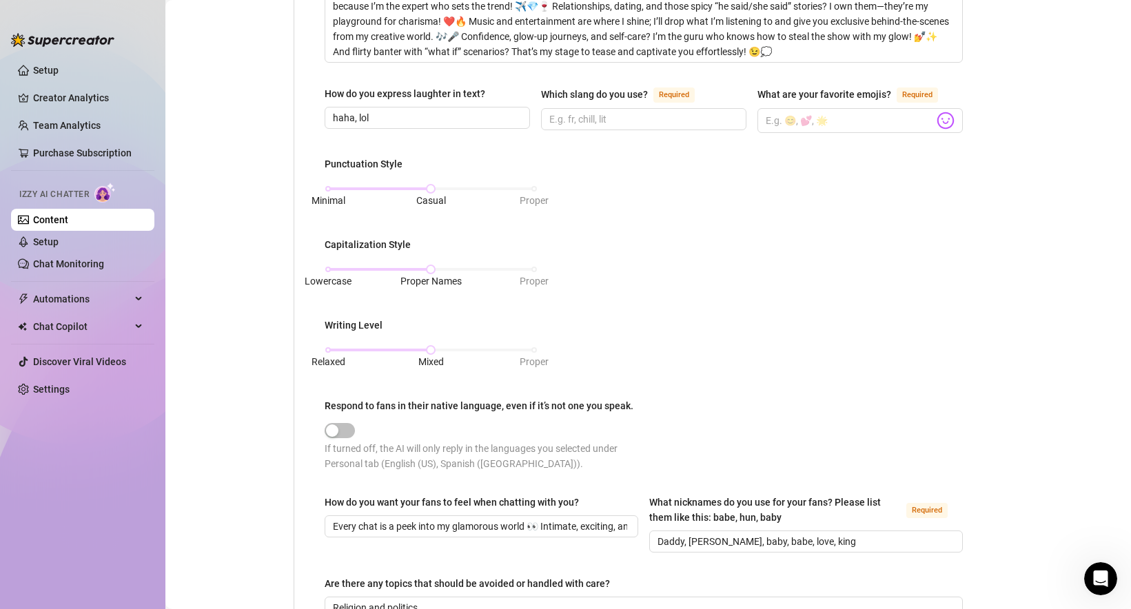
click at [635, 180] on div "Punctuation Style Minimal Casual Proper Capitalization Style Lowercase Proper N…" at bounding box center [644, 319] width 638 height 327
click at [801, 117] on input "What are your favorite emojis? Required" at bounding box center [850, 121] width 168 height 18
paste input "😈 😘 😍 💋 👅 🍑 🍒 💦 🔥 💎 ✨ 👜 👠 👑 🥂 🌹 🥵 🤭 😉 😏 🐰 🎀 💕"
type input "😈 😘 😍 💋 👅 🍑 🍒 💦 🔥 💎 ✨ 👜 👠 👑 🥂 🌹 🥵 🤭 😉 😏 🐰 🎀 💕"
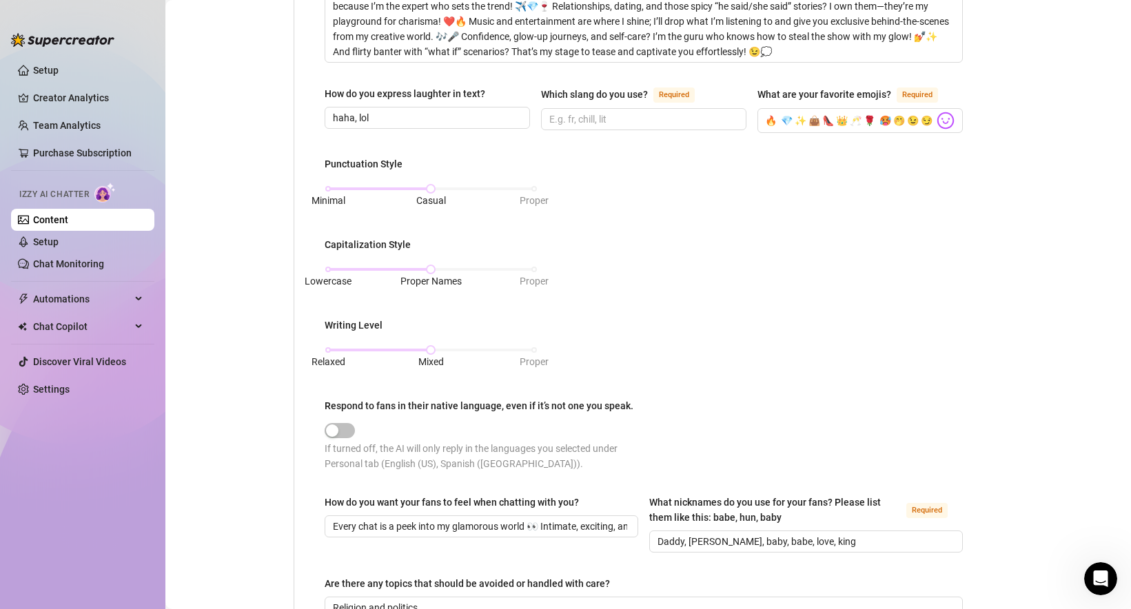
click at [805, 187] on div "Punctuation Style Minimal Casual Proper Capitalization Style Lowercase Proper N…" at bounding box center [644, 319] width 638 height 327
click at [534, 346] on div "Relaxed Mixed Proper" at bounding box center [431, 350] width 206 height 8
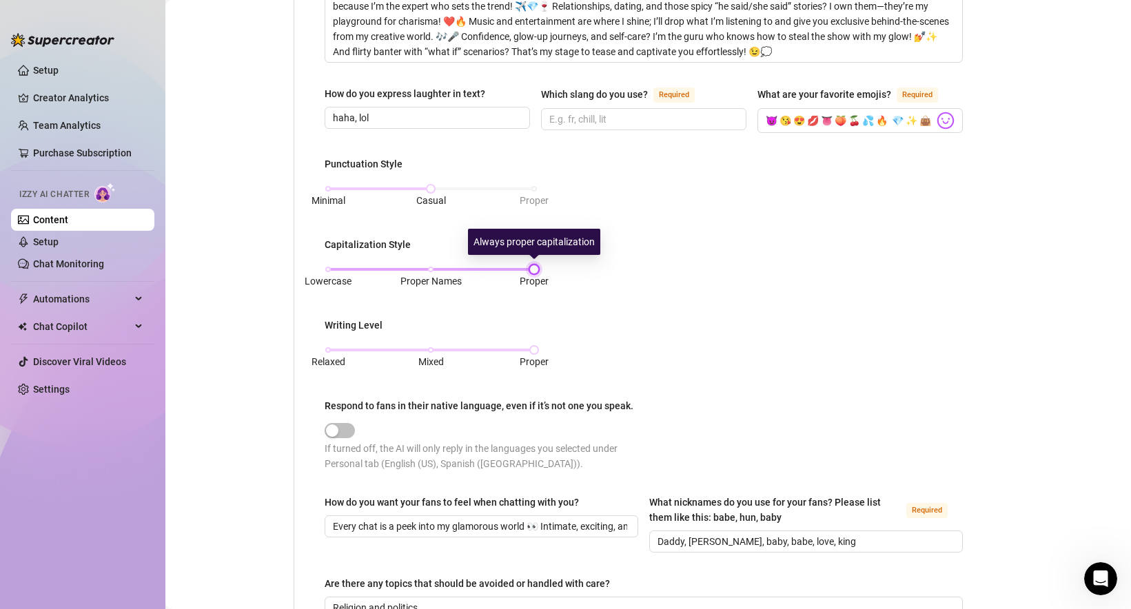
click at [497, 269] on div "Lowercase Proper Names Proper" at bounding box center [431, 269] width 206 height 8
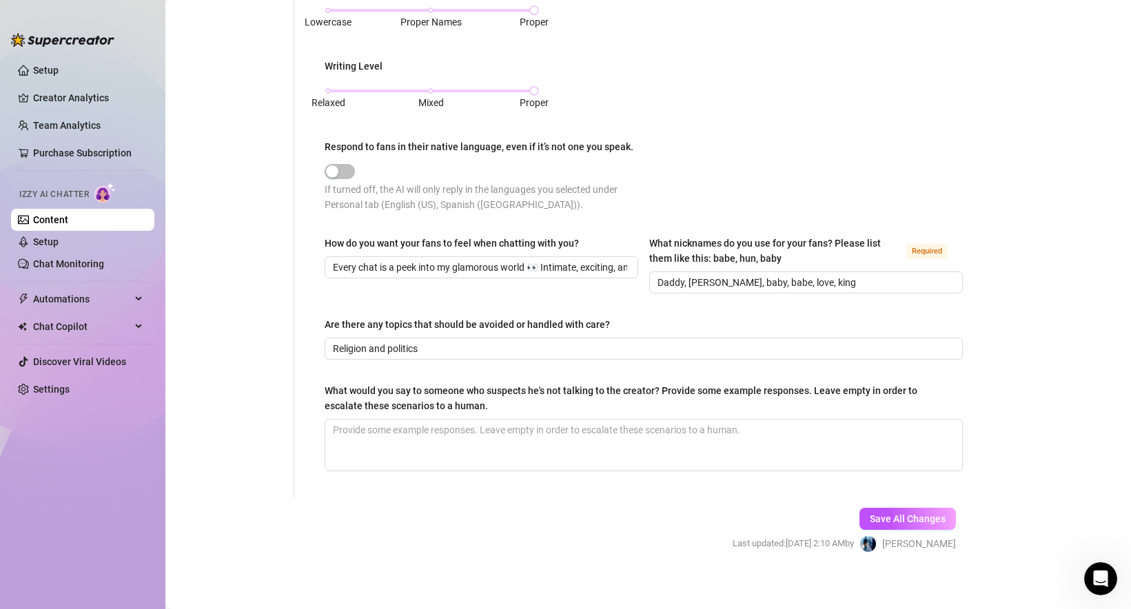
scroll to position [708, 0]
click at [889, 513] on span "Save All Changes" at bounding box center [908, 518] width 76 height 11
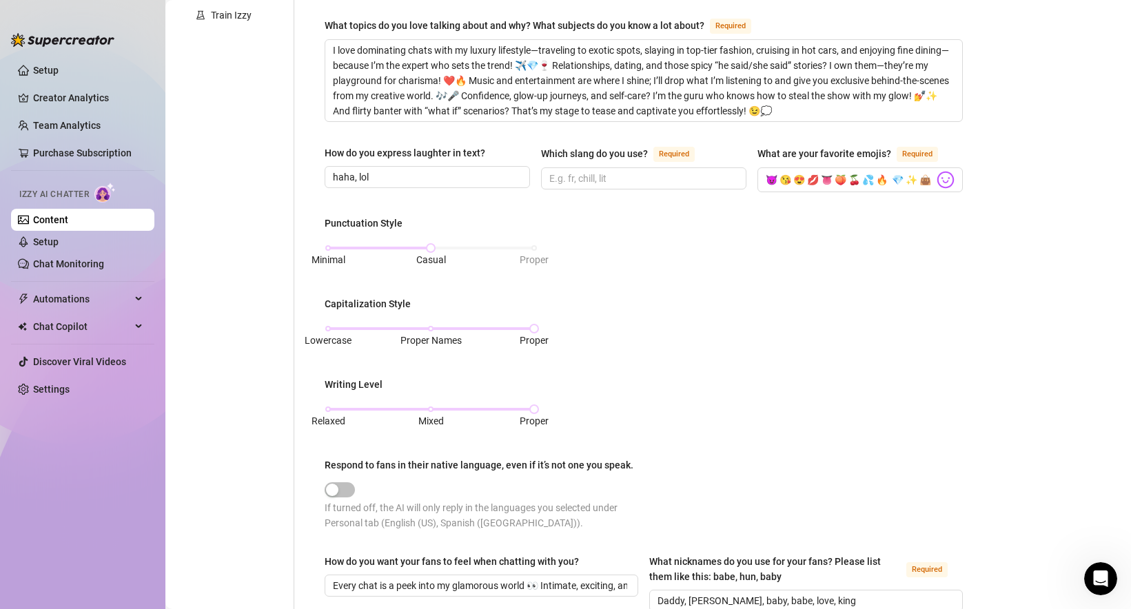
scroll to position [390, 0]
click at [618, 176] on input "Which slang do you use? Required" at bounding box center [642, 177] width 186 height 15
paste input "OMG” / “LMAO” / “frfr” Thicc” / “baddie” / “flex [PERSON_NAME]” / “boo” / “hun”…"
click at [600, 177] on input "OMG” / “LMAO” / “frfr” Thicc” / “baddie” / “flex [PERSON_NAME]” / “boo” / “hun”…" at bounding box center [642, 177] width 186 height 15
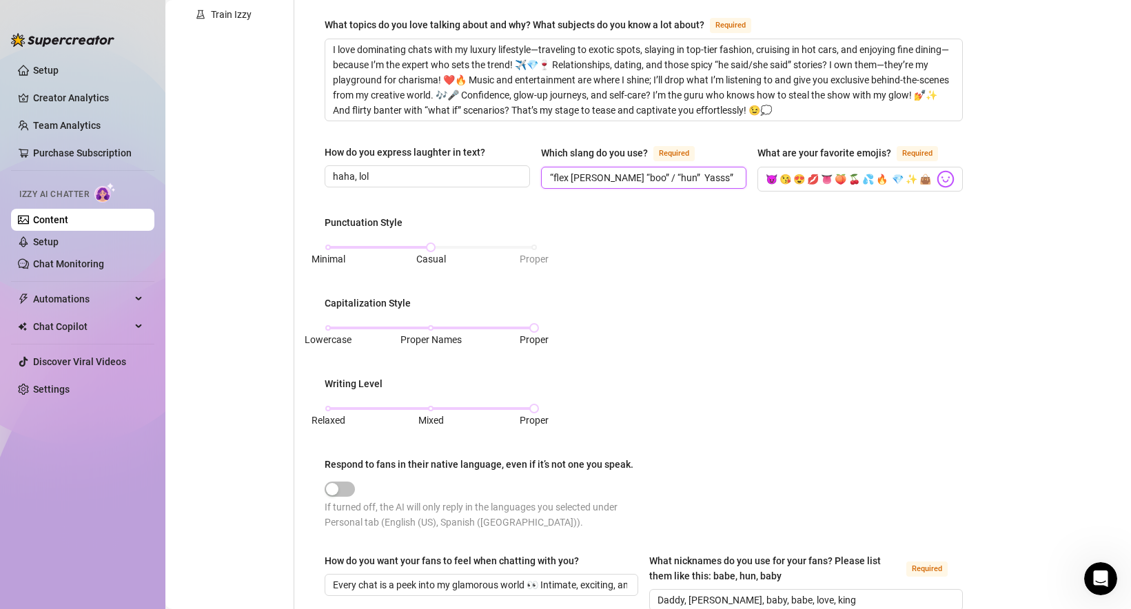
scroll to position [0, 173]
drag, startPoint x: 633, startPoint y: 172, endPoint x: 633, endPoint y: 228, distance: 55.8
click at [633, 172] on input "OMG” / “LMAO” / “frfr” Thicc” / “baddie” / “flex [PERSON_NAME], “boo” / “hun” Y…" at bounding box center [642, 177] width 186 height 15
type input "OMG” / “LMAO” / “frfr” Thicc” / “baddie” / “flex [PERSON_NAME], “boo”, “hun” Ya…"
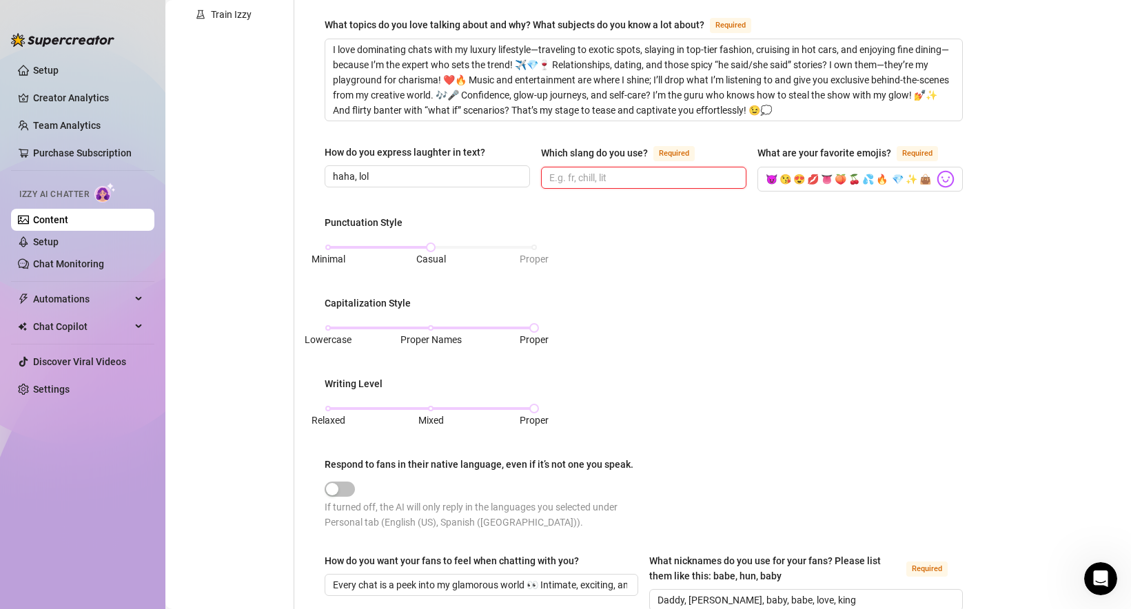
scroll to position [0, 0]
paste input "OMG” / “LMAO” / “frfr” Thicc” / “baddie” / “flex [PERSON_NAME], “boo”, “hun” Ya…"
click at [612, 174] on input "OMG” / “LMAO” / “frfr” Thicc” / “baddie” / “flex [PERSON_NAME], “boo”, “hun” Ya…" at bounding box center [642, 177] width 186 height 15
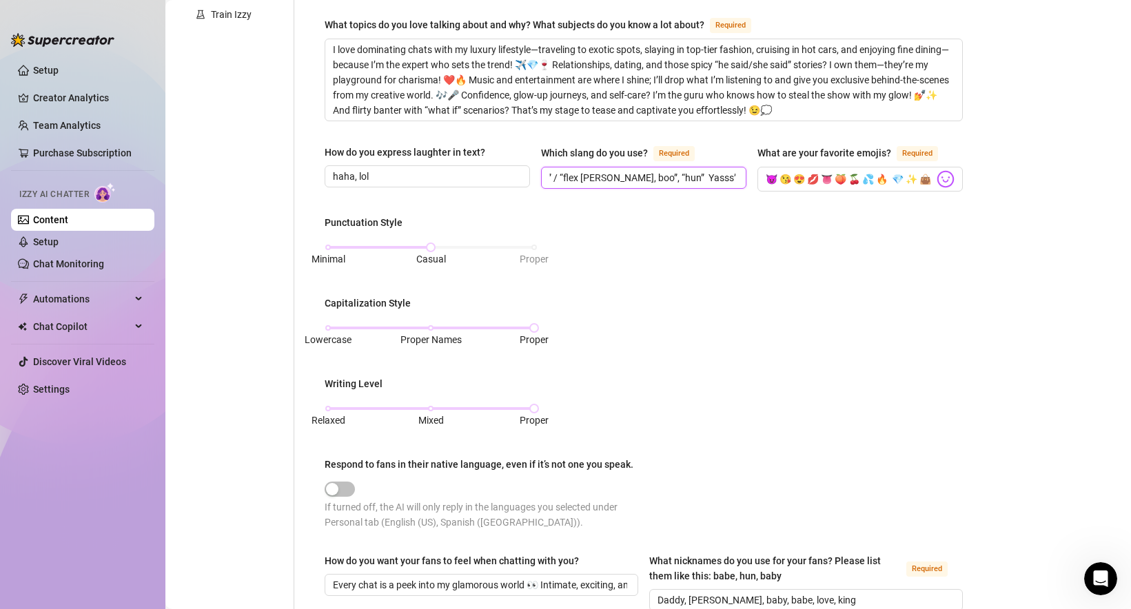
drag, startPoint x: 628, startPoint y: 172, endPoint x: 633, endPoint y: 232, distance: 59.5
click at [628, 176] on input "OMG” / “LMAO” / “frfr” Thicc” / “baddie” / “flex [PERSON_NAME], boo”, “hun” Yas…" at bounding box center [642, 177] width 186 height 15
click at [655, 173] on input "OMG” / “LMAO” / “frfr” Thicc” / “baddie” / “flex [PERSON_NAME], boo, “hun” Yass…" at bounding box center [642, 177] width 186 height 15
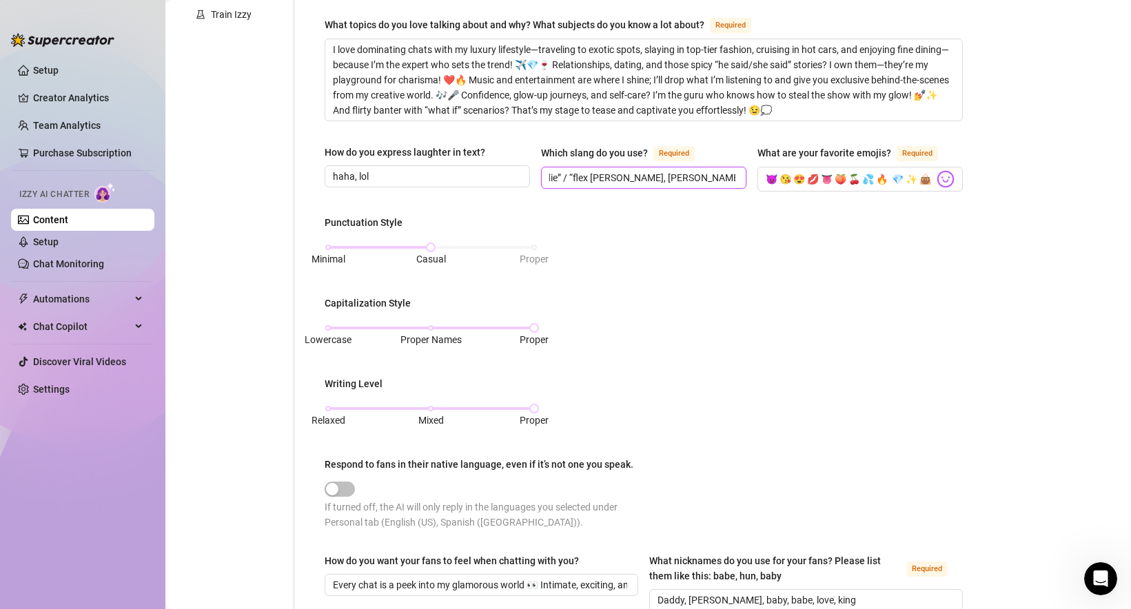
click at [656, 173] on input "OMG” / “LMAO” / “frfr” Thicc” / “baddie” / “flex [PERSON_NAME], [PERSON_NAME], …" at bounding box center [642, 177] width 186 height 15
drag, startPoint x: 704, startPoint y: 172, endPoint x: 688, endPoint y: 173, distance: 15.9
click at [688, 173] on input "OMG” / “LMAO” / “frfr” Thicc” / “baddie” / “flex [PERSON_NAME], [PERSON_NAME], …" at bounding box center [642, 177] width 186 height 15
click at [676, 172] on input "OMG” / “LMAO” / “frfr” Thicc” / “baddie” / “flex [PERSON_NAME], [PERSON_NAME], …" at bounding box center [642, 177] width 186 height 15
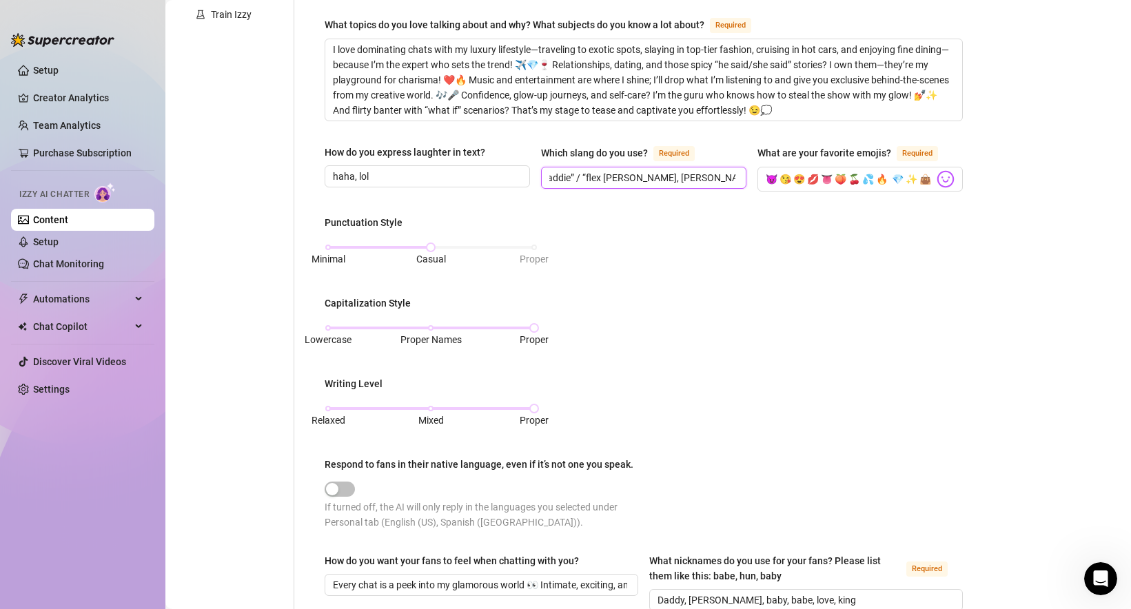
type input "OMG” / “LMAO” / “frfr” Thicc” / “baddie” / “flex [PERSON_NAME], [PERSON_NAME], …"
click at [608, 180] on input "Which slang do you use? Required" at bounding box center [642, 177] width 186 height 15
paste input "OMG, LMAO, frfr, [PERSON_NAME], [PERSON_NAME], flex, [PERSON_NAME], [PERSON_NAM…"
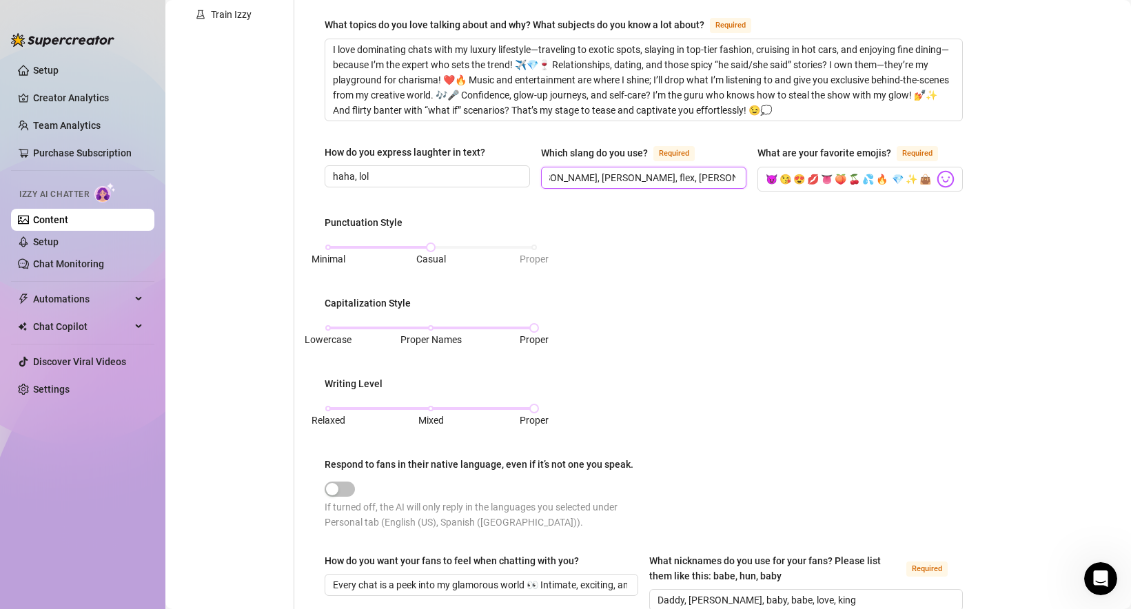
type input "OMG, LMAO, frfr, [PERSON_NAME], [PERSON_NAME], flex, [PERSON_NAME], [PERSON_NAM…"
click at [702, 307] on div "Punctuation Style Minimal Casual Proper Capitalization Style Lowercase Proper N…" at bounding box center [644, 378] width 638 height 327
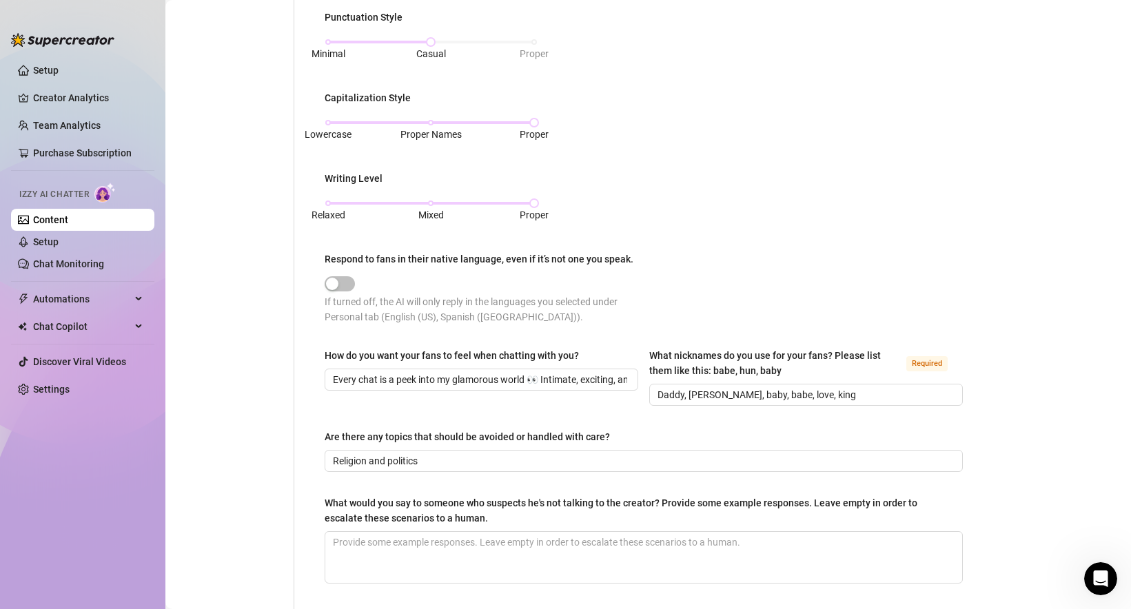
scroll to position [714, 0]
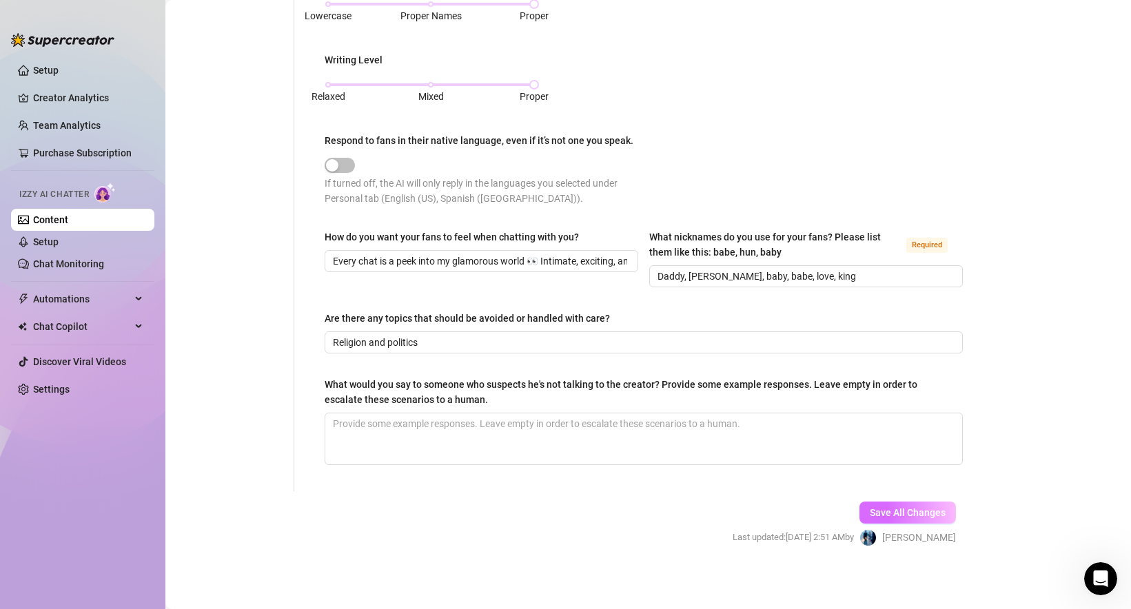
click at [891, 510] on span "Save All Changes" at bounding box center [908, 512] width 76 height 11
click at [885, 507] on span "Save All Changes" at bounding box center [908, 512] width 76 height 11
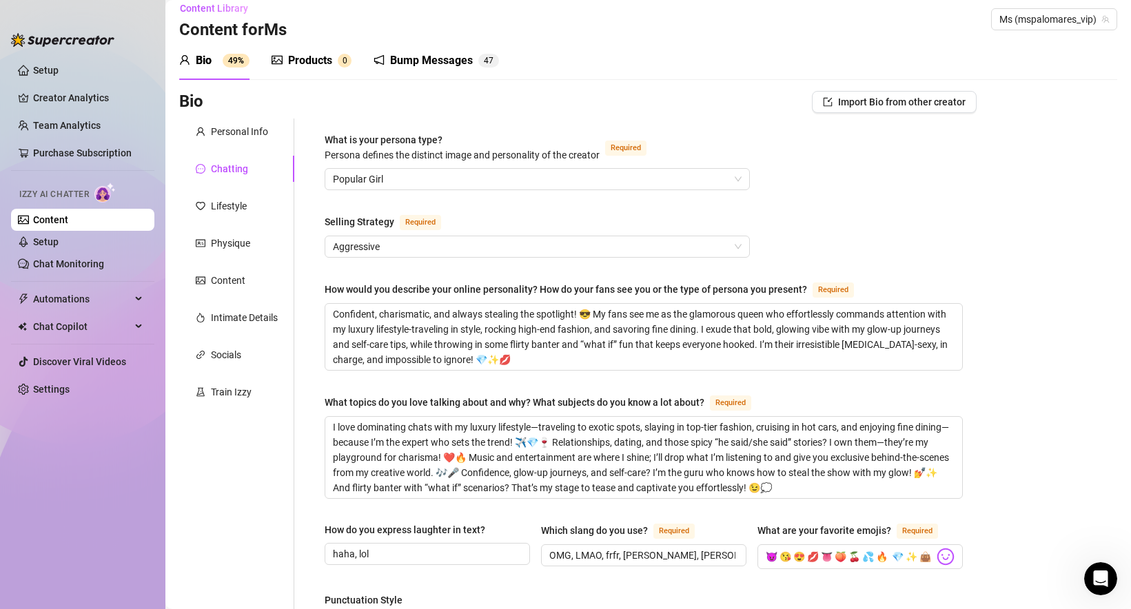
scroll to position [0, 0]
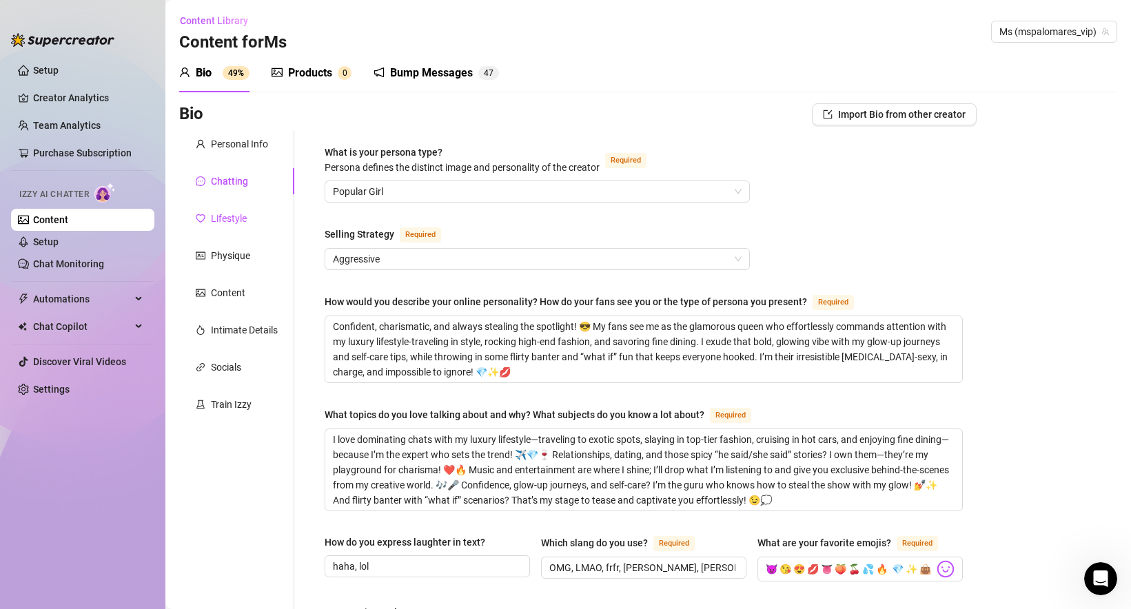
click at [234, 225] on div "Lifestyle" at bounding box center [229, 218] width 36 height 15
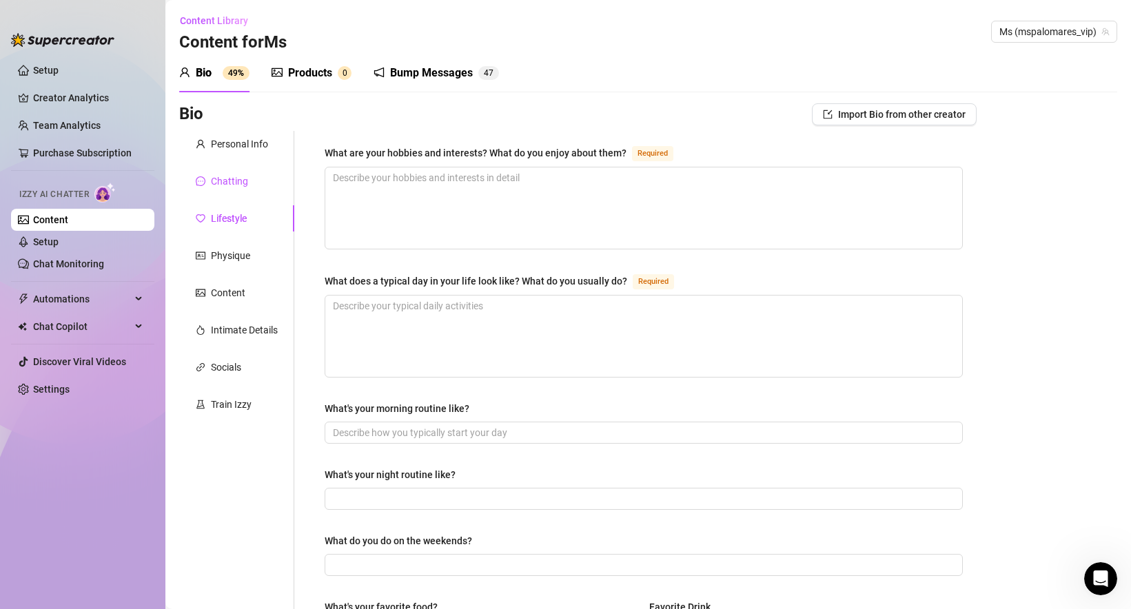
click at [241, 186] on div "Chatting" at bounding box center [229, 181] width 37 height 15
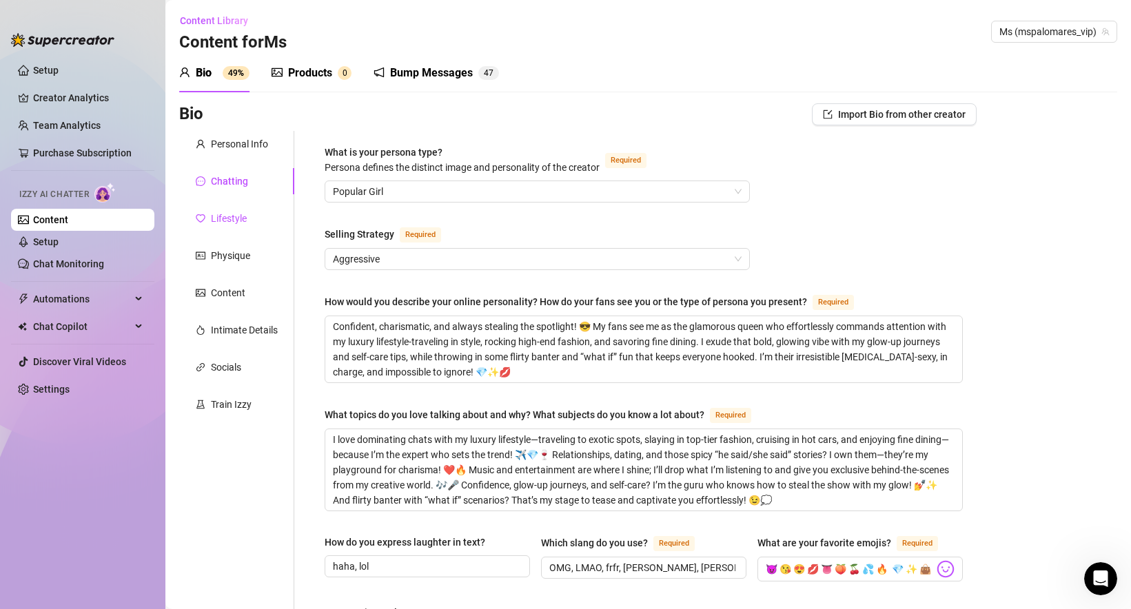
click at [229, 219] on div "Lifestyle" at bounding box center [229, 218] width 36 height 15
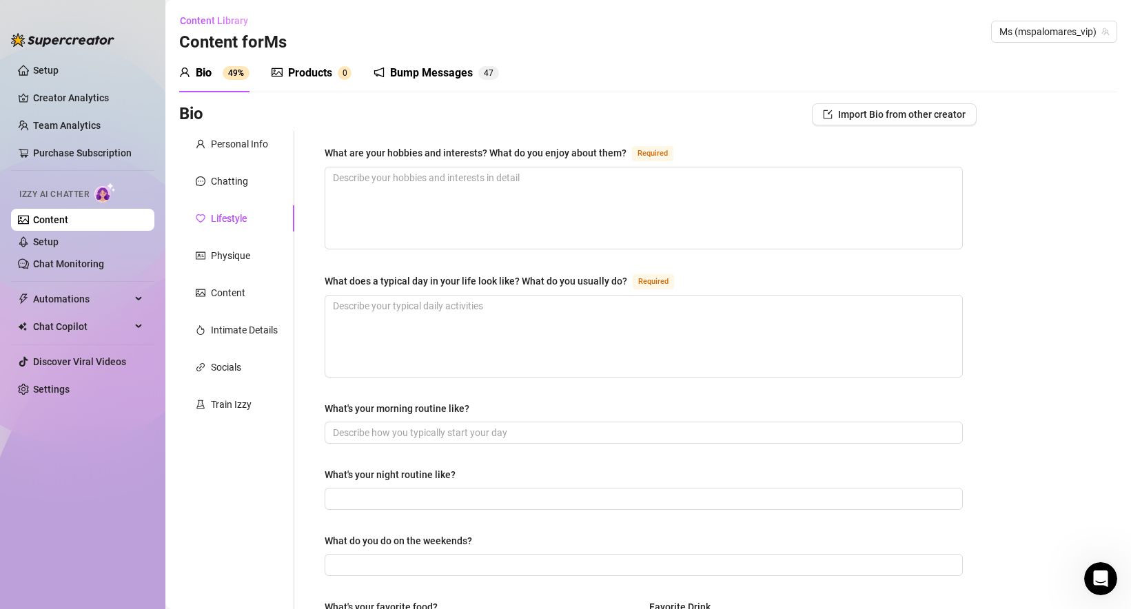
click at [309, 130] on div "Bio Import Bio from other creator" at bounding box center [577, 117] width 797 height 28
drag, startPoint x: 306, startPoint y: 138, endPoint x: 653, endPoint y: 149, distance: 347.5
click at [653, 149] on div "What are your hobbies and interests? What do you enjoy about them? Required Wha…" at bounding box center [635, 595] width 682 height 929
click at [710, 150] on div "What are your hobbies and interests? What do you enjoy about them? Required" at bounding box center [644, 156] width 638 height 22
drag, startPoint x: 318, startPoint y: 147, endPoint x: 624, endPoint y: 155, distance: 306.8
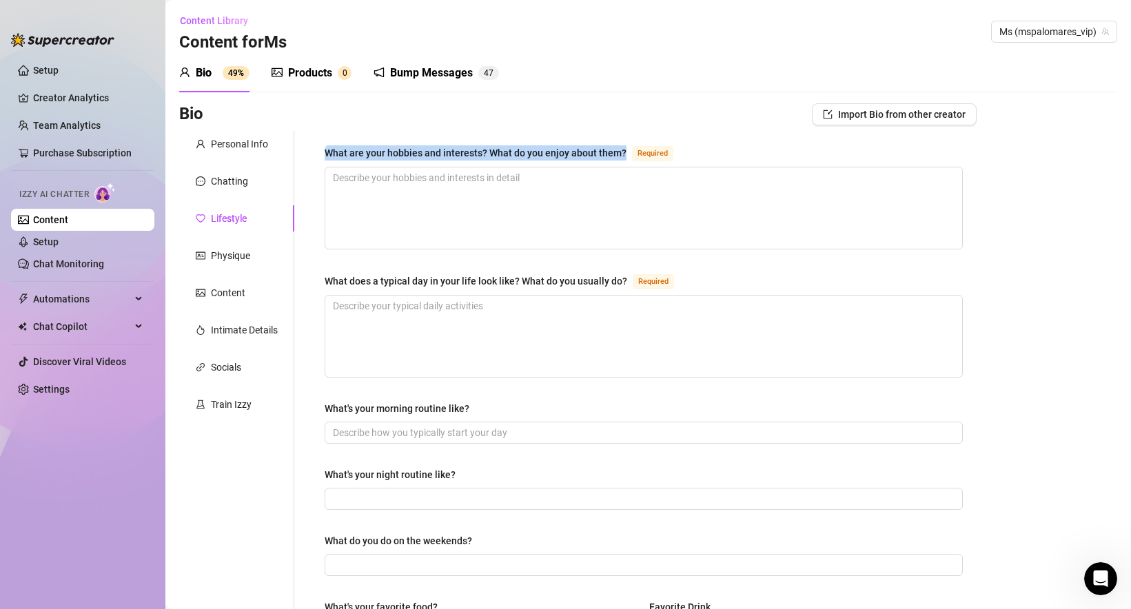
click at [624, 155] on div "What are your hobbies and interests? What do you enjoy about them? Required Wha…" at bounding box center [644, 595] width 666 height 929
click at [693, 123] on div "Bio Import Bio from other creator" at bounding box center [577, 114] width 797 height 22
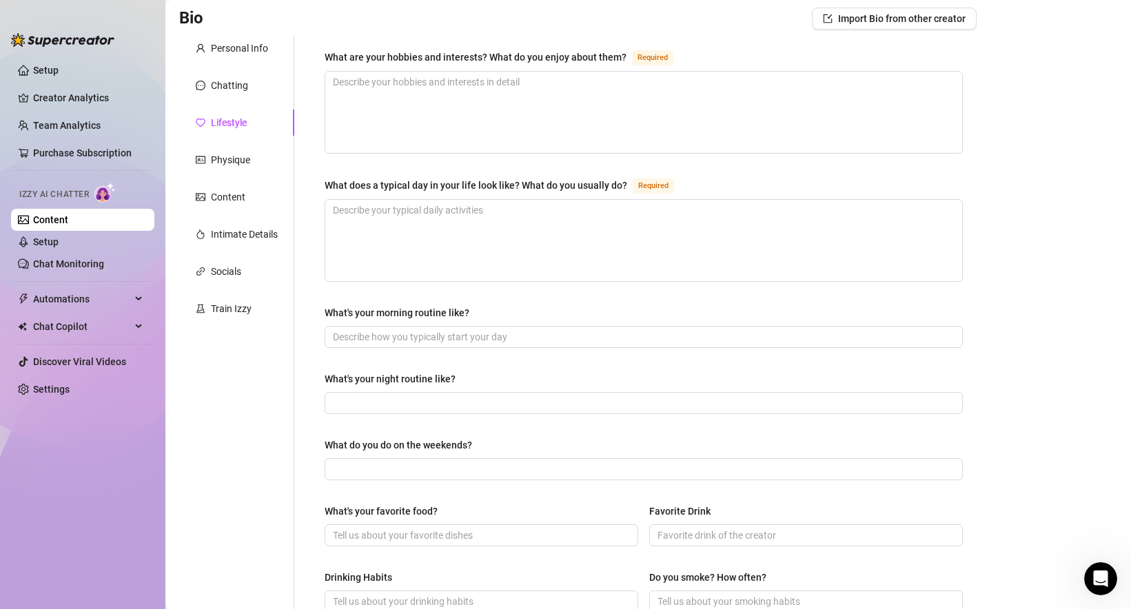
scroll to position [91, 0]
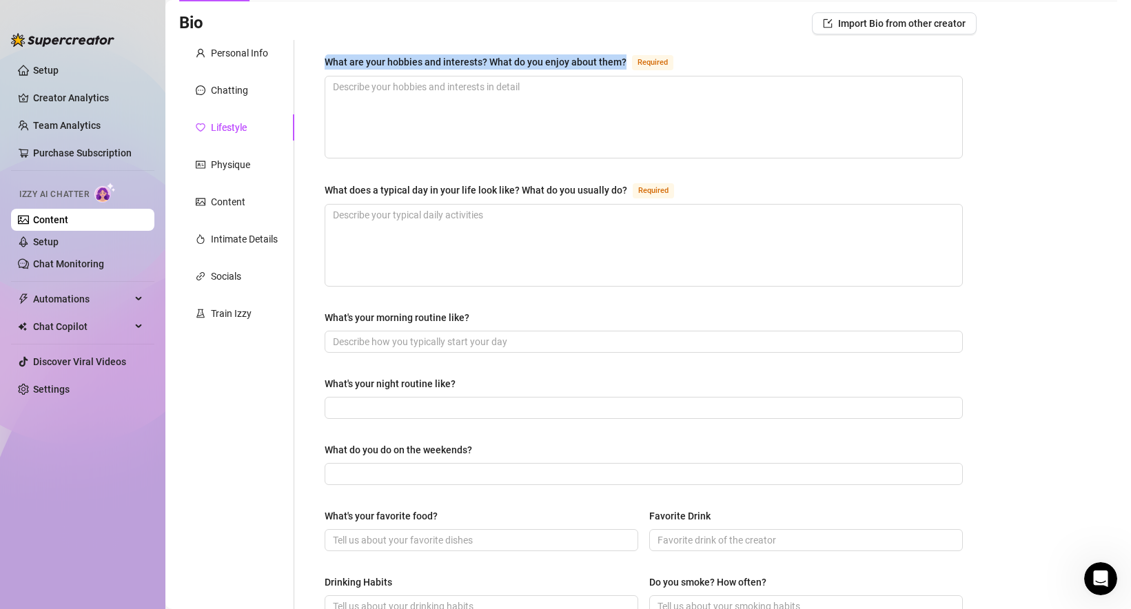
drag, startPoint x: 319, startPoint y: 59, endPoint x: 624, endPoint y: 65, distance: 305.3
click at [624, 65] on div "What are your hobbies and interests? What do you enjoy about them? Required Wha…" at bounding box center [644, 504] width 666 height 929
click at [330, 59] on div "What are your hobbies and interests? What do you enjoy about them?" at bounding box center [476, 61] width 302 height 15
click at [330, 76] on textarea "What are your hobbies and interests? What do you enjoy about them? Required" at bounding box center [643, 116] width 637 height 81
drag, startPoint x: 318, startPoint y: 59, endPoint x: 650, endPoint y: 62, distance: 331.5
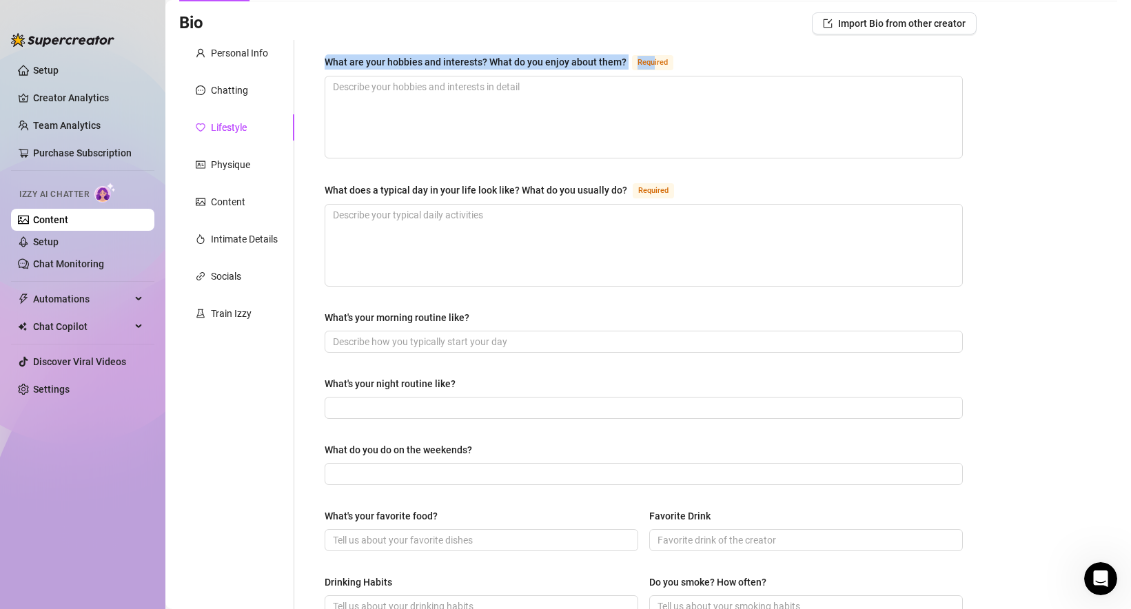
click at [651, 62] on div "What are your hobbies and interests? What do you enjoy about them? Required Wha…" at bounding box center [644, 504] width 666 height 929
click at [365, 28] on div "Bio Import Bio from other creator" at bounding box center [577, 23] width 797 height 22
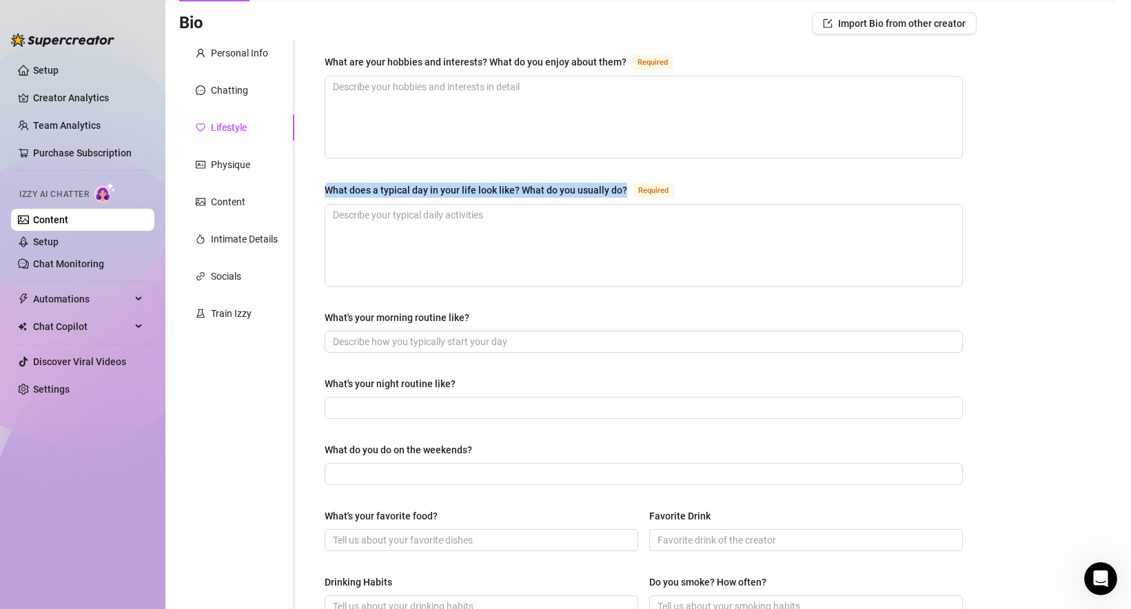
drag, startPoint x: 317, startPoint y: 183, endPoint x: 632, endPoint y: 194, distance: 315.1
click at [632, 194] on div "What are your hobbies and interests? What do you enjoy about them? Required Wha…" at bounding box center [644, 504] width 666 height 929
click at [345, 170] on div "What are your hobbies and interests? What do you enjoy about them? Required Wha…" at bounding box center [644, 504] width 638 height 901
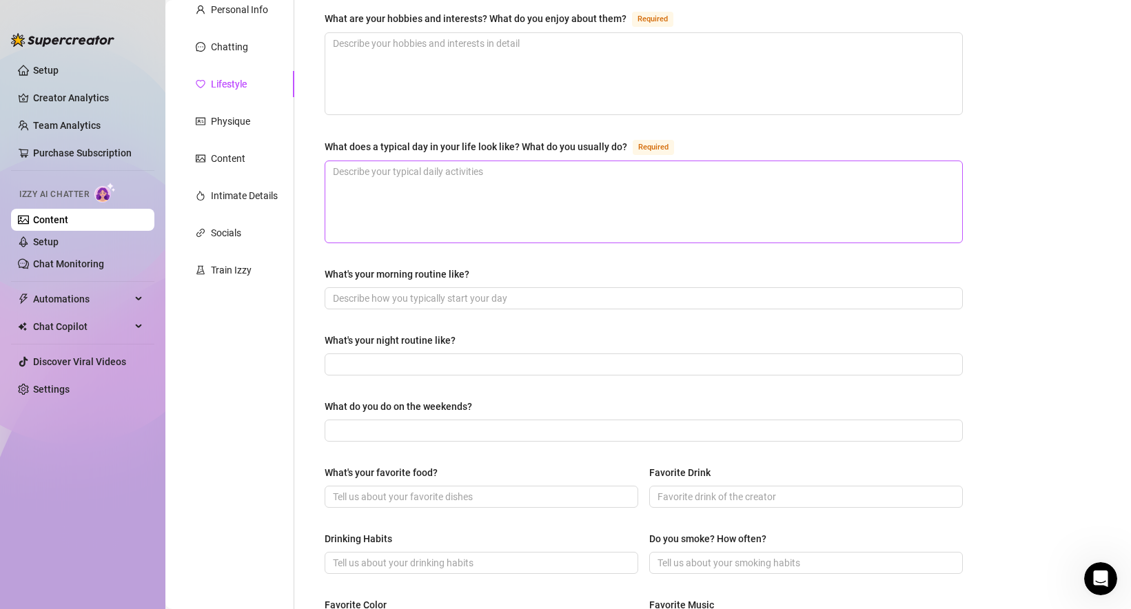
scroll to position [132, 0]
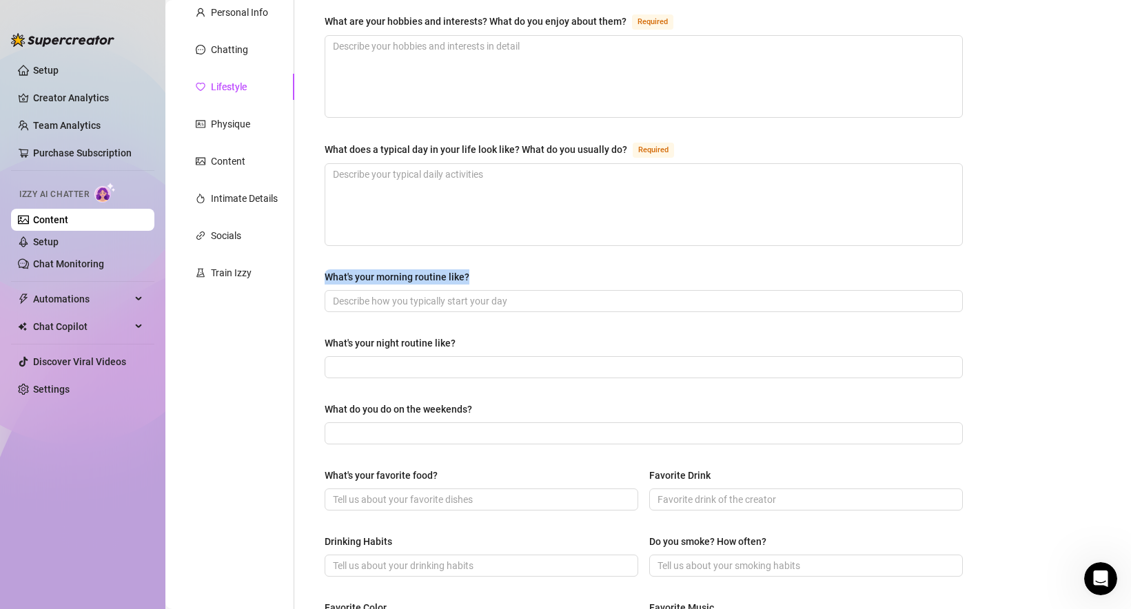
drag, startPoint x: 322, startPoint y: 277, endPoint x: 488, endPoint y: 275, distance: 166.1
click at [488, 275] on div "What are your hobbies and interests? What do you enjoy about them? Required Wha…" at bounding box center [644, 463] width 666 height 929
drag, startPoint x: 317, startPoint y: 340, endPoint x: 475, endPoint y: 341, distance: 158.5
click at [478, 341] on div "What are your hobbies and interests? What do you enjoy about them? Required Wha…" at bounding box center [644, 463] width 666 height 929
drag, startPoint x: 322, startPoint y: 404, endPoint x: 499, endPoint y: 401, distance: 177.1
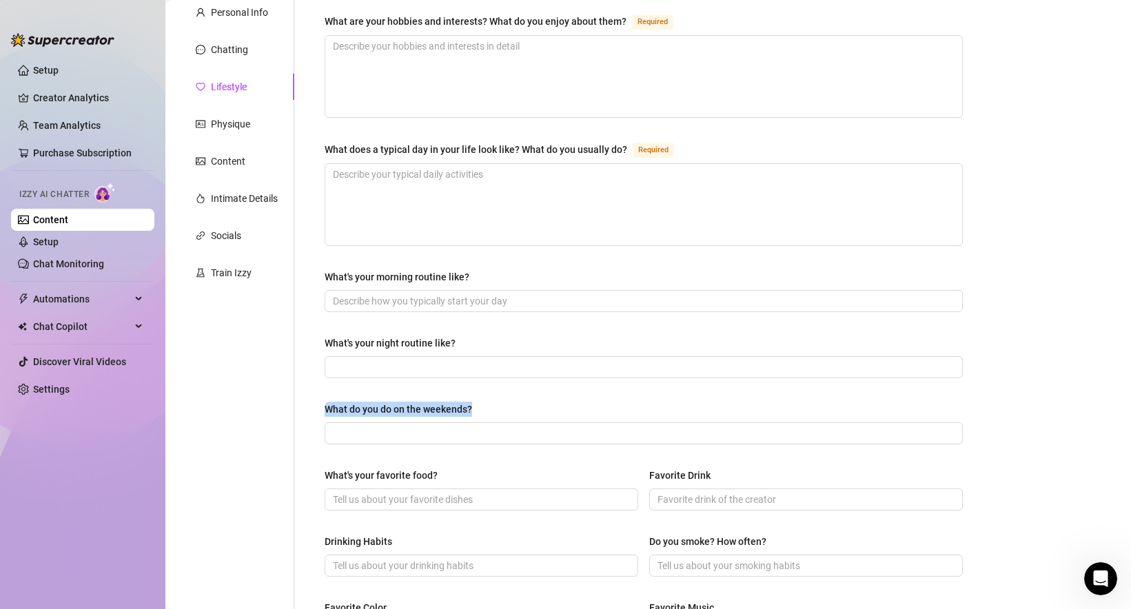
click at [499, 401] on div "What are your hobbies and interests? What do you enjoy about them? Required Wha…" at bounding box center [644, 463] width 666 height 929
drag, startPoint x: 325, startPoint y: 471, endPoint x: 459, endPoint y: 471, distance: 133.7
click at [459, 471] on div "What are your hobbies and interests? What do you enjoy about them? Required Wha…" at bounding box center [644, 463] width 666 height 929
drag, startPoint x: 635, startPoint y: 469, endPoint x: 715, endPoint y: 469, distance: 79.9
click at [717, 469] on div "What's your favorite food? Favorite Drink" at bounding box center [644, 495] width 638 height 55
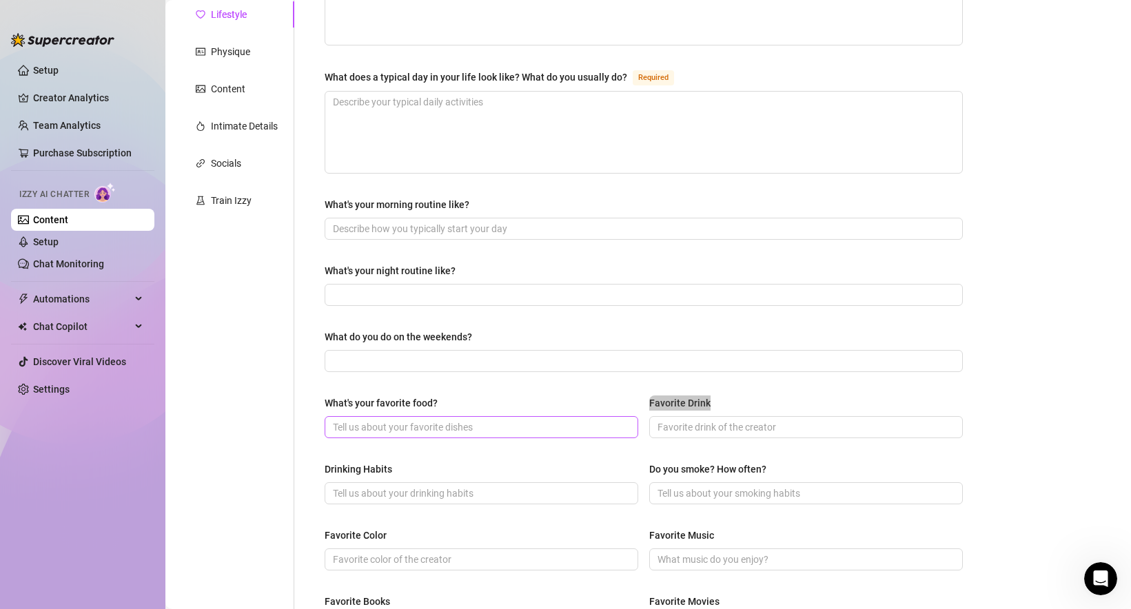
scroll to position [205, 0]
drag, startPoint x: 401, startPoint y: 465, endPoint x: 322, endPoint y: 465, distance: 79.2
click at [322, 465] on div "What are your hobbies and interests? What do you enjoy about them? Required Wha…" at bounding box center [644, 390] width 666 height 929
drag, startPoint x: 635, startPoint y: 462, endPoint x: 772, endPoint y: 462, distance: 137.8
click at [773, 462] on div "Drinking Habits Do you smoke? How often?" at bounding box center [644, 487] width 638 height 55
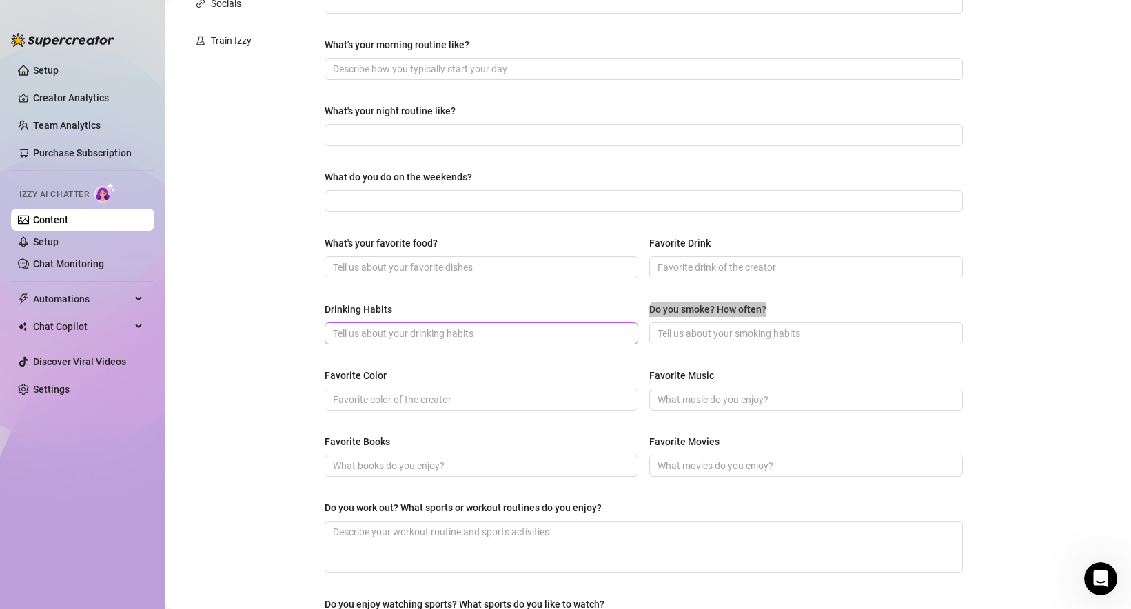
scroll to position [394, 0]
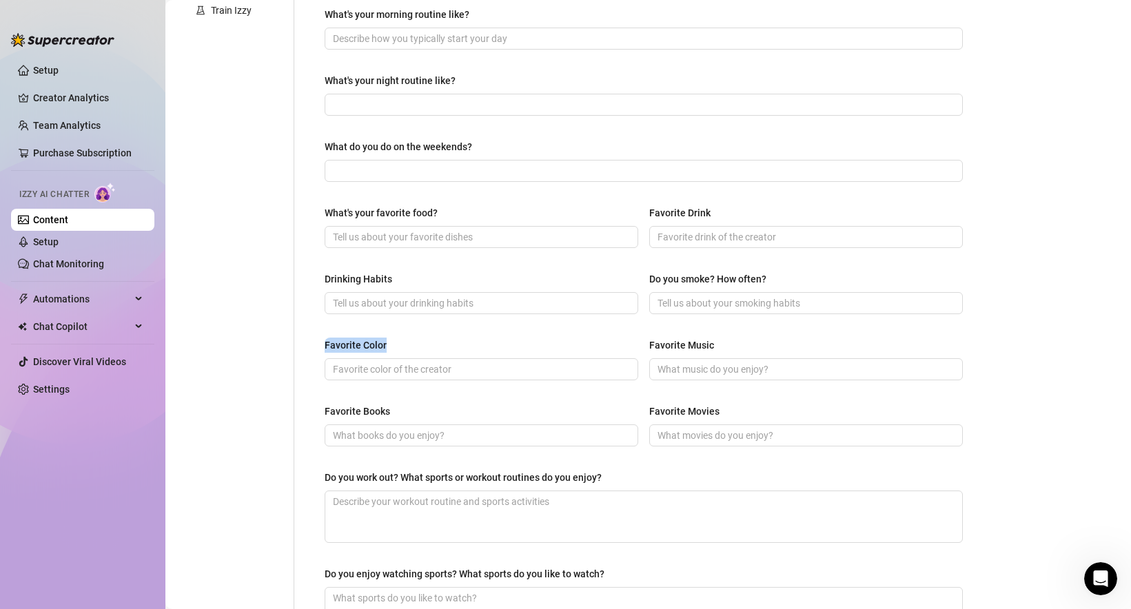
drag, startPoint x: 320, startPoint y: 339, endPoint x: 409, endPoint y: 345, distance: 88.4
click at [409, 345] on div "What are your hobbies and interests? What do you enjoy about them? Required Wha…" at bounding box center [644, 201] width 666 height 929
drag, startPoint x: 642, startPoint y: 344, endPoint x: 715, endPoint y: 345, distance: 72.4
click at [715, 345] on div "Favorite Color Favorite Music" at bounding box center [644, 365] width 638 height 55
drag, startPoint x: 316, startPoint y: 404, endPoint x: 389, endPoint y: 404, distance: 73.7
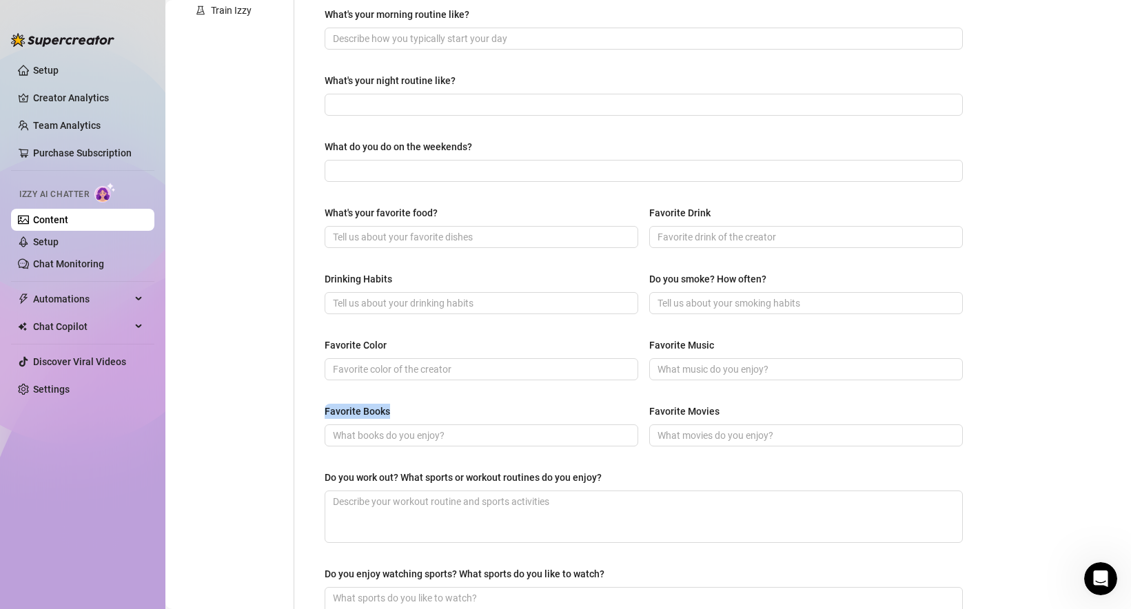
click at [390, 405] on div "What are your hobbies and interests? What do you enjoy about them? Required Wha…" at bounding box center [644, 201] width 666 height 929
drag, startPoint x: 642, startPoint y: 406, endPoint x: 749, endPoint y: 406, distance: 107.5
click at [749, 406] on div "Favorite Books Favorite Movies" at bounding box center [644, 431] width 638 height 55
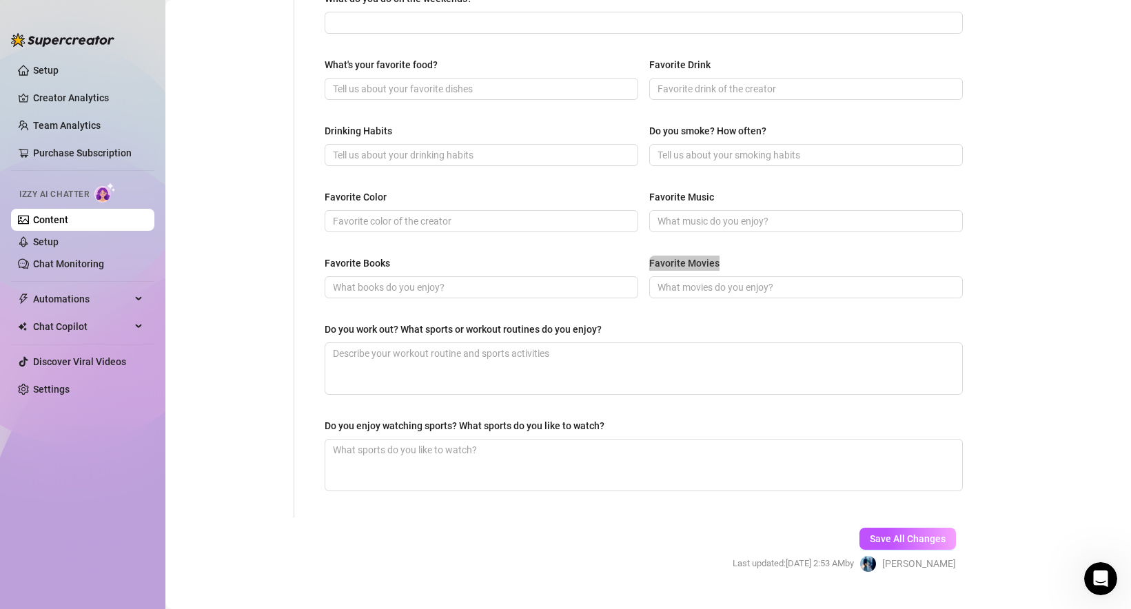
scroll to position [549, 0]
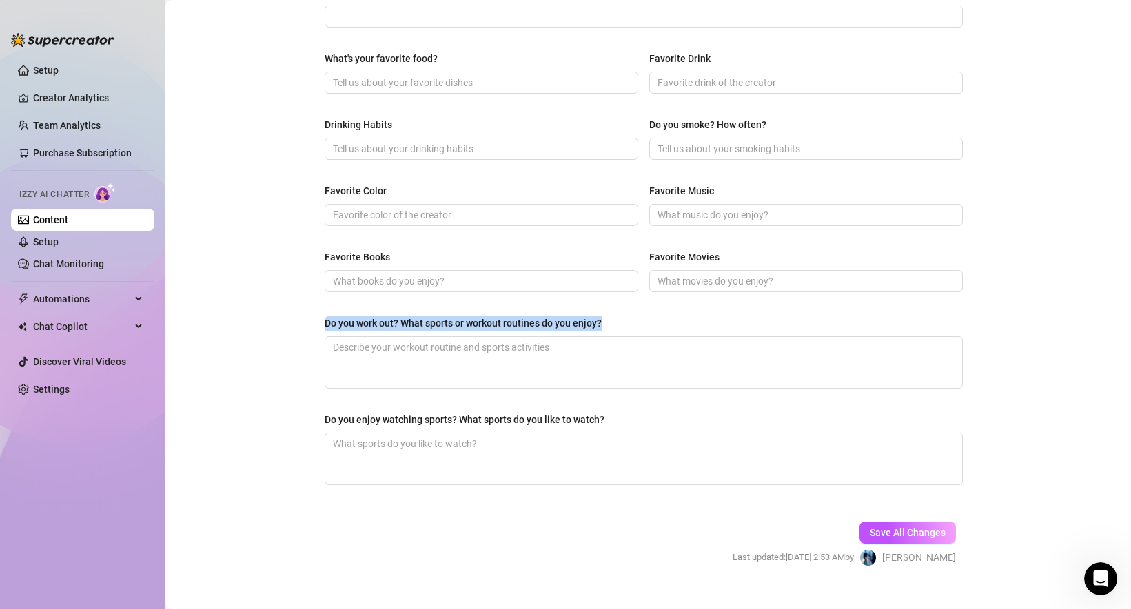
drag, startPoint x: 322, startPoint y: 320, endPoint x: 631, endPoint y: 316, distance: 308.7
click at [632, 316] on div "What are your hobbies and interests? What do you enjoy about them? Required Wha…" at bounding box center [644, 46] width 666 height 929
click at [396, 404] on div "What are your hobbies and interests? What do you enjoy about them? Required Wha…" at bounding box center [644, 46] width 638 height 901
drag, startPoint x: 332, startPoint y: 345, endPoint x: 583, endPoint y: 349, distance: 250.9
click at [583, 349] on textarea "Do you work out? What sports or workout routines do you enjoy?" at bounding box center [643, 362] width 637 height 51
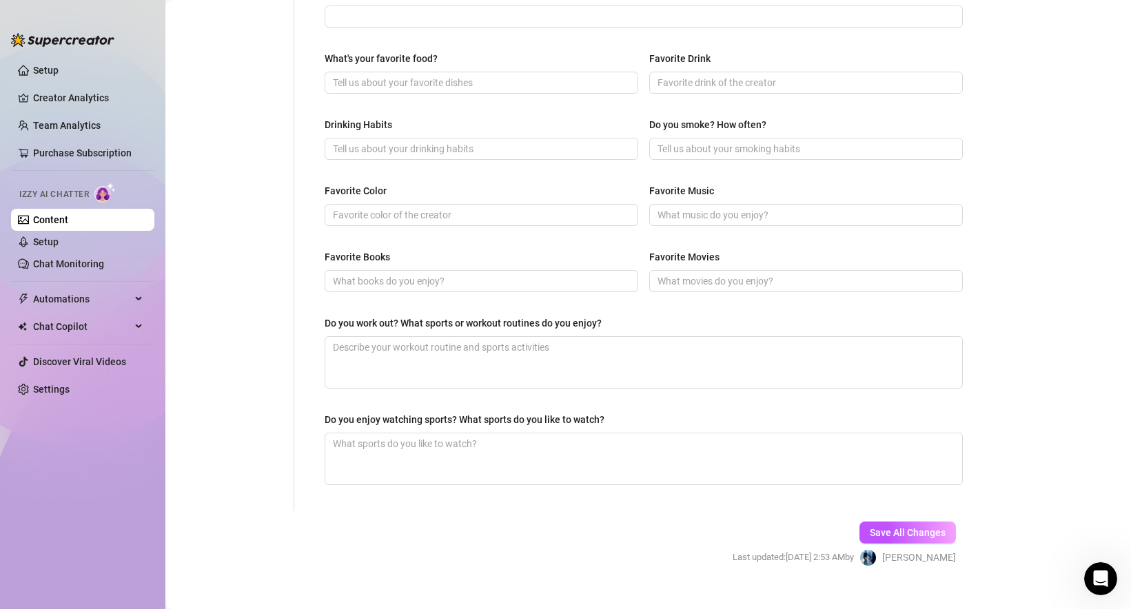
click at [392, 309] on div "What are your hobbies and interests? What do you enjoy about them? Required Wha…" at bounding box center [644, 46] width 638 height 901
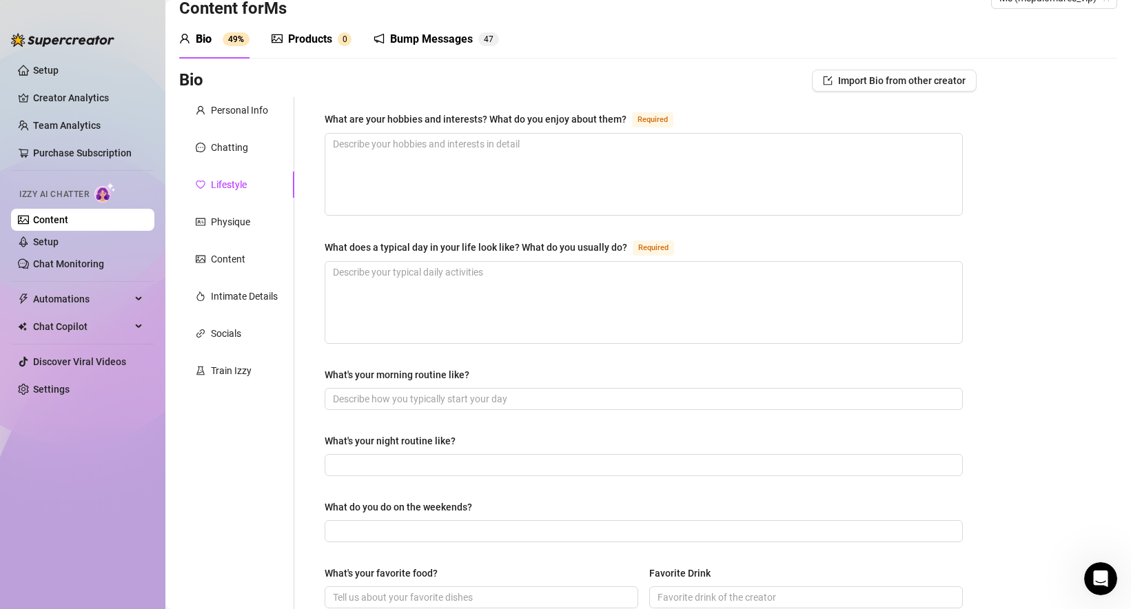
scroll to position [0, 0]
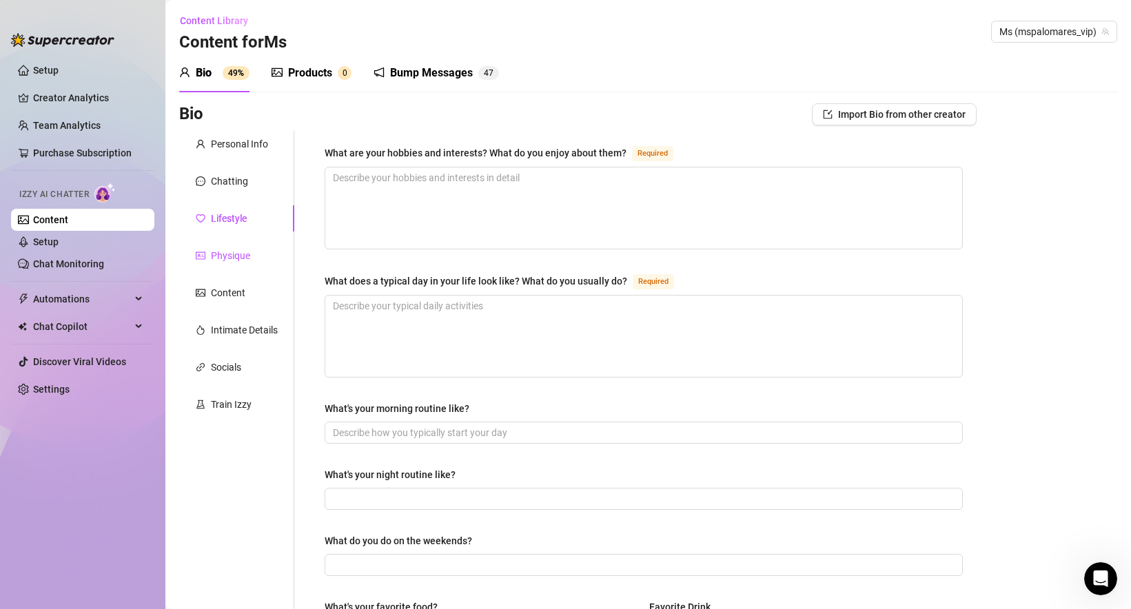
click at [240, 255] on div "Physique" at bounding box center [230, 255] width 39 height 15
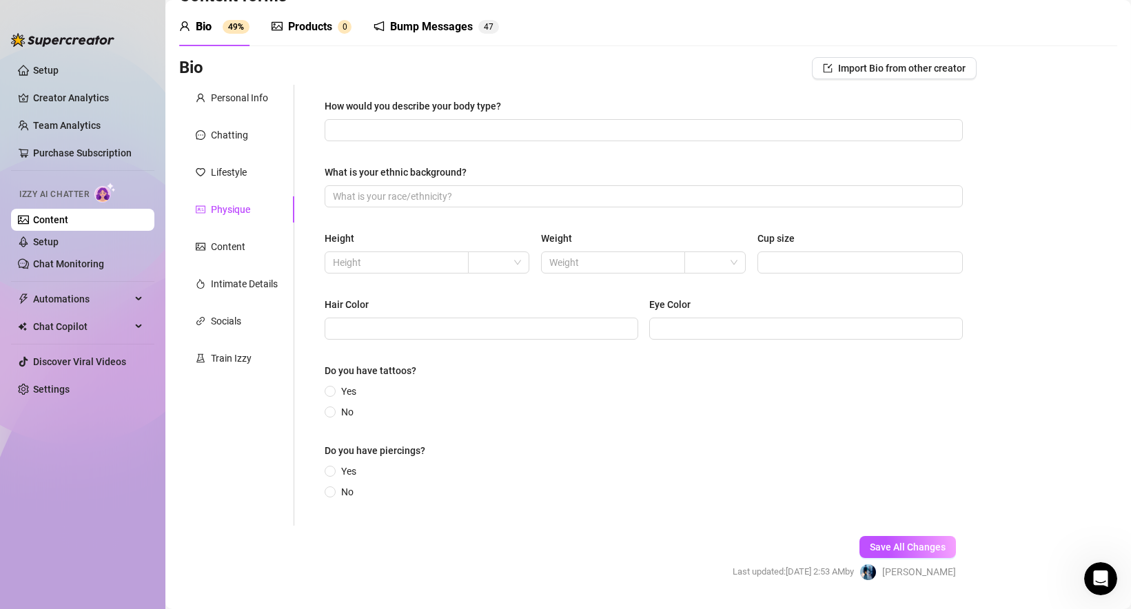
scroll to position [83, 0]
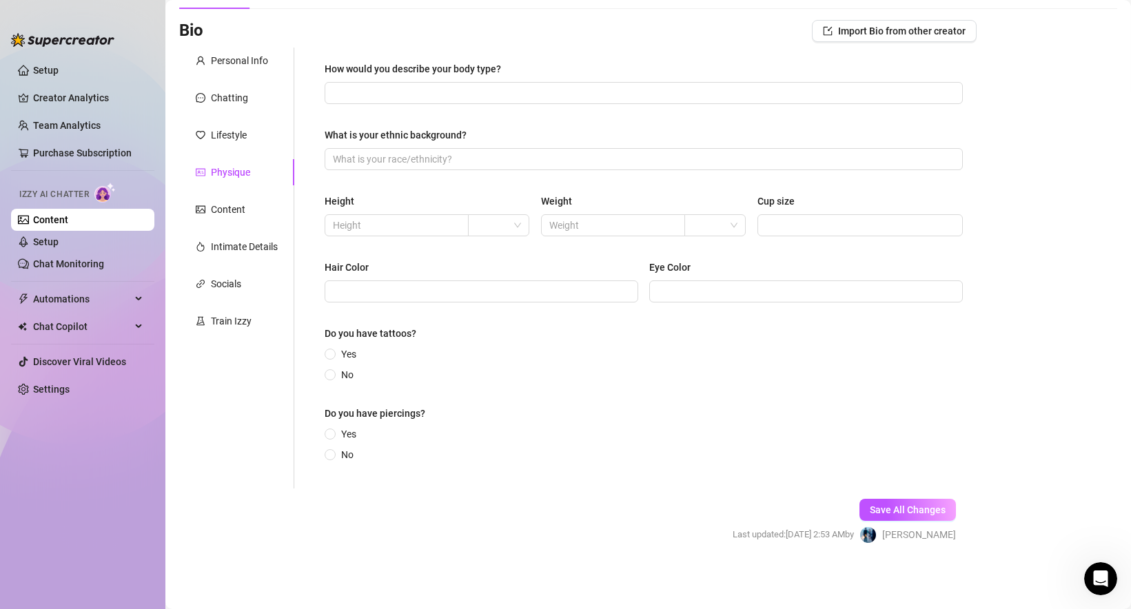
click at [550, 421] on div "Do you have piercings?" at bounding box center [644, 416] width 638 height 21
click at [472, 165] on input "What is your ethnic background?" at bounding box center [642, 159] width 619 height 15
click at [462, 194] on div "Height" at bounding box center [427, 204] width 205 height 21
drag, startPoint x: 325, startPoint y: 67, endPoint x: 526, endPoint y: 78, distance: 200.8
click at [526, 78] on div "How would you describe your body type? What is your ethnic background? Height W…" at bounding box center [644, 268] width 666 height 441
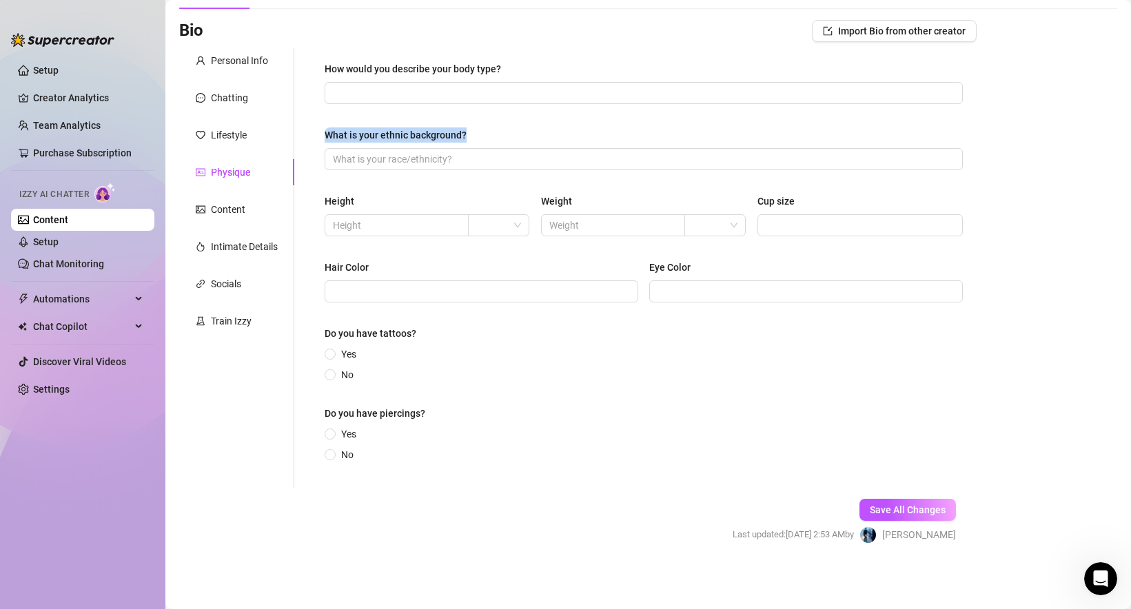
drag, startPoint x: 319, startPoint y: 130, endPoint x: 507, endPoint y: 129, distance: 188.1
click at [507, 129] on div "How would you describe your body type? What is your ethnic background? Height W…" at bounding box center [644, 268] width 666 height 441
drag, startPoint x: 318, startPoint y: 203, endPoint x: 363, endPoint y: 201, distance: 45.5
click at [366, 202] on div "How would you describe your body type? What is your ethnic background? Height W…" at bounding box center [644, 268] width 666 height 441
drag, startPoint x: 543, startPoint y: 196, endPoint x: 590, endPoint y: 195, distance: 46.9
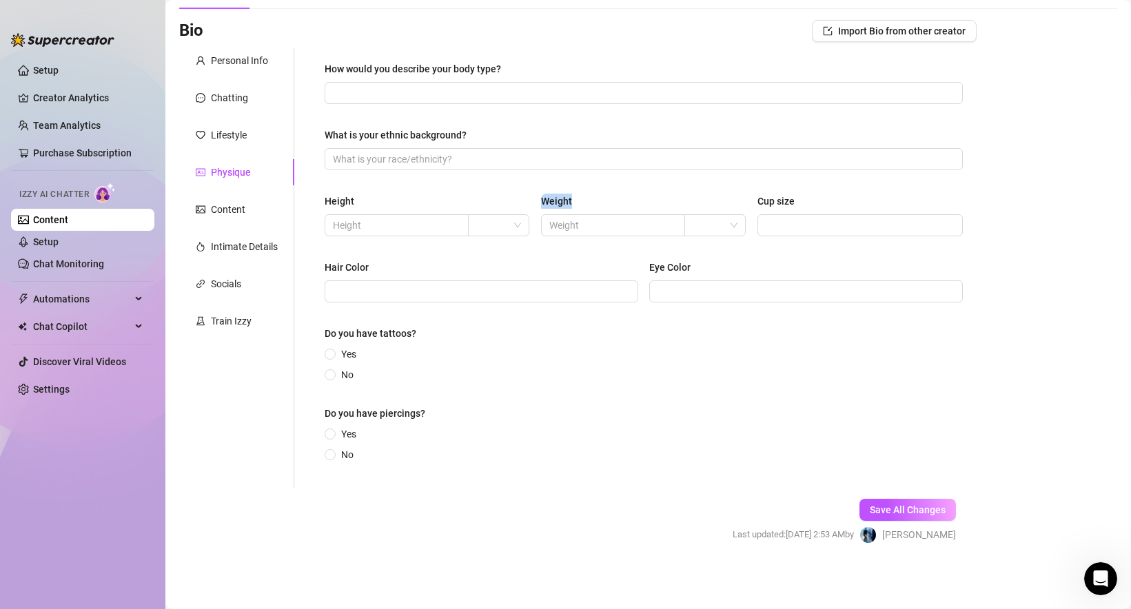
click at [593, 196] on div "Height Weight Cup size" at bounding box center [644, 221] width 638 height 55
click at [482, 218] on input "search" at bounding box center [492, 225] width 32 height 21
click at [712, 223] on input "search" at bounding box center [709, 225] width 32 height 21
drag, startPoint x: 750, startPoint y: 203, endPoint x: 812, endPoint y: 203, distance: 62.0
click at [812, 203] on div "Height Weight Cup size" at bounding box center [644, 221] width 638 height 55
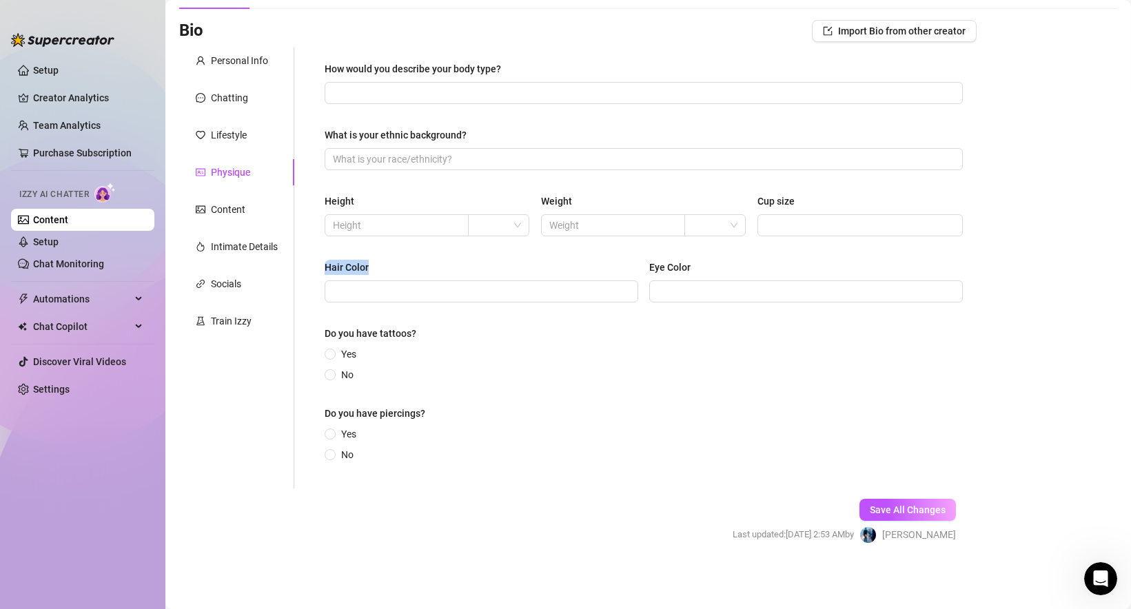
drag, startPoint x: 320, startPoint y: 264, endPoint x: 385, endPoint y: 264, distance: 64.1
click at [385, 264] on div "How would you describe your body type? What is your ethnic background? Height W…" at bounding box center [644, 268] width 666 height 441
drag, startPoint x: 650, startPoint y: 263, endPoint x: 717, endPoint y: 265, distance: 67.5
click at [717, 265] on div "Eye Color" at bounding box center [806, 270] width 314 height 21
drag, startPoint x: 317, startPoint y: 328, endPoint x: 420, endPoint y: 327, distance: 103.4
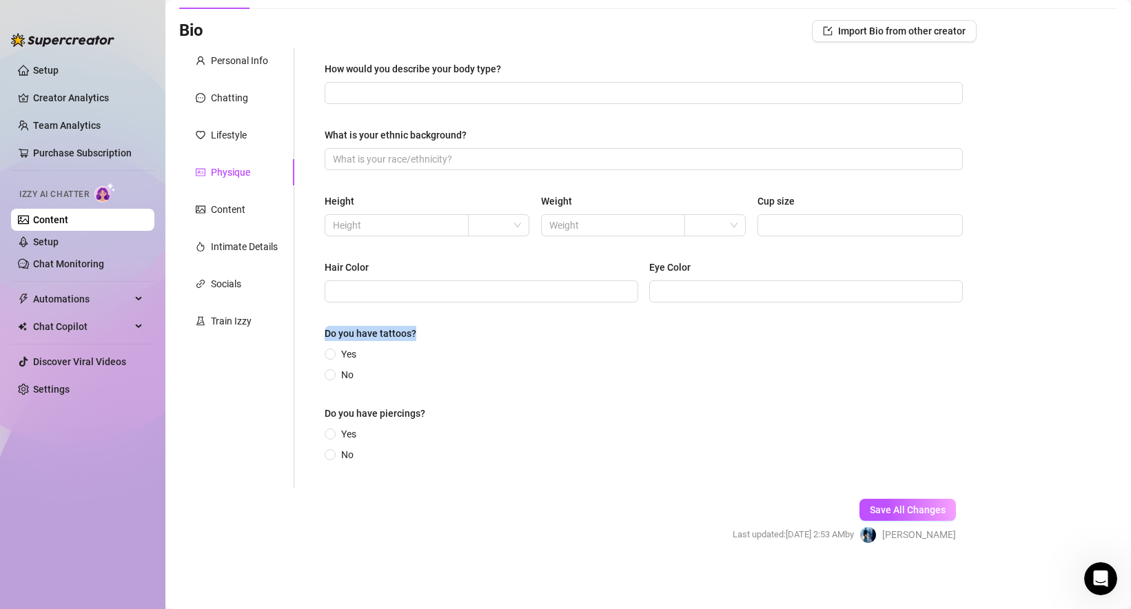
click at [423, 328] on div "How would you describe your body type? What is your ethnic background? Height W…" at bounding box center [644, 268] width 666 height 441
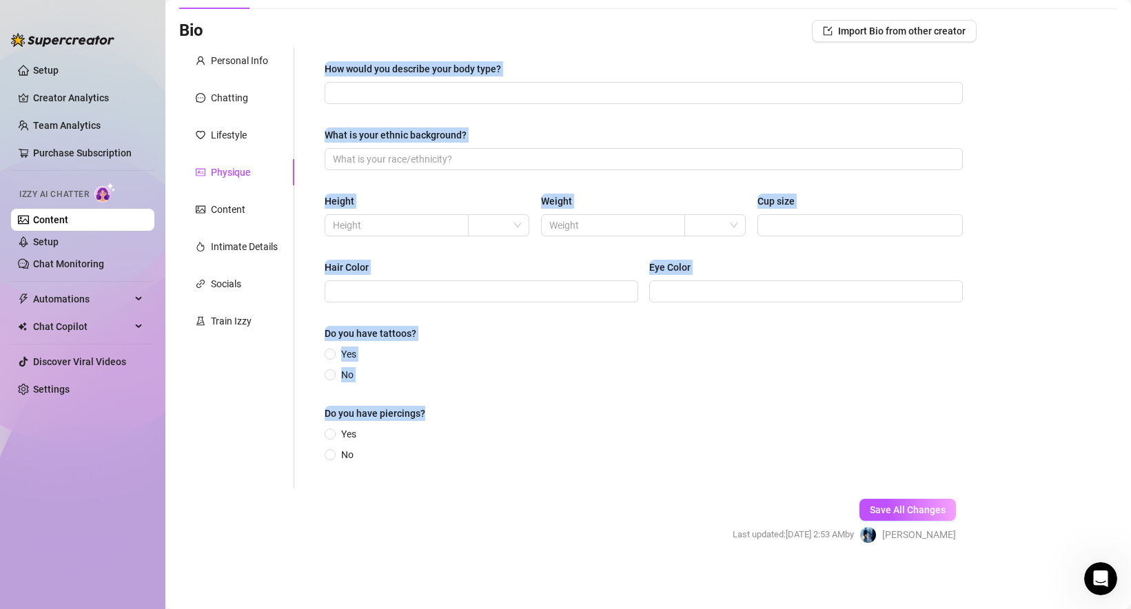
drag, startPoint x: 436, startPoint y: 411, endPoint x: 291, endPoint y: 411, distance: 144.7
click at [291, 411] on div "Personal Info Chatting Lifestyle Physique Content Intimate Details Socials Trai…" at bounding box center [577, 268] width 797 height 441
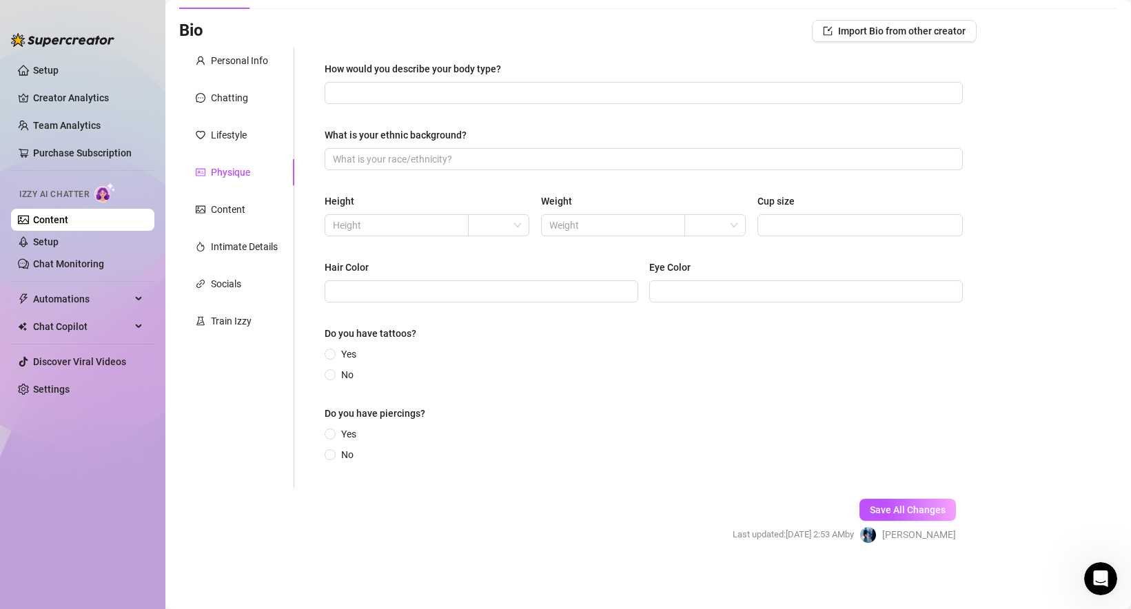
click at [319, 412] on div "How would you describe your body type? What is your ethnic background? Height W…" at bounding box center [644, 268] width 666 height 441
drag, startPoint x: 318, startPoint y: 412, endPoint x: 427, endPoint y: 412, distance: 108.9
click at [427, 412] on div "How would you describe your body type? What is your ethnic background? Height W…" at bounding box center [644, 268] width 666 height 441
click at [515, 431] on div "Yes No" at bounding box center [644, 445] width 638 height 36
click at [242, 212] on div "Content" at bounding box center [228, 209] width 34 height 15
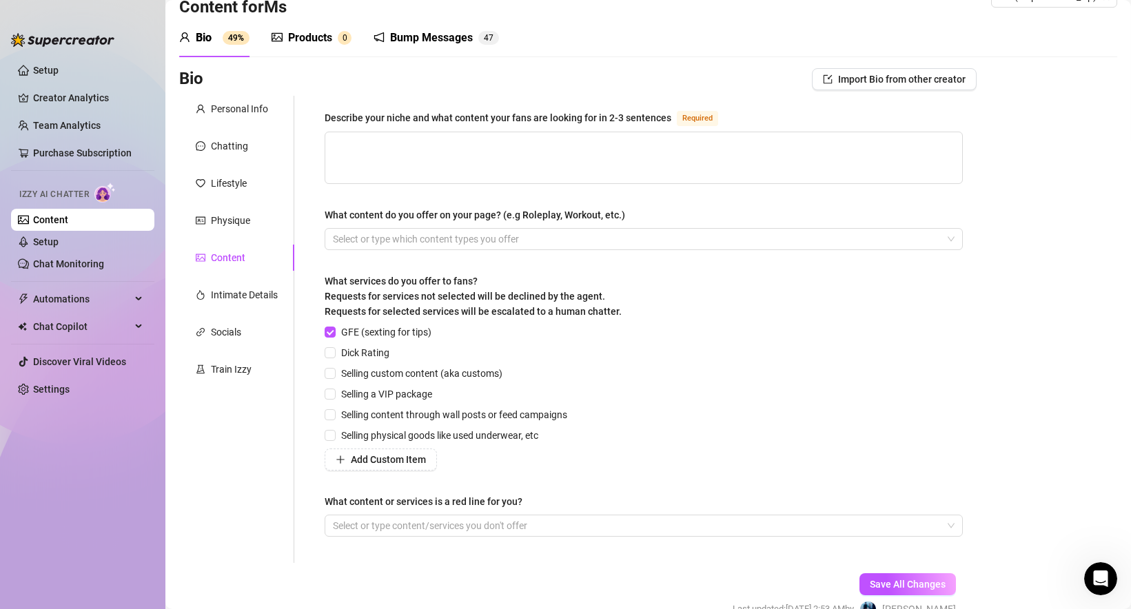
scroll to position [24, 0]
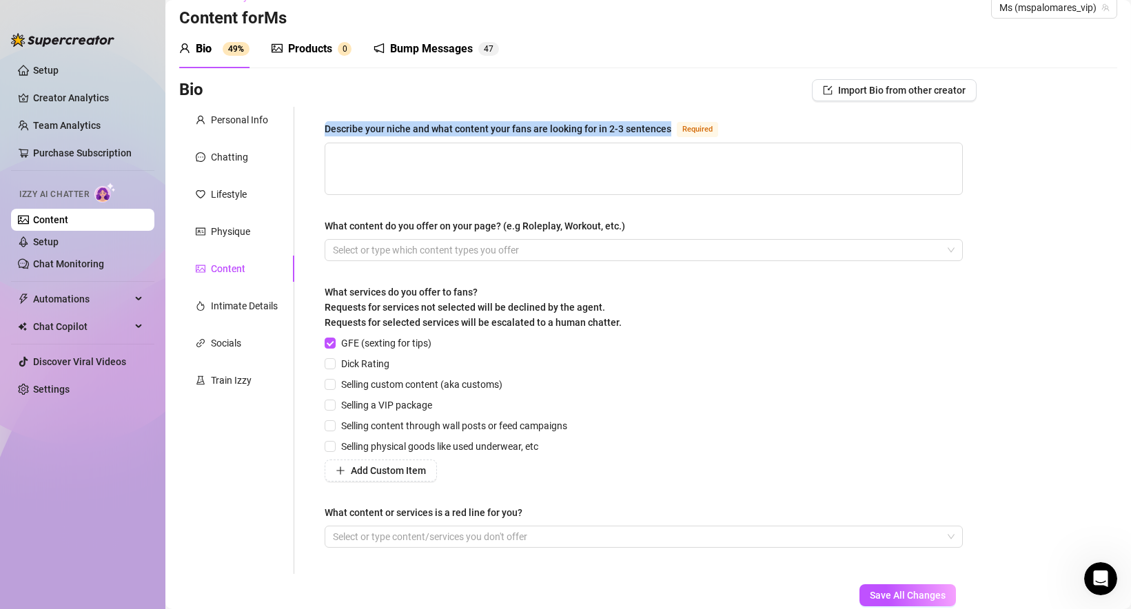
drag, startPoint x: 316, startPoint y: 126, endPoint x: 668, endPoint y: 127, distance: 352.1
click at [668, 127] on div "Describe your niche and what content your fans are looking for in 2-3 sentences…" at bounding box center [644, 340] width 666 height 467
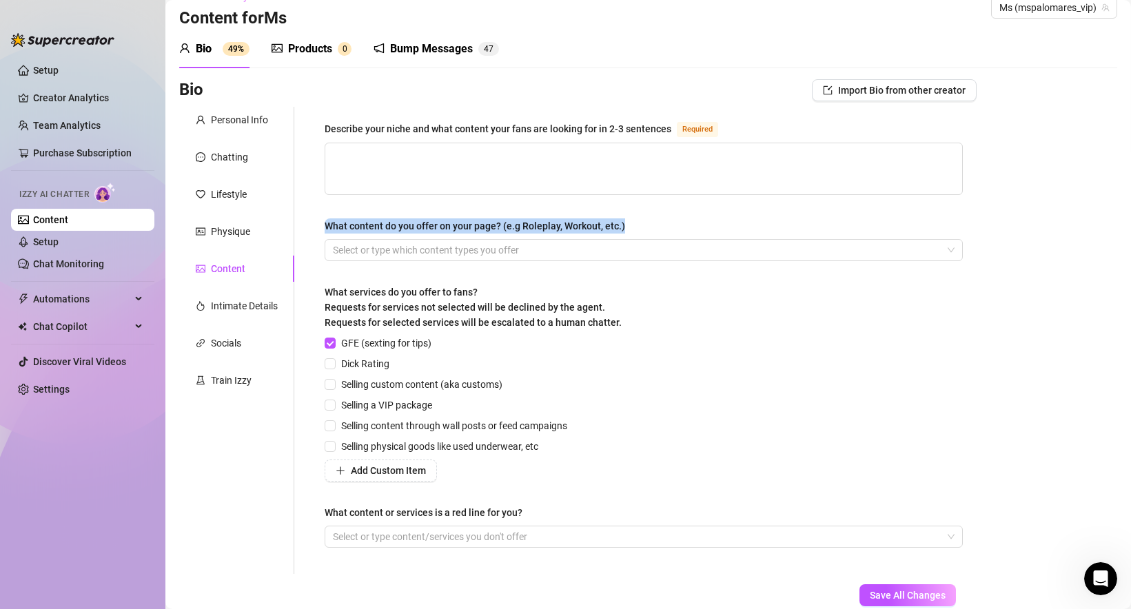
drag, startPoint x: 318, startPoint y: 219, endPoint x: 659, endPoint y: 220, distance: 340.4
click at [659, 220] on div "Describe your niche and what content your fans are looking for in 2-3 sentences…" at bounding box center [644, 340] width 666 height 467
click at [500, 254] on div at bounding box center [636, 249] width 618 height 19
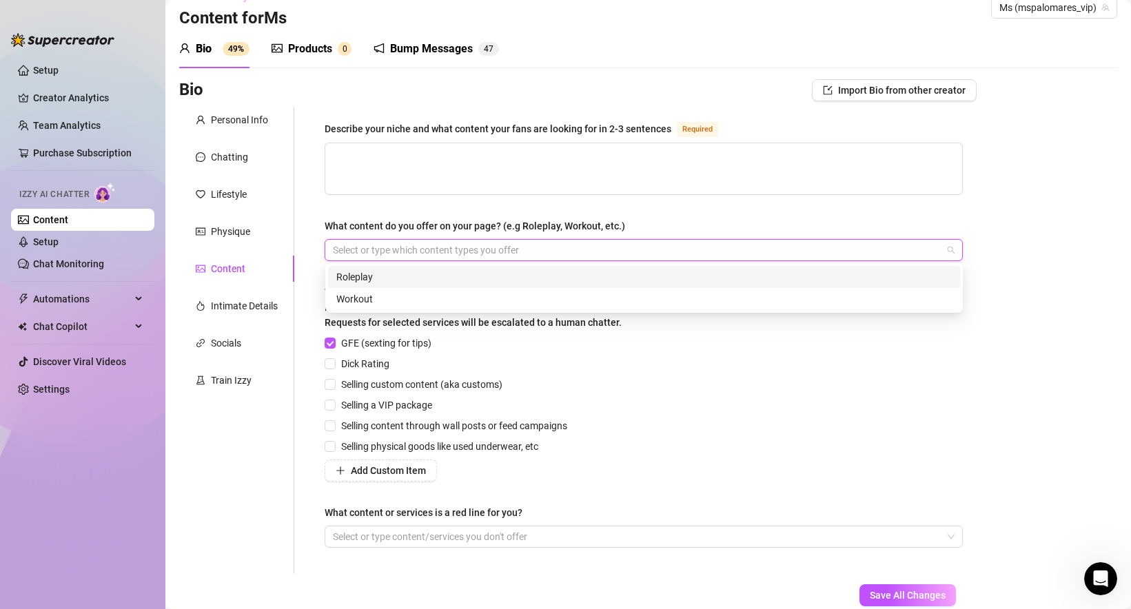
click at [552, 274] on div "Roleplay" at bounding box center [643, 276] width 615 height 15
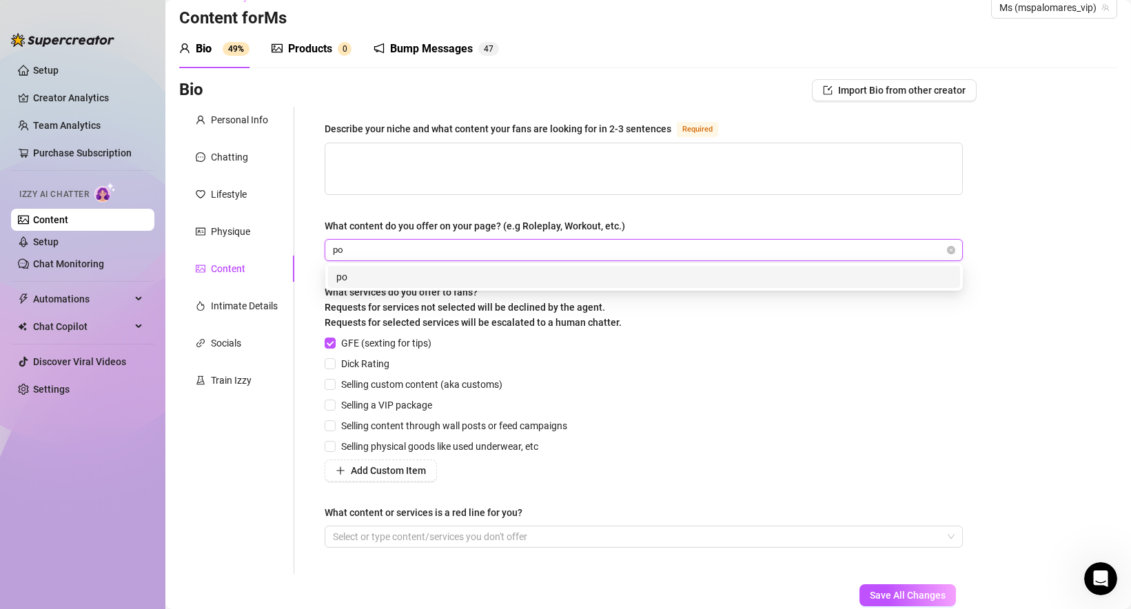
type input "pov"
type input "g"
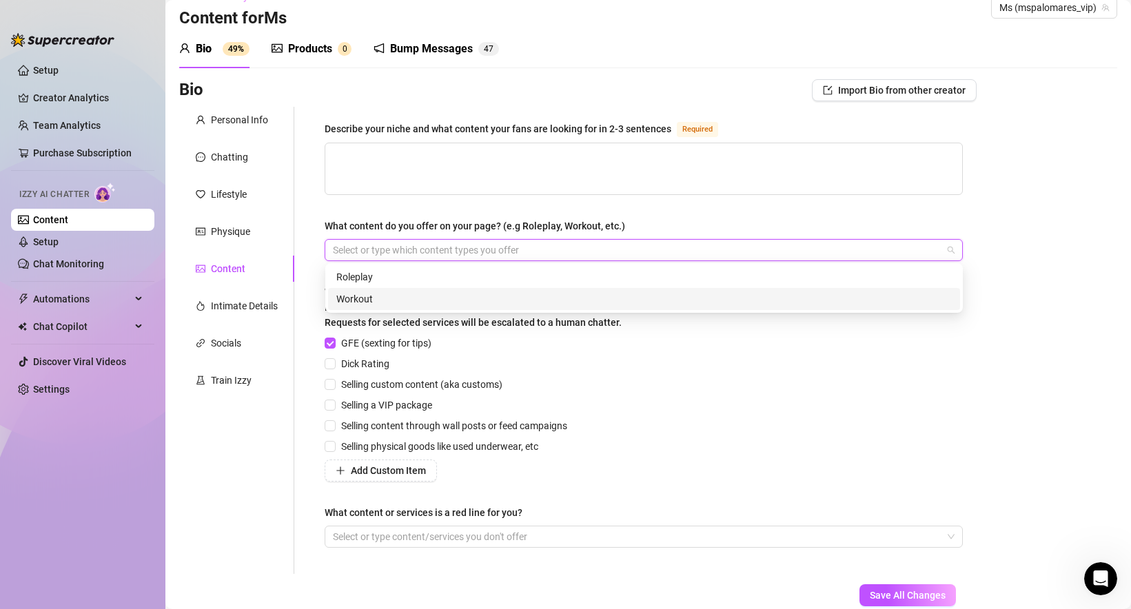
click at [732, 413] on div "GFE (sexting for tips) Dick Rating Selling custom content (aka customs) Selling…" at bounding box center [644, 409] width 638 height 146
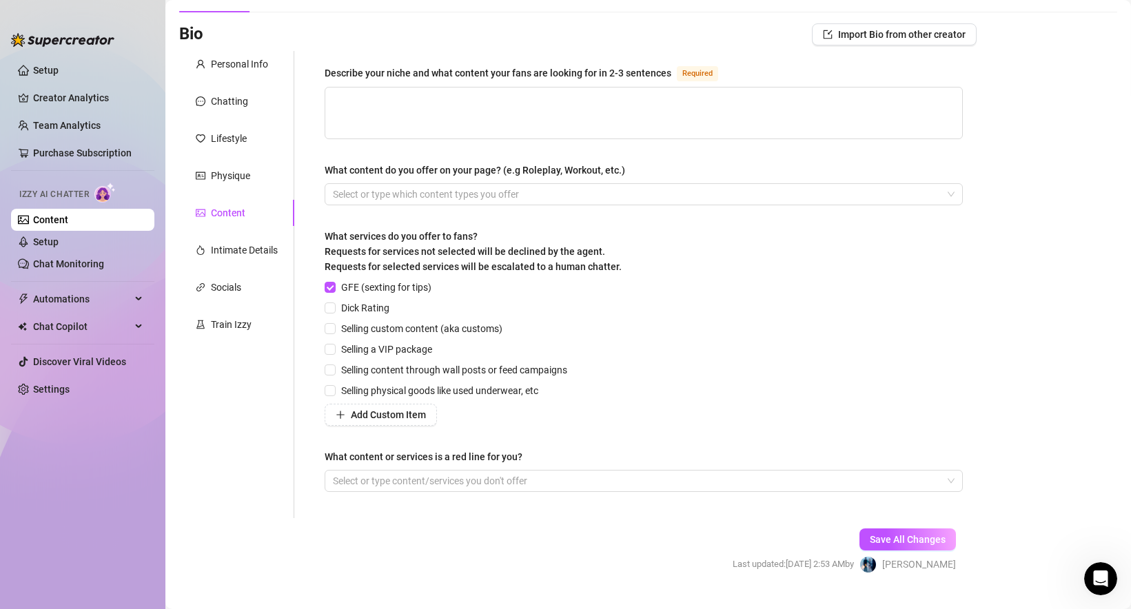
scroll to position [92, 0]
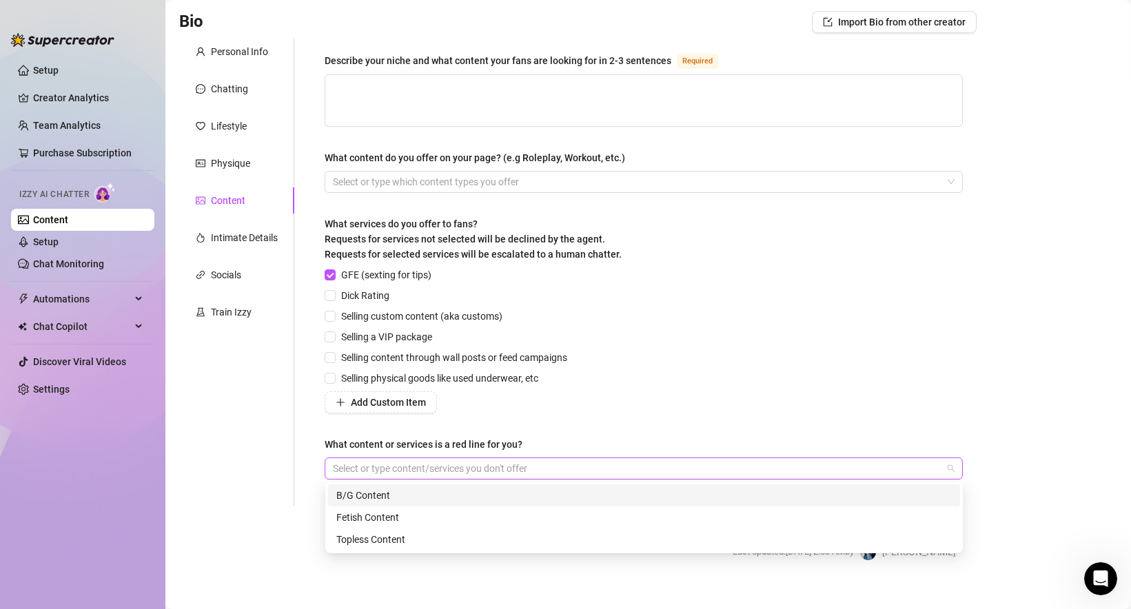
click at [565, 473] on div at bounding box center [636, 468] width 618 height 19
type input "в"
click at [602, 414] on div "Describe your niche and what content your fans are looking for in 2-3 sentences…" at bounding box center [644, 272] width 638 height 440
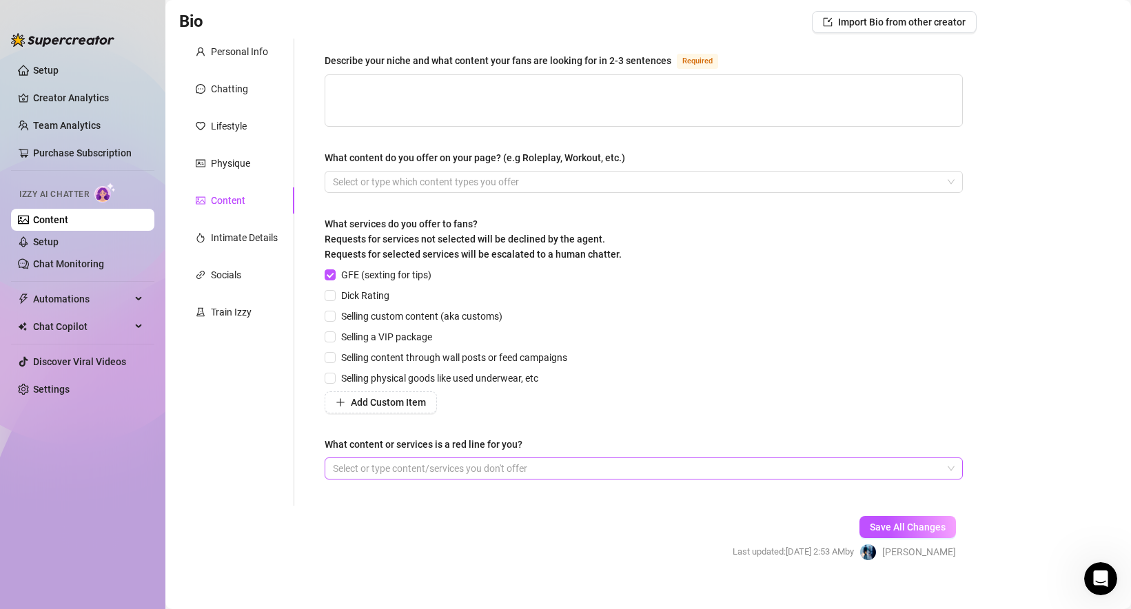
click at [564, 460] on div at bounding box center [636, 468] width 618 height 19
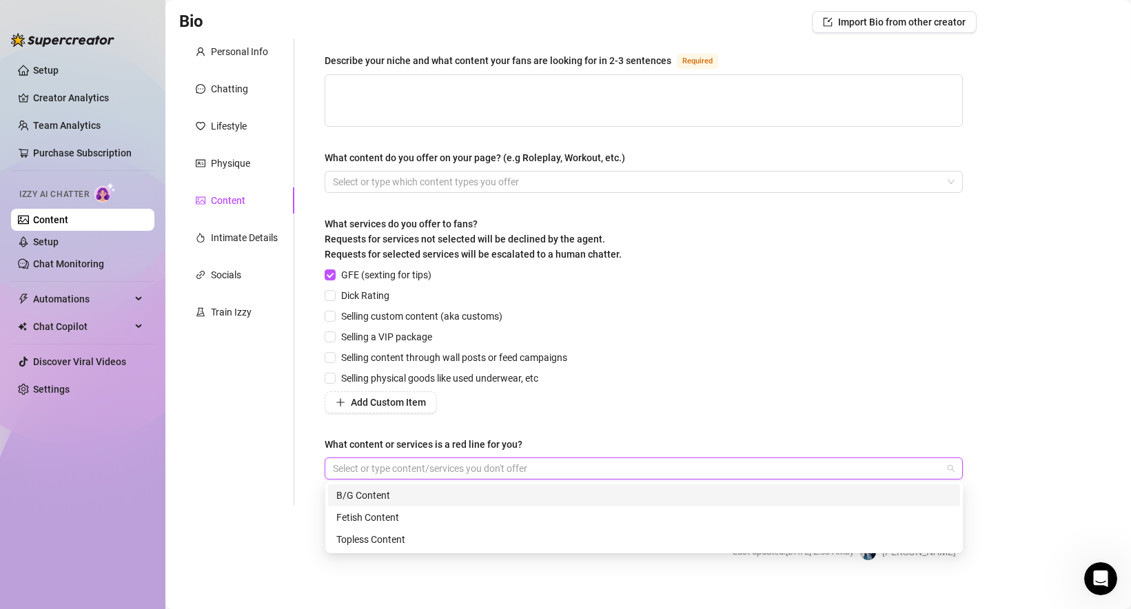
click at [630, 404] on div "GFE (sexting for tips) Dick Rating Selling custom content (aka customs) Selling…" at bounding box center [644, 340] width 638 height 146
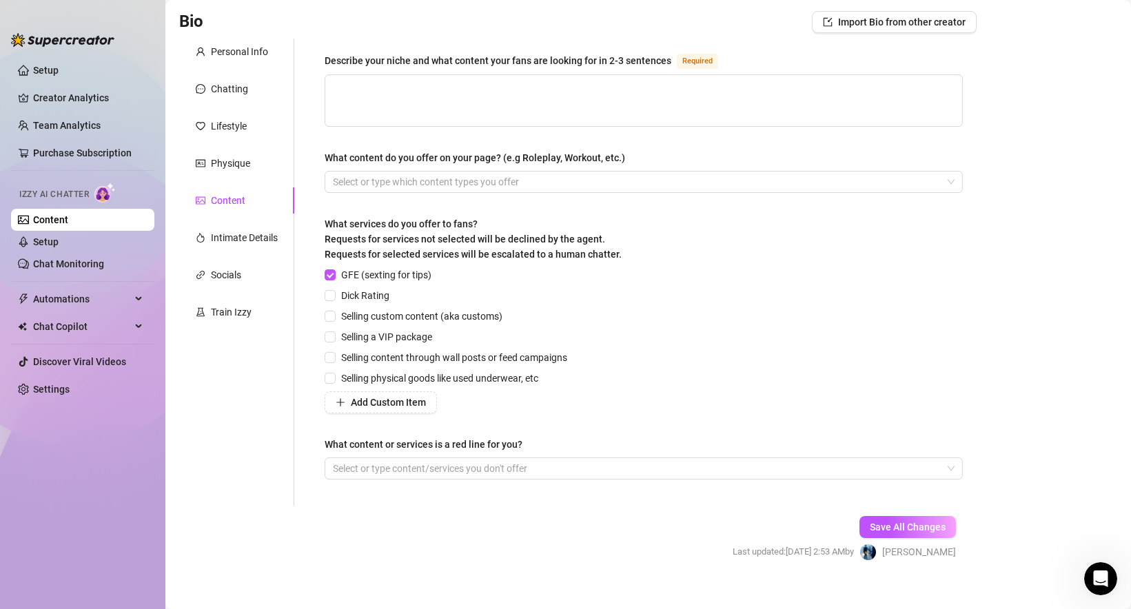
scroll to position [109, 0]
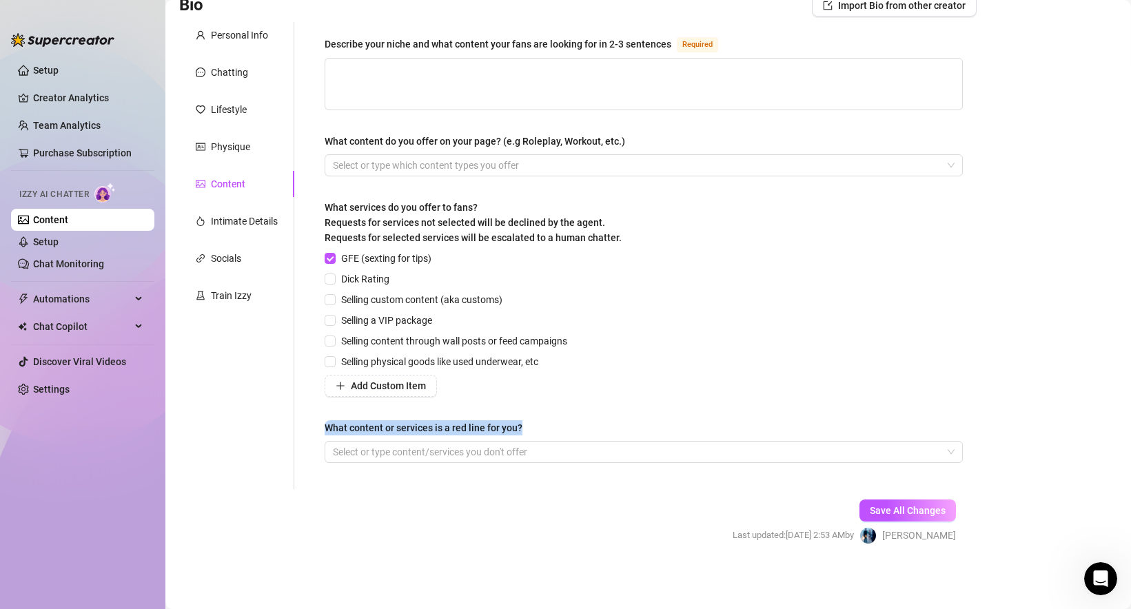
drag, startPoint x: 320, startPoint y: 425, endPoint x: 557, endPoint y: 424, distance: 237.7
click at [557, 424] on div "Describe your niche and what content your fans are looking for in 2-3 sentences…" at bounding box center [644, 255] width 666 height 467
click at [255, 221] on div "Intimate Details" at bounding box center [244, 221] width 67 height 15
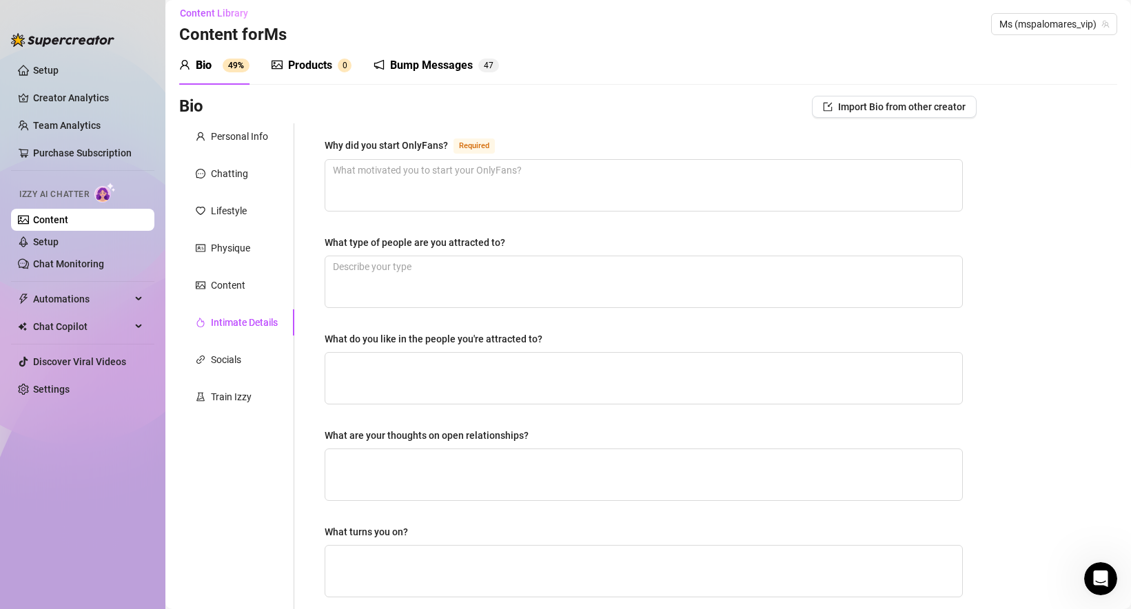
scroll to position [0, 0]
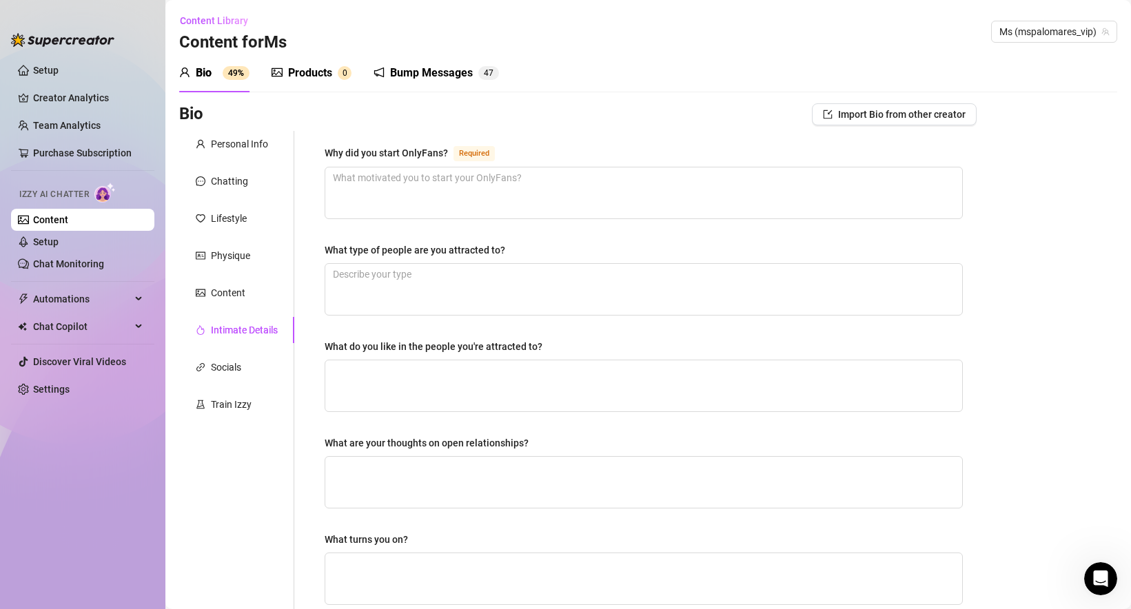
click at [536, 229] on div "Why did you start OnlyFans? Required What type of people are you attracted to? …" at bounding box center [644, 478] width 638 height 666
click at [238, 369] on div "Socials" at bounding box center [226, 367] width 30 height 15
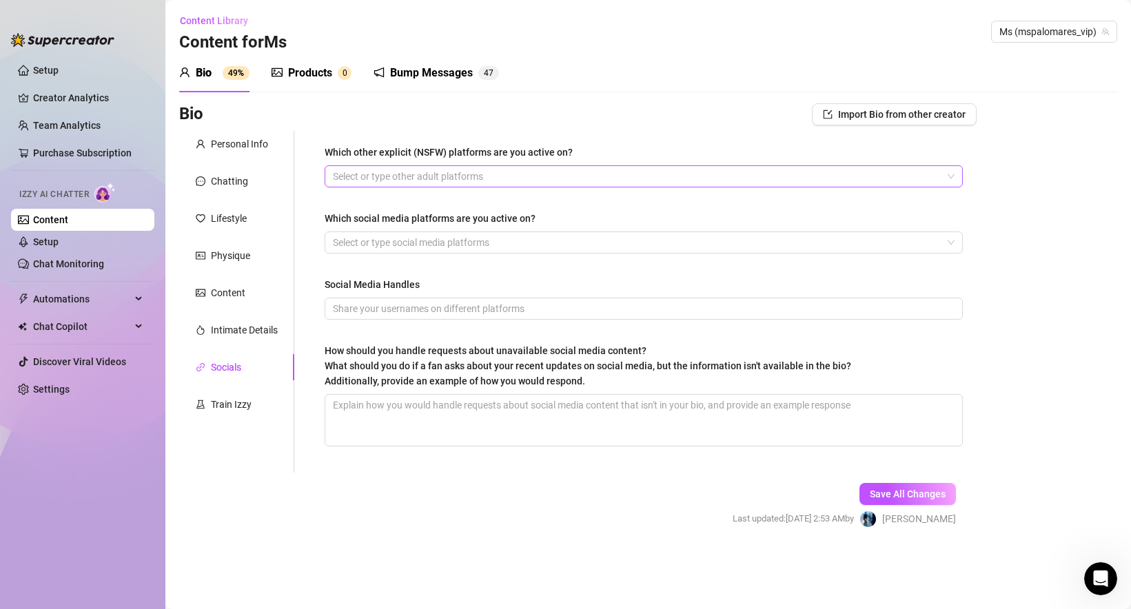
click at [469, 179] on div at bounding box center [636, 176] width 618 height 19
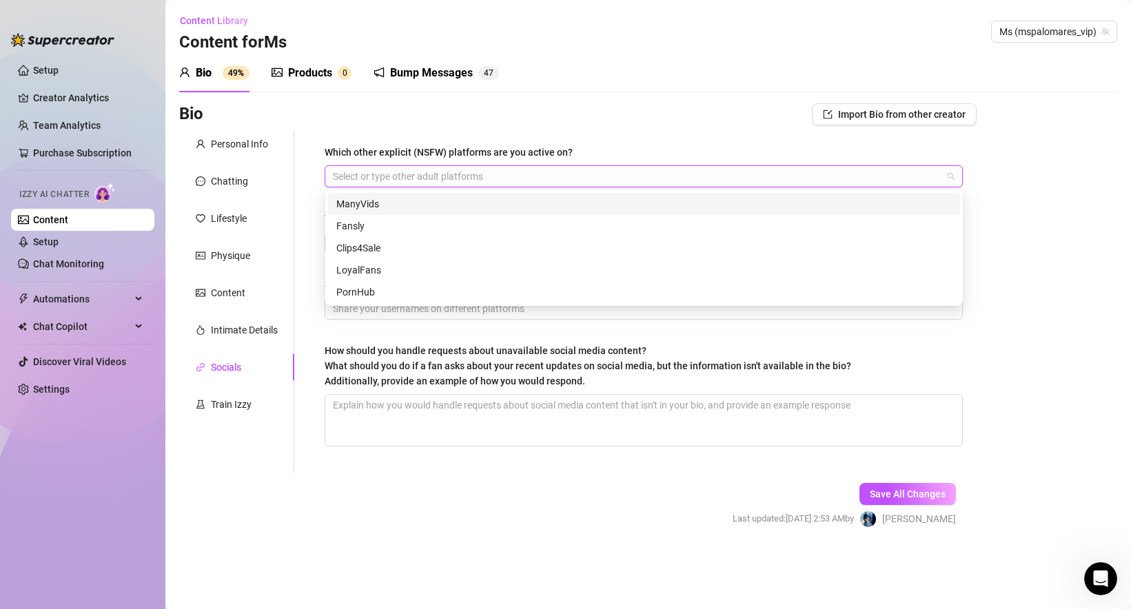
click at [623, 99] on div "Bio 49% Products 0 Bump Messages 4 7 Bio Import Bio from other creator Personal…" at bounding box center [648, 303] width 938 height 498
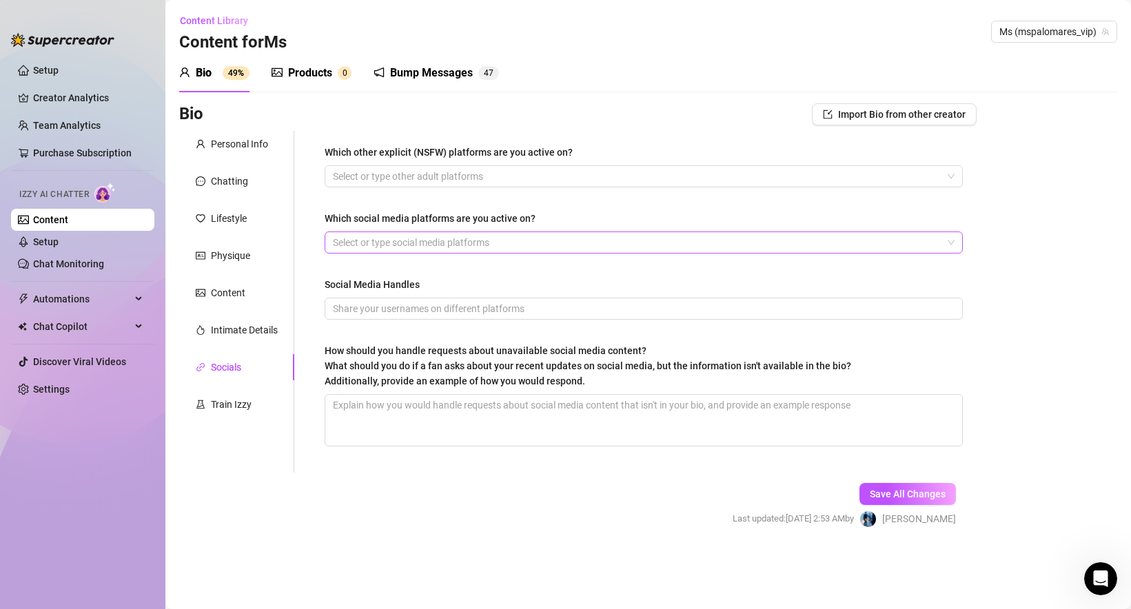
click at [401, 245] on div at bounding box center [636, 242] width 618 height 19
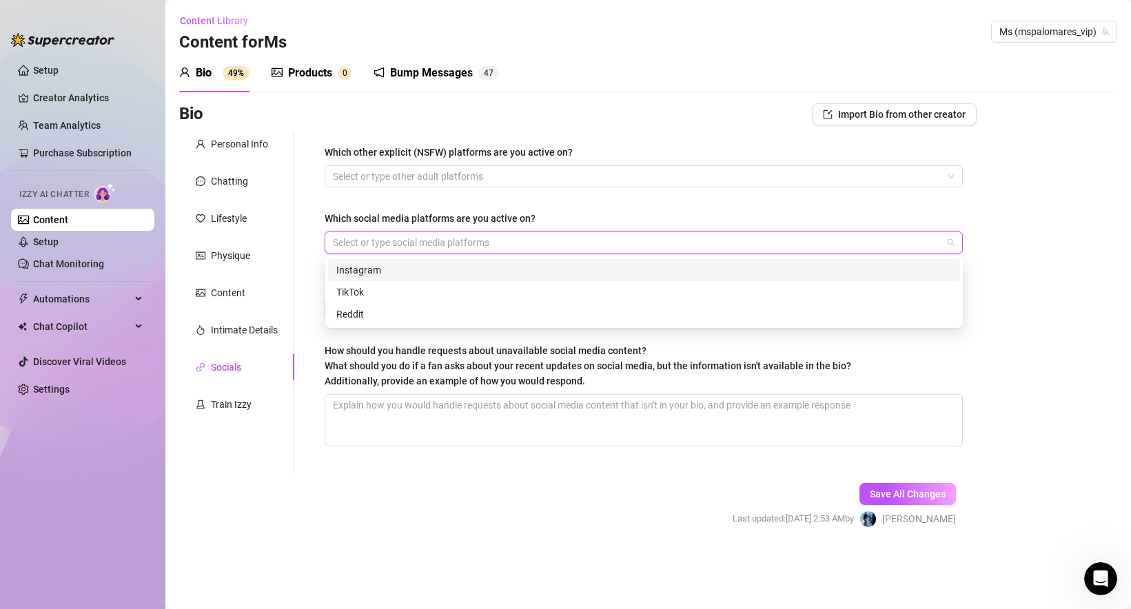
click at [369, 272] on div "Instagram" at bounding box center [643, 270] width 615 height 15
click at [462, 209] on div "Which other explicit (NSFW) platforms are you active on? Select or type other a…" at bounding box center [644, 302] width 638 height 314
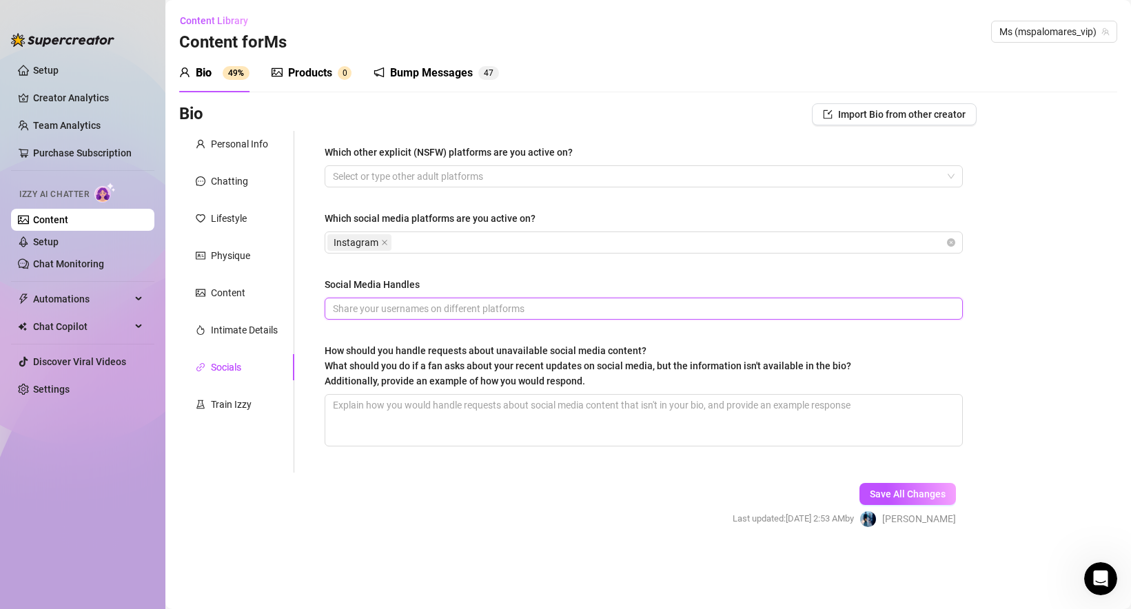
click at [420, 311] on input "Social Media Handles" at bounding box center [642, 308] width 619 height 15
click at [454, 270] on div "Which other explicit (NSFW) platforms are you active on? Select or type other a…" at bounding box center [644, 302] width 638 height 314
click at [889, 496] on span "Save All Changes" at bounding box center [908, 494] width 76 height 11
click at [224, 406] on div "Train Izzy" at bounding box center [231, 404] width 41 height 15
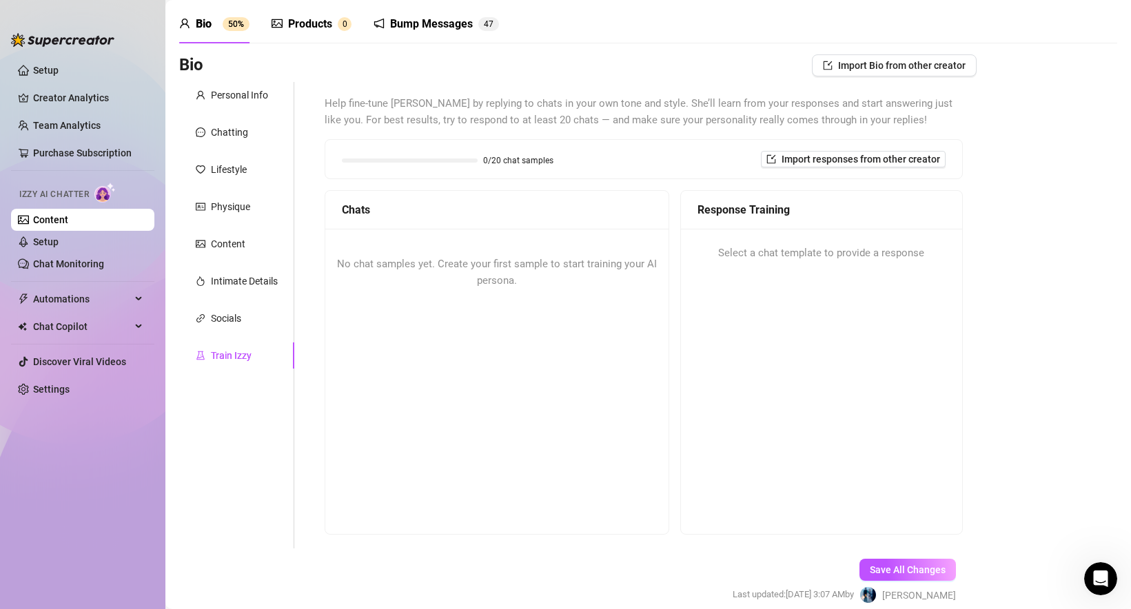
scroll to position [48, 0]
click at [238, 283] on div "Intimate Details" at bounding box center [244, 282] width 67 height 15
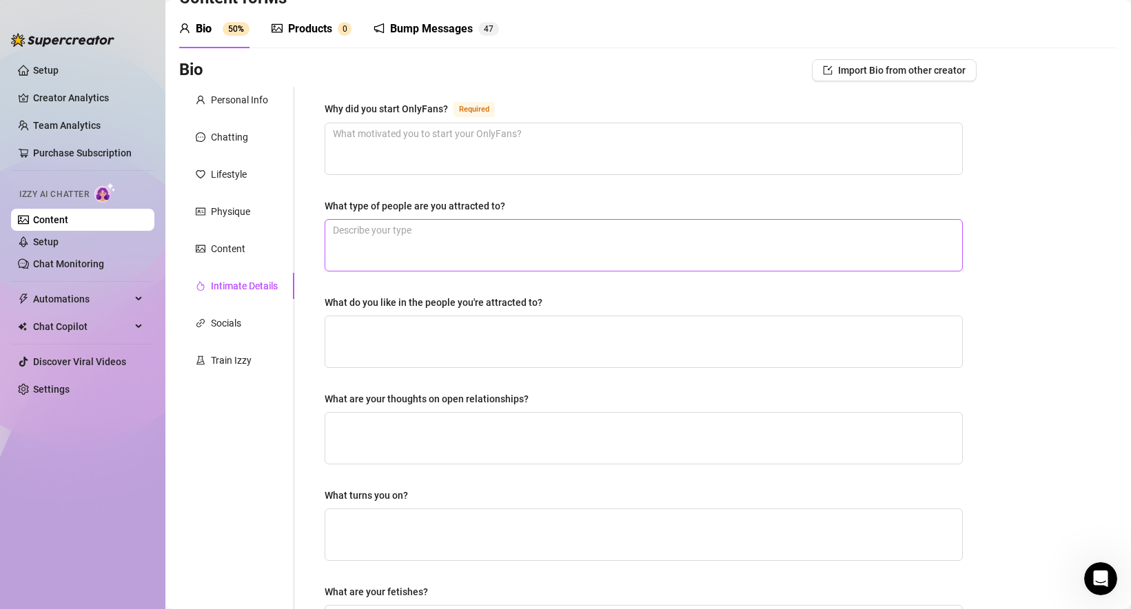
scroll to position [40, 0]
